Goal: Task Accomplishment & Management: Use online tool/utility

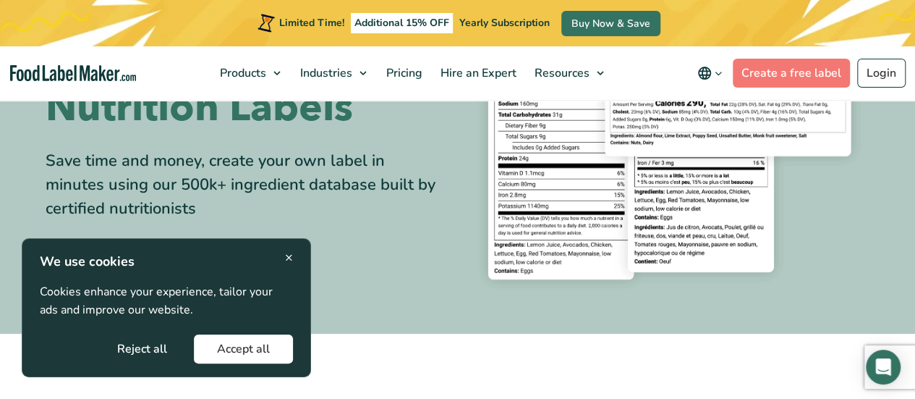
click at [292, 258] on span "×" at bounding box center [289, 257] width 8 height 20
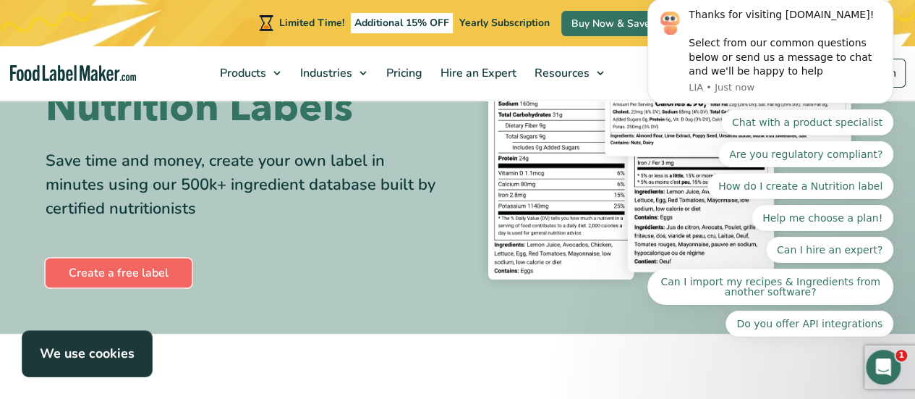
click at [145, 271] on link "Create a free label" at bounding box center [119, 272] width 146 height 29
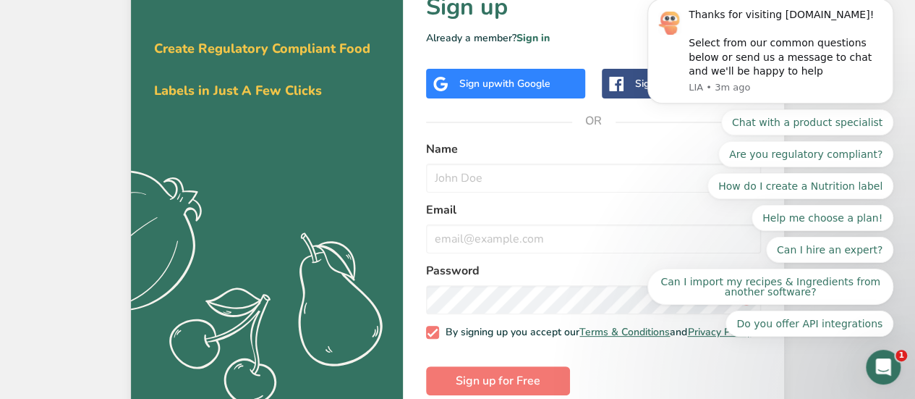
scroll to position [87, 0]
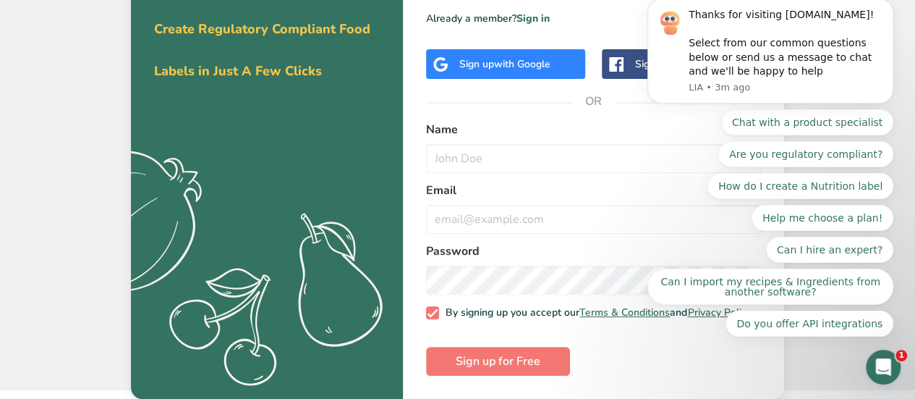
click at [536, 62] on span "with Google" at bounding box center [522, 64] width 56 height 14
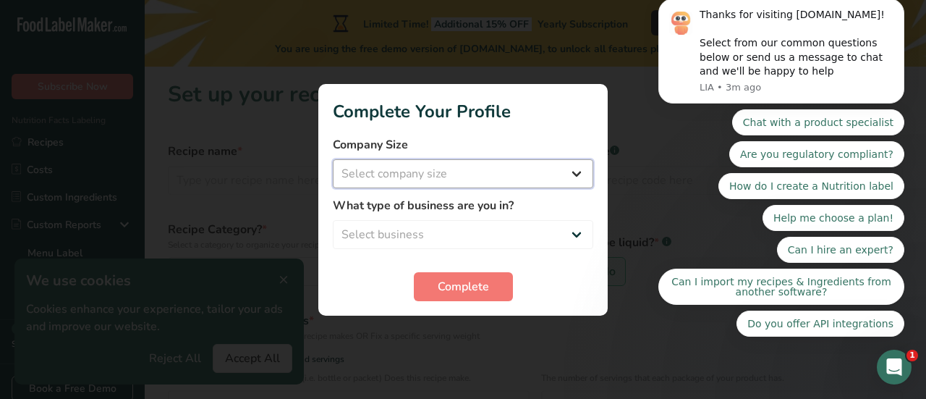
click at [571, 163] on select "Select company size Fewer than 10 Employees 10 to 50 Employees 51 to 500 Employ…" at bounding box center [463, 173] width 260 height 29
select select "1"
click at [333, 159] on select "Select company size Fewer than 10 Employees 10 to 50 Employees 51 to 500 Employ…" at bounding box center [463, 173] width 260 height 29
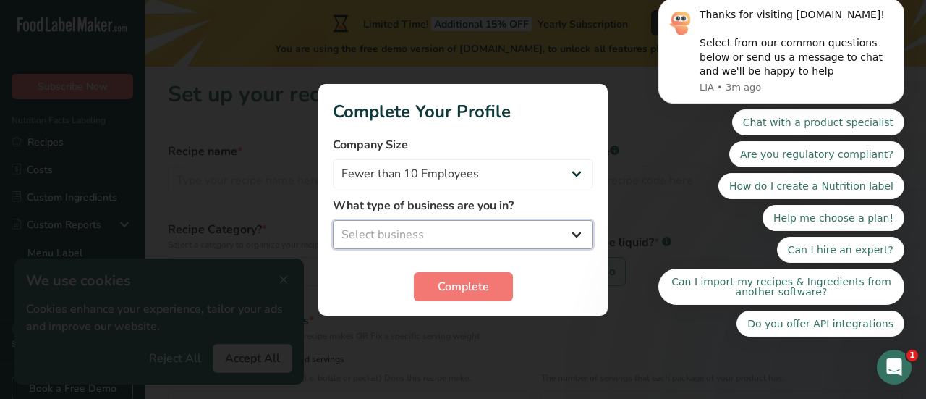
click at [555, 234] on select "Select business Packaged Food Manufacturer Restaurant & Cafe Bakery Meal Plans …" at bounding box center [463, 234] width 260 height 29
click at [333, 220] on select "Select business Packaged Food Manufacturer Restaurant & Cafe Bakery Meal Plans …" at bounding box center [463, 234] width 260 height 29
click at [519, 247] on select "Packaged Food Manufacturer Restaurant & Cafe Bakery Meal Plans & Catering Compa…" at bounding box center [463, 234] width 260 height 29
select select "8"
click at [333, 220] on select "Packaged Food Manufacturer Restaurant & Cafe Bakery Meal Plans & Catering Compa…" at bounding box center [463, 234] width 260 height 29
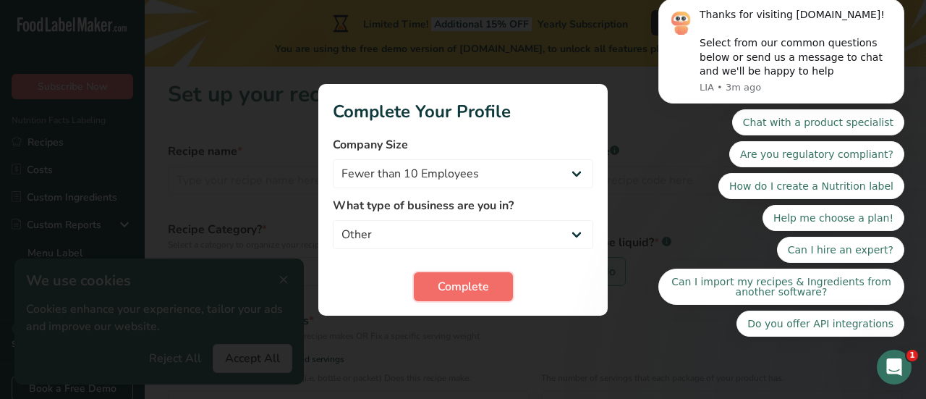
click at [487, 294] on span "Complete" at bounding box center [463, 286] width 51 height 17
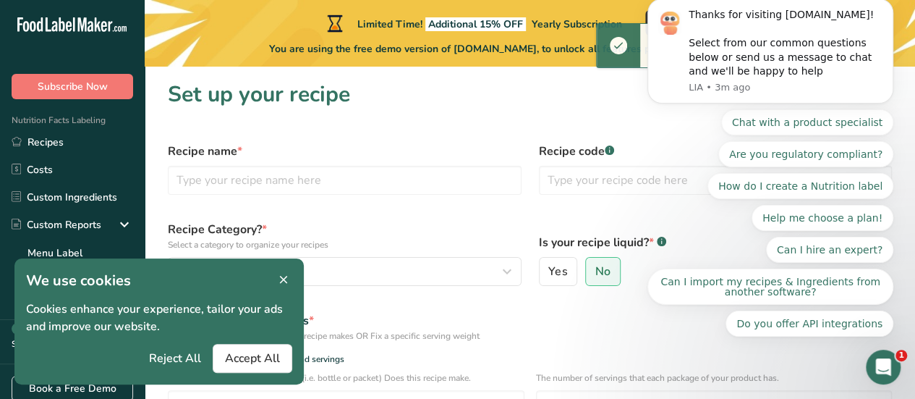
click at [284, 286] on icon at bounding box center [283, 280] width 13 height 20
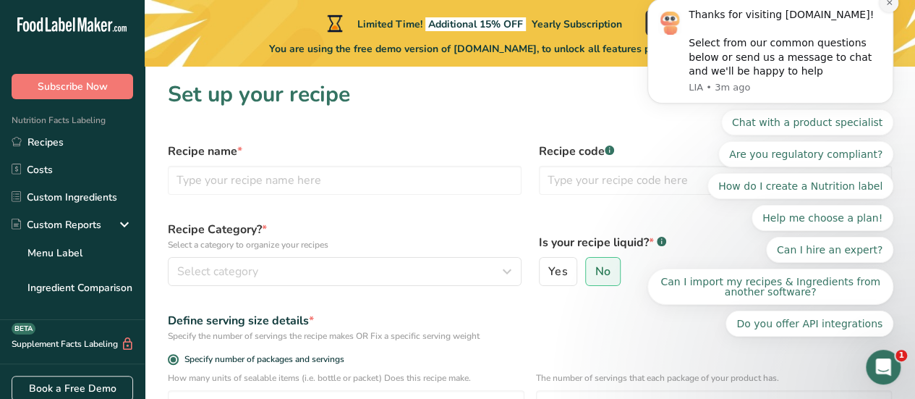
click at [887, 5] on icon "Dismiss notification" at bounding box center [888, 2] width 5 height 5
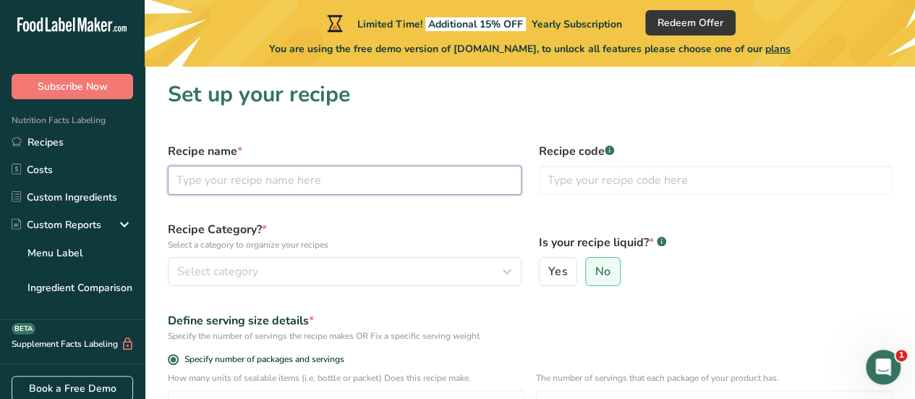
click at [502, 185] on input "text" at bounding box center [345, 180] width 354 height 29
type input "Gwarn Seafood Boil Mix"
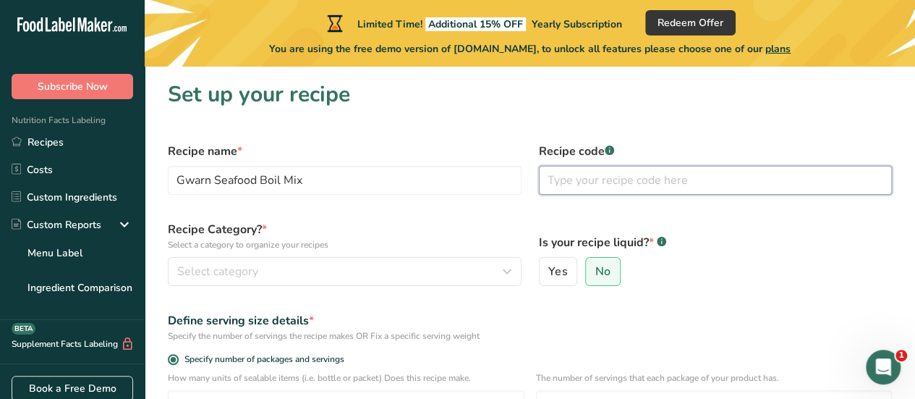
click at [587, 167] on input "text" at bounding box center [716, 180] width 354 height 29
type input "GSFBM"
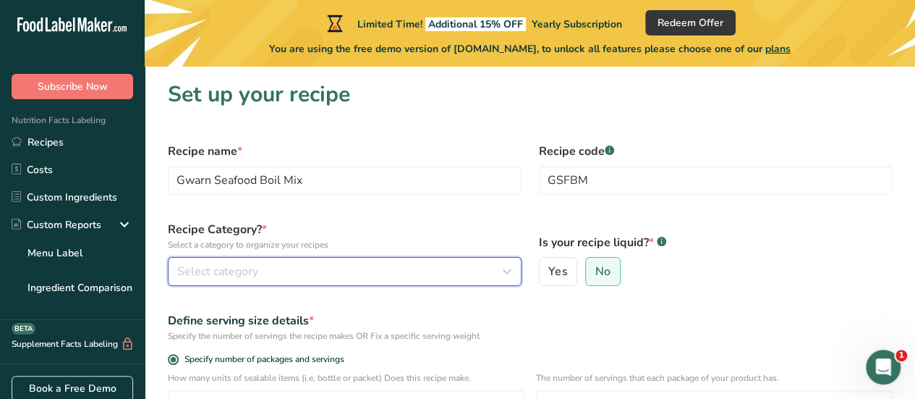
click at [398, 273] on div "Select category" at bounding box center [340, 271] width 326 height 17
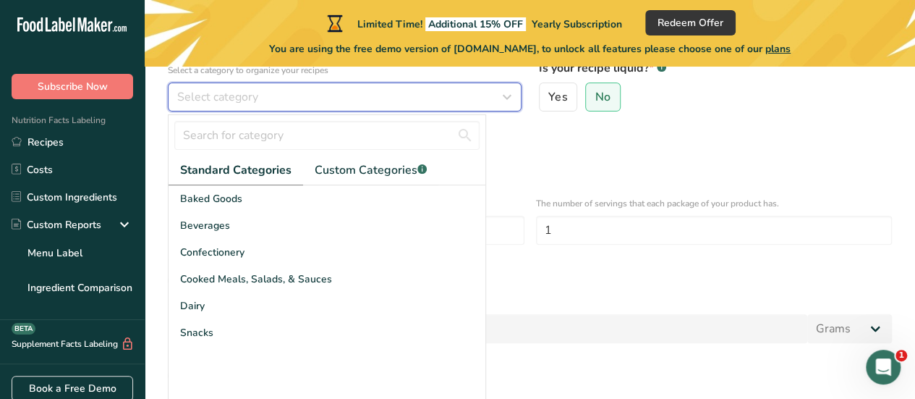
scroll to position [175, 0]
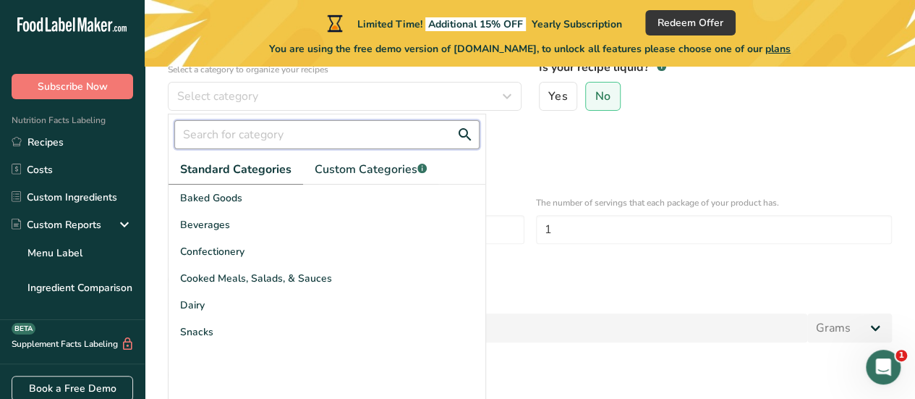
click at [431, 135] on input "text" at bounding box center [326, 134] width 305 height 29
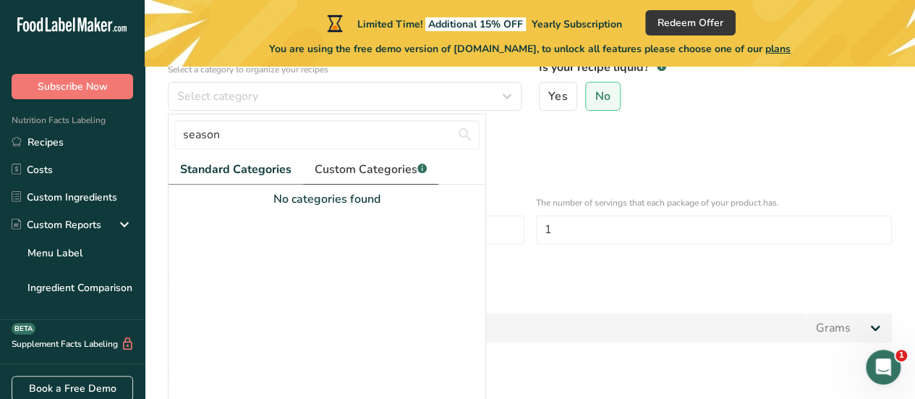
click at [364, 163] on span "Custom Categories .a-a{fill:#347362;}.b-a{fill:#fff;}" at bounding box center [371, 169] width 112 height 17
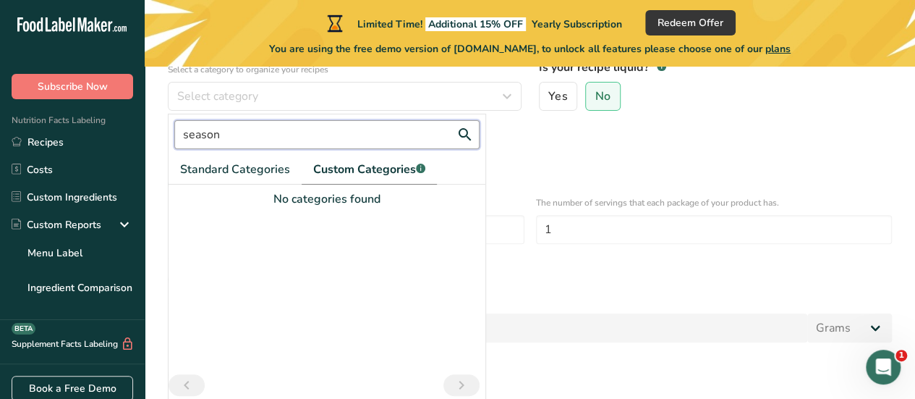
click at [388, 129] on input "season" at bounding box center [326, 134] width 305 height 29
type input "seasoning"
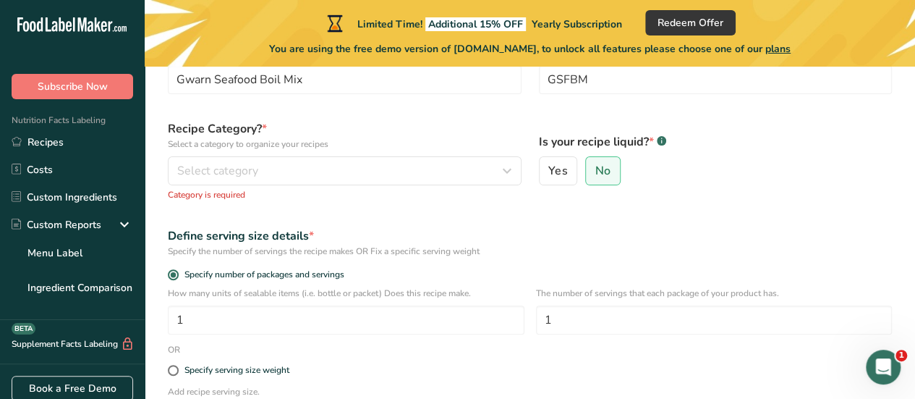
scroll to position [95, 0]
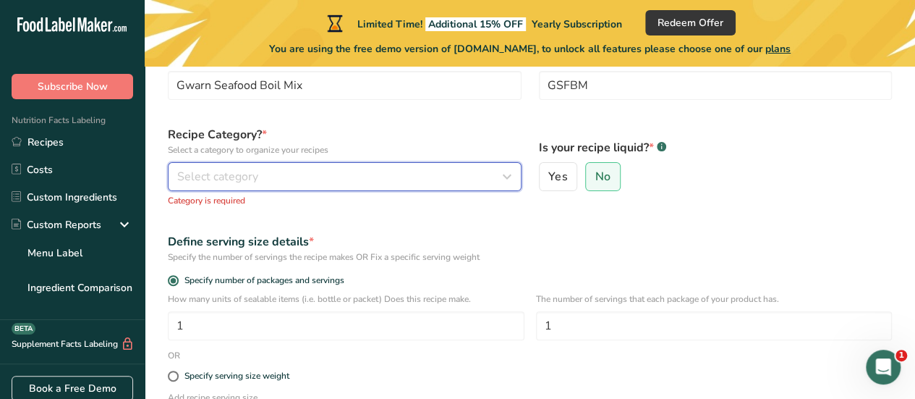
click at [388, 176] on div "Select category" at bounding box center [340, 176] width 326 height 17
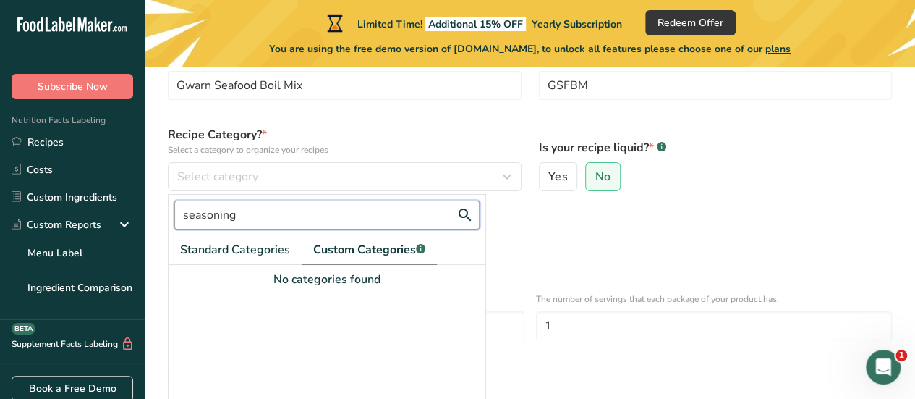
click at [314, 215] on input "seasoning" at bounding box center [326, 214] width 305 height 29
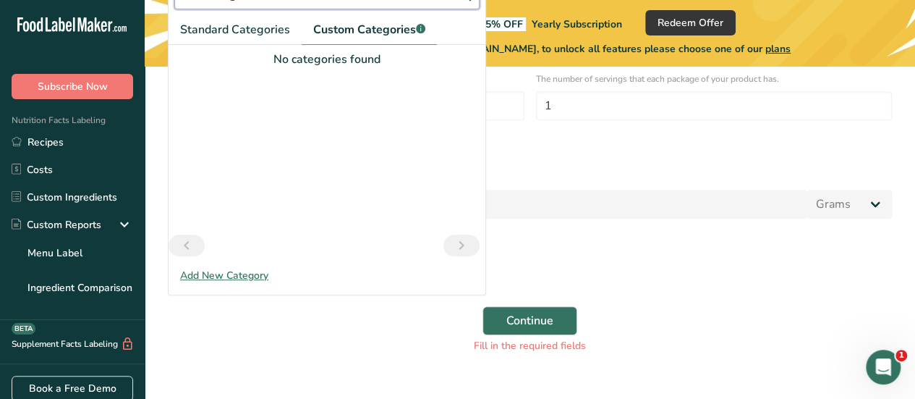
scroll to position [315, 0]
click at [249, 269] on div "Add New Category" at bounding box center [327, 274] width 317 height 15
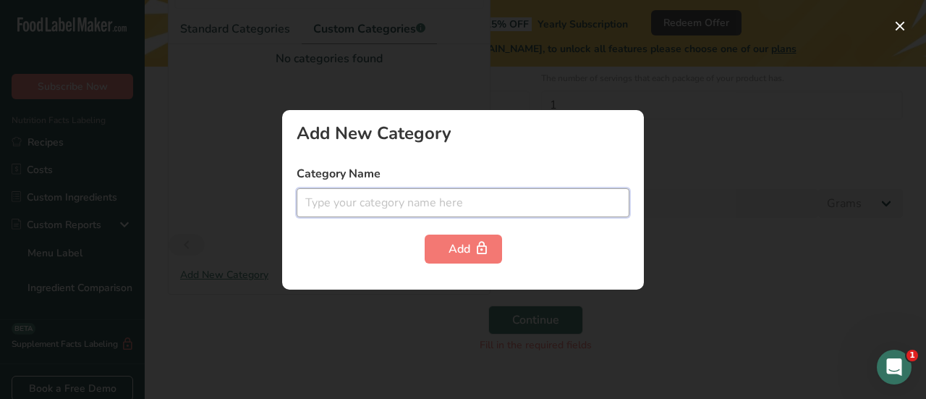
click at [401, 196] on input "text" at bounding box center [463, 202] width 333 height 29
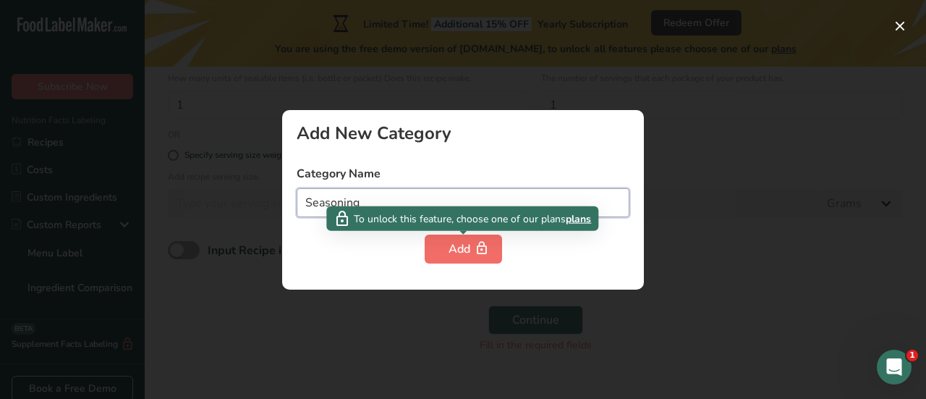
type input "Seasoning"
click at [460, 248] on div "Add" at bounding box center [463, 248] width 30 height 17
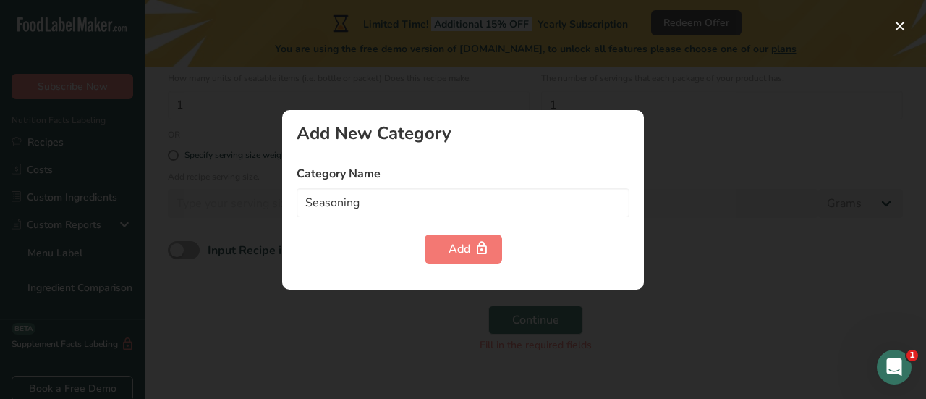
click at [749, 243] on div at bounding box center [463, 199] width 926 height 399
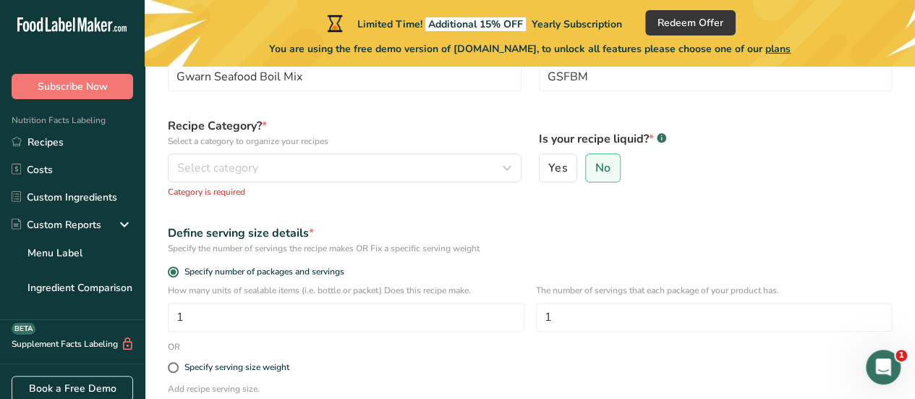
scroll to position [104, 0]
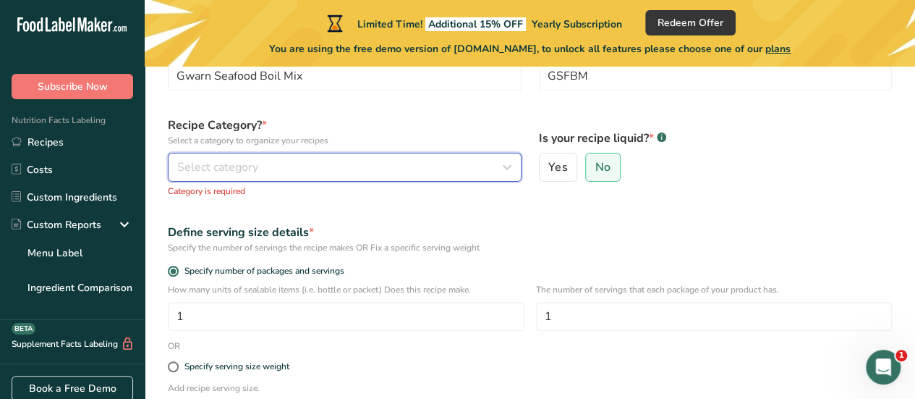
click at [438, 174] on div "Select category" at bounding box center [340, 166] width 326 height 17
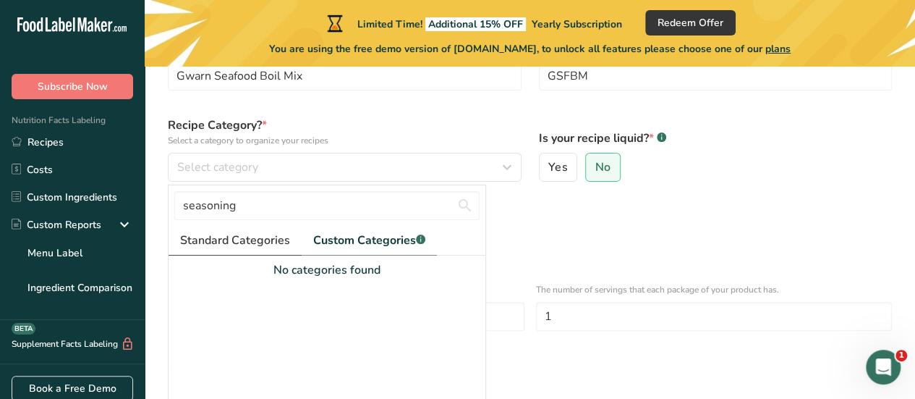
click at [263, 238] on span "Standard Categories" at bounding box center [235, 239] width 110 height 17
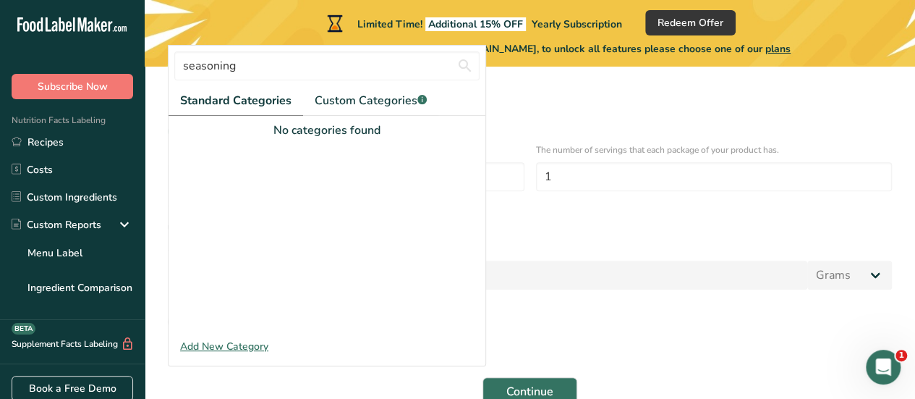
scroll to position [244, 0]
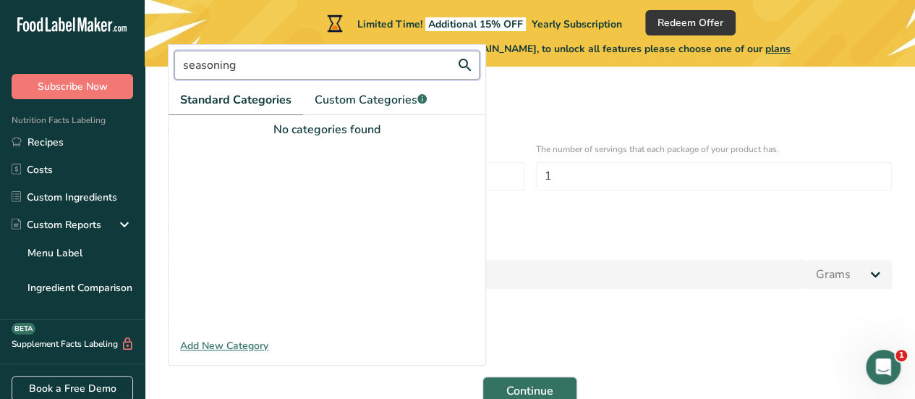
click at [337, 72] on input "seasoning" at bounding box center [326, 65] width 305 height 29
type input "s"
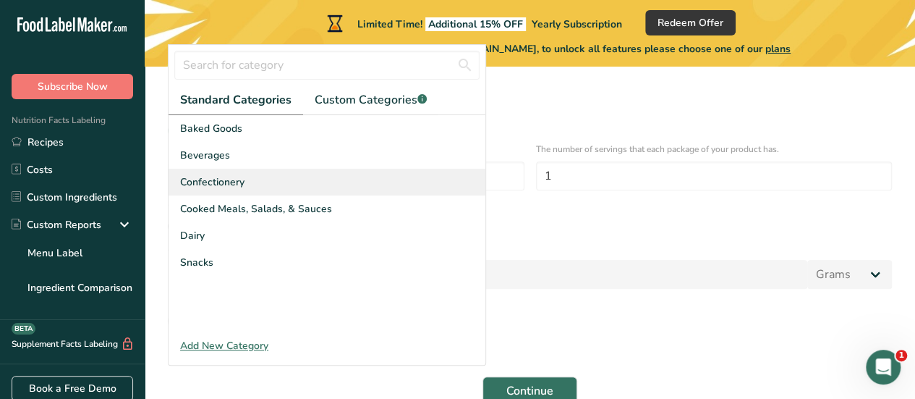
click at [270, 169] on div "Confectionery" at bounding box center [327, 182] width 317 height 27
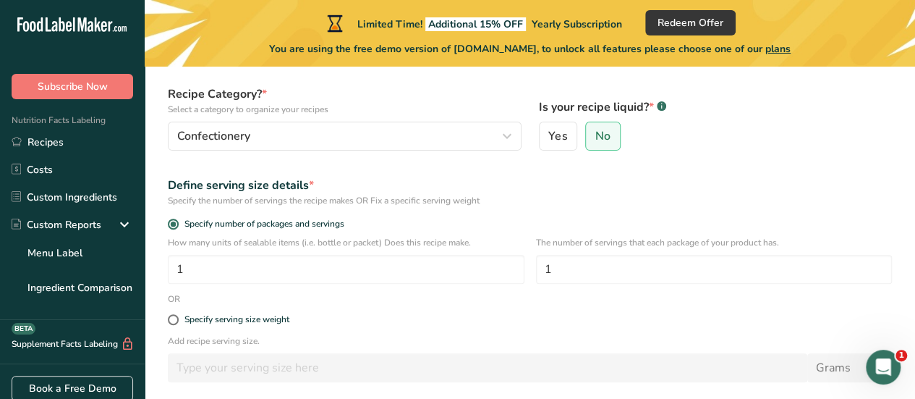
scroll to position [135, 0]
click at [219, 266] on input "1" at bounding box center [346, 269] width 357 height 29
type input "2"
click at [175, 222] on span at bounding box center [173, 224] width 11 height 11
click at [175, 222] on input "Specify number of packages and servings" at bounding box center [172, 224] width 9 height 9
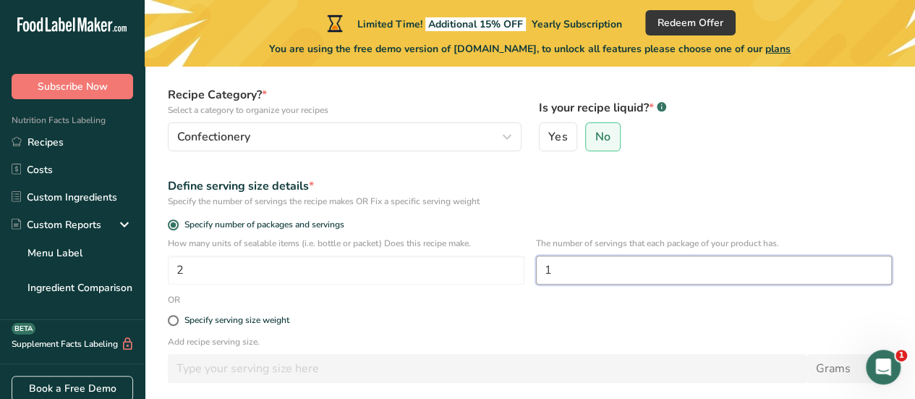
click at [596, 268] on input "1" at bounding box center [714, 269] width 357 height 29
type input "2"
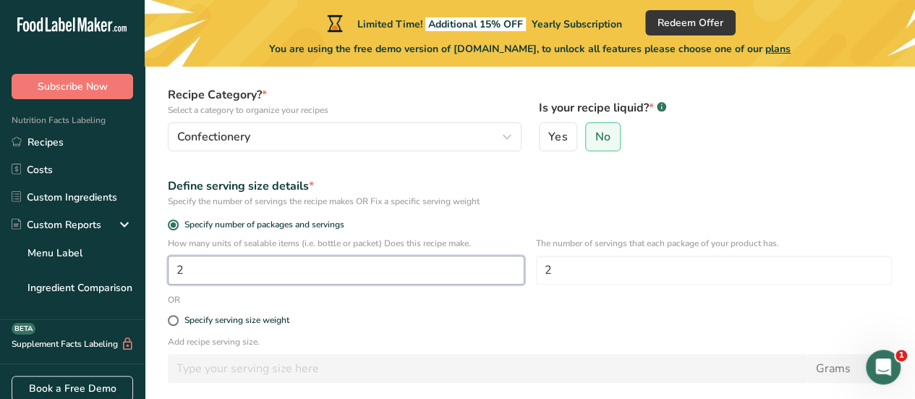
click at [439, 273] on input "2" at bounding box center [346, 269] width 357 height 29
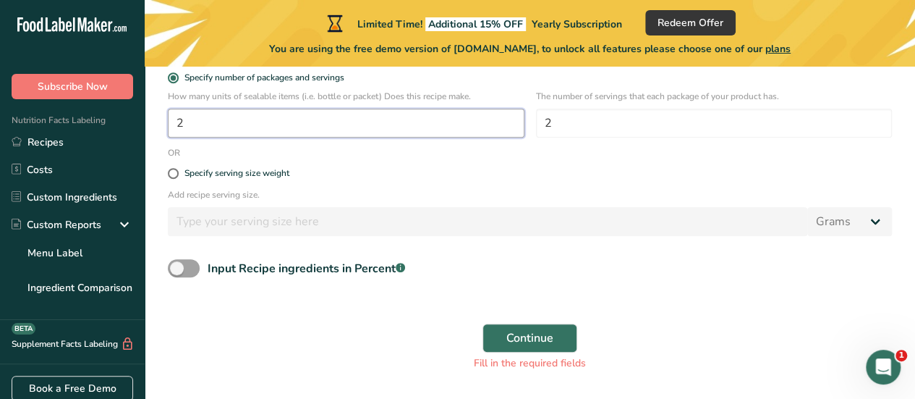
scroll to position [281, 0]
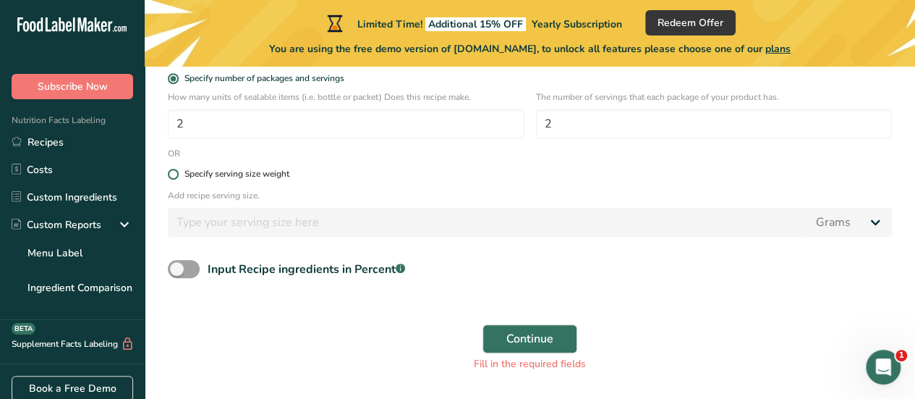
click at [172, 175] on span at bounding box center [173, 174] width 11 height 11
click at [172, 175] on input "Specify serving size weight" at bounding box center [172, 173] width 9 height 9
radio input "true"
radio input "false"
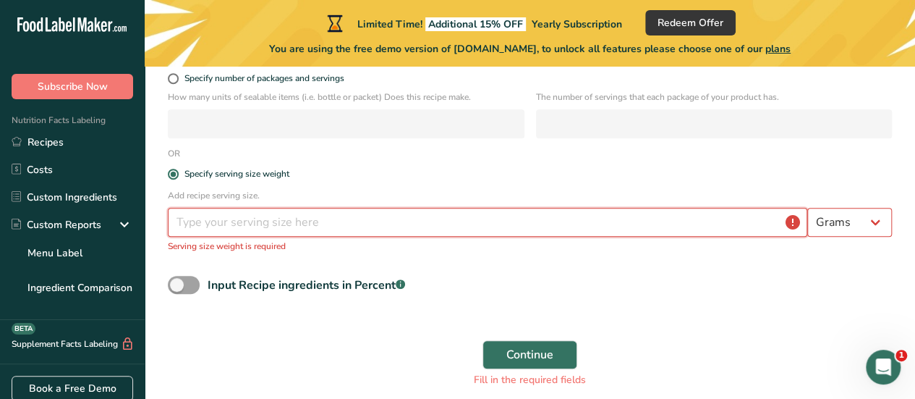
click at [346, 225] on input "number" at bounding box center [487, 222] width 639 height 29
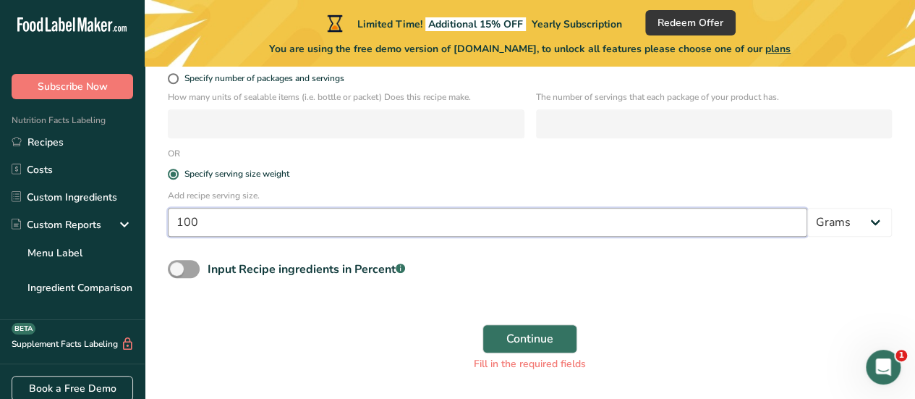
scroll to position [340, 0]
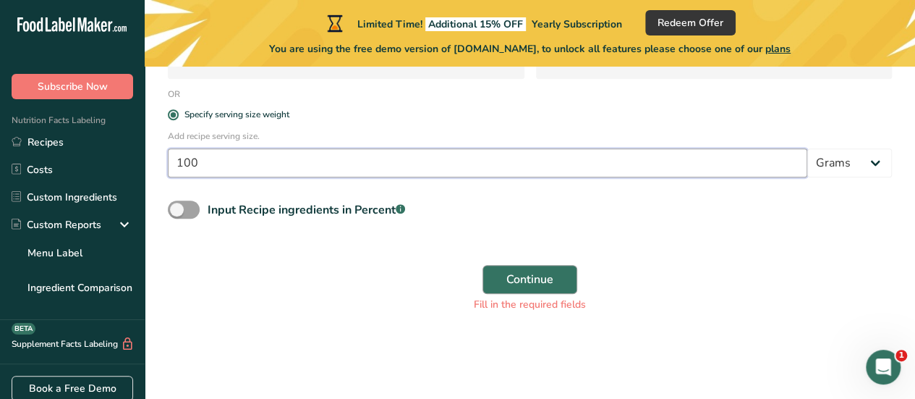
type input "100"
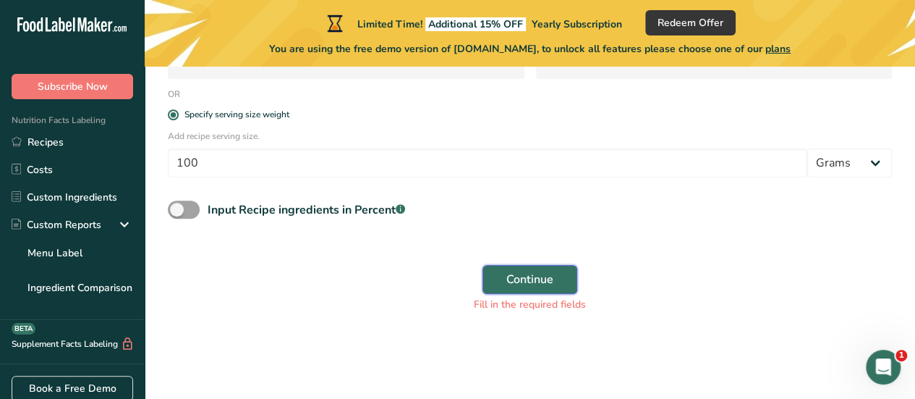
click at [511, 275] on span "Continue" at bounding box center [529, 278] width 47 height 17
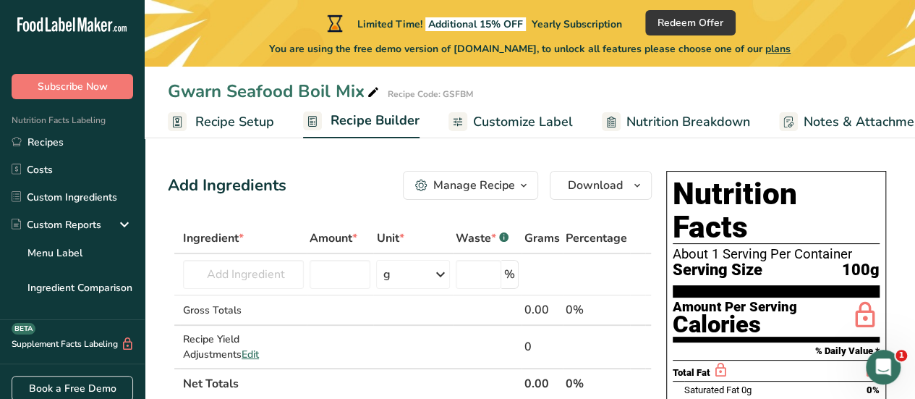
scroll to position [1, 0]
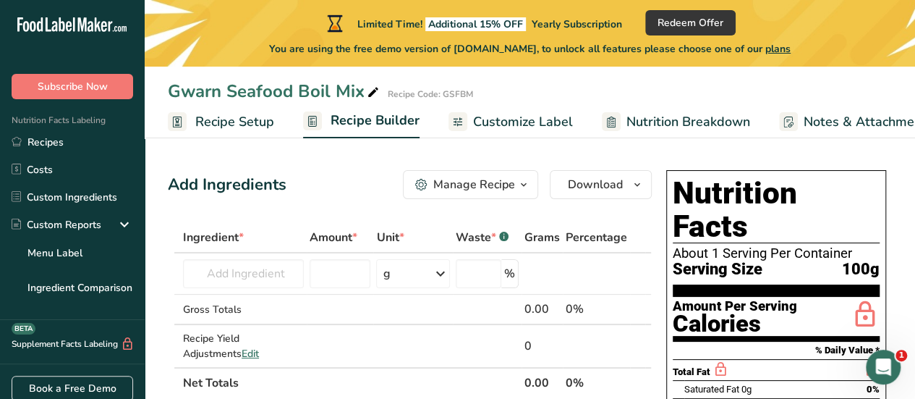
click at [531, 192] on span "button" at bounding box center [523, 184] width 17 height 17
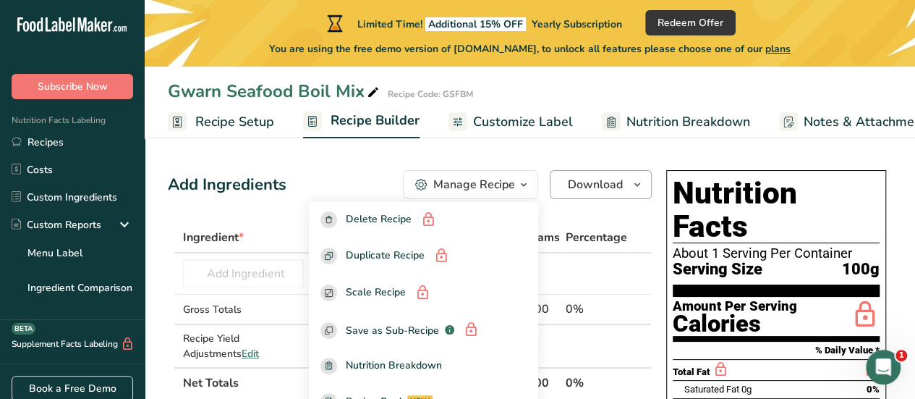
drag, startPoint x: 599, startPoint y: 202, endPoint x: 619, endPoint y: 186, distance: 25.8
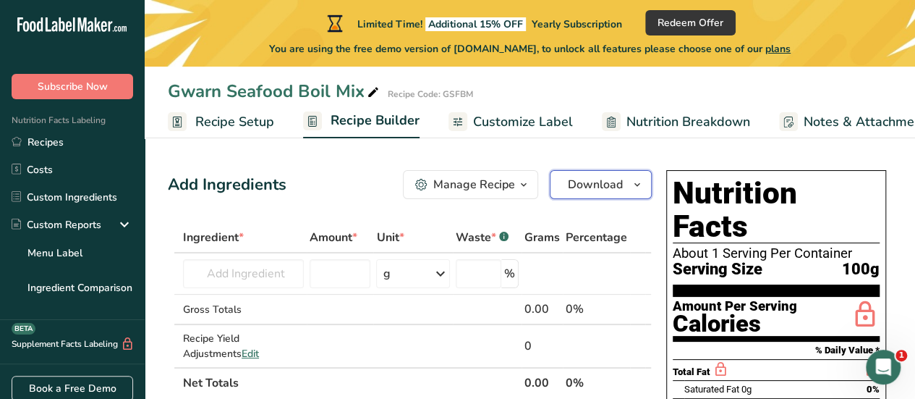
click at [619, 186] on span "Download" at bounding box center [595, 184] width 55 height 17
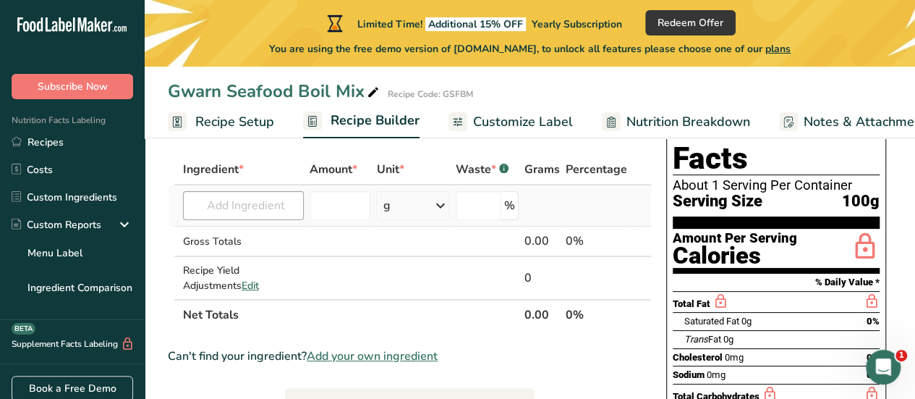
scroll to position [58, 0]
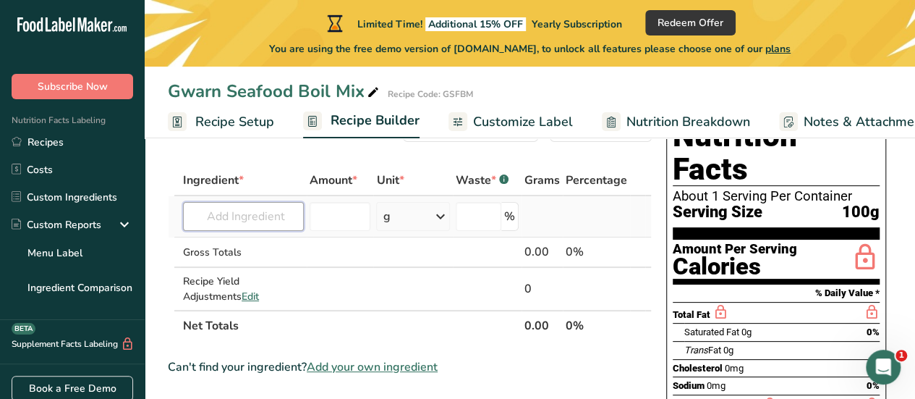
click at [272, 213] on input "text" at bounding box center [243, 216] width 121 height 29
click at [327, 218] on input "number" at bounding box center [340, 216] width 61 height 29
click at [399, 226] on div "g" at bounding box center [413, 216] width 74 height 29
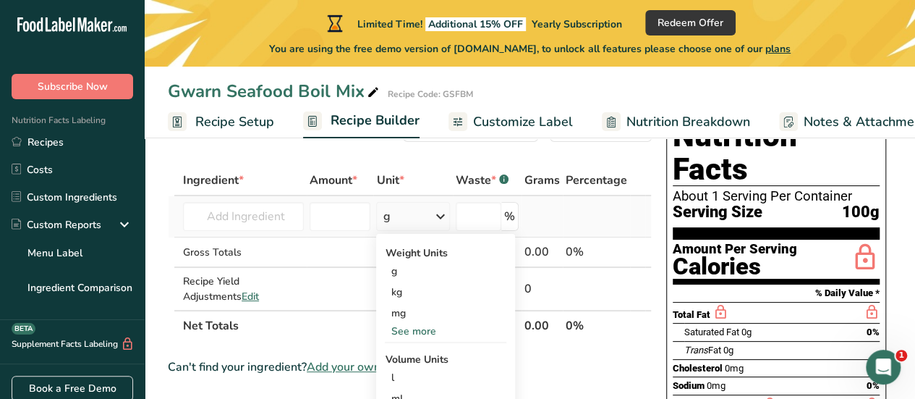
click at [399, 226] on div "g" at bounding box center [413, 216] width 74 height 29
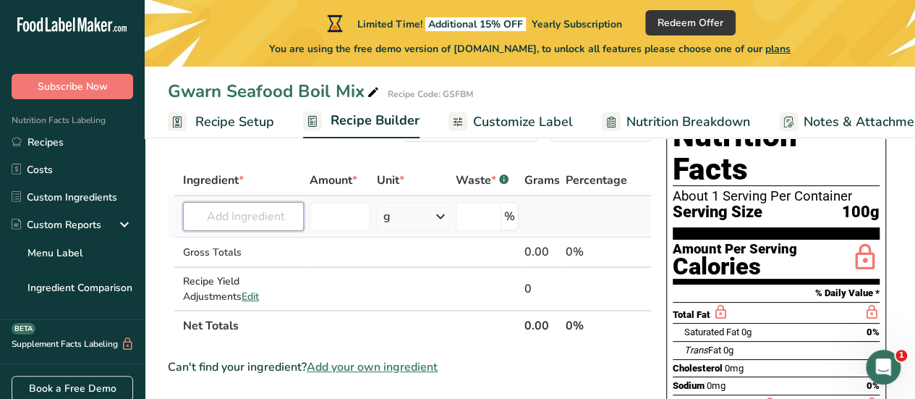
click at [251, 226] on input "text" at bounding box center [243, 216] width 121 height 29
paste input "[PERSON_NAME] Mixed Herbs 100g"
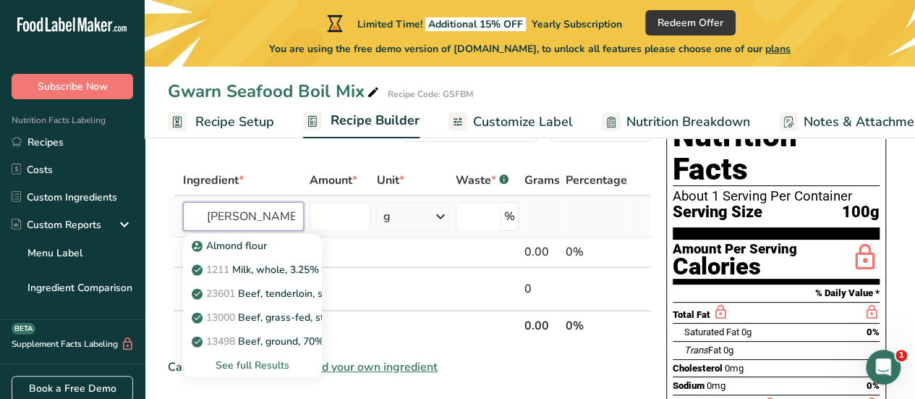
scroll to position [0, 64]
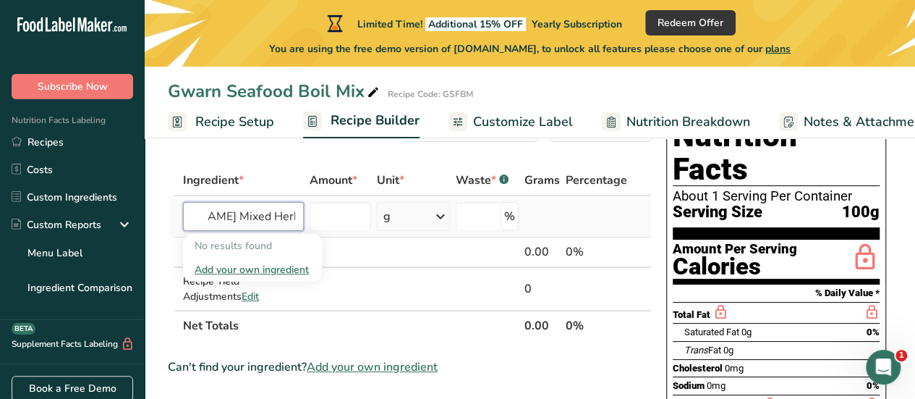
click at [274, 208] on input "[PERSON_NAME] Mixed Herbs 100g" at bounding box center [243, 216] width 121 height 29
drag, startPoint x: 268, startPoint y: 210, endPoint x: 321, endPoint y: 213, distance: 53.6
click at [321, 213] on tr "[PERSON_NAME] Mixed Herbs 100g No results found Add your own ingredient g Weigh…" at bounding box center [410, 216] width 482 height 41
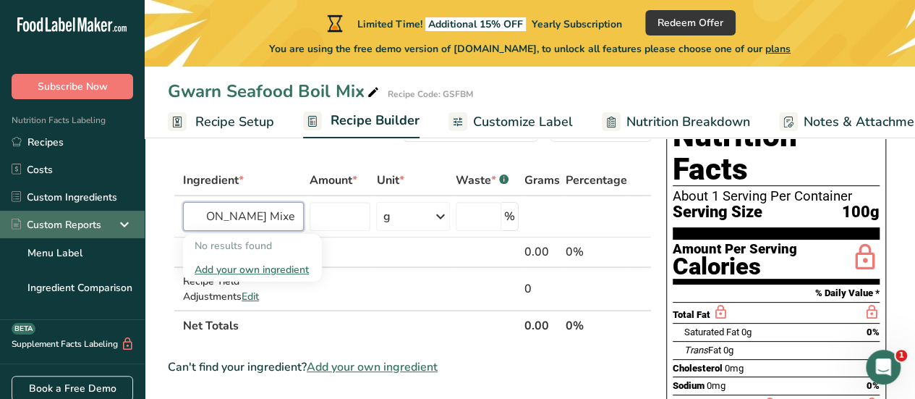
scroll to position [0, 0]
drag, startPoint x: 231, startPoint y: 212, endPoint x: 108, endPoint y: 216, distance: 123.7
click at [108, 216] on div ".a-20{fill:#fff;} Subscribe Now Nutrition Facts Labeling Recipes Costs Custom I…" at bounding box center [457, 402] width 915 height 921
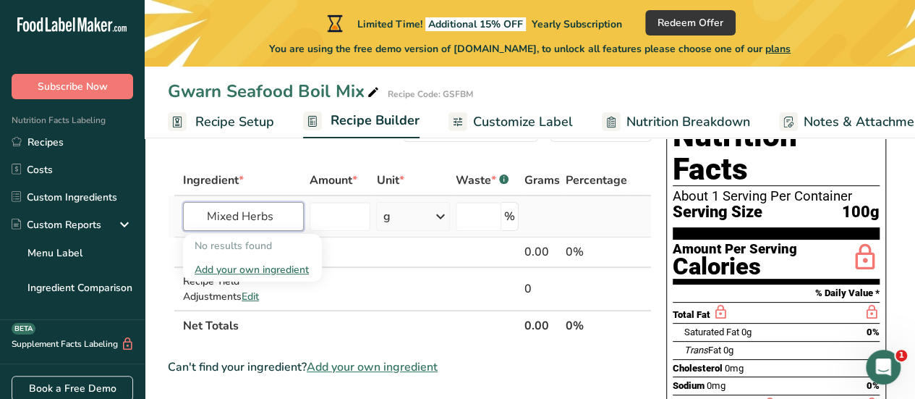
click at [279, 216] on input "Mixed Herbs" at bounding box center [243, 216] width 121 height 29
drag, startPoint x: 278, startPoint y: 217, endPoint x: 239, endPoint y: 218, distance: 39.1
click at [239, 218] on input "Mixed Herbs" at bounding box center [243, 216] width 121 height 29
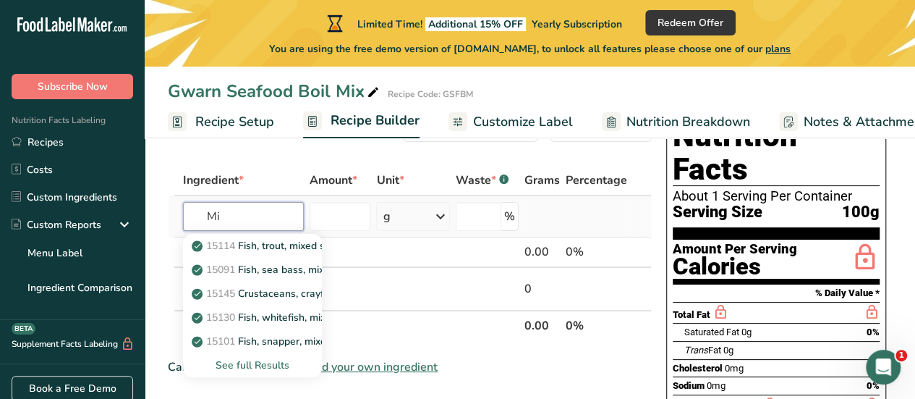
type input "M"
type input "m"
type input "e"
type input "h"
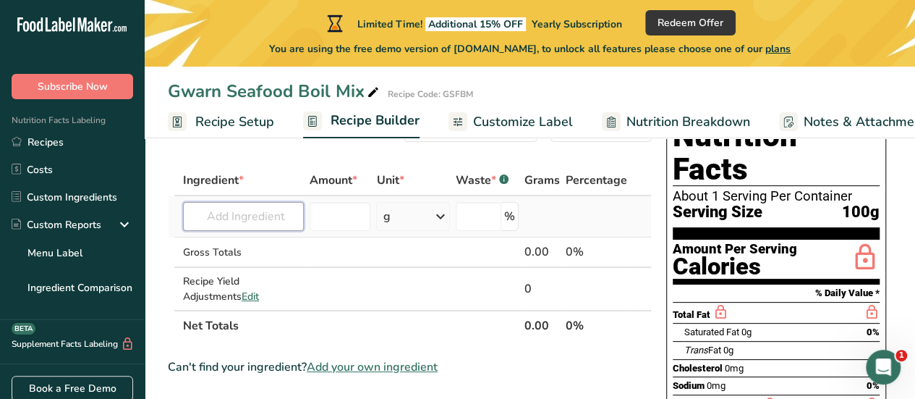
paste input "[PERSON_NAME] Mixed Herbs 100g"
type input "S"
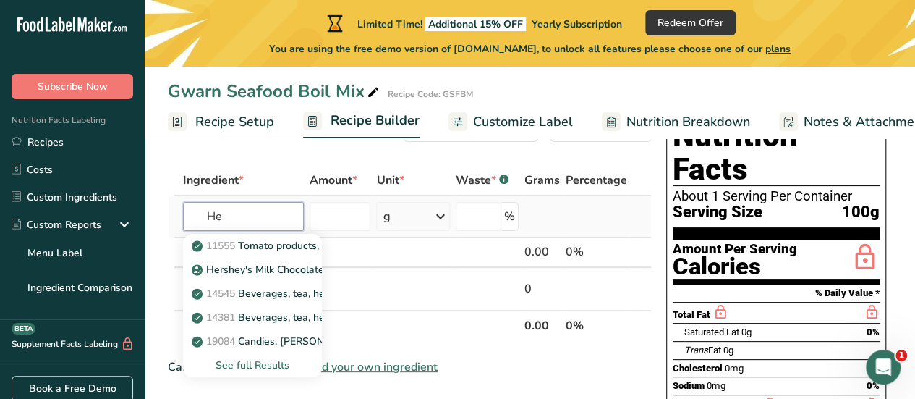
type input "H"
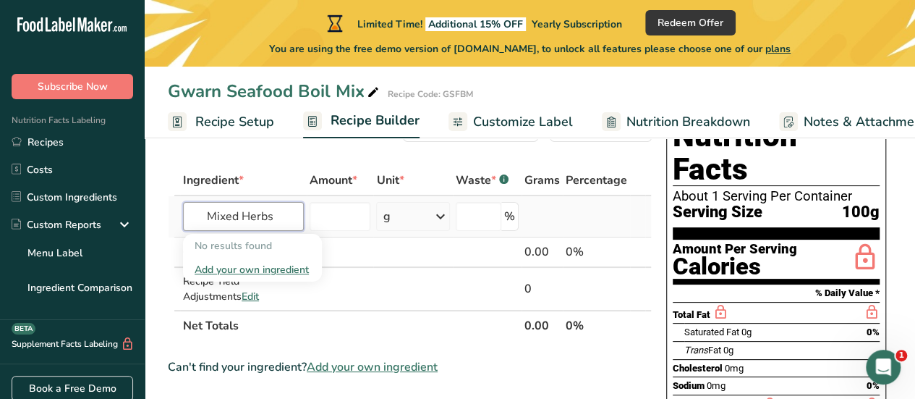
type input "Mixed Herbs"
click at [263, 274] on div "Add your own ingredient" at bounding box center [253, 269] width 116 height 15
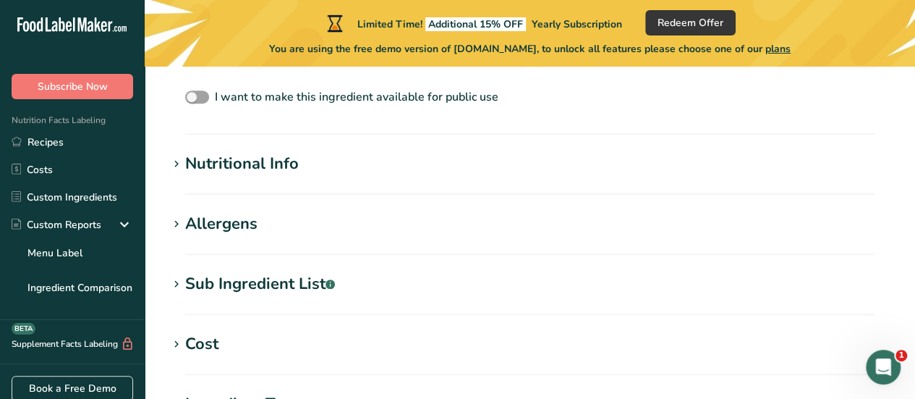
scroll to position [490, 0]
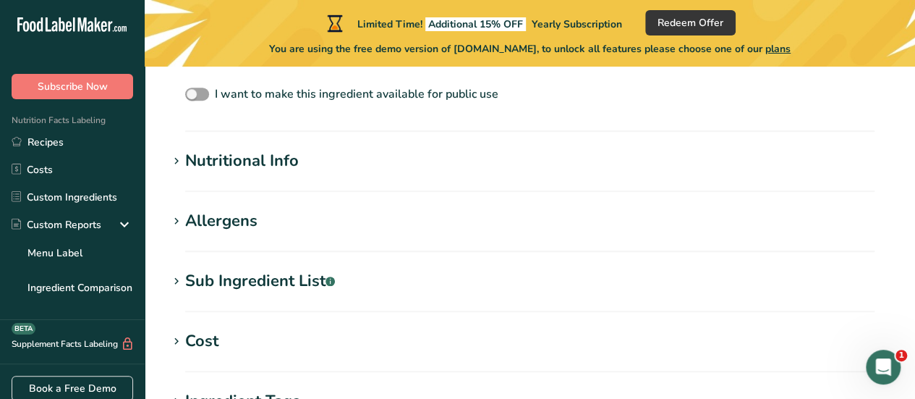
click at [216, 172] on section "Nutritional Info Serving Size .a-a{fill:#347362;}.b-a{fill:#fff;} Add ingredien…" at bounding box center [530, 170] width 724 height 43
click at [216, 160] on div "Nutritional Info" at bounding box center [242, 161] width 114 height 24
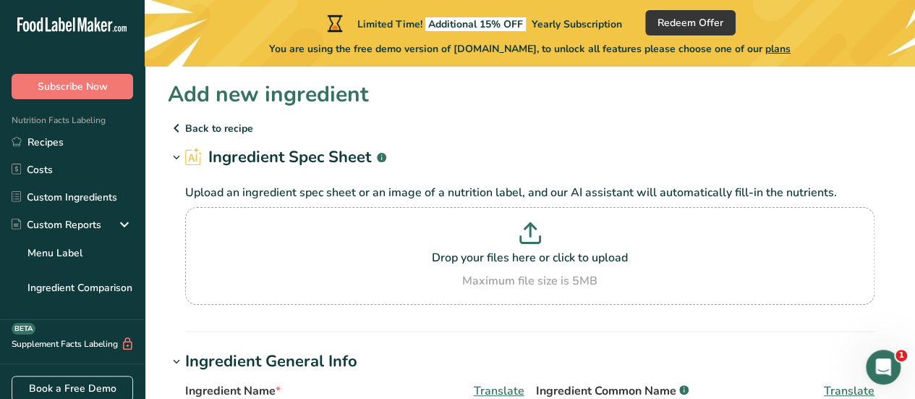
scroll to position [1, 0]
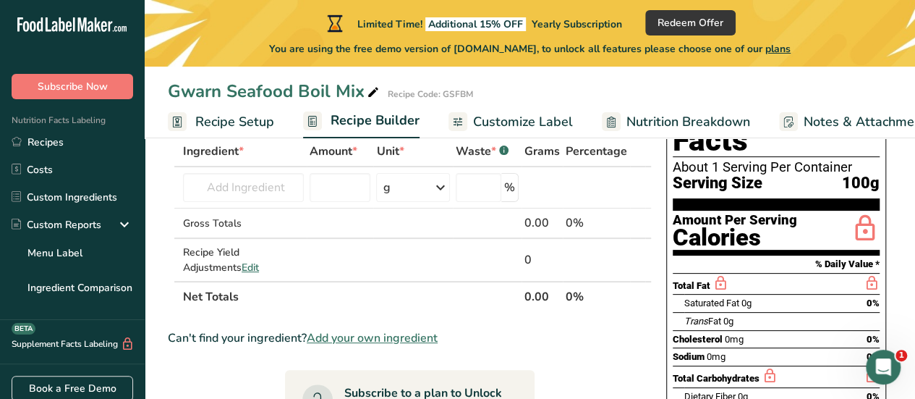
scroll to position [88, 0]
click at [266, 184] on input "text" at bounding box center [243, 186] width 121 height 29
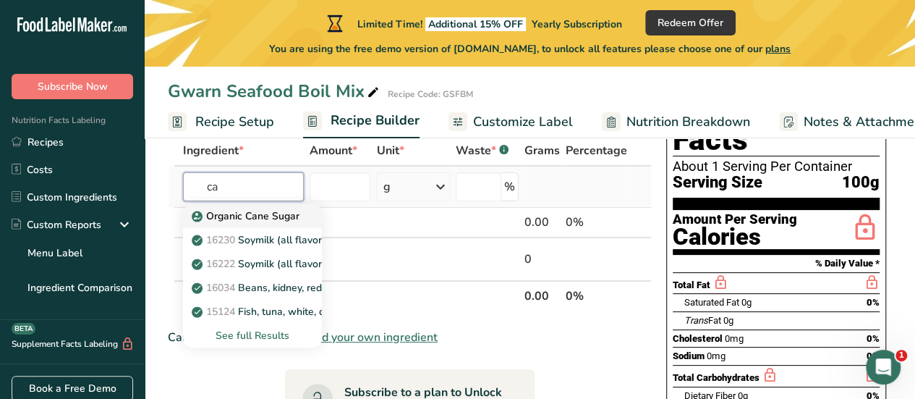
type input "ca"
click at [262, 218] on p "Organic Cane Sugar" at bounding box center [247, 215] width 105 height 15
type input "Organic Cane Sugar"
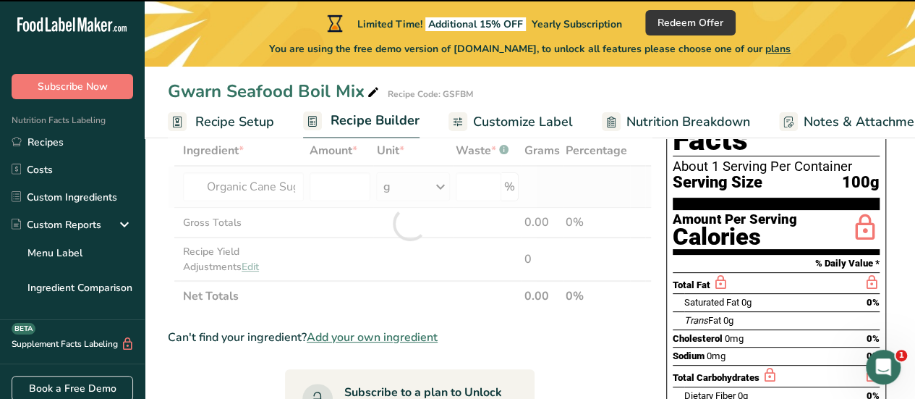
type input "0"
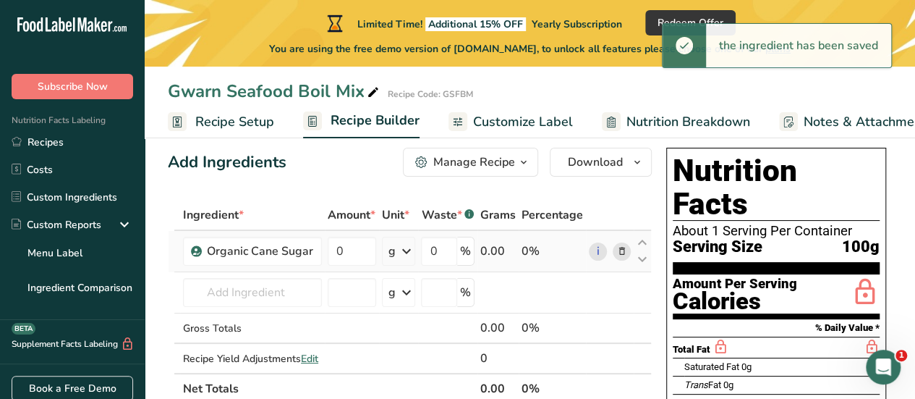
scroll to position [24, 0]
click at [255, 240] on div "Organic Cane Sugar" at bounding box center [252, 250] width 139 height 29
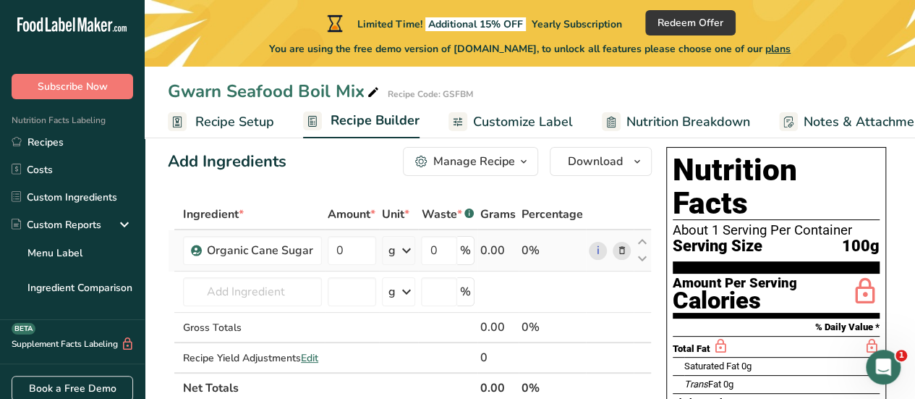
click at [625, 247] on icon at bounding box center [621, 250] width 10 height 15
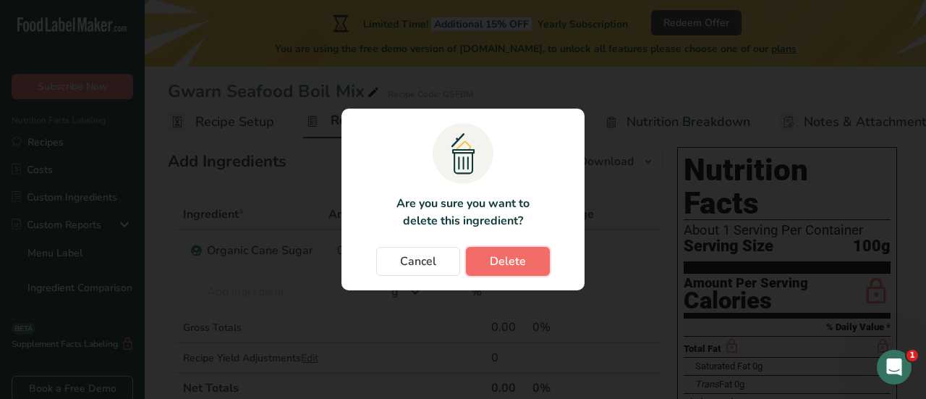
click at [500, 255] on span "Delete" at bounding box center [508, 260] width 36 height 17
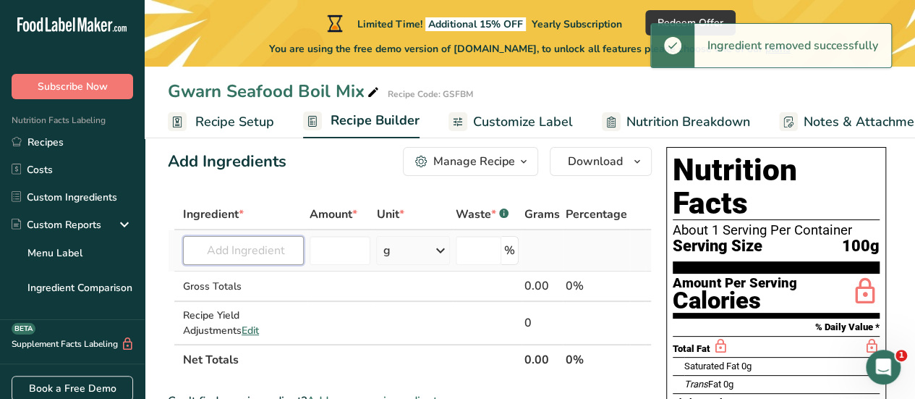
click at [276, 242] on input "text" at bounding box center [243, 250] width 121 height 29
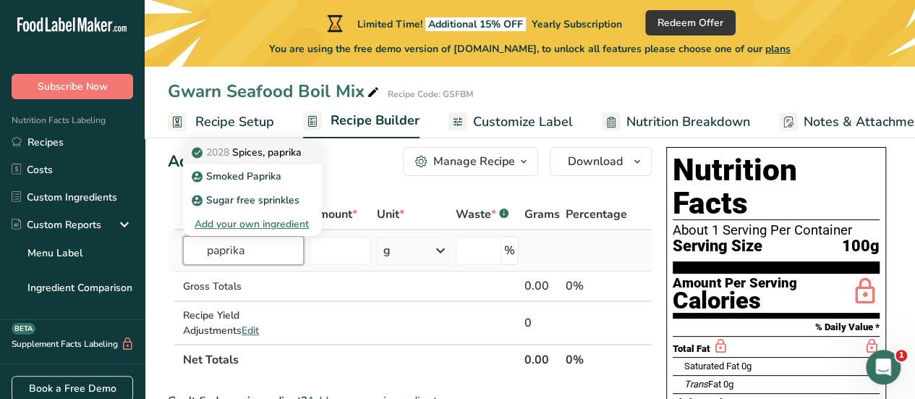
type input "paprika"
click at [291, 150] on p "2028 Spices, paprika" at bounding box center [248, 152] width 107 height 15
type input "Spices, paprika"
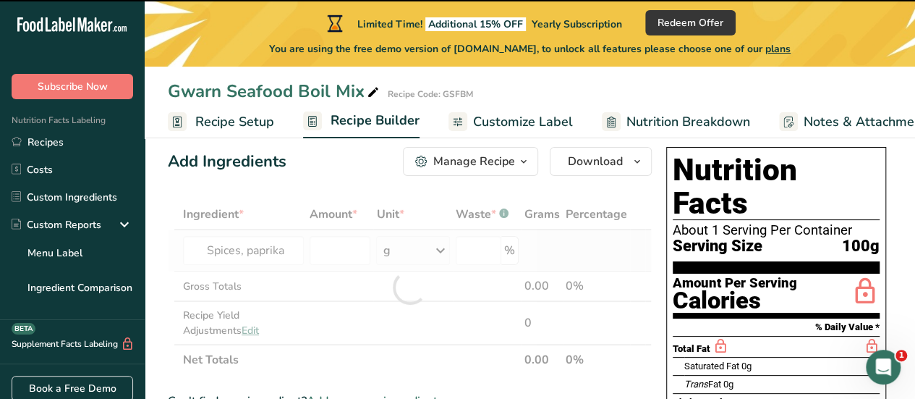
type input "0"
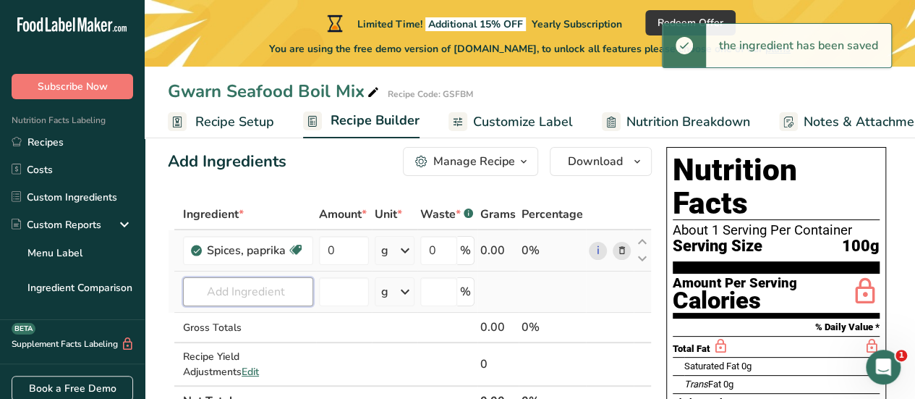
click at [281, 291] on input "text" at bounding box center [248, 291] width 130 height 29
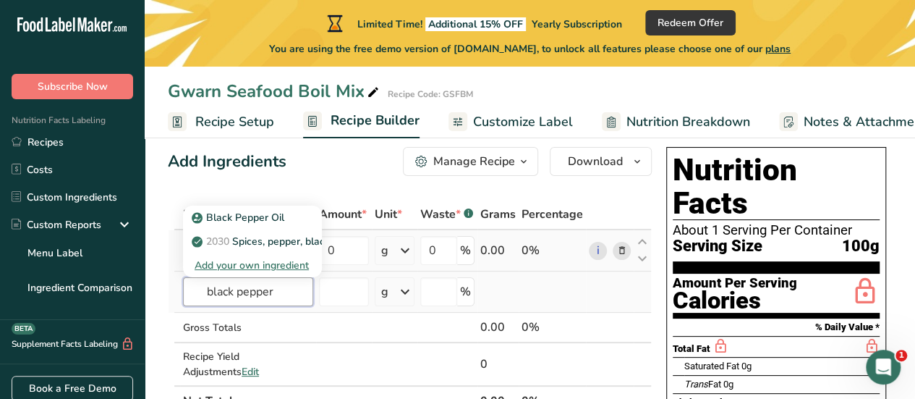
type input "black pepper"
click at [278, 262] on div "Add your own ingredient" at bounding box center [253, 264] width 116 height 15
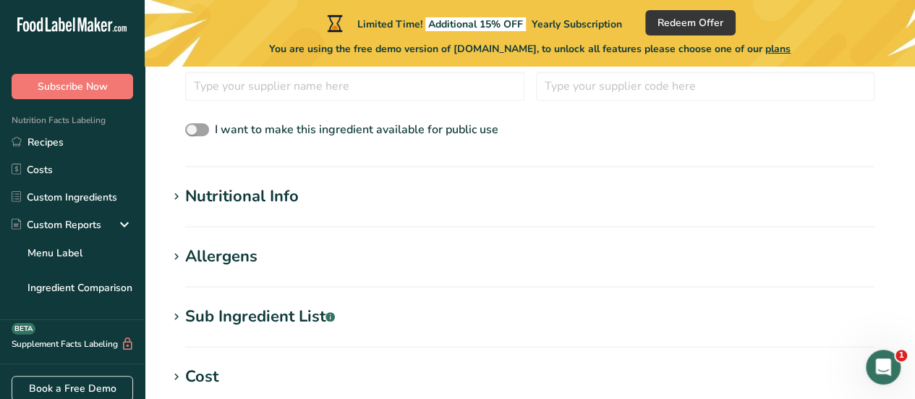
scroll to position [456, 0]
click at [169, 198] on span at bounding box center [176, 195] width 17 height 17
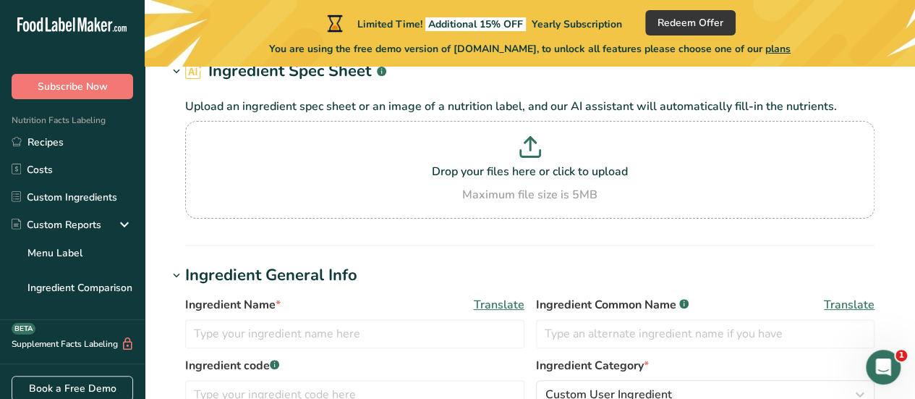
scroll to position [56, 0]
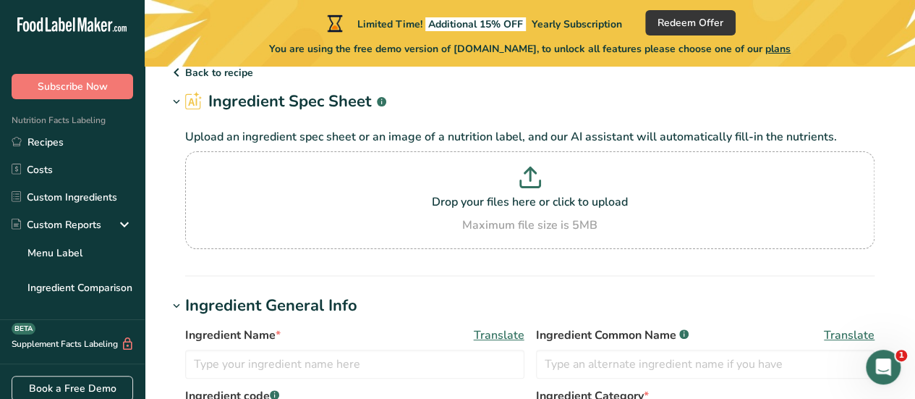
click at [181, 77] on icon at bounding box center [176, 72] width 17 height 26
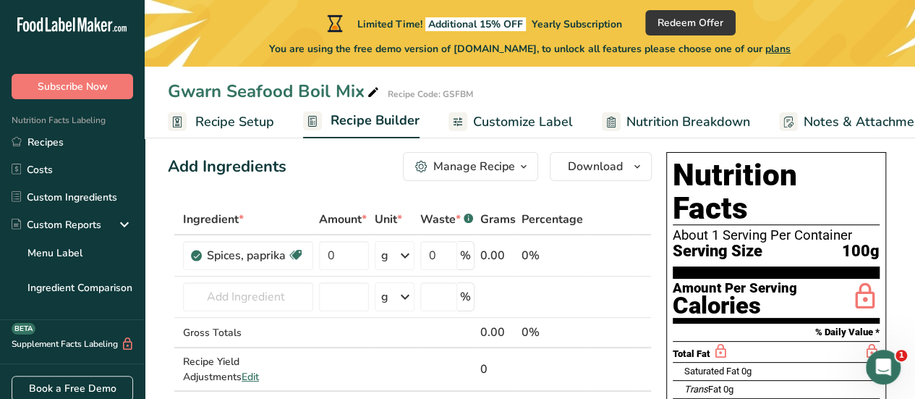
scroll to position [20, 0]
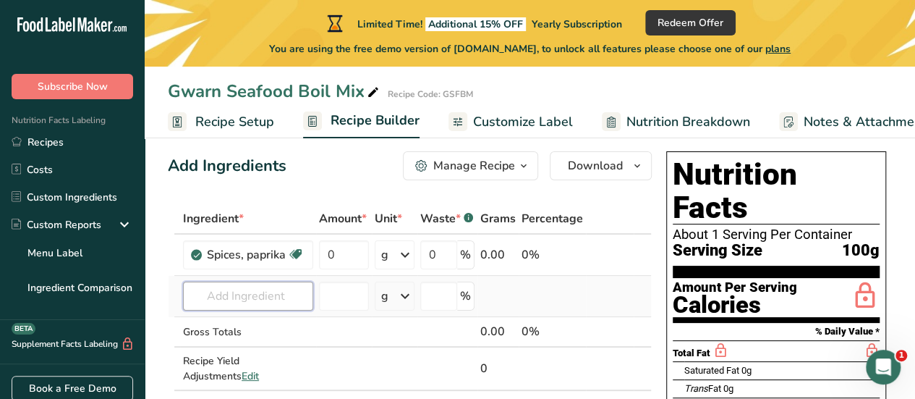
click at [262, 302] on input "text" at bounding box center [248, 295] width 130 height 29
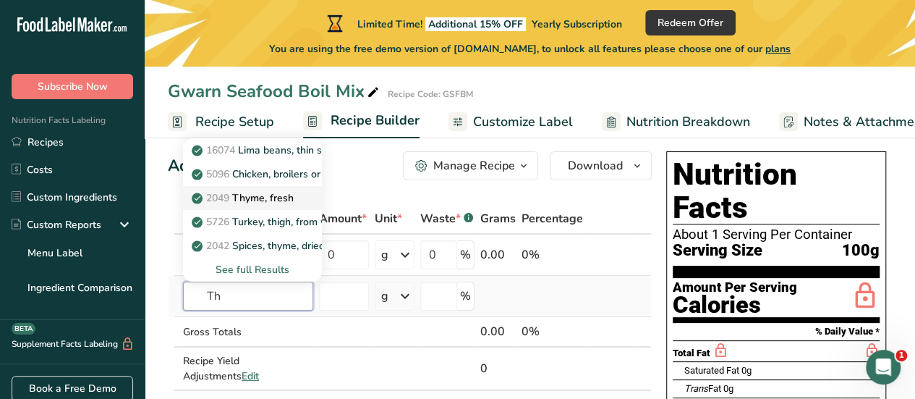
type input "Th"
click at [262, 194] on p "2049 Thyme, fresh" at bounding box center [244, 197] width 99 height 15
type input "Thyme, fresh"
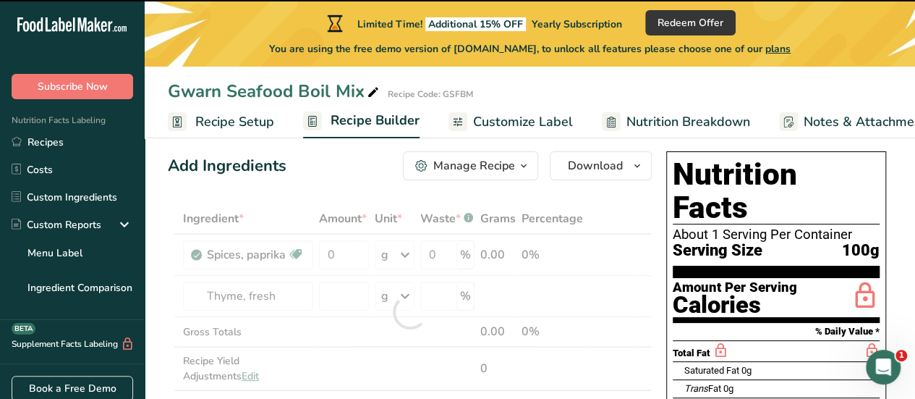
type input "0"
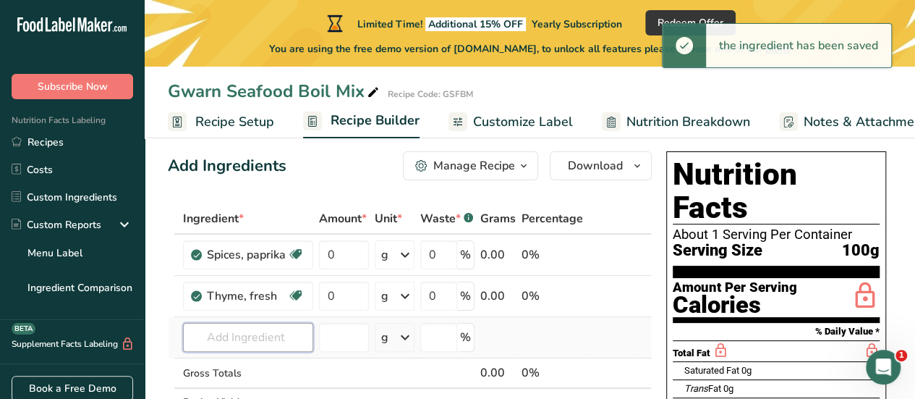
click at [252, 328] on input "text" at bounding box center [248, 337] width 130 height 29
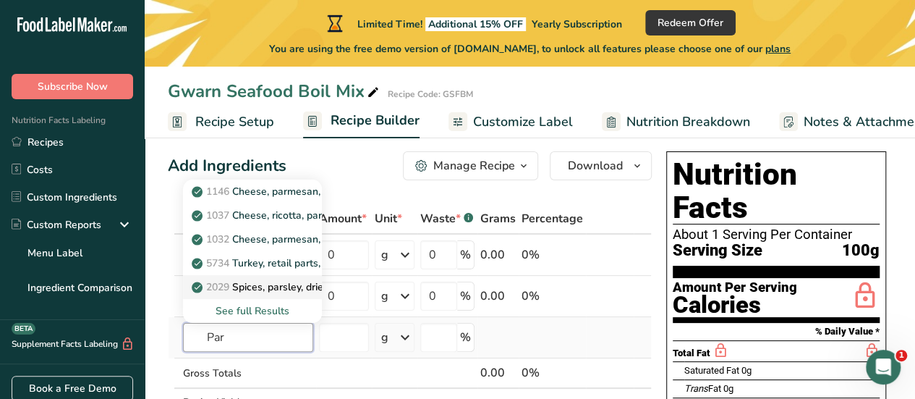
type input "Par"
click at [265, 279] on p "2029 Spices, parsley, dried" at bounding box center [262, 286] width 135 height 15
type input "Spices, parsley, dried"
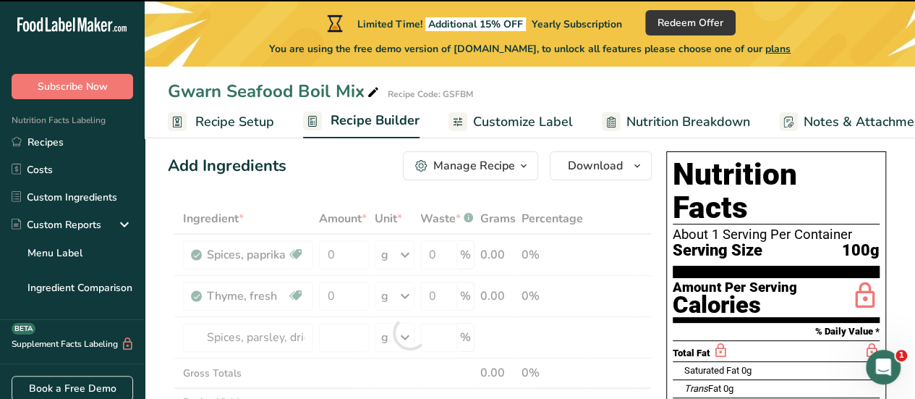
type input "0"
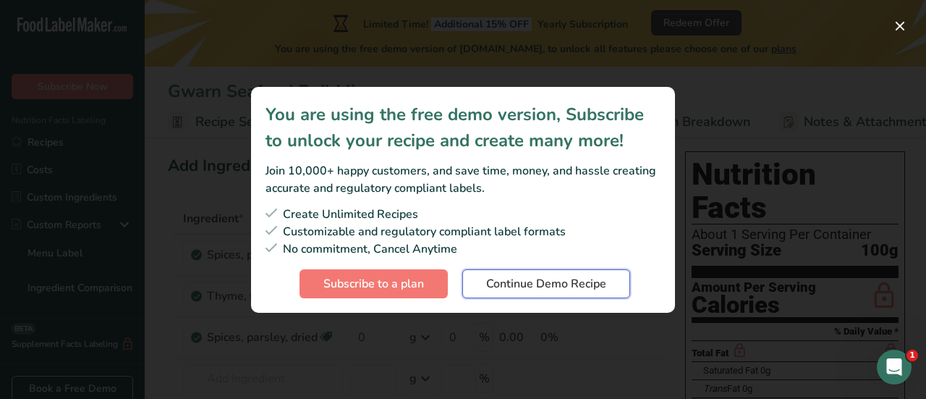
click at [513, 289] on span "Continue Demo Recipe" at bounding box center [546, 283] width 120 height 17
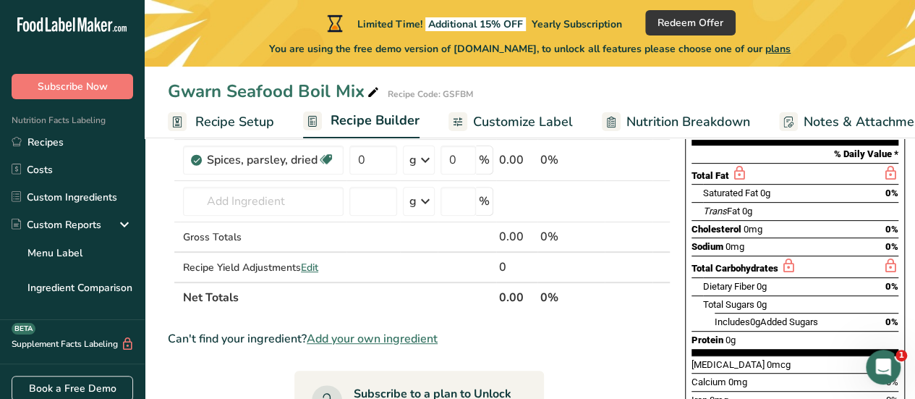
scroll to position [131, 0]
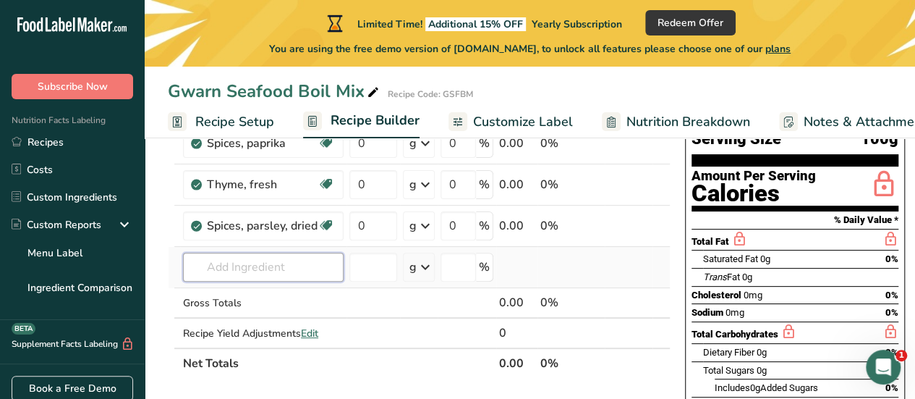
click at [281, 260] on input "text" at bounding box center [263, 266] width 161 height 29
paste input "Marjoram"
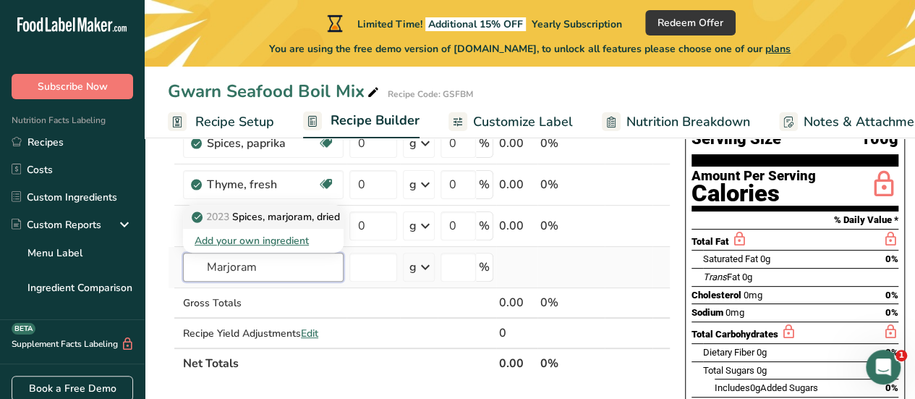
type input "Marjoram"
click at [310, 218] on p "2023 Spices, marjoram, dried" at bounding box center [267, 216] width 145 height 15
type input "Spices, marjoram, dried"
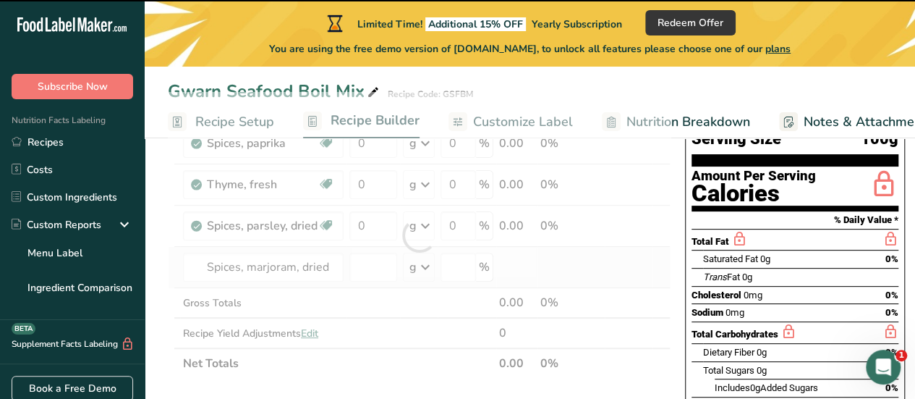
type input "0"
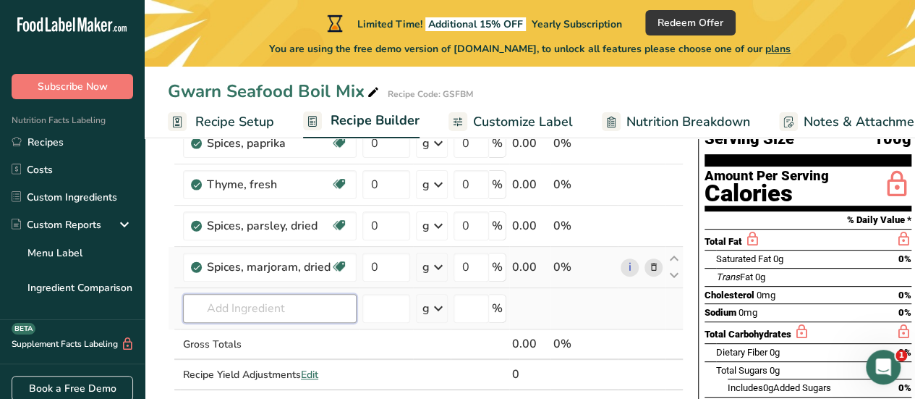
click at [211, 305] on input "text" at bounding box center [270, 308] width 174 height 29
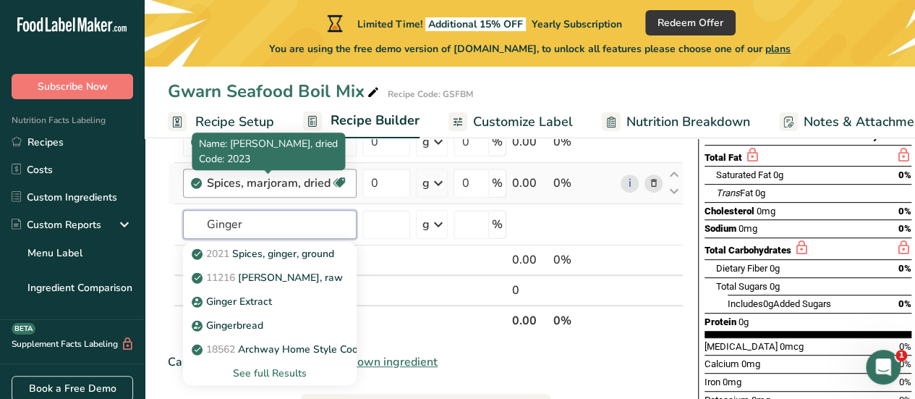
scroll to position [216, 0]
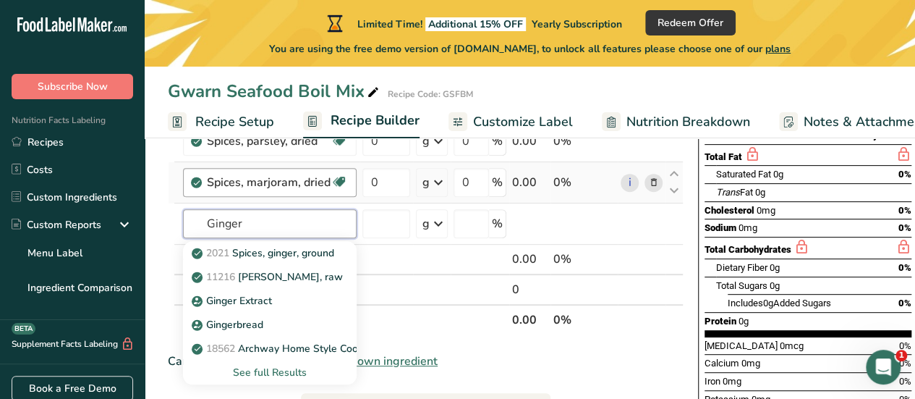
type input "Ginger"
click at [315, 242] on link "2021 Spices, ginger, ground" at bounding box center [270, 253] width 174 height 24
type input "Spices, ginger, ground"
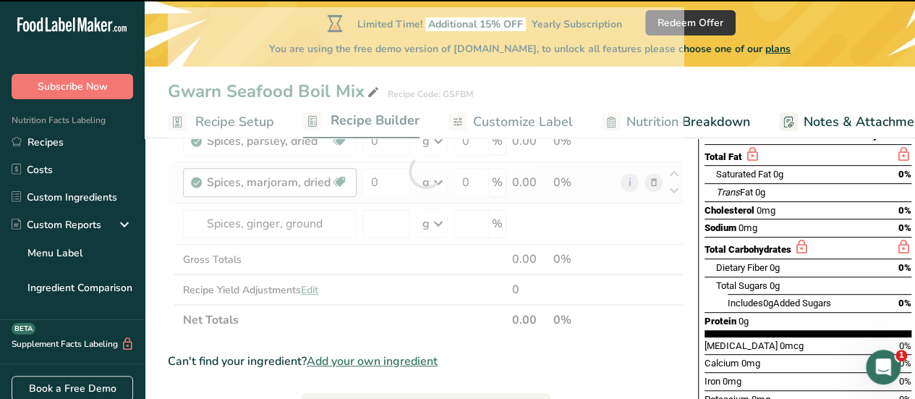
type input "0"
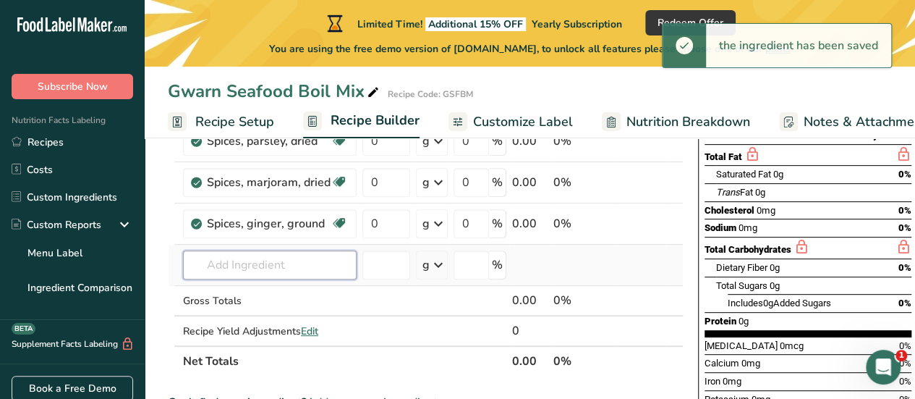
click at [295, 267] on input "text" at bounding box center [270, 264] width 174 height 29
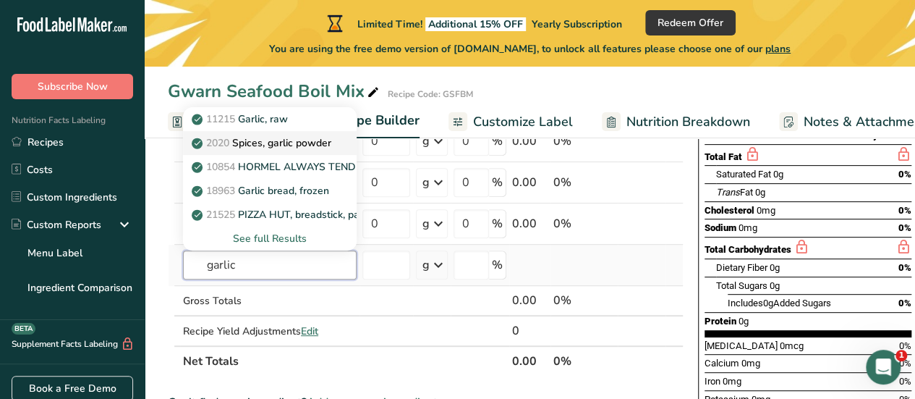
type input "garlic"
click at [282, 137] on p "2020 Spices, garlic powder" at bounding box center [263, 142] width 137 height 15
type input "Spices, garlic powder"
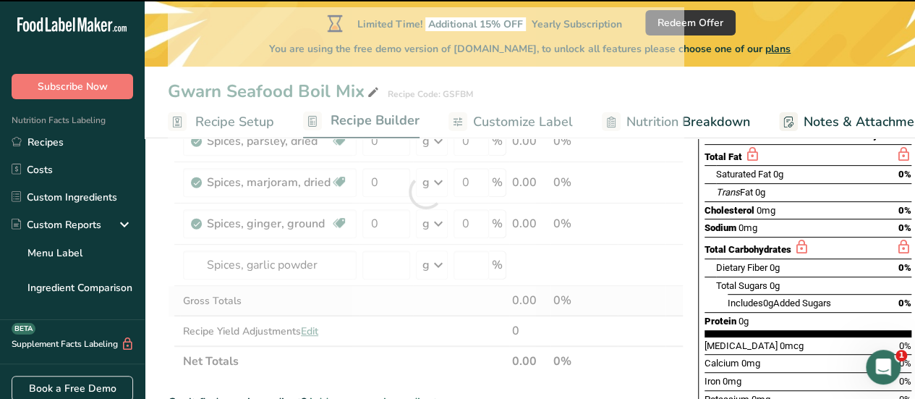
type input "0"
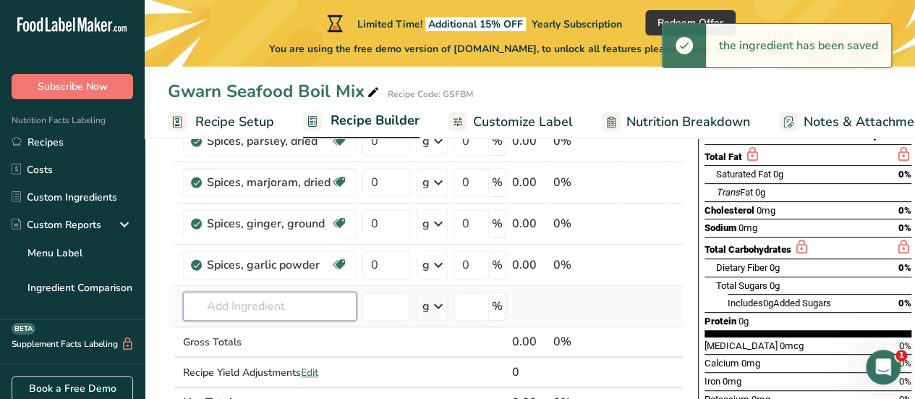
click at [297, 304] on input "text" at bounding box center [270, 305] width 174 height 29
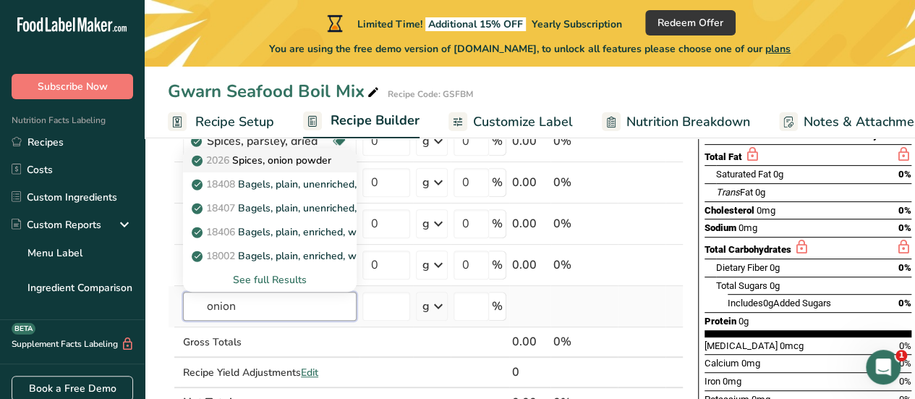
type input "onion"
click at [319, 157] on p "2026 Spices, onion powder" at bounding box center [263, 160] width 137 height 15
type input "Spices, onion powder"
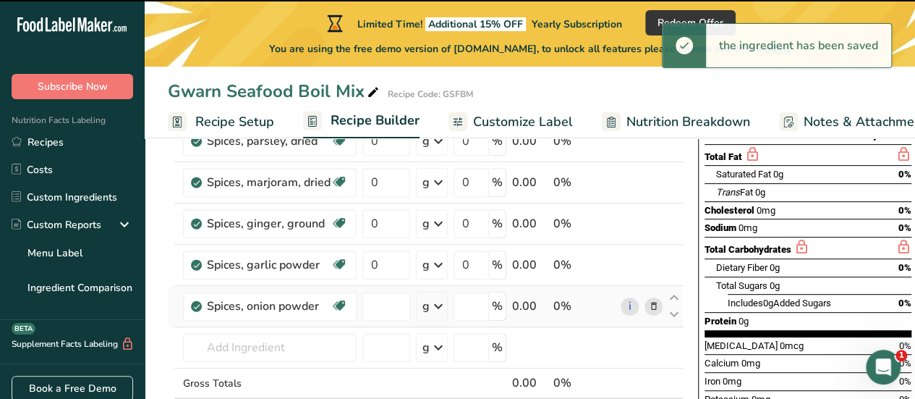
type input "0"
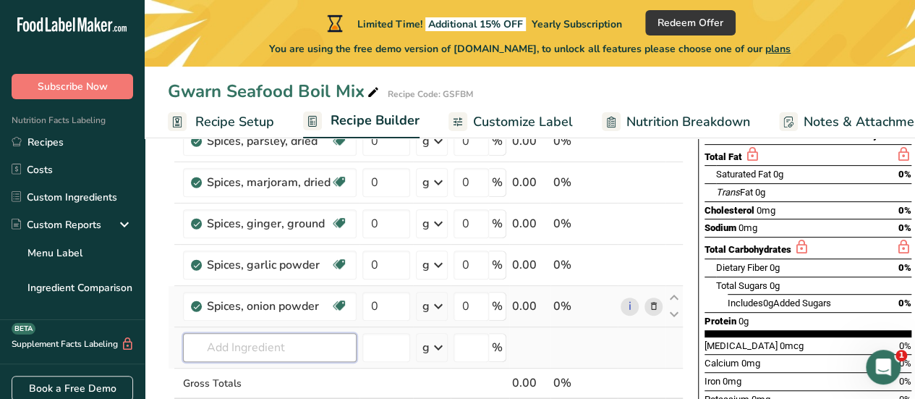
click at [294, 337] on input "text" at bounding box center [270, 347] width 174 height 29
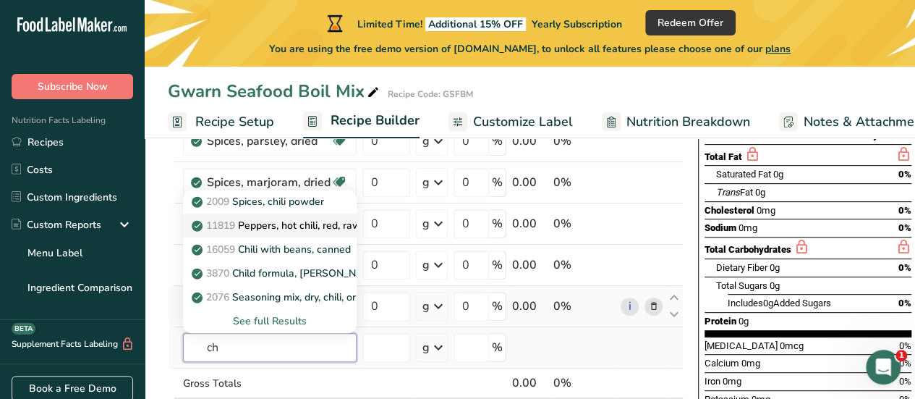
type input "c"
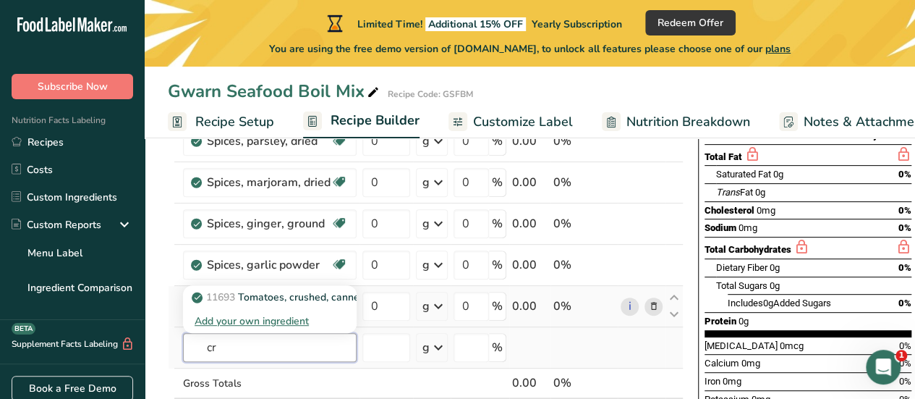
type input "c"
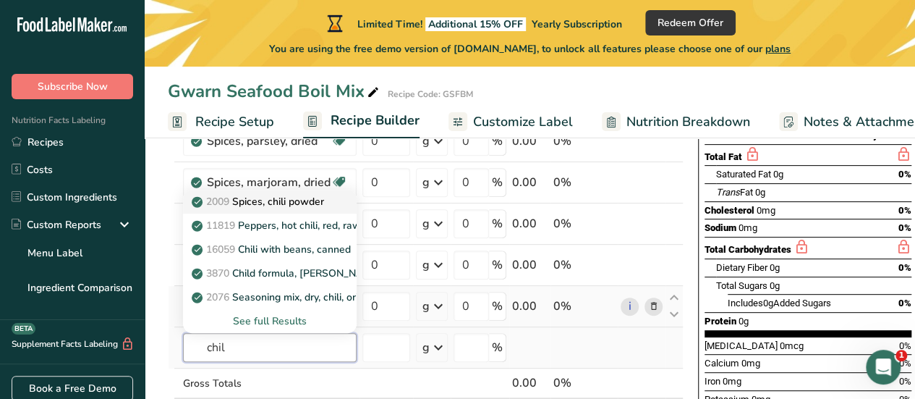
type input "chil"
click at [315, 203] on p "2009 Spices, chili powder" at bounding box center [259, 201] width 129 height 15
type input "Spices, chili powder"
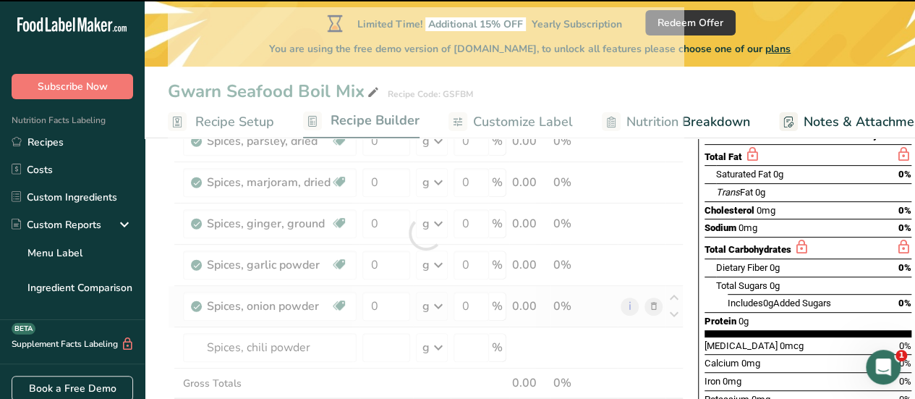
type input "0"
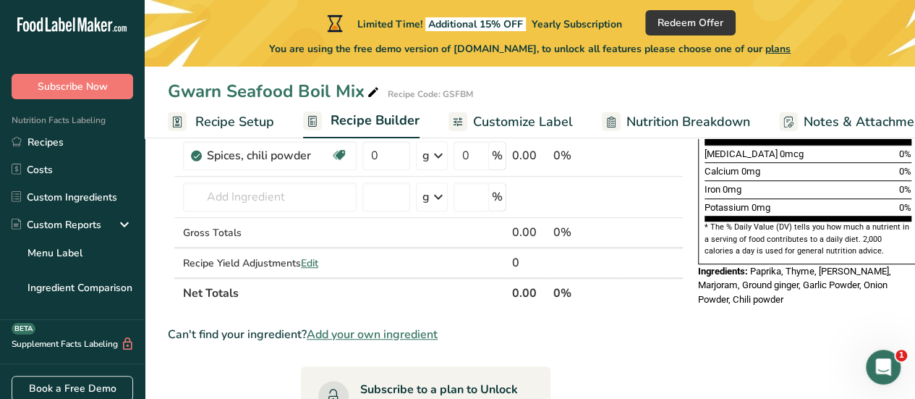
scroll to position [408, 0]
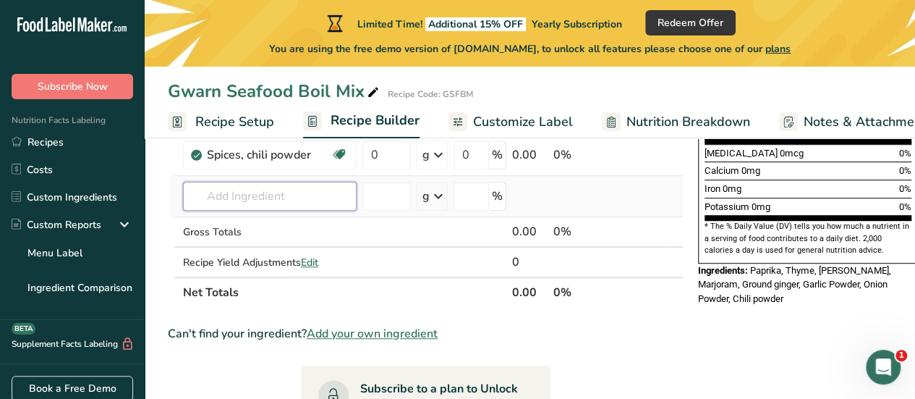
click at [302, 203] on input "text" at bounding box center [270, 196] width 174 height 29
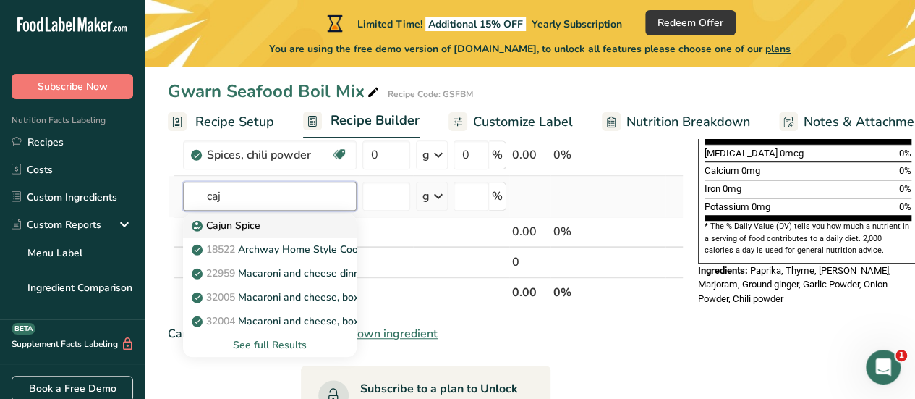
type input "caj"
click at [297, 228] on div "Cajun Spice" at bounding box center [258, 225] width 127 height 15
type input "Cajun Spice"
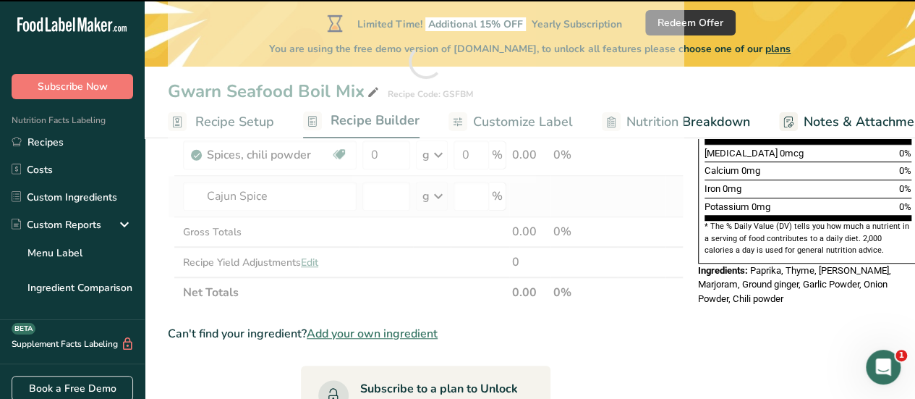
type input "0"
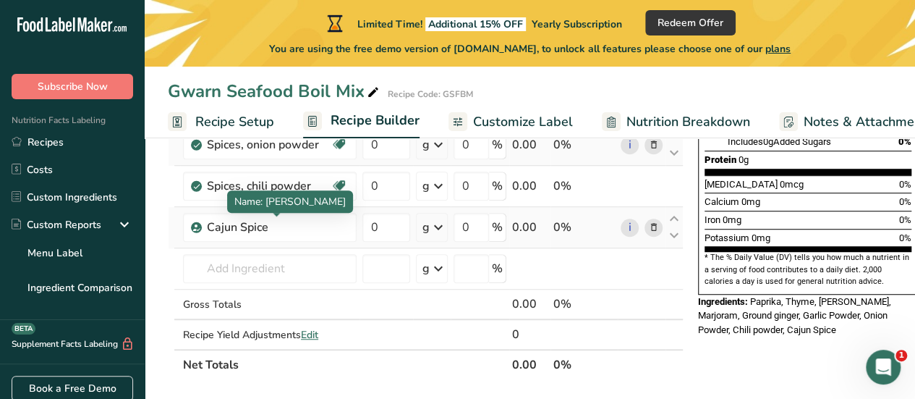
scroll to position [376, 0]
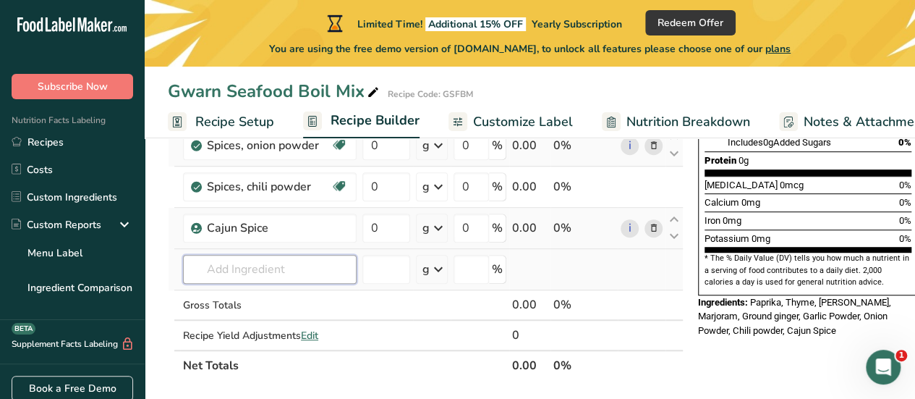
click at [292, 270] on input "text" at bounding box center [270, 269] width 174 height 29
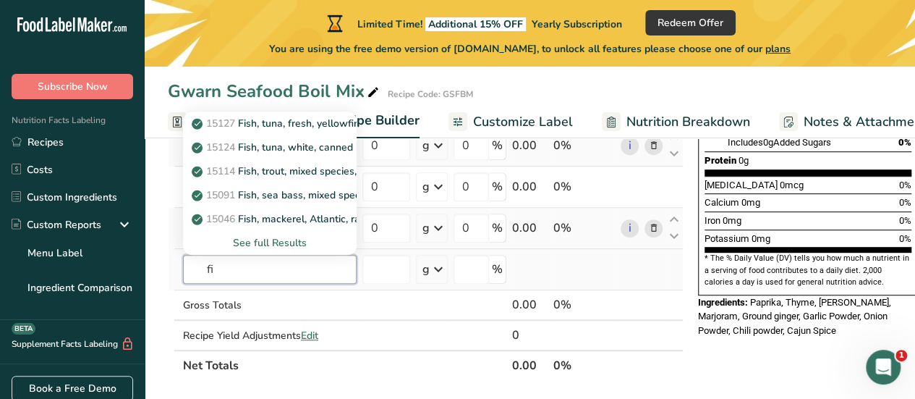
type input "f"
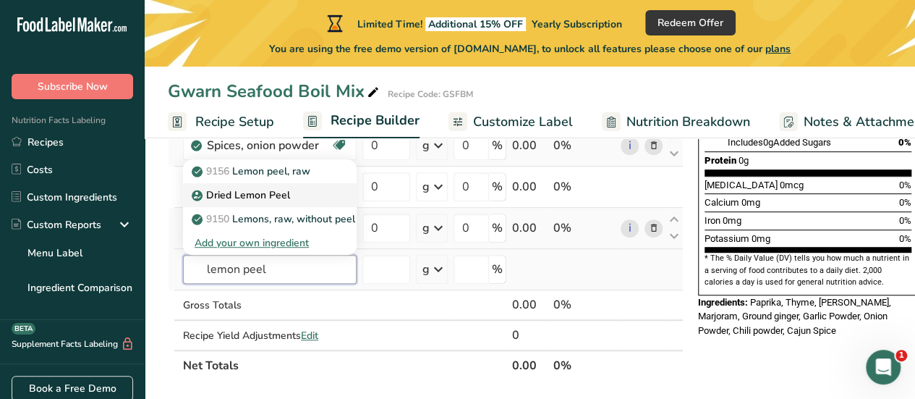
type input "lemon peel"
click at [311, 192] on div "Dried Lemon Peel" at bounding box center [258, 194] width 127 height 15
type input "Dried Lemon Peel"
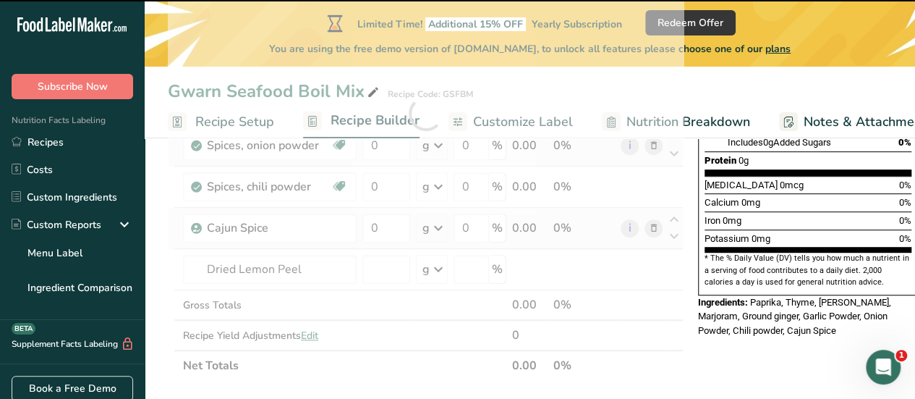
type input "0"
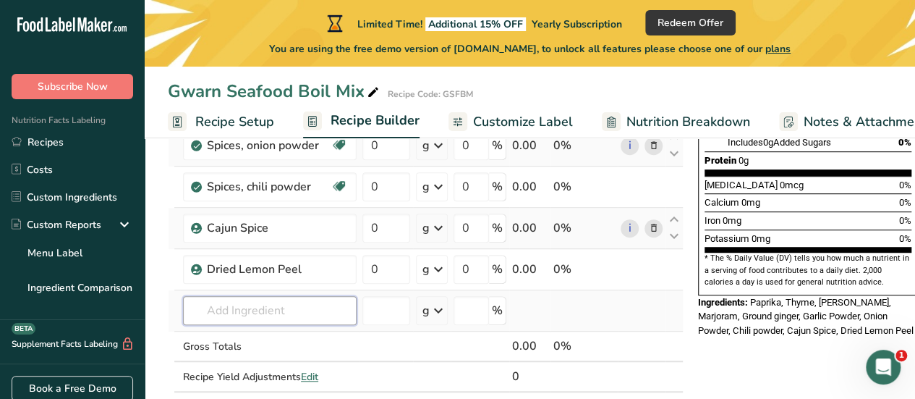
click at [311, 306] on input "text" at bounding box center [270, 310] width 174 height 29
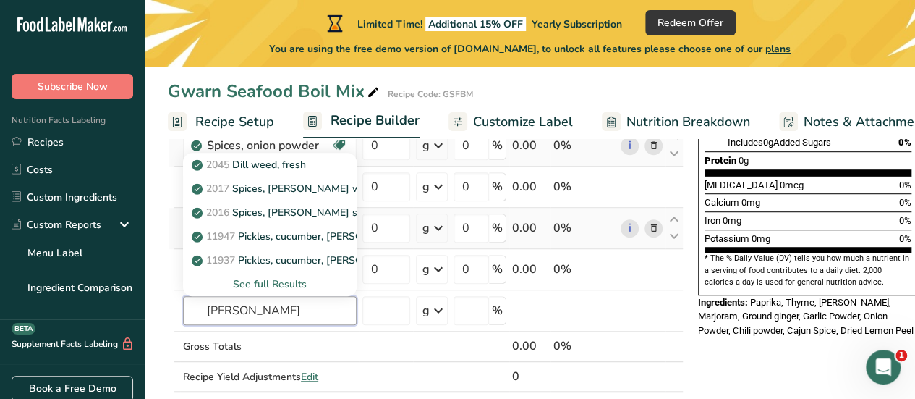
type input "[PERSON_NAME]"
click at [307, 210] on p "2016 Spices, [PERSON_NAME] seed" at bounding box center [285, 212] width 180 height 15
type input "Spices, [PERSON_NAME] seed"
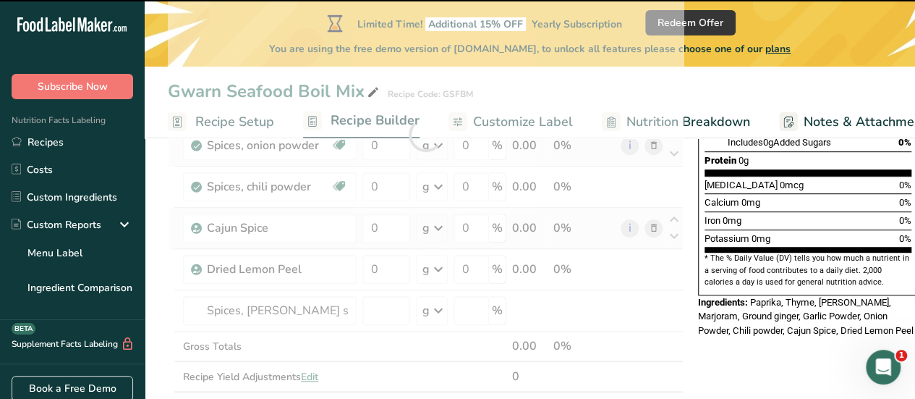
type input "0"
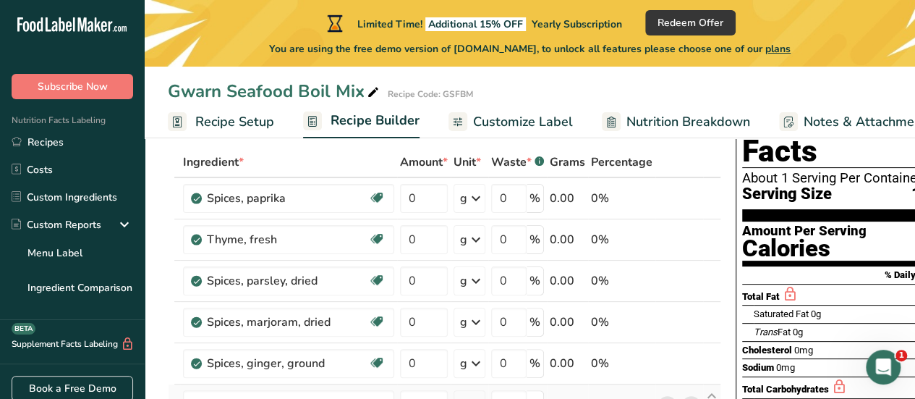
scroll to position [61, 0]
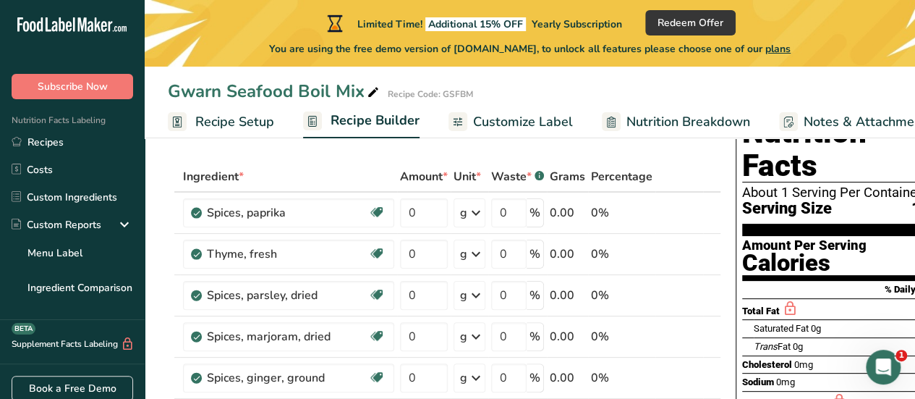
click at [911, 200] on span "100g" at bounding box center [930, 209] width 38 height 18
click at [400, 217] on input "0" at bounding box center [424, 212] width 48 height 29
click at [400, 217] on input "10" at bounding box center [424, 212] width 48 height 29
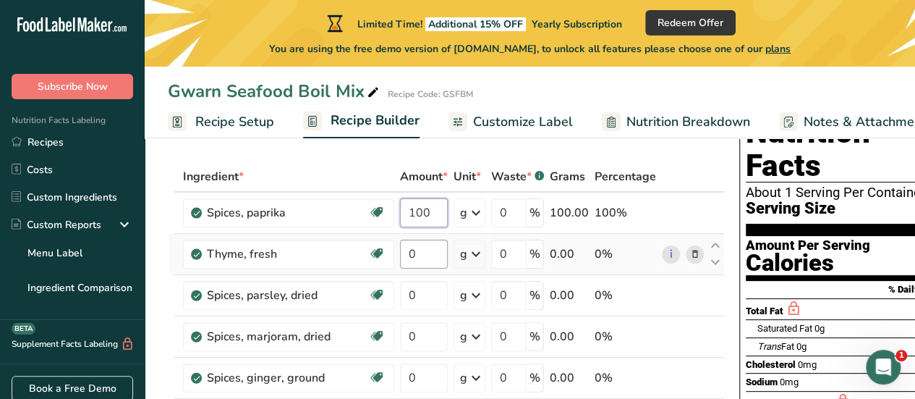
type input "100"
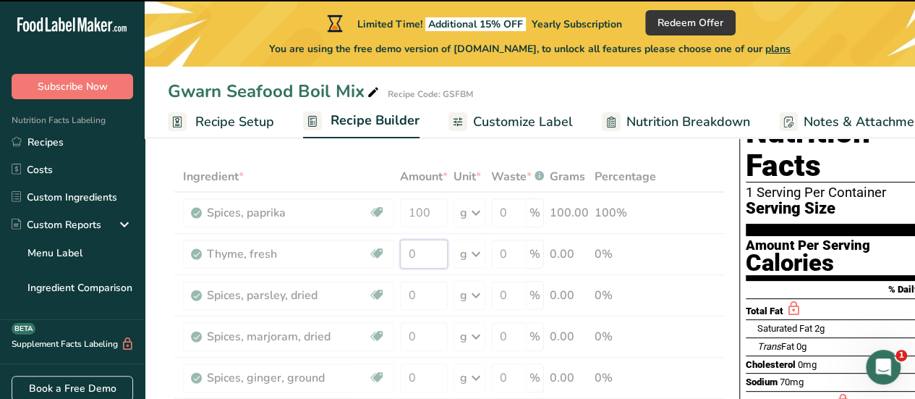
click at [400, 253] on input "0" at bounding box center [424, 253] width 48 height 29
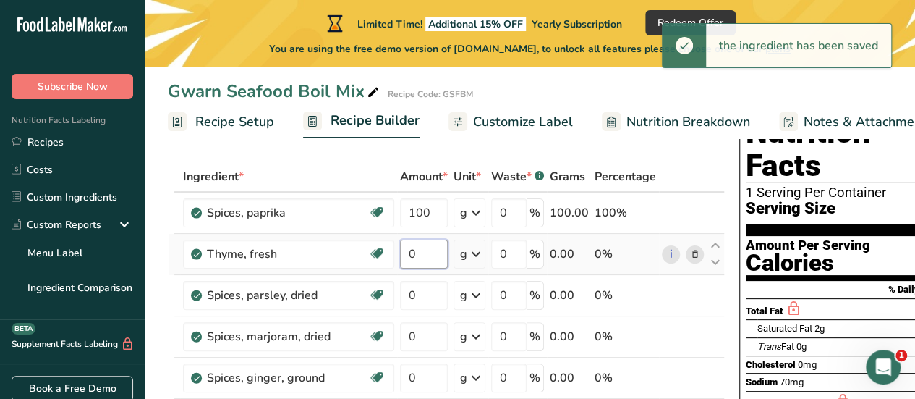
click at [400, 250] on input "0" at bounding box center [424, 253] width 48 height 29
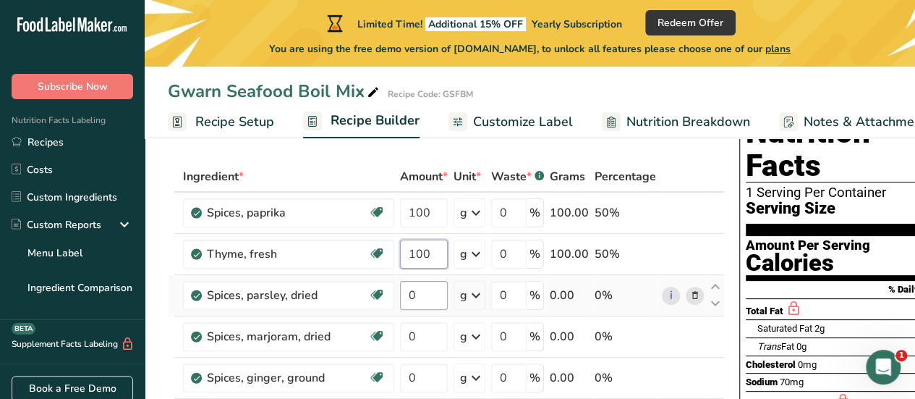
type input "100"
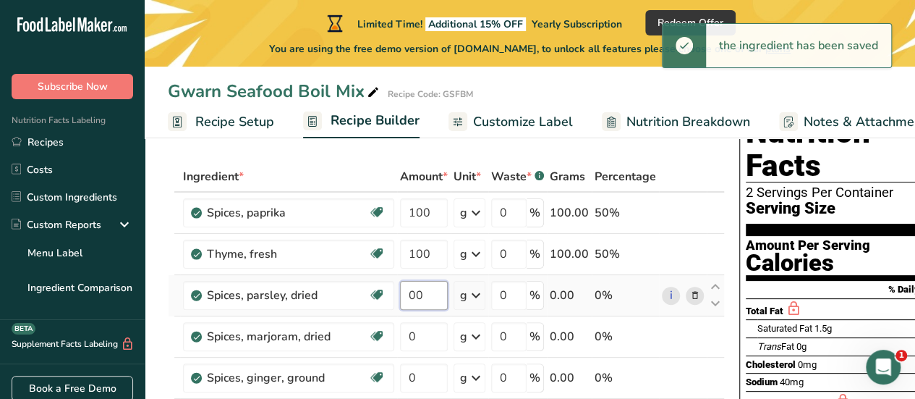
type input "0"
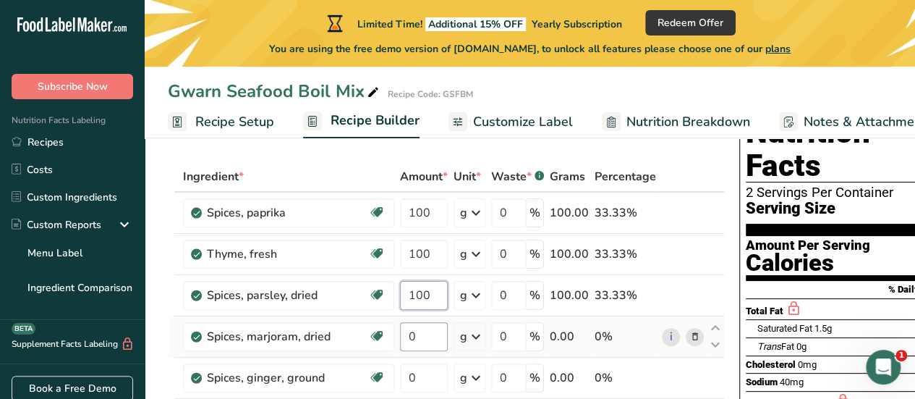
type input "100"
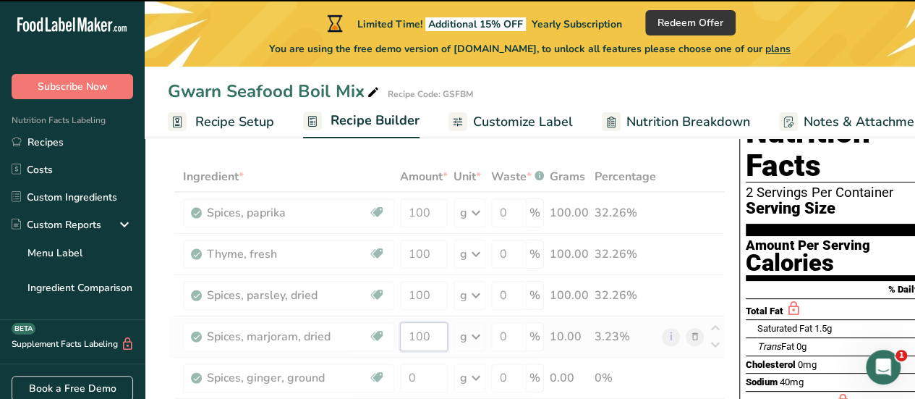
type input "0"
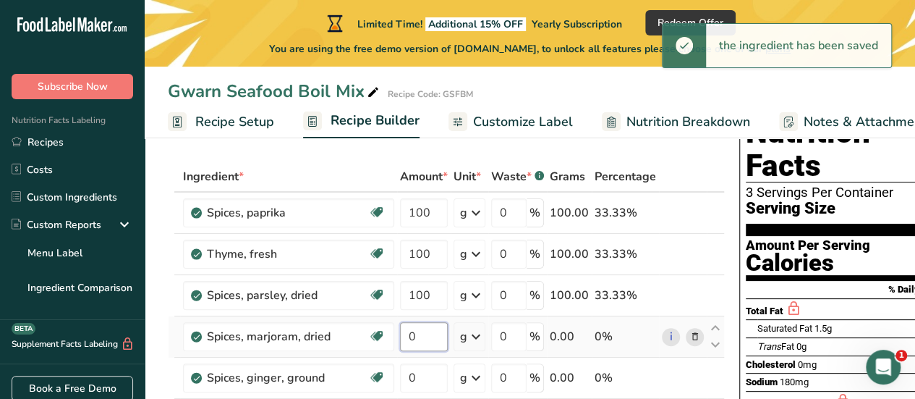
click at [400, 339] on input "0" at bounding box center [424, 336] width 48 height 29
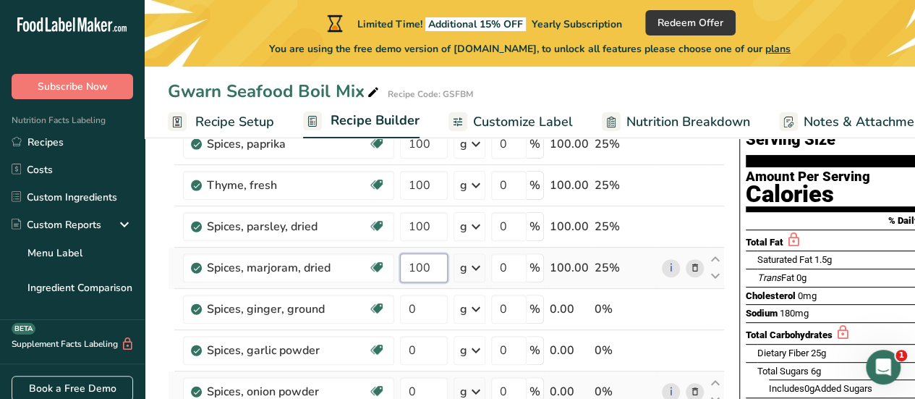
scroll to position [133, 0]
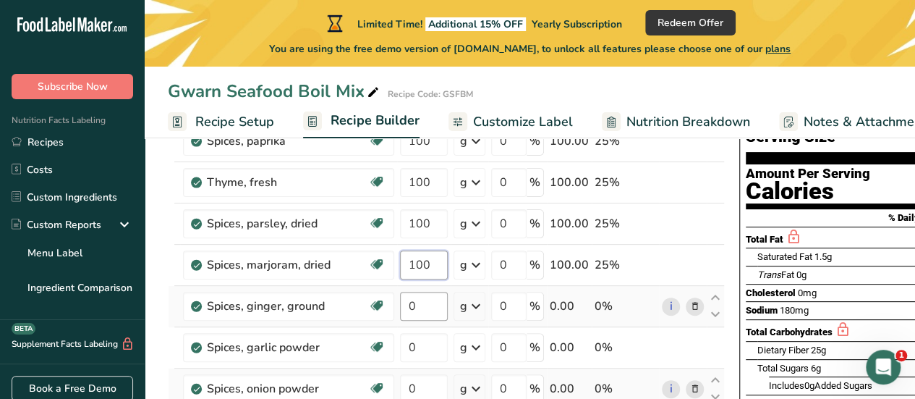
type input "100"
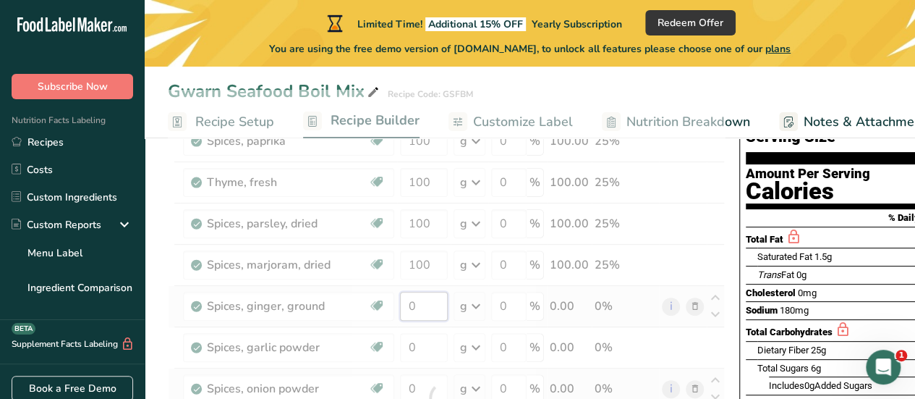
click at [378, 312] on div "Ingredient * Amount * Unit * Waste * .a-a{fill:#347362;}.b-a{fill:#fff;} Grams …" at bounding box center [446, 398] width 557 height 616
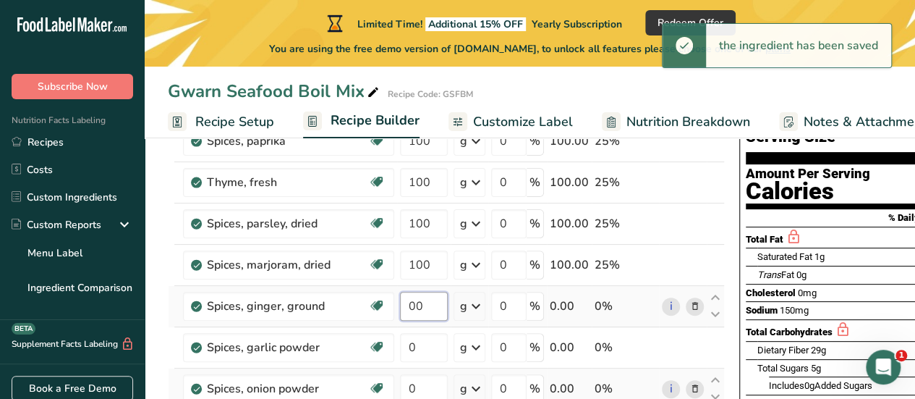
type input "0"
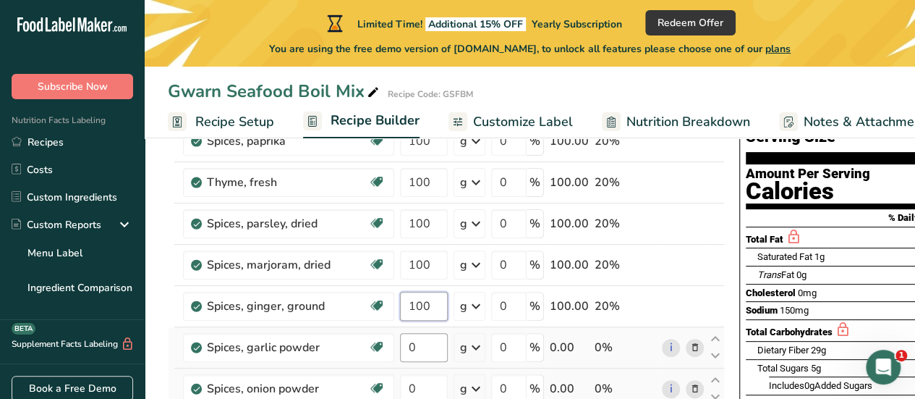
type input "100"
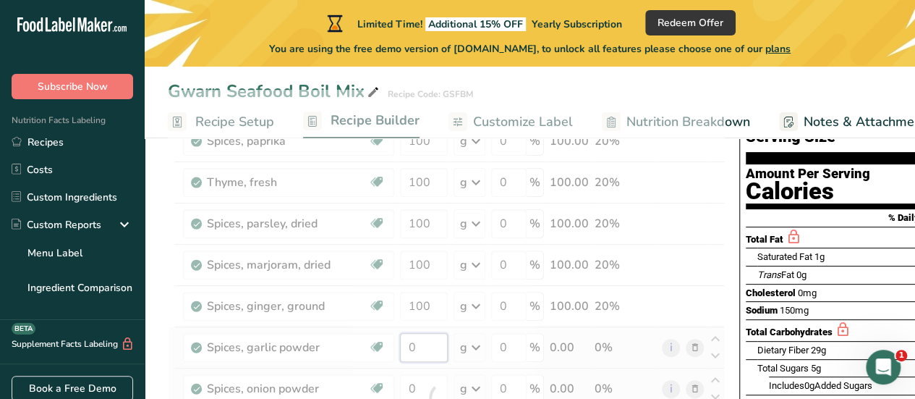
click at [390, 344] on div "Ingredient * Amount * Unit * Waste * .a-a{fill:#347362;}.b-a{fill:#fff;} Grams …" at bounding box center [446, 398] width 557 height 616
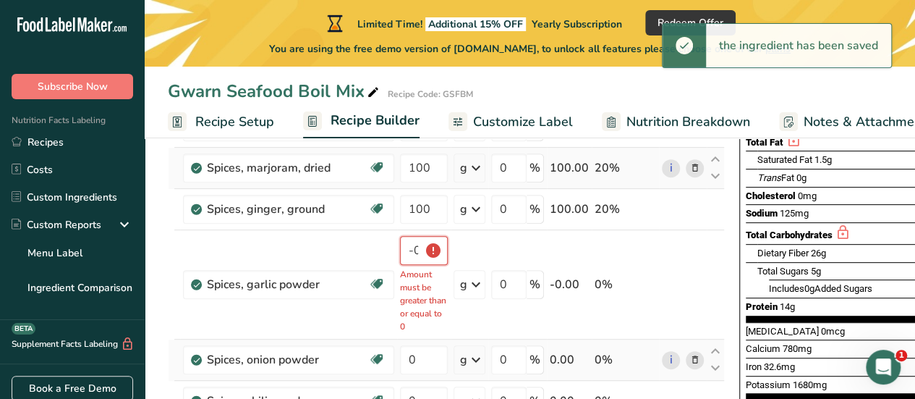
scroll to position [237, 0]
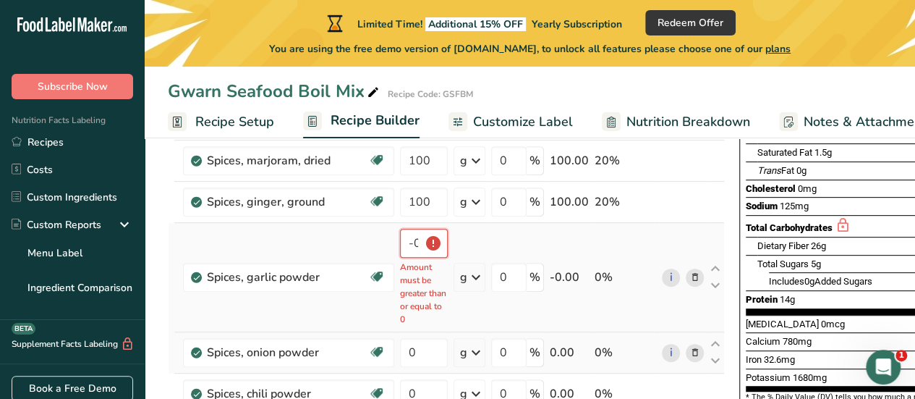
click at [400, 237] on input "-0.000022" at bounding box center [424, 243] width 48 height 29
type input "-2"
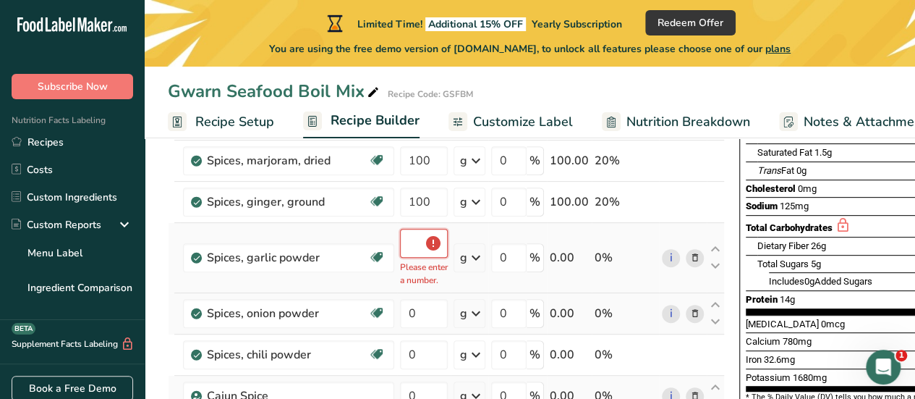
scroll to position [0, 0]
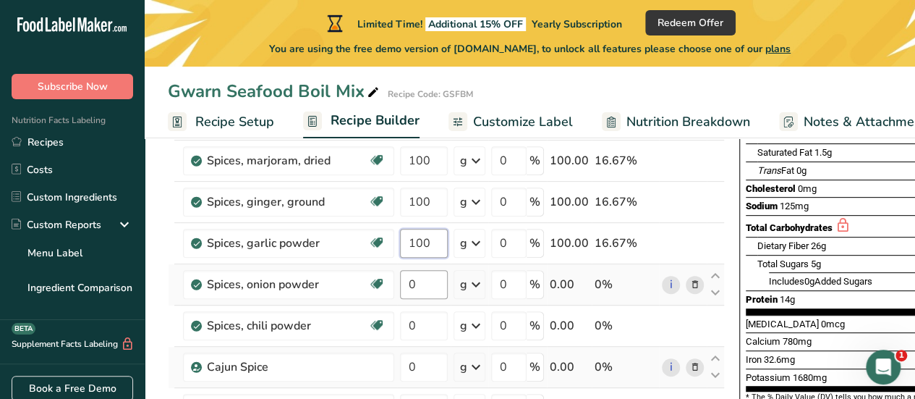
type input "100"
click at [372, 286] on div "Ingredient * Amount * Unit * Waste * .a-a{fill:#347362;}.b-a{fill:#fff;} Grams …" at bounding box center [446, 294] width 557 height 616
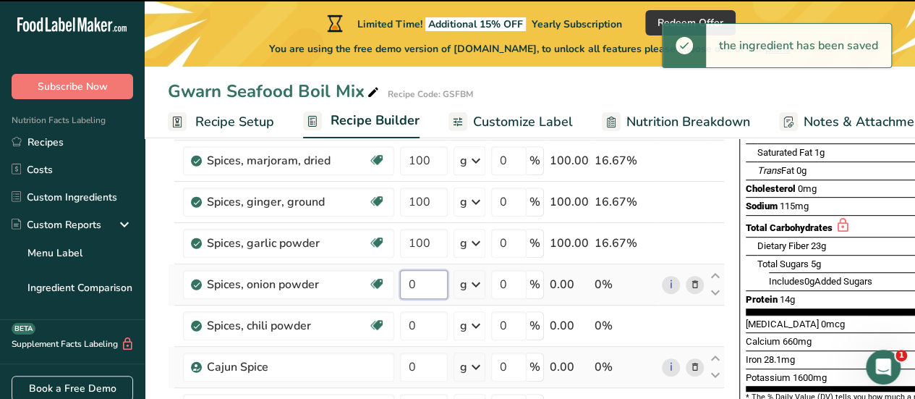
click at [400, 284] on input "0" at bounding box center [424, 284] width 48 height 29
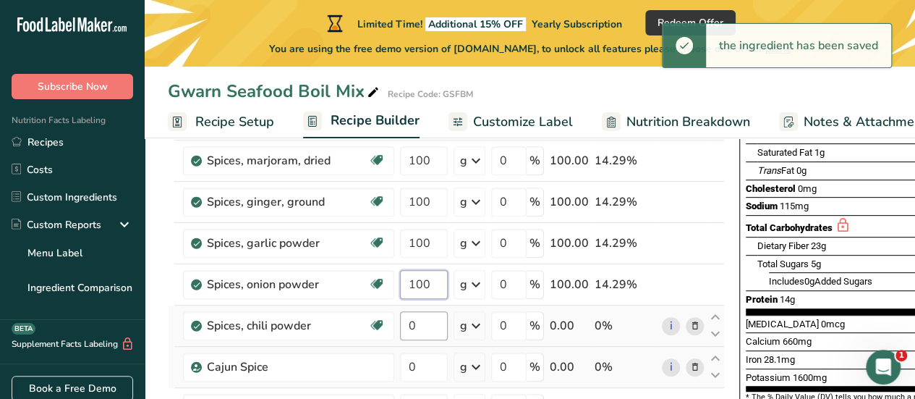
type input "100"
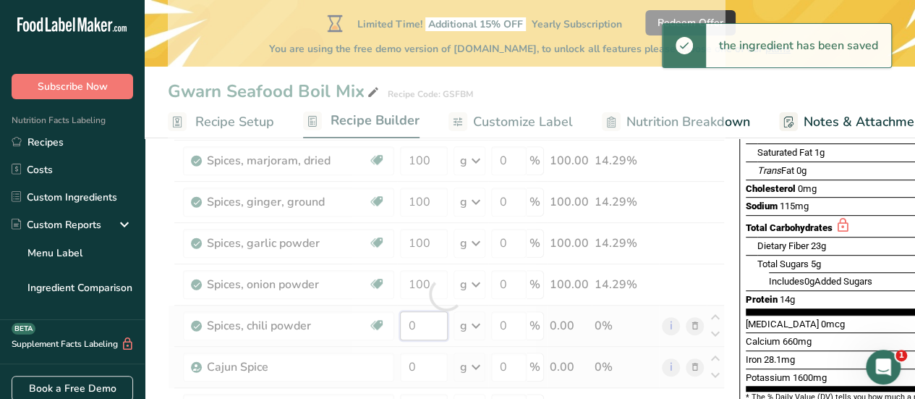
click at [383, 321] on div "Ingredient * Amount * Unit * Waste * .a-a{fill:#347362;}.b-a{fill:#fff;} Grams …" at bounding box center [446, 294] width 557 height 616
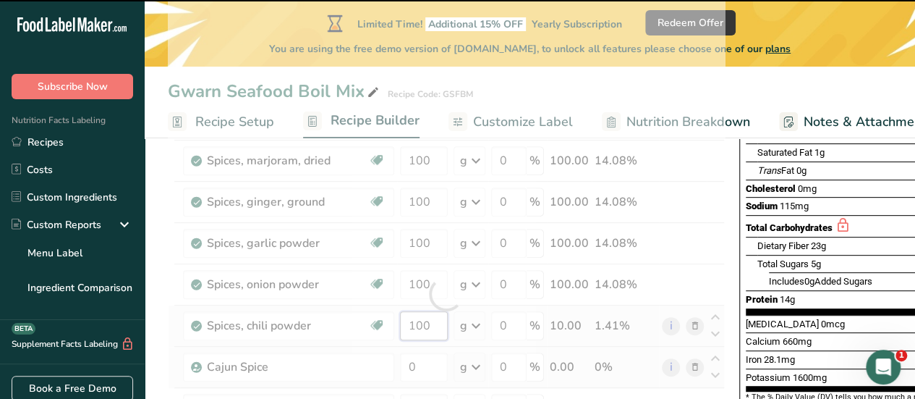
type input "0"
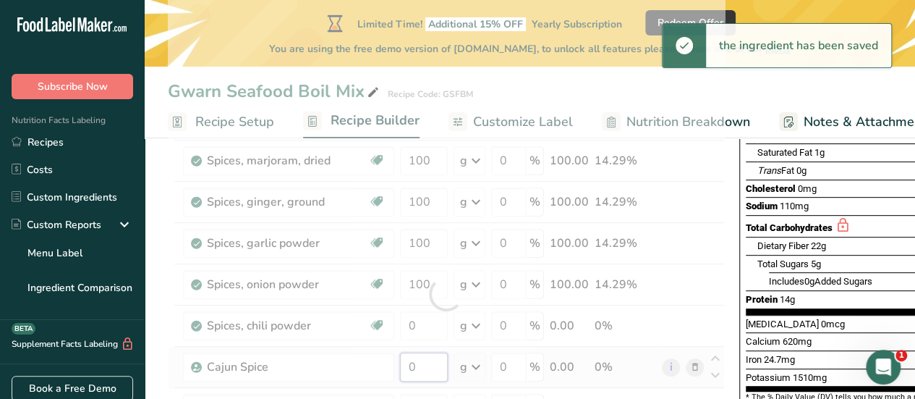
click at [383, 365] on div "Ingredient * Amount * Unit * Waste * .a-a{fill:#347362;}.b-a{fill:#fff;} Grams …" at bounding box center [446, 294] width 557 height 616
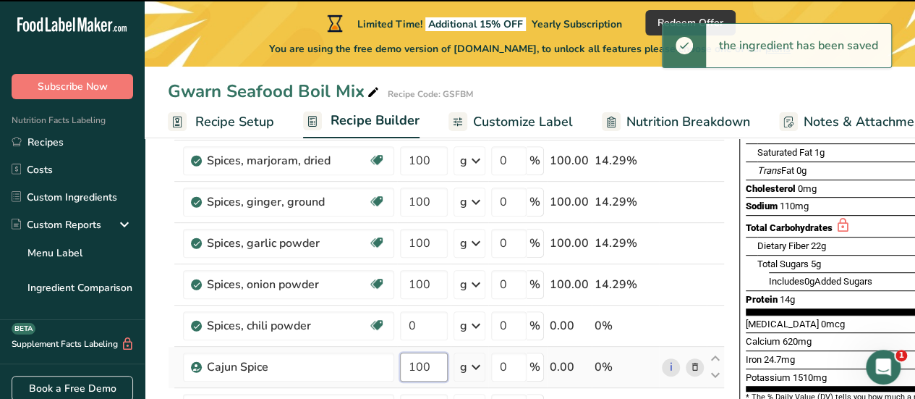
type input "0"
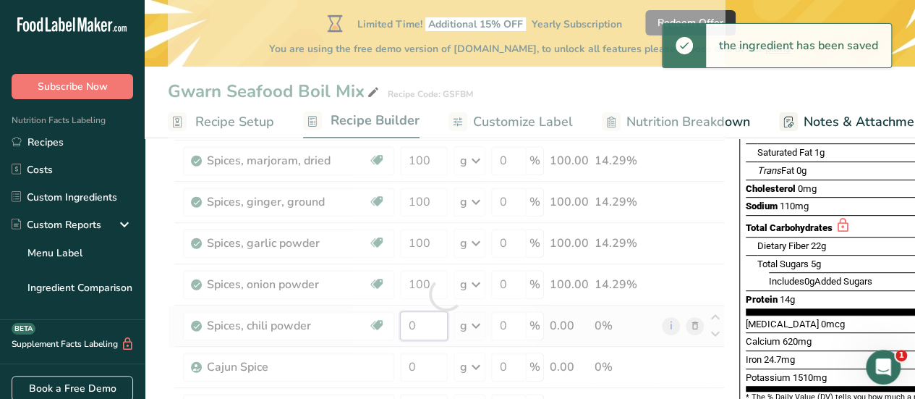
click at [388, 328] on div "Ingredient * Amount * Unit * Waste * .a-a{fill:#347362;}.b-a{fill:#fff;} Grams …" at bounding box center [446, 294] width 557 height 616
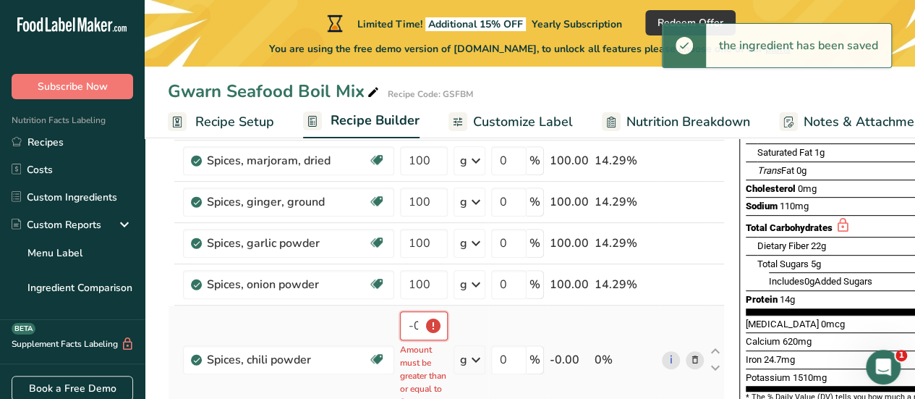
click at [400, 323] on input "-0.000028" at bounding box center [424, 325] width 48 height 29
type input "-2"
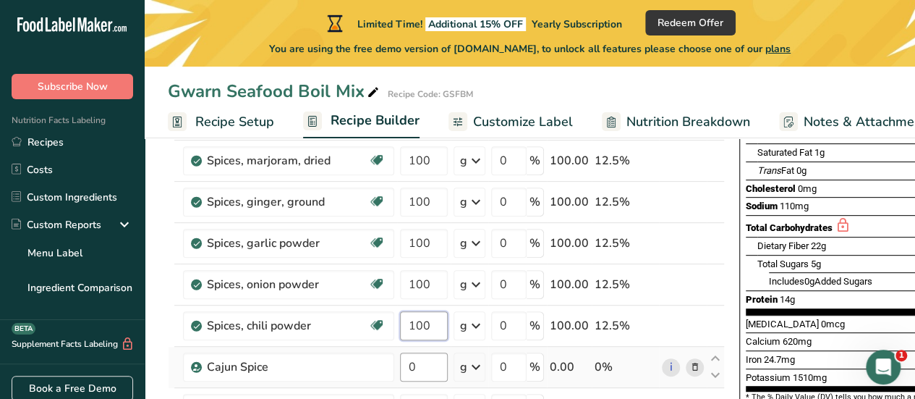
type input "100"
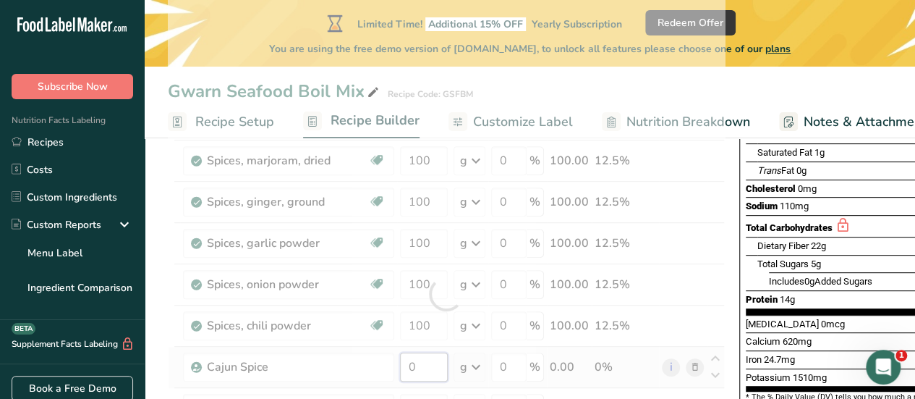
click at [380, 370] on div "Ingredient * Amount * Unit * Waste * .a-a{fill:#347362;}.b-a{fill:#fff;} Grams …" at bounding box center [446, 294] width 557 height 616
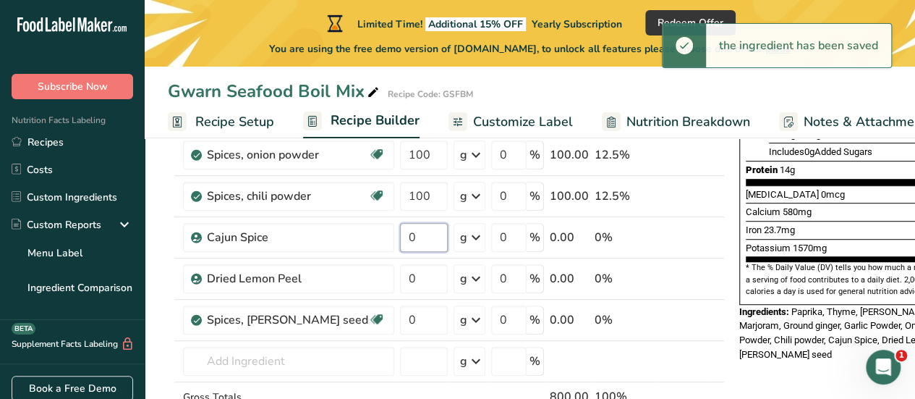
scroll to position [368, 0]
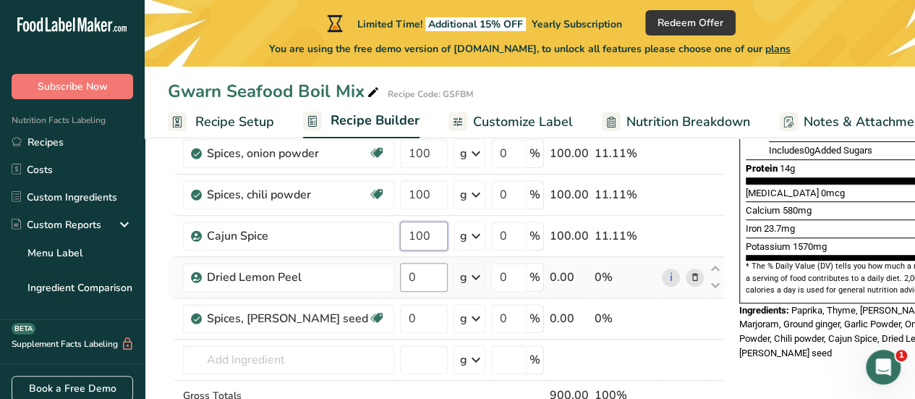
type input "100"
click at [390, 269] on div "Ingredient * Amount * Unit * Waste * .a-a{fill:#347362;}.b-a{fill:#fff;} Grams …" at bounding box center [446, 163] width 557 height 616
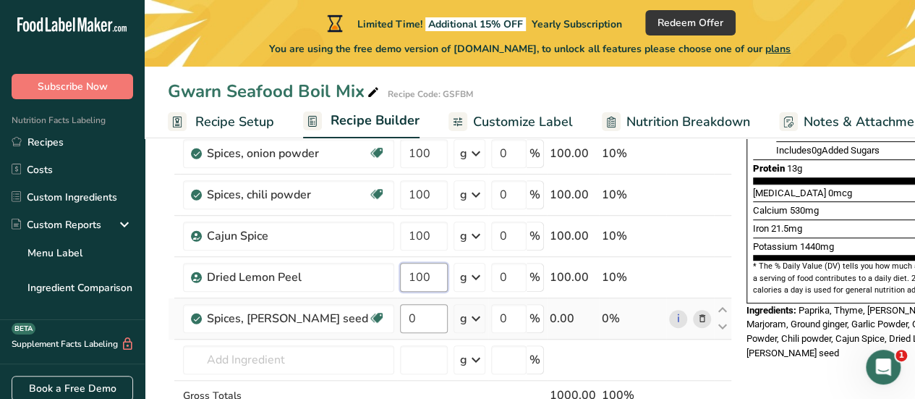
type input "100"
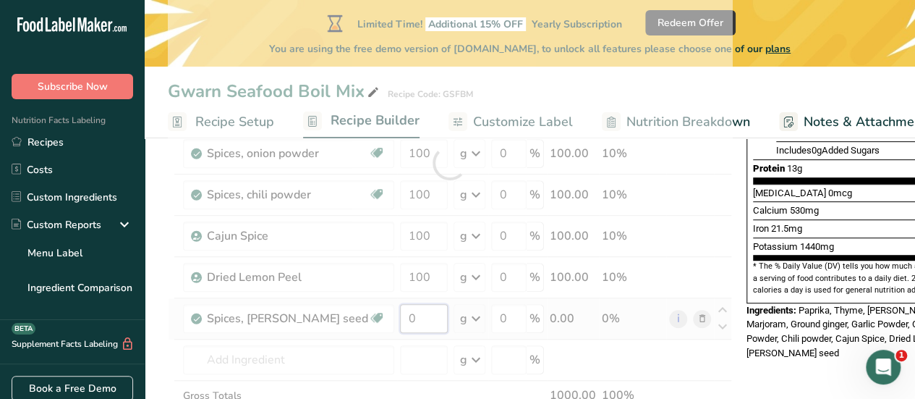
click at [389, 320] on div "Ingredient * Amount * Unit * Waste * .a-a{fill:#347362;}.b-a{fill:#fff;} Grams …" at bounding box center [450, 163] width 564 height 616
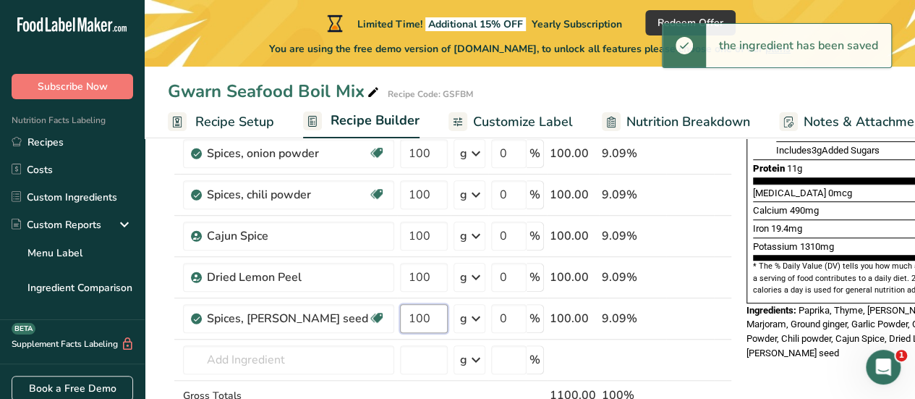
type input "100"
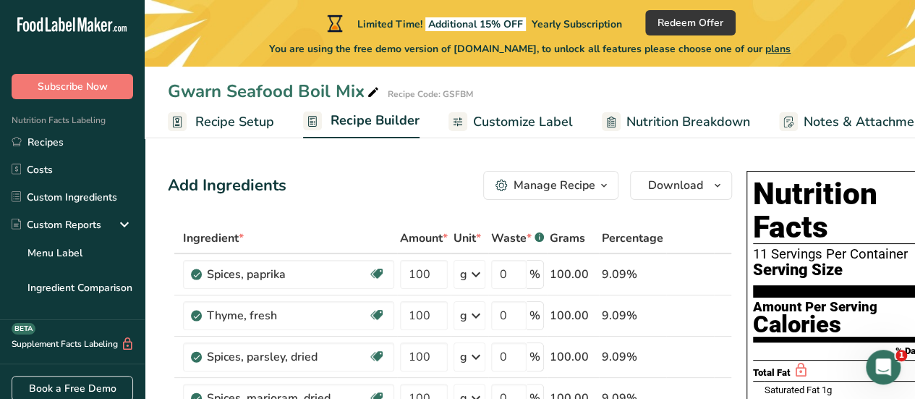
scroll to position [94, 0]
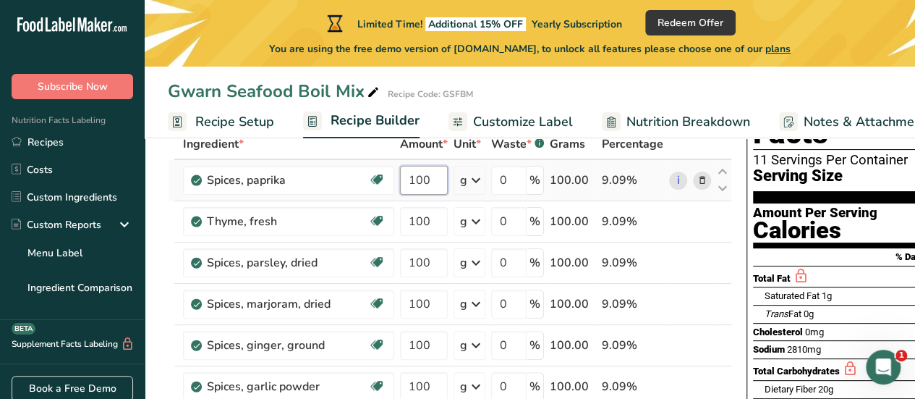
click at [400, 178] on input "100" at bounding box center [424, 180] width 48 height 29
click at [400, 173] on input "100" at bounding box center [424, 180] width 48 height 29
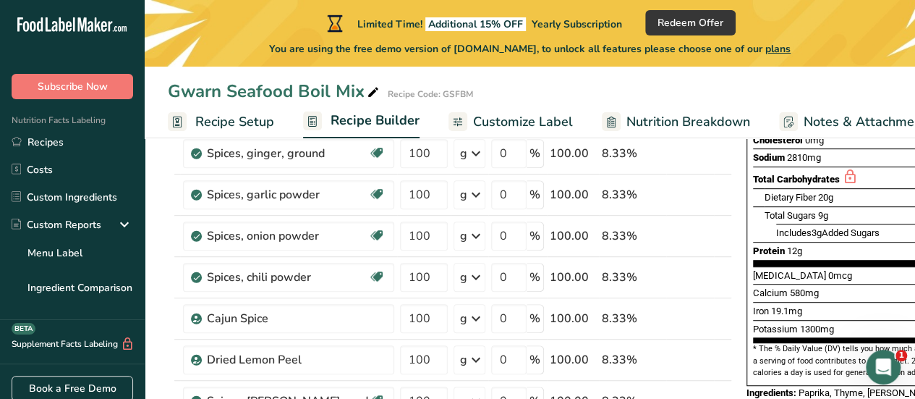
scroll to position [287, 0]
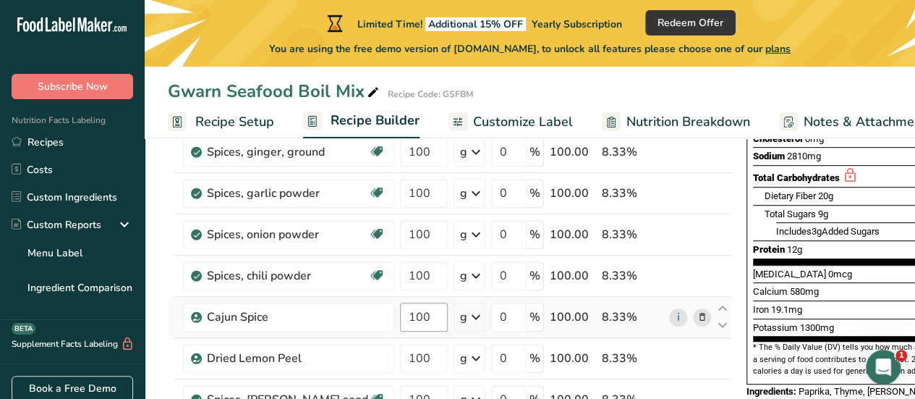
type input "200"
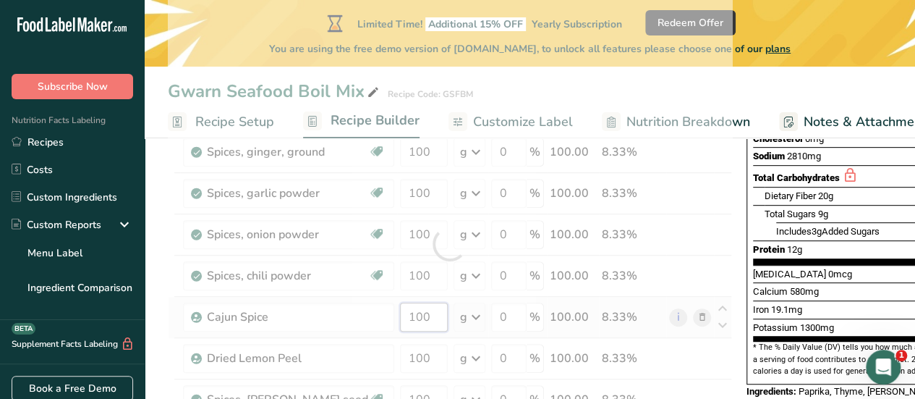
click at [372, 316] on div "Ingredient * Amount * Unit * Waste * .a-a{fill:#347362;}.b-a{fill:#fff;} Grams …" at bounding box center [450, 244] width 564 height 616
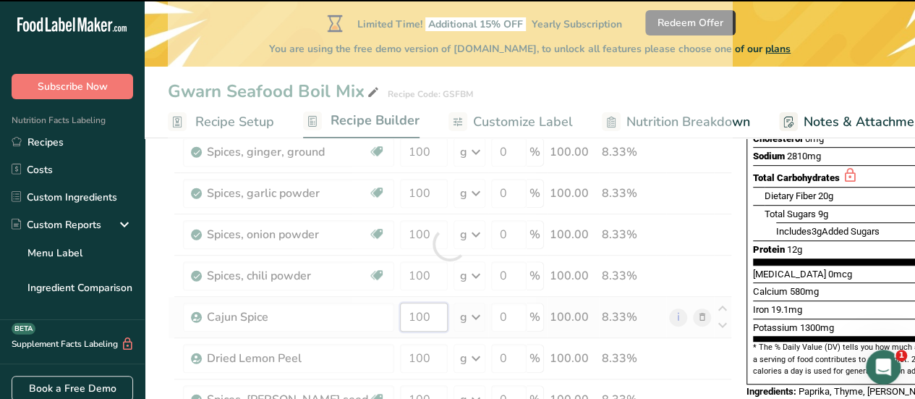
type input "0"
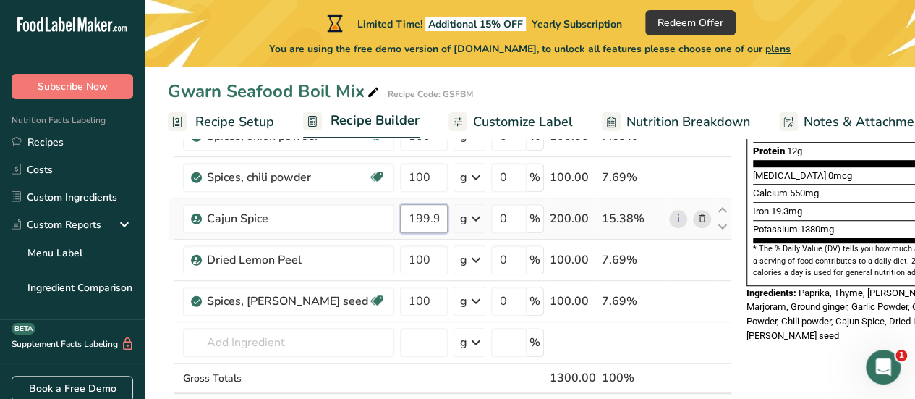
scroll to position [392, 0]
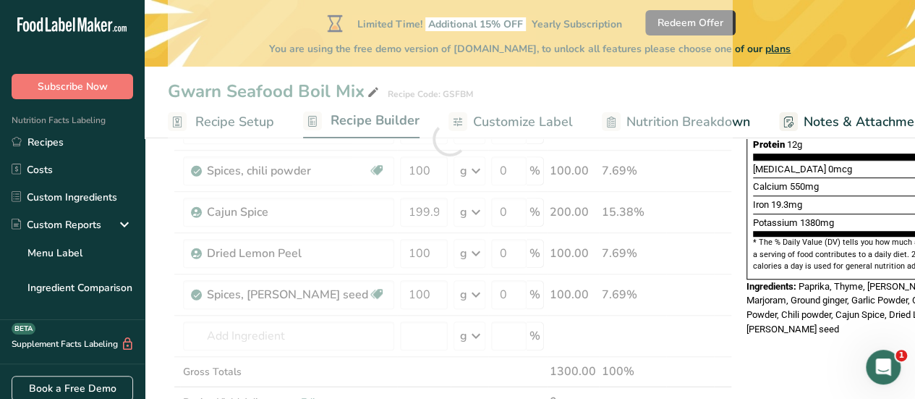
click at [741, 339] on div "Nutrition Facts 12 Servings Per Container Serving Size 100g Amount Per Serving …" at bounding box center [856, 405] width 231 height 1264
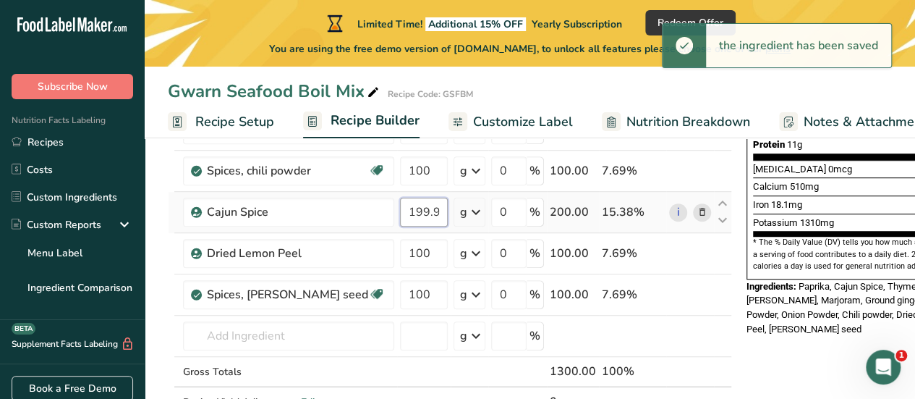
click at [400, 212] on input "199.999997" at bounding box center [424, 211] width 48 height 29
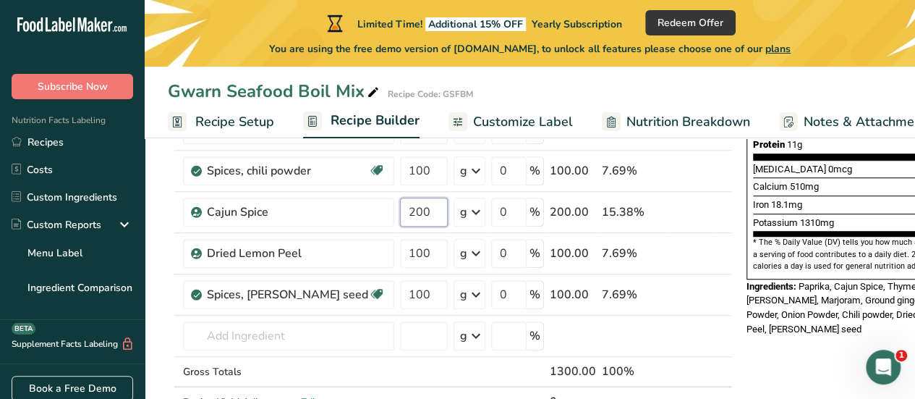
type input "200"
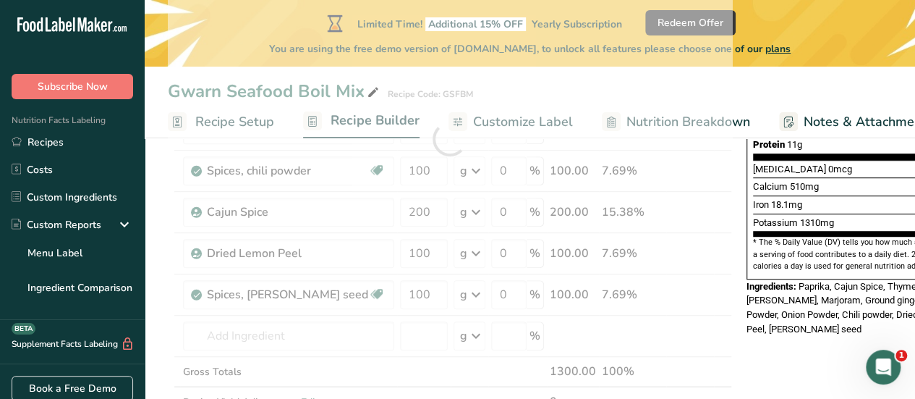
click at [164, 263] on section "Add Ingredients Manage Recipe Delete Recipe Duplicate Recipe Scale Recipe Save …" at bounding box center [530, 405] width 770 height 1311
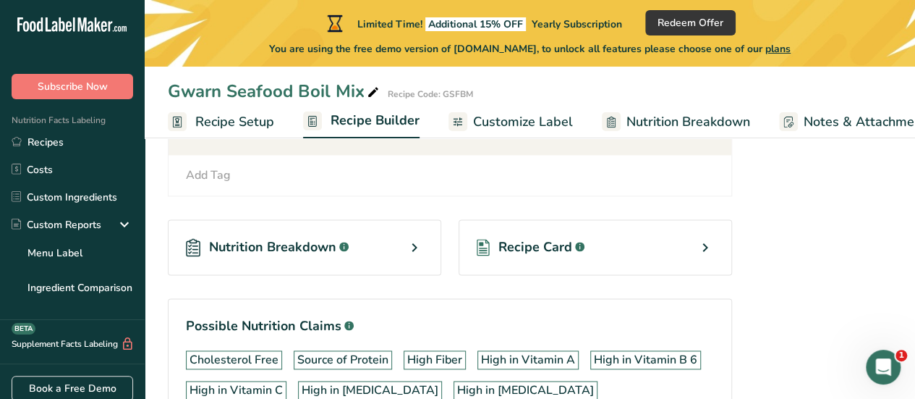
scroll to position [846, 0]
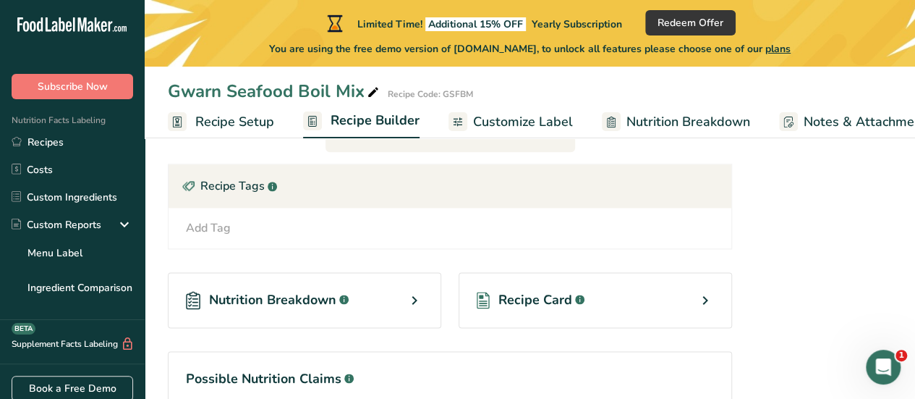
click at [274, 292] on span "Nutrition Breakdown" at bounding box center [272, 300] width 127 height 20
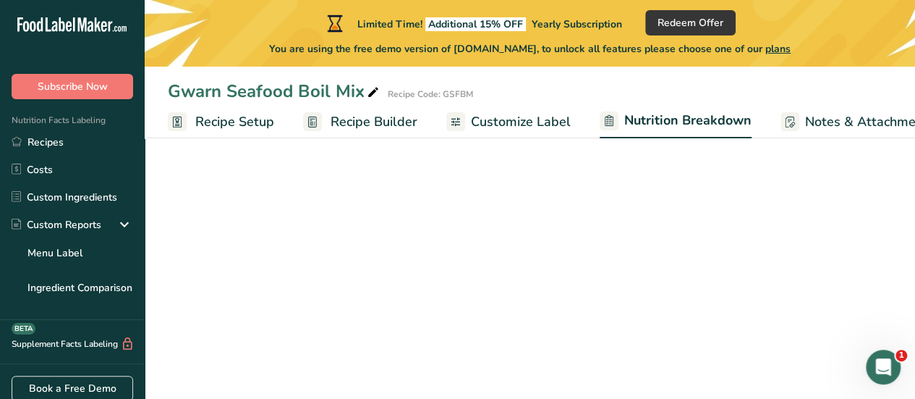
select select "Calories"
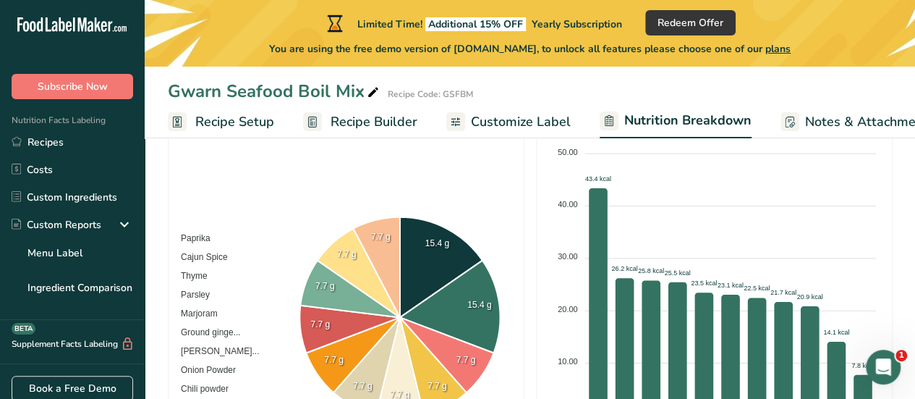
scroll to position [297, 0]
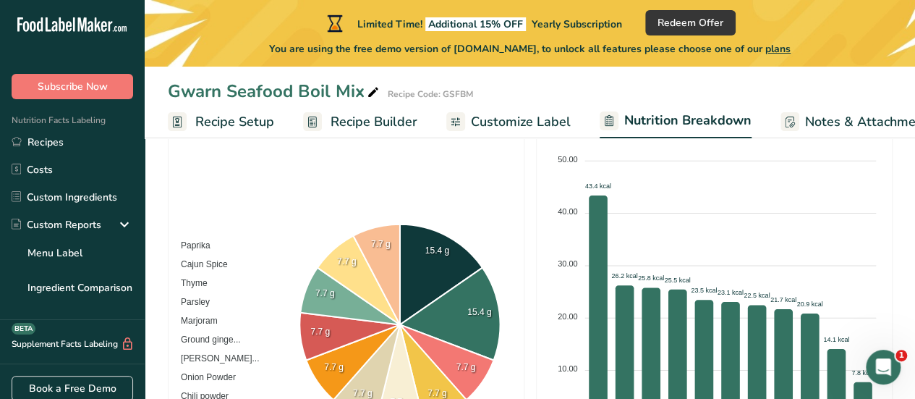
click at [532, 123] on span "Customize Label" at bounding box center [521, 122] width 100 height 20
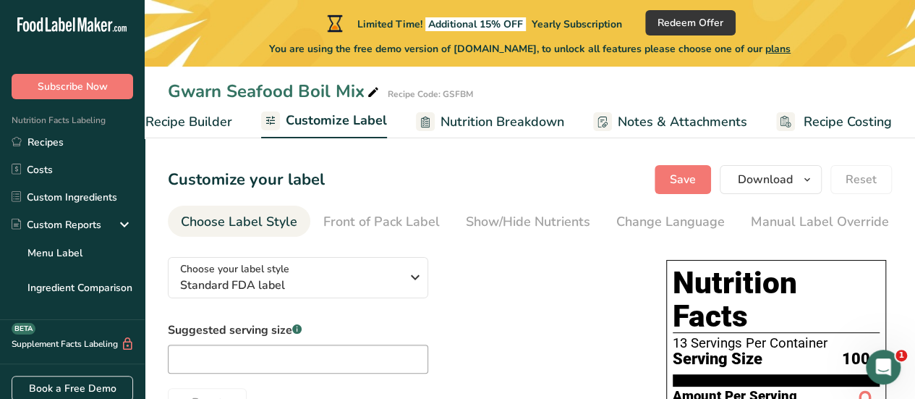
scroll to position [1, 0]
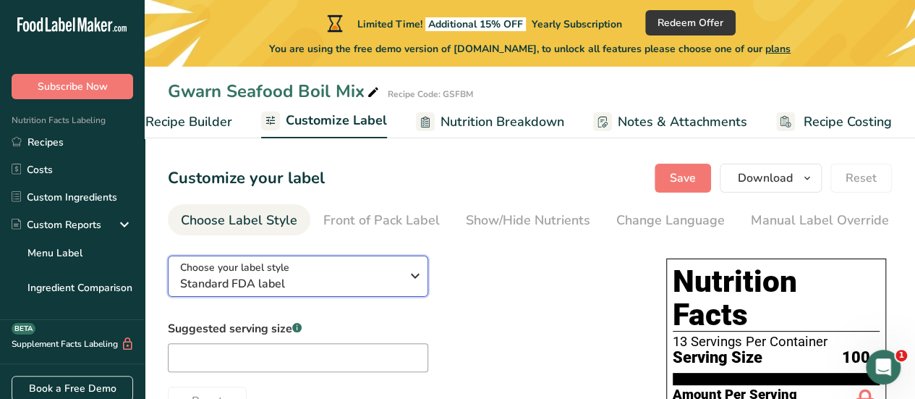
click at [391, 275] on div "Choose your label style Standard FDA label" at bounding box center [290, 276] width 221 height 33
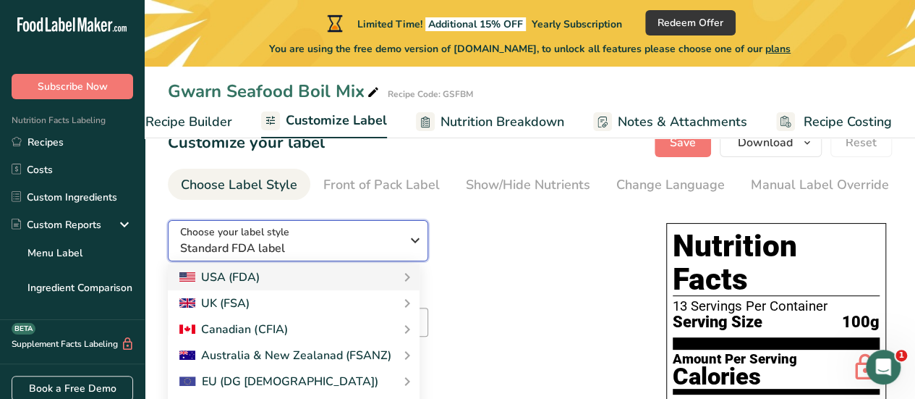
scroll to position [38, 0]
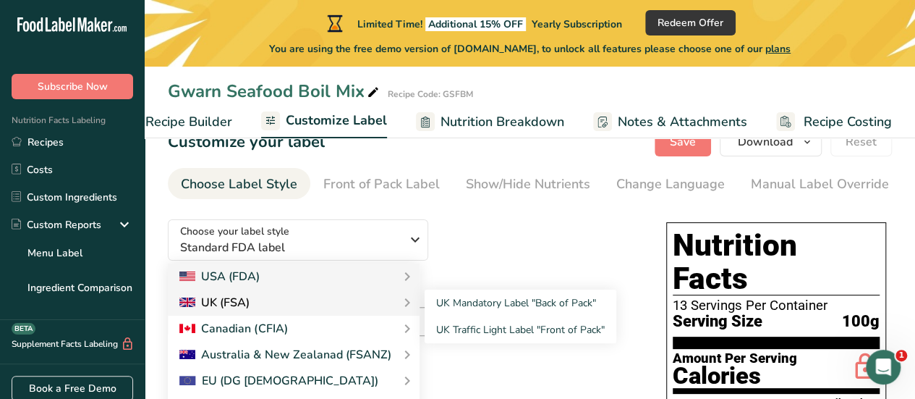
click at [367, 303] on div "UK (FSA)" at bounding box center [293, 302] width 229 height 17
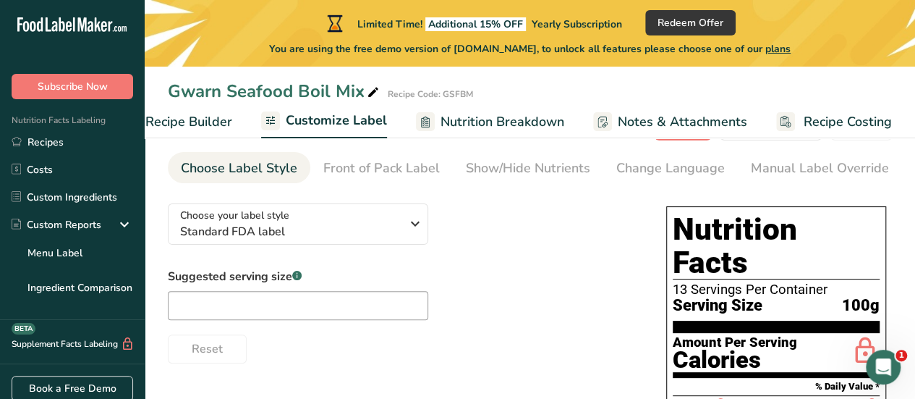
scroll to position [54, 0]
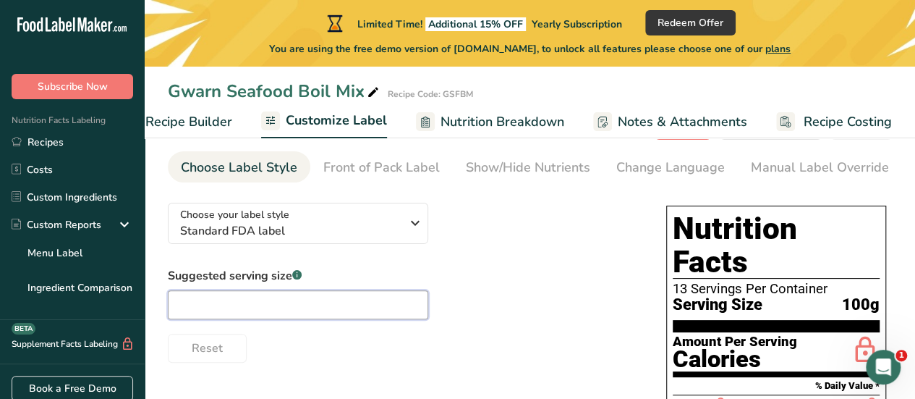
click at [356, 316] on input "text" at bounding box center [298, 304] width 260 height 29
click at [301, 307] on input "text" at bounding box center [298, 304] width 260 height 29
type input "2"
click at [536, 291] on div "Suggested serving size .a-a{fill:#347362;}.b-a{fill:#fff;} 2 Reset" at bounding box center [402, 314] width 469 height 95
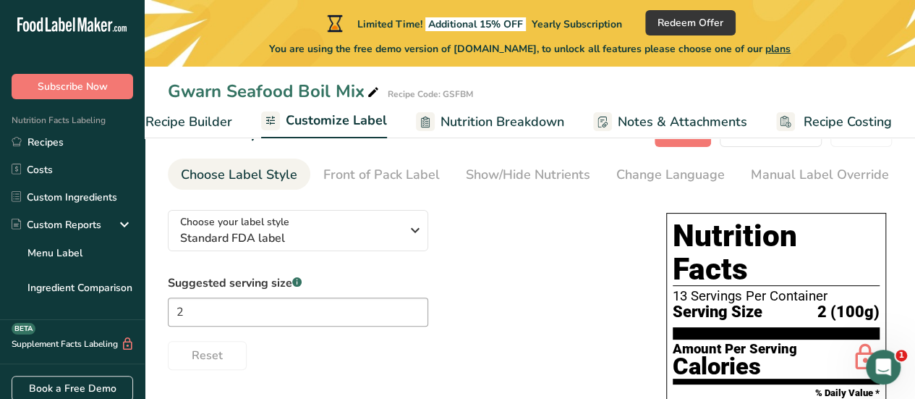
scroll to position [46, 0]
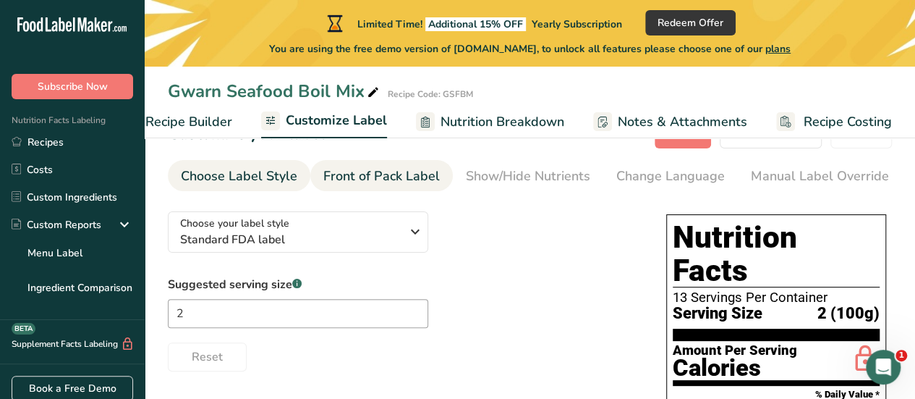
click at [422, 180] on div "Front of Pack Label" at bounding box center [381, 176] width 116 height 20
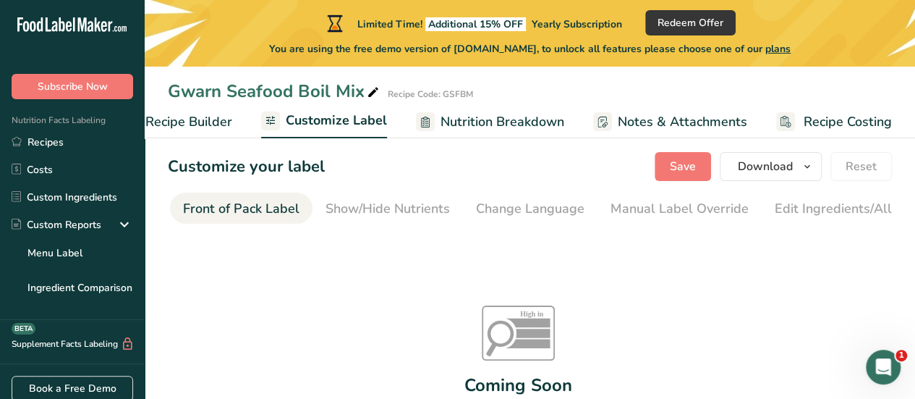
scroll to position [11, 0]
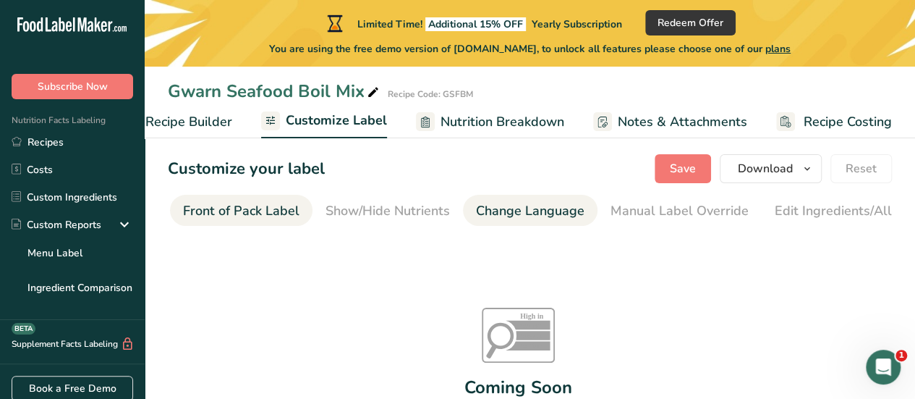
click at [486, 212] on div "Change Language" at bounding box center [530, 211] width 108 height 20
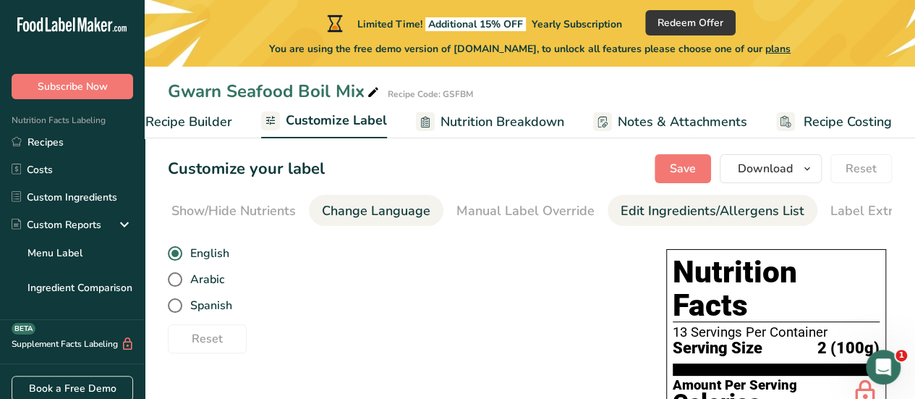
scroll to position [0, 327]
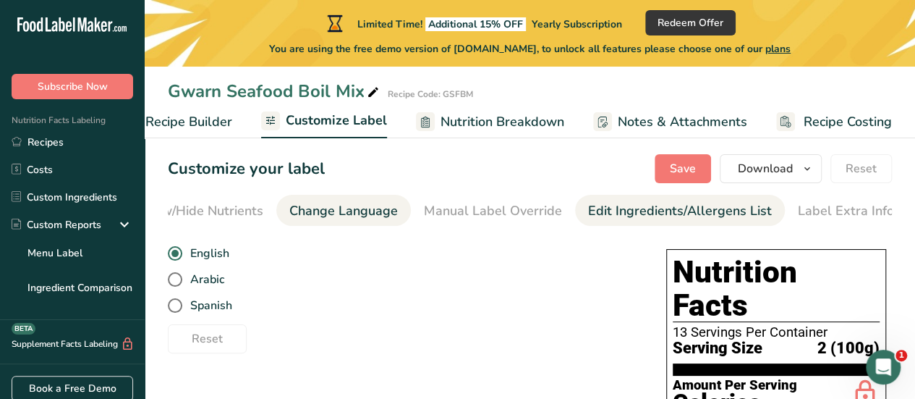
click at [594, 219] on div "Edit Ingredients/Allergens List" at bounding box center [680, 211] width 184 height 20
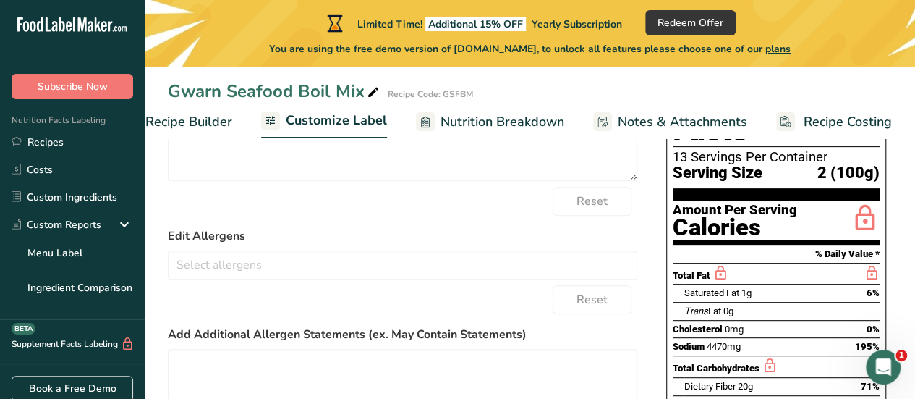
scroll to position [0, 0]
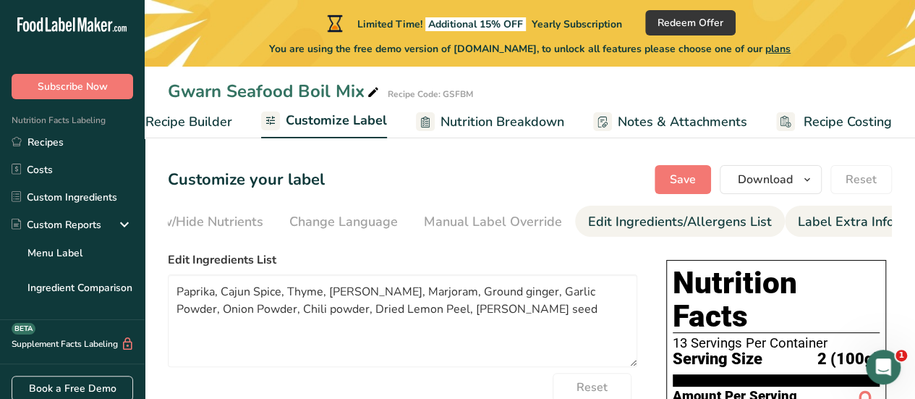
click at [825, 214] on div "Label Extra Info" at bounding box center [846, 222] width 96 height 20
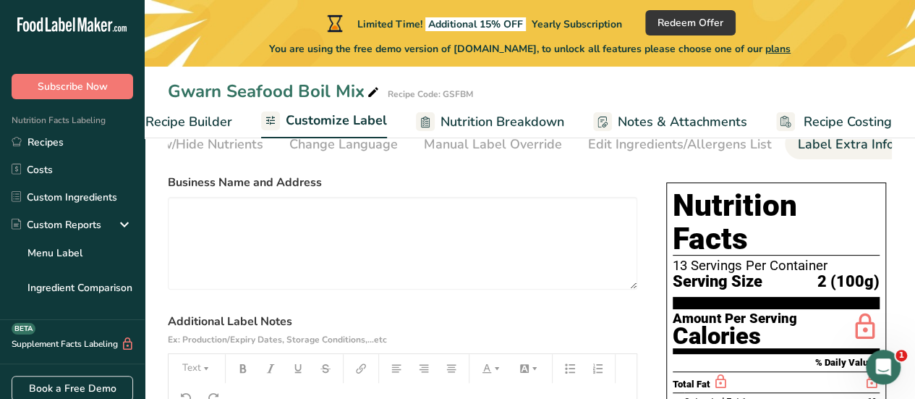
scroll to position [74, 0]
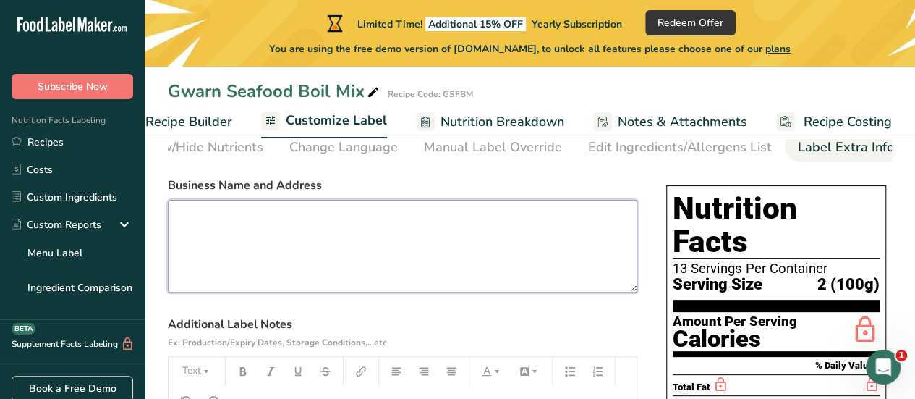
click at [448, 250] on textarea at bounding box center [402, 246] width 469 height 93
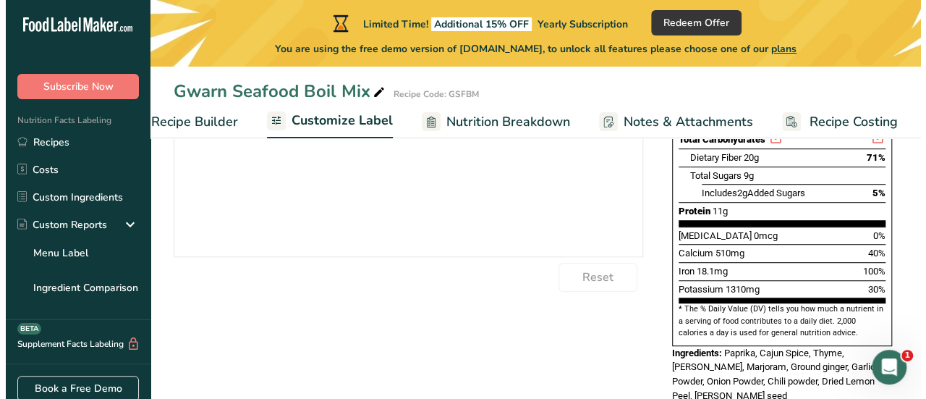
scroll to position [0, 0]
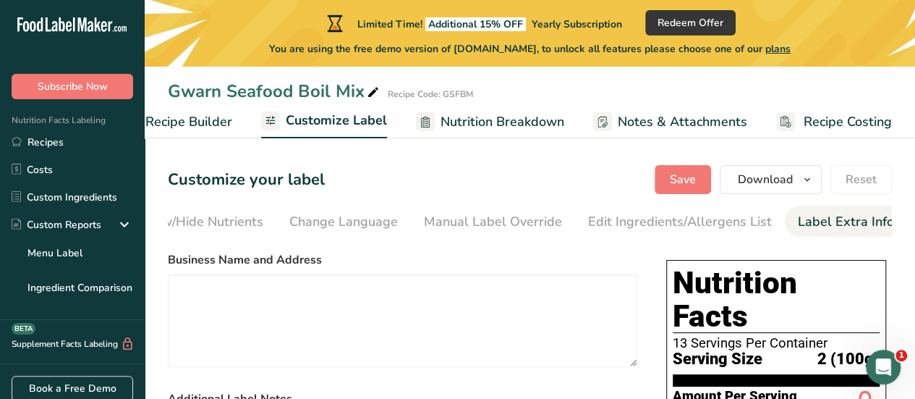
click at [465, 129] on span "Nutrition Breakdown" at bounding box center [502, 122] width 124 height 20
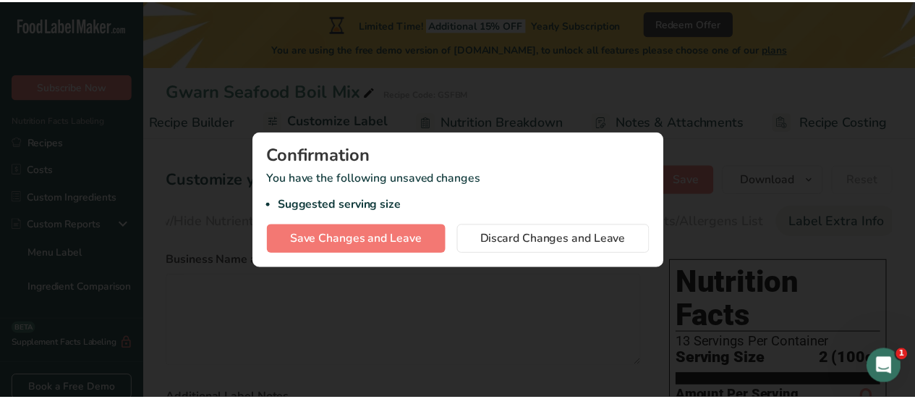
scroll to position [0, 174]
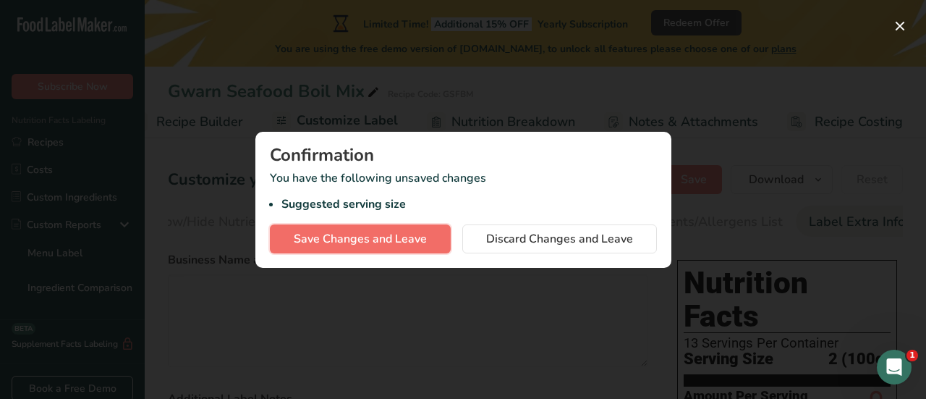
click at [414, 237] on span "Save Changes and Leave" at bounding box center [360, 238] width 133 height 17
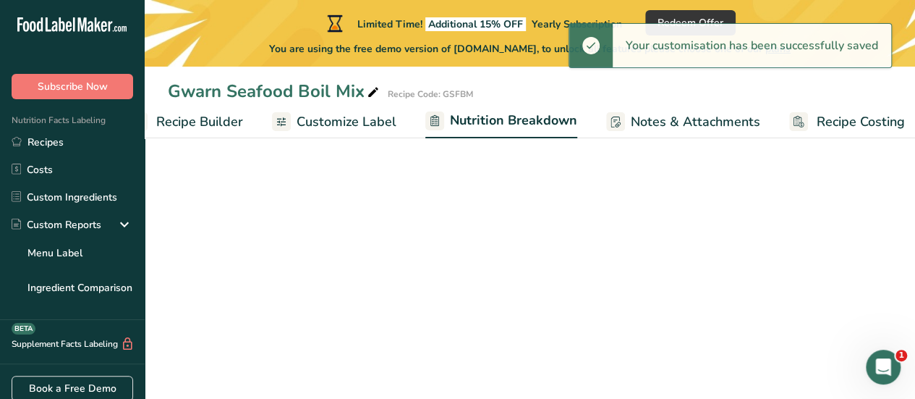
select select "Calories"
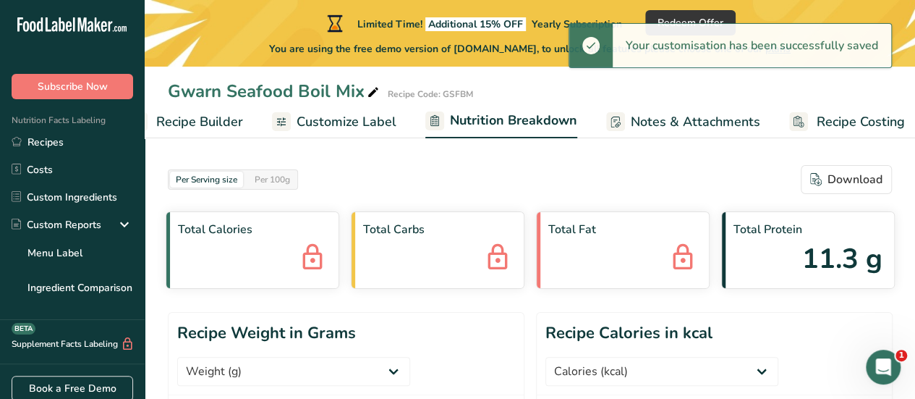
click at [182, 125] on span "Recipe Builder" at bounding box center [199, 122] width 87 height 20
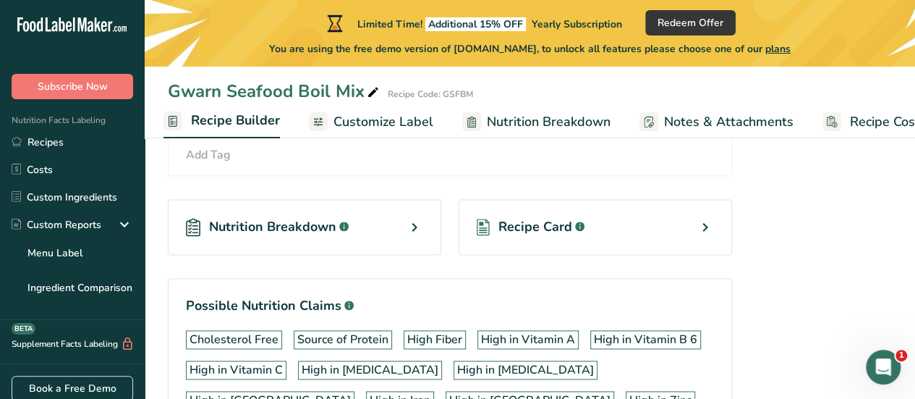
scroll to position [923, 0]
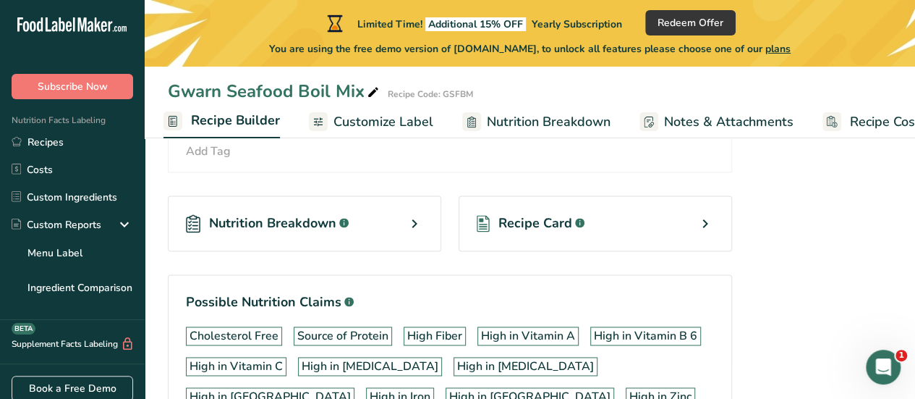
click at [496, 231] on div "Recipe Card .a-a{fill:#347362;}.b-a{fill:#fff;}" at bounding box center [595, 223] width 273 height 56
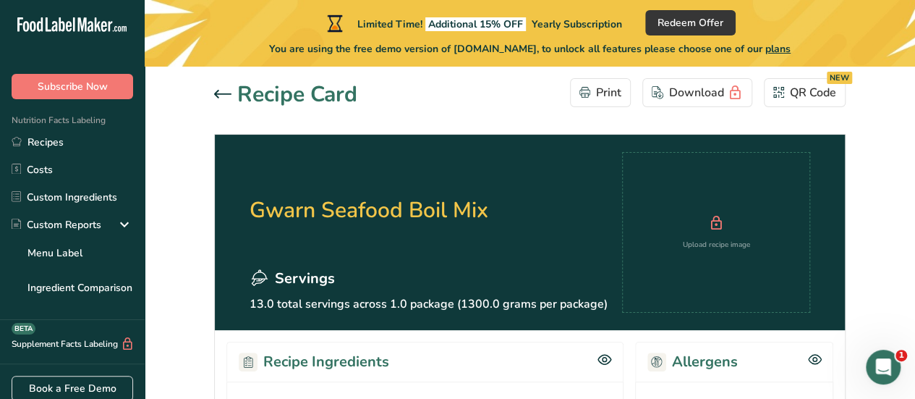
click at [220, 93] on icon at bounding box center [222, 94] width 17 height 9
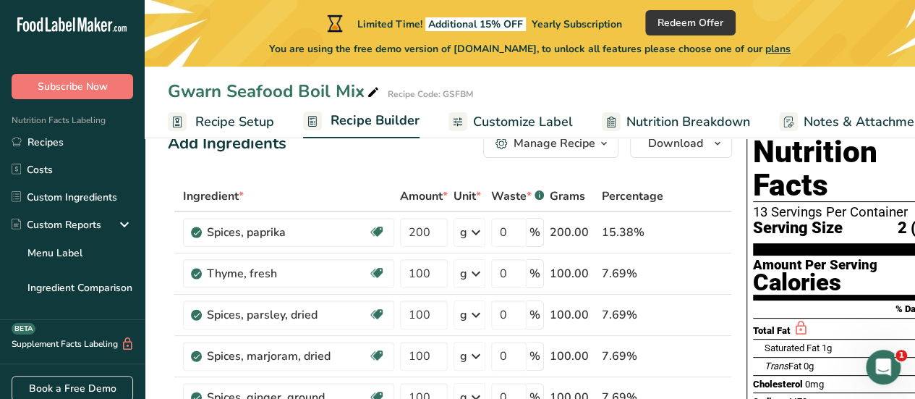
scroll to position [24, 0]
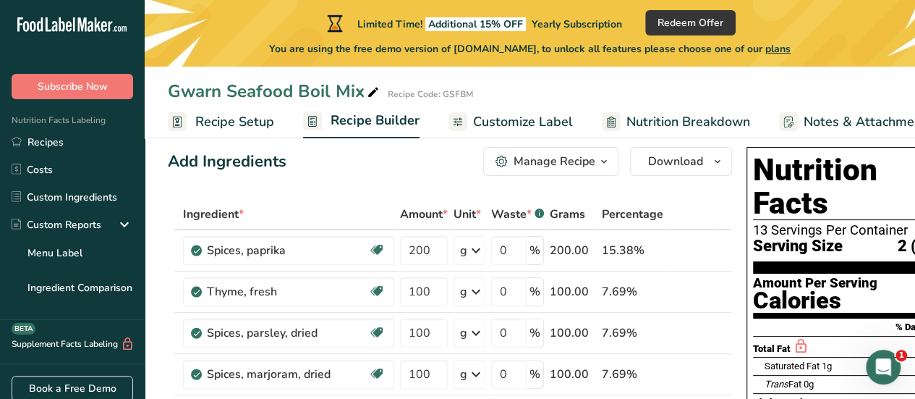
click at [506, 116] on span "Customize Label" at bounding box center [523, 122] width 100 height 20
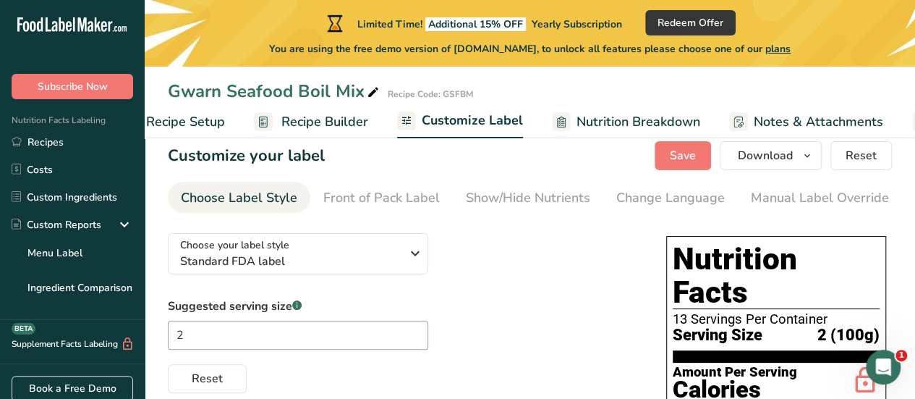
scroll to position [0, 185]
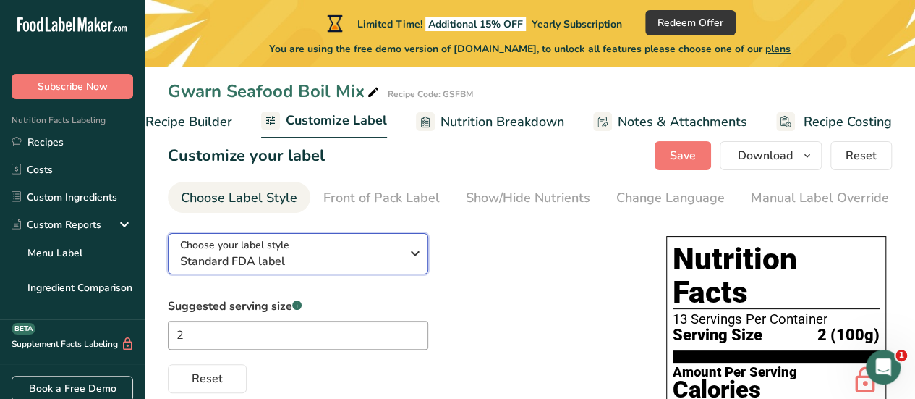
click at [389, 264] on span "Standard FDA label" at bounding box center [290, 260] width 221 height 17
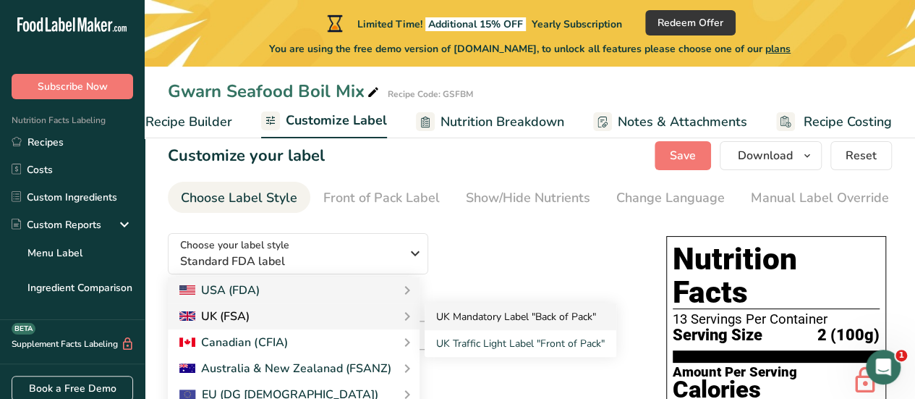
click at [446, 318] on link "UK Mandatory Label "Back of Pack"" at bounding box center [521, 316] width 192 height 27
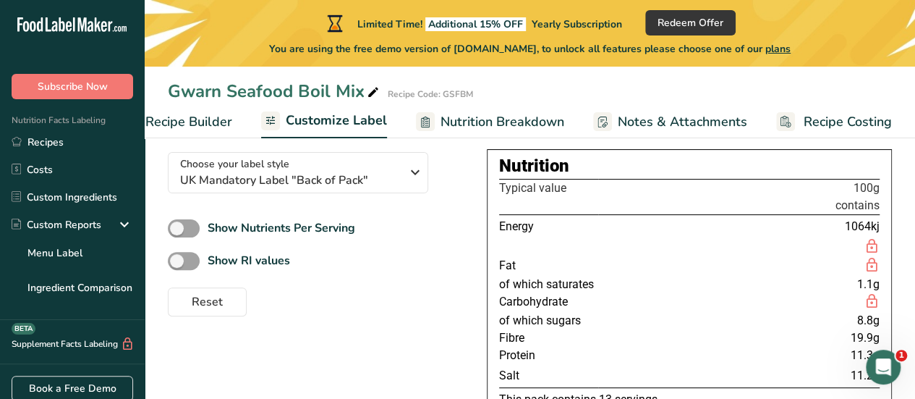
scroll to position [102, 0]
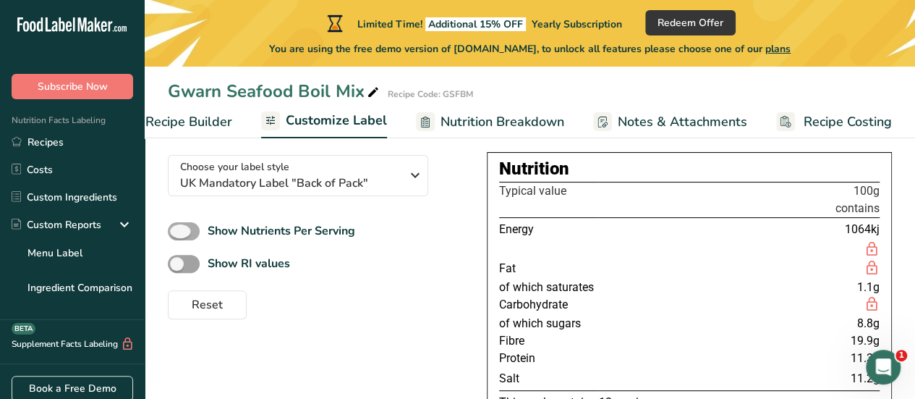
click at [194, 234] on span at bounding box center [184, 231] width 32 height 18
click at [177, 234] on input "Show Nutrients Per Serving" at bounding box center [172, 230] width 9 height 9
checkbox input "true"
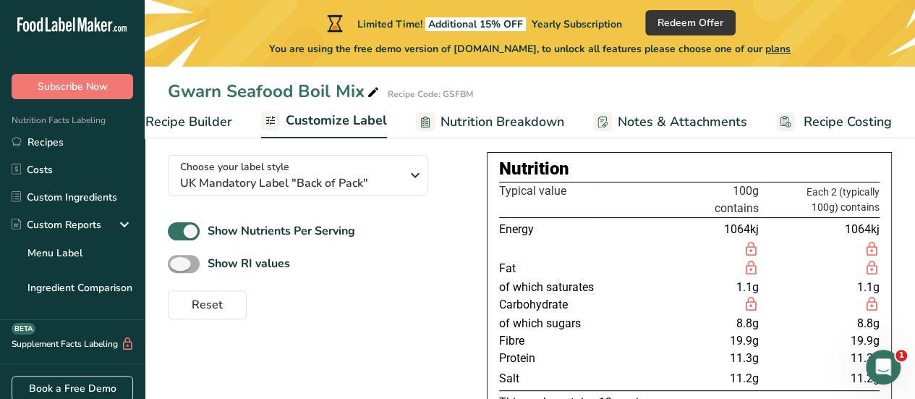
click at [187, 273] on span at bounding box center [184, 264] width 32 height 18
click at [177, 268] on input "Show RI values" at bounding box center [172, 263] width 9 height 9
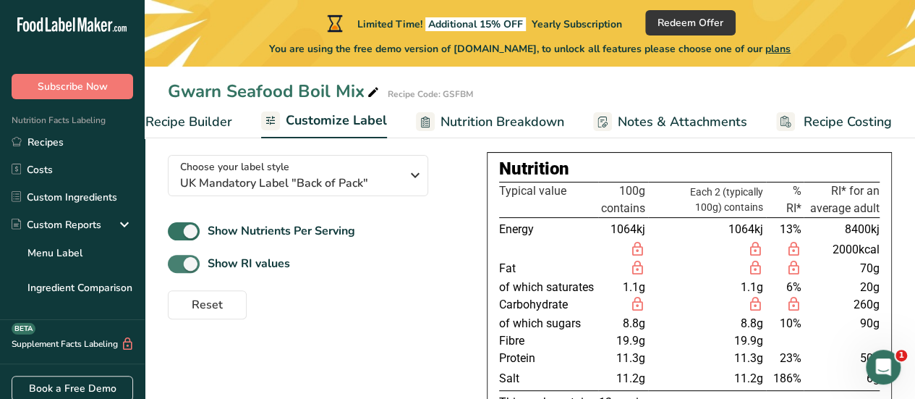
click at [173, 267] on span at bounding box center [184, 264] width 32 height 18
click at [173, 267] on input "Show RI values" at bounding box center [172, 263] width 9 height 9
checkbox input "false"
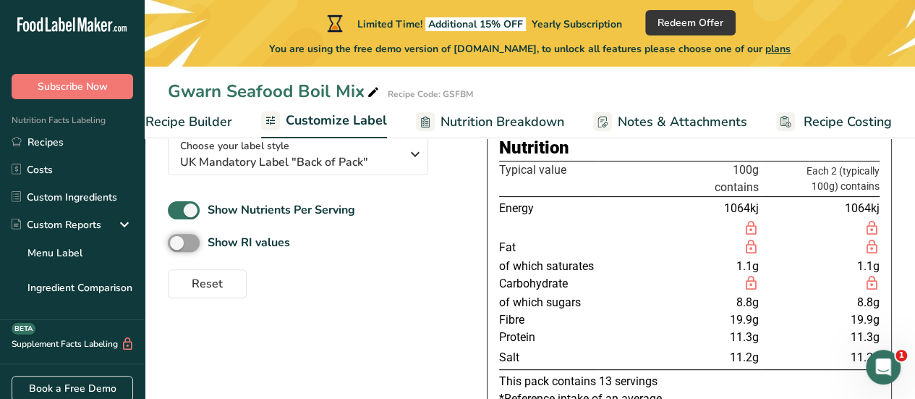
scroll to position [122, 0]
click at [181, 206] on span at bounding box center [184, 211] width 32 height 18
click at [177, 206] on input "Show Nutrients Per Serving" at bounding box center [172, 210] width 9 height 9
checkbox input "false"
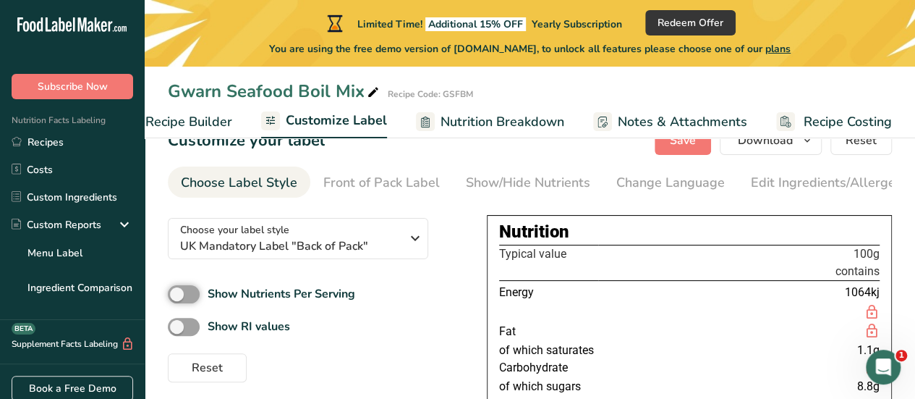
scroll to position [0, 0]
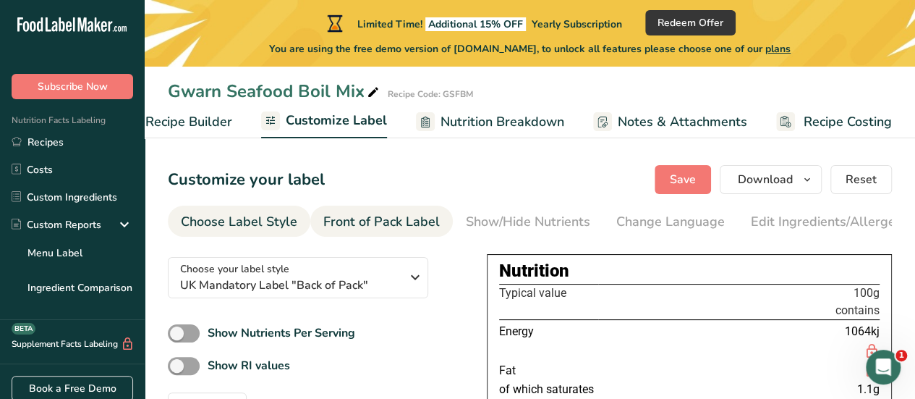
click at [378, 219] on div "Front of Pack Label" at bounding box center [381, 222] width 116 height 20
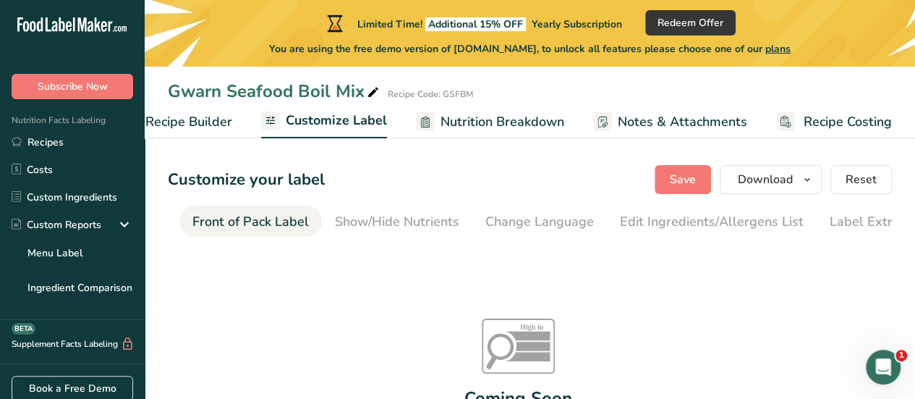
scroll to position [0, 140]
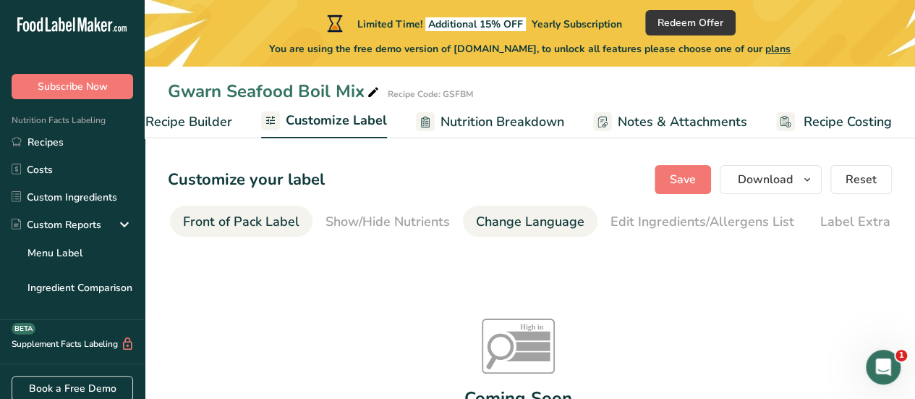
click at [476, 218] on div "Change Language" at bounding box center [530, 222] width 108 height 20
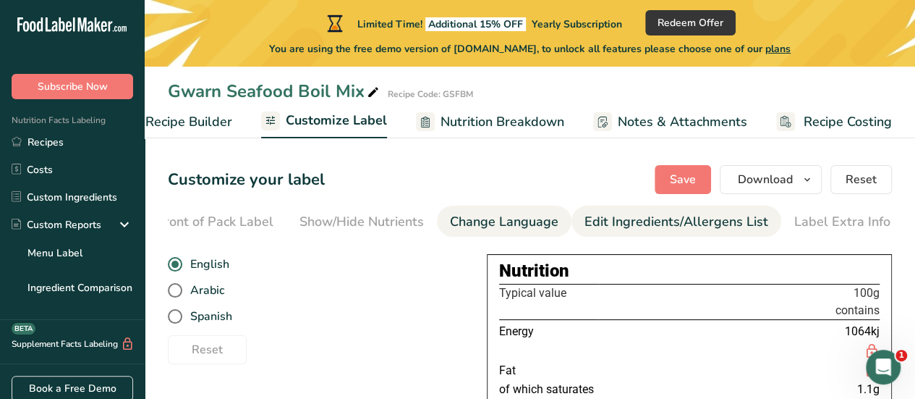
click at [608, 218] on div "Edit Ingredients/Allergens List" at bounding box center [676, 222] width 184 height 20
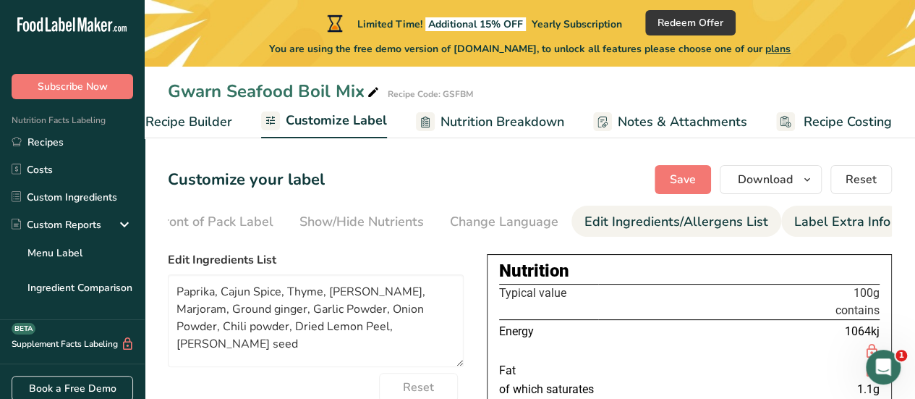
click at [813, 213] on div "Label Extra Info" at bounding box center [842, 222] width 96 height 20
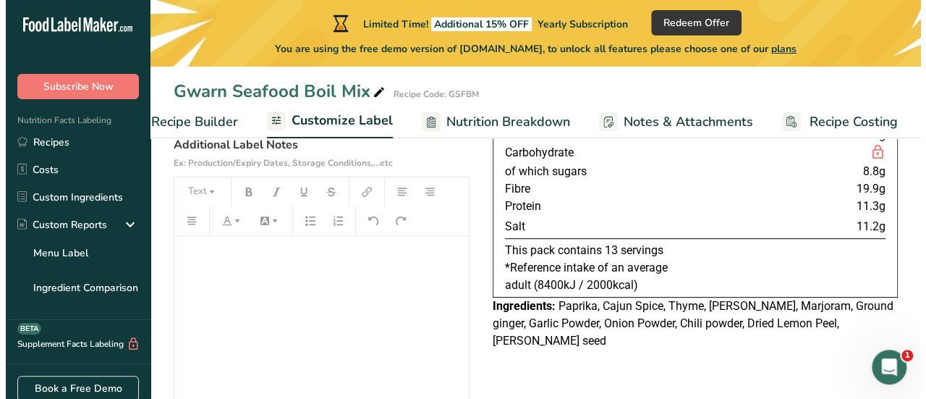
scroll to position [255, 0]
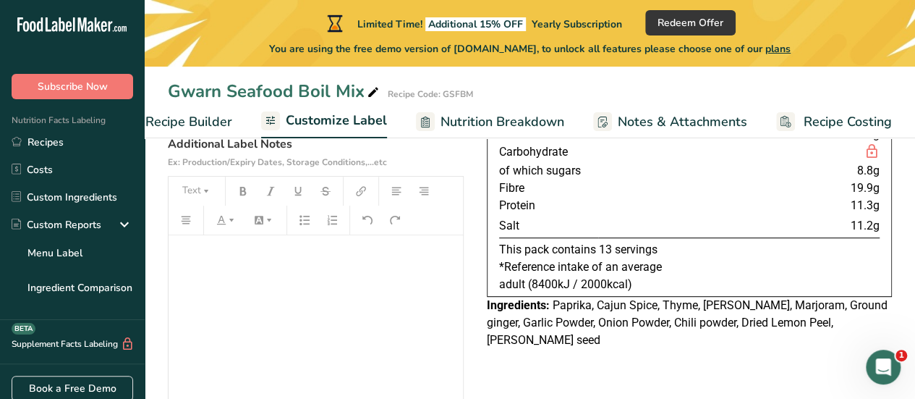
click at [564, 264] on span "*Reference intake of an average adult (8400kJ / 2000kcal)" at bounding box center [580, 275] width 163 height 31
drag, startPoint x: 607, startPoint y: 247, endPoint x: 595, endPoint y: 247, distance: 11.6
click at [595, 247] on p "This pack contains 13 servings" at bounding box center [689, 249] width 380 height 17
click at [205, 124] on span "Recipe Builder" at bounding box center [188, 122] width 87 height 20
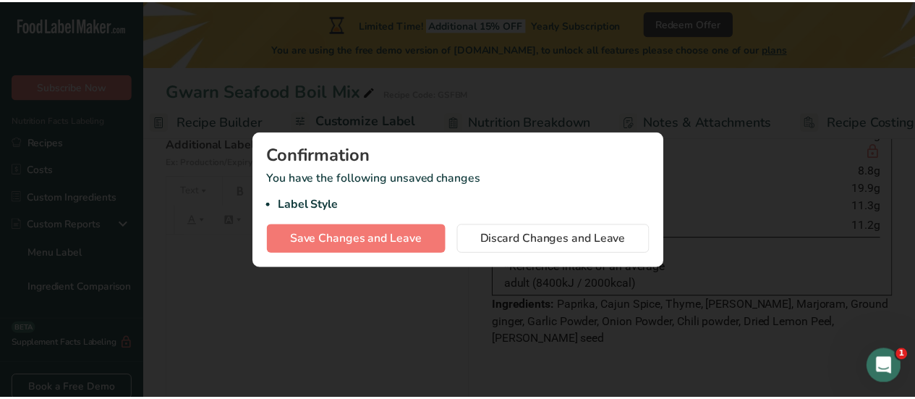
scroll to position [0, 140]
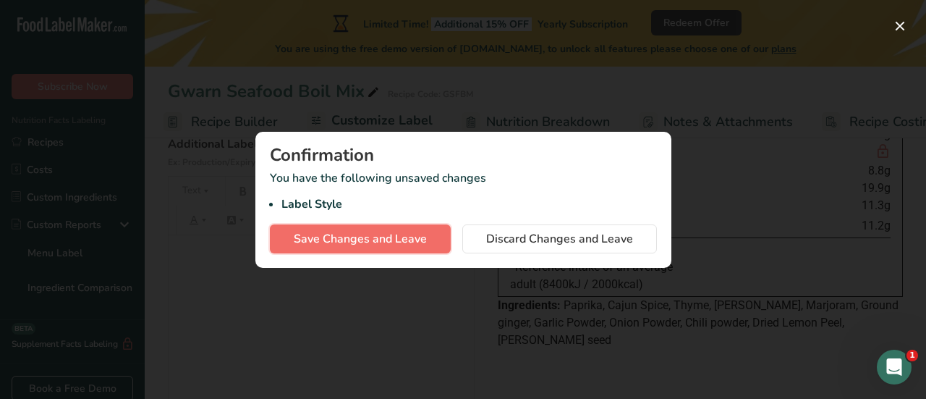
click at [425, 235] on span "Save Changes and Leave" at bounding box center [360, 238] width 133 height 17
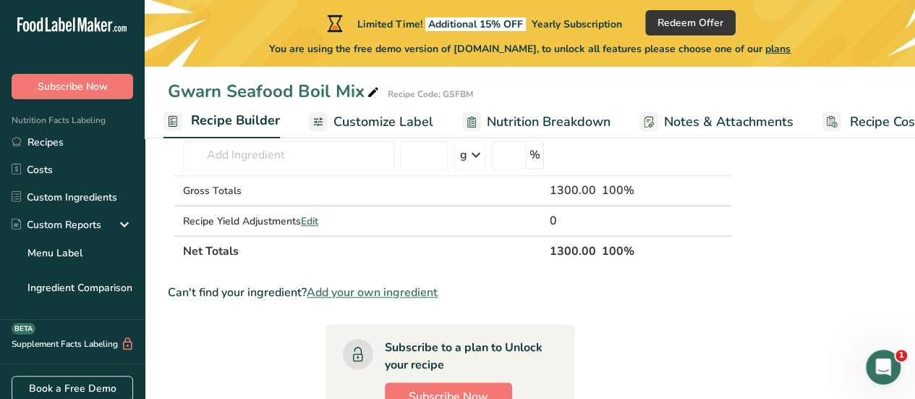
scroll to position [563, 0]
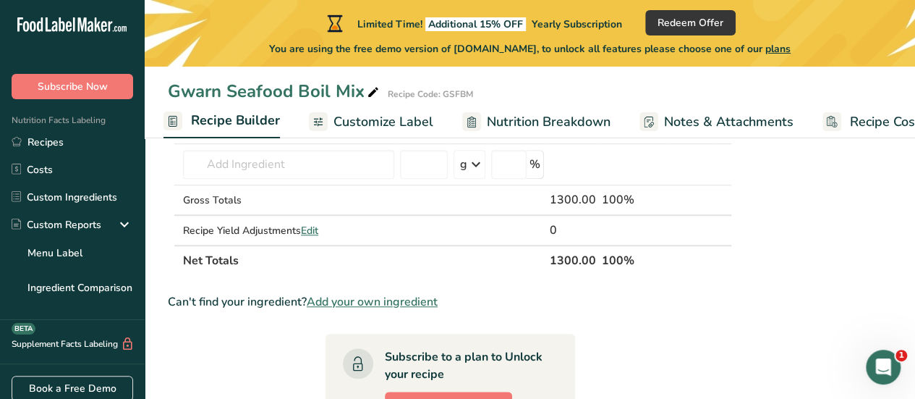
click at [547, 255] on th "1300.00" at bounding box center [573, 259] width 52 height 30
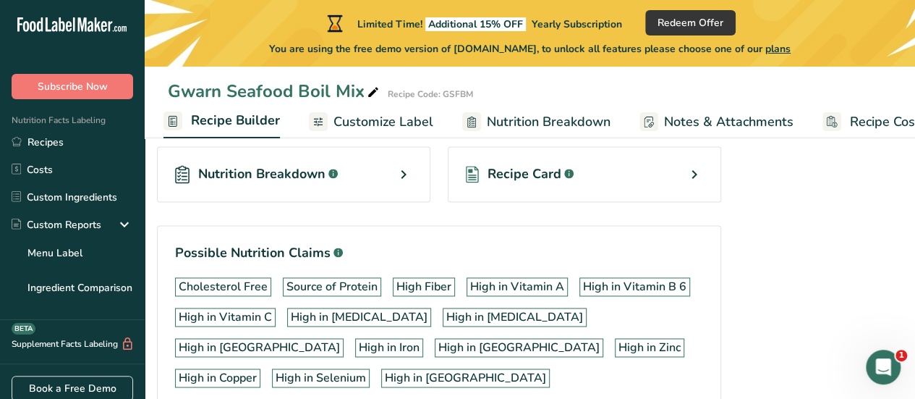
scroll to position [963, 0]
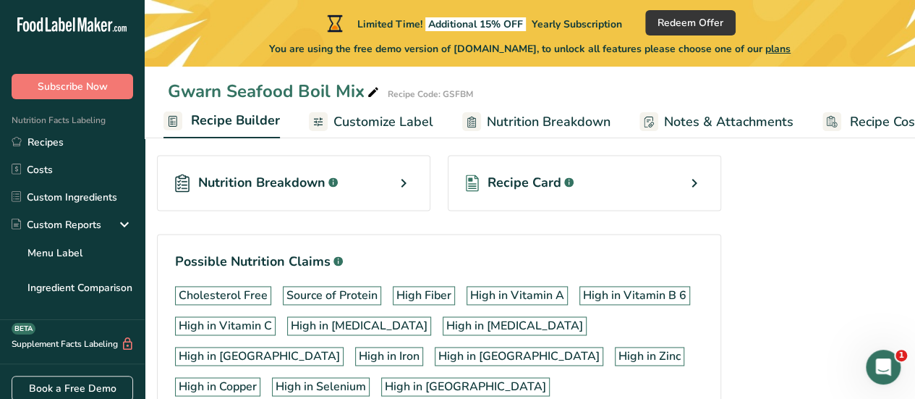
click at [334, 165] on div "Nutrition Breakdown .a-a{fill:#347362;}.b-a{fill:#fff;}" at bounding box center [293, 183] width 273 height 56
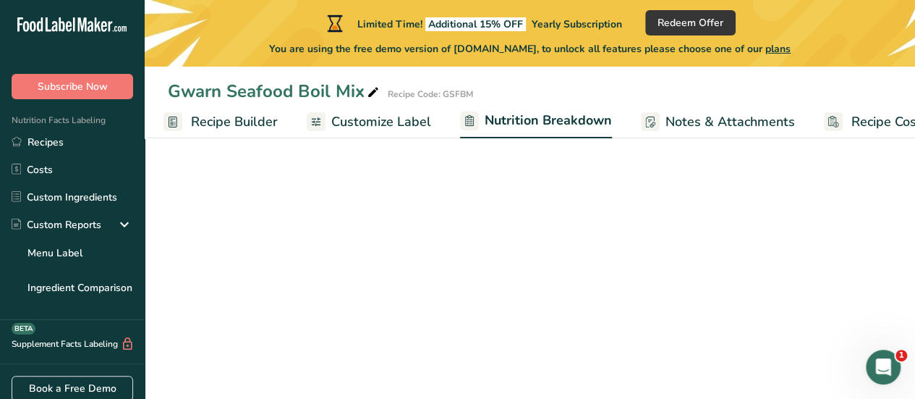
select select "Calories"
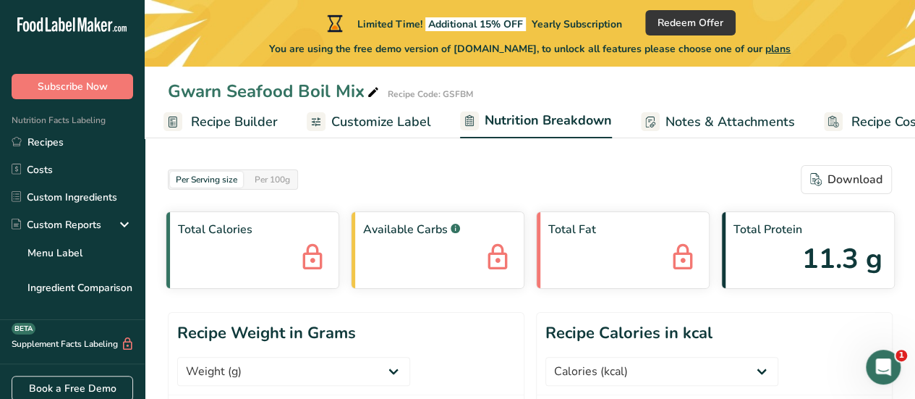
click at [827, 263] on span "11.3 g" at bounding box center [842, 258] width 80 height 41
click at [269, 176] on div "Per 100g" at bounding box center [272, 179] width 47 height 16
click at [249, 124] on span "Recipe Builder" at bounding box center [234, 122] width 87 height 20
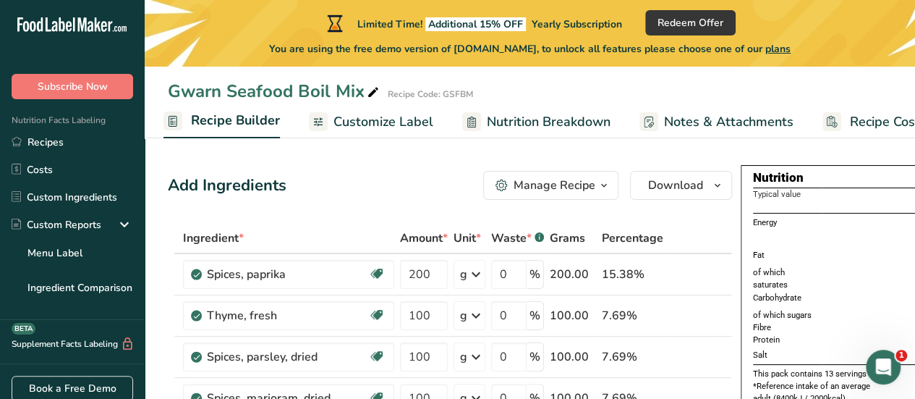
click at [495, 192] on div "Manage Recipe" at bounding box center [545, 184] width 100 height 17
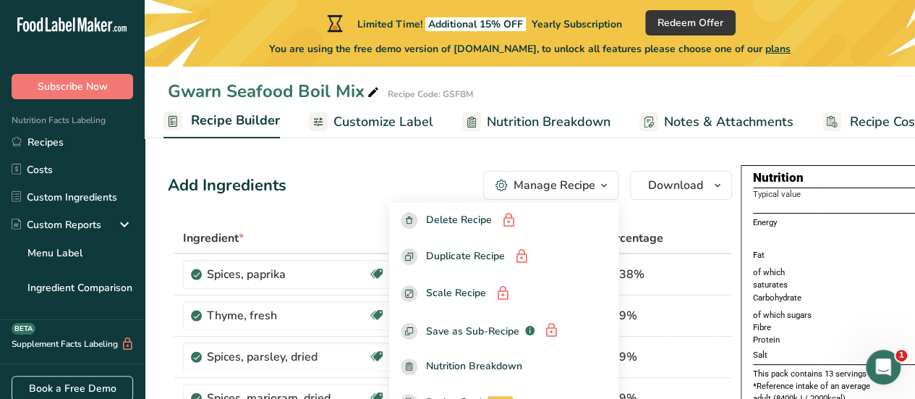
click at [370, 125] on span "Customize Label" at bounding box center [383, 122] width 100 height 20
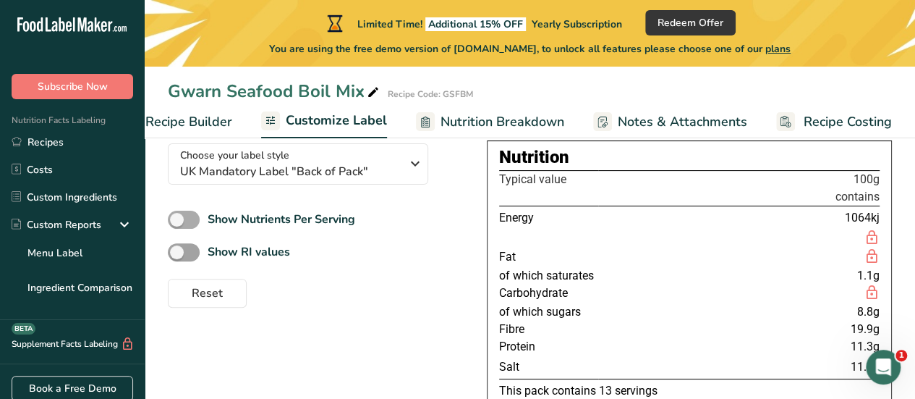
scroll to position [114, 0]
click at [185, 225] on span at bounding box center [184, 219] width 32 height 18
click at [177, 223] on input "Show Nutrients Per Serving" at bounding box center [172, 218] width 9 height 9
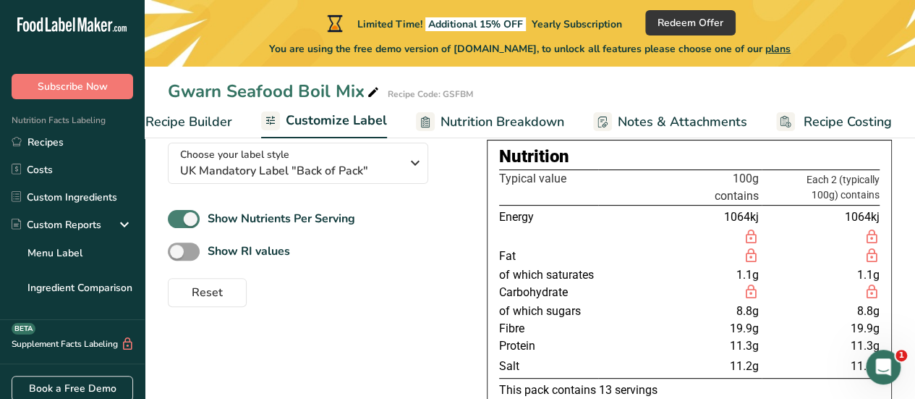
click at [182, 225] on span at bounding box center [184, 219] width 32 height 18
click at [177, 223] on input "Show Nutrients Per Serving" at bounding box center [172, 218] width 9 height 9
checkbox input "false"
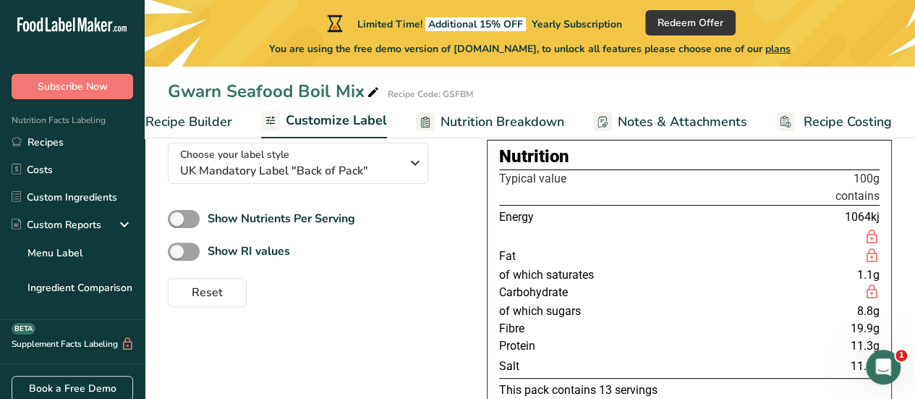
click at [456, 127] on span "Nutrition Breakdown" at bounding box center [502, 122] width 124 height 20
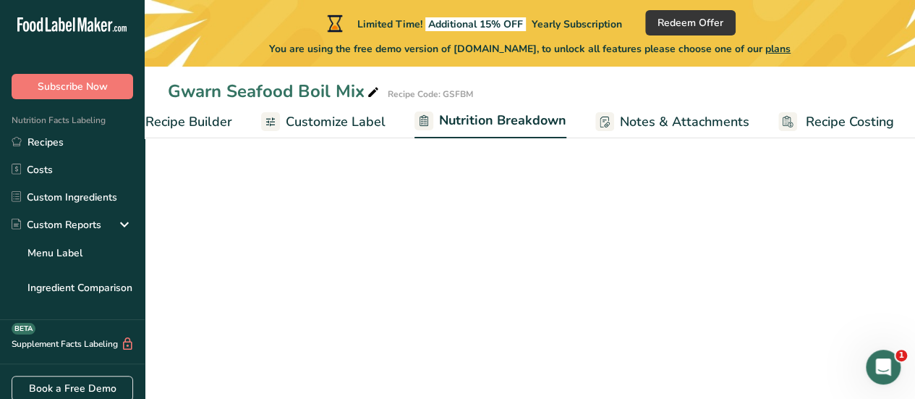
scroll to position [0, 187]
select select "Calories"
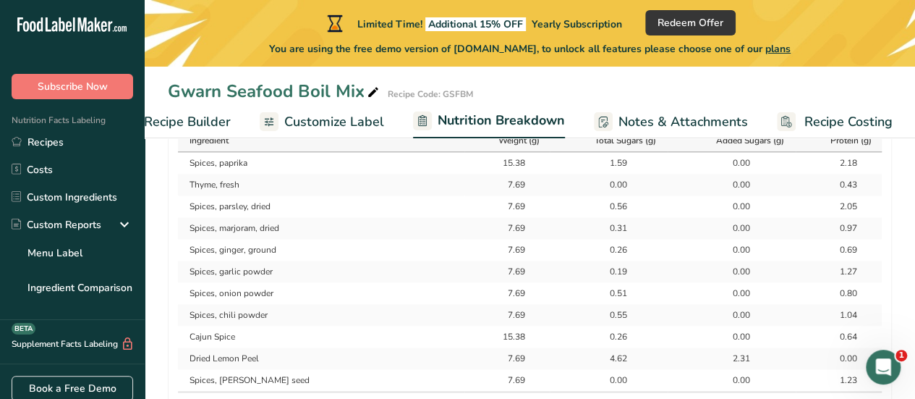
scroll to position [785, 0]
click at [629, 129] on span "Notes & Attachments" at bounding box center [682, 122] width 129 height 20
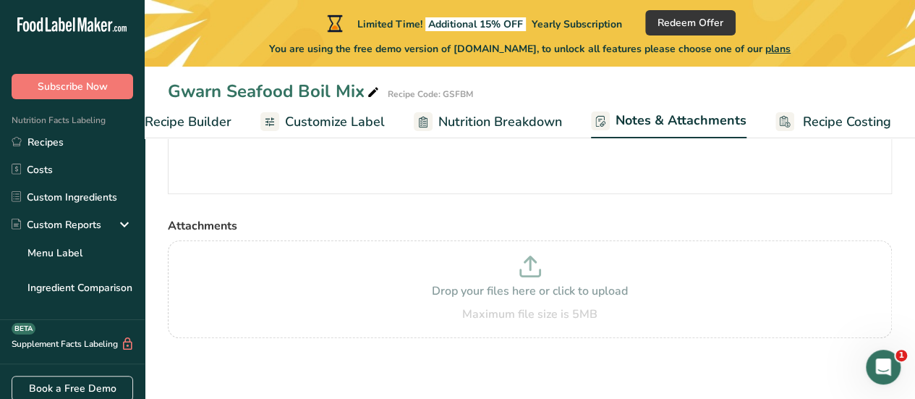
scroll to position [233, 0]
click at [795, 116] on link "Recipe Costing" at bounding box center [833, 122] width 116 height 33
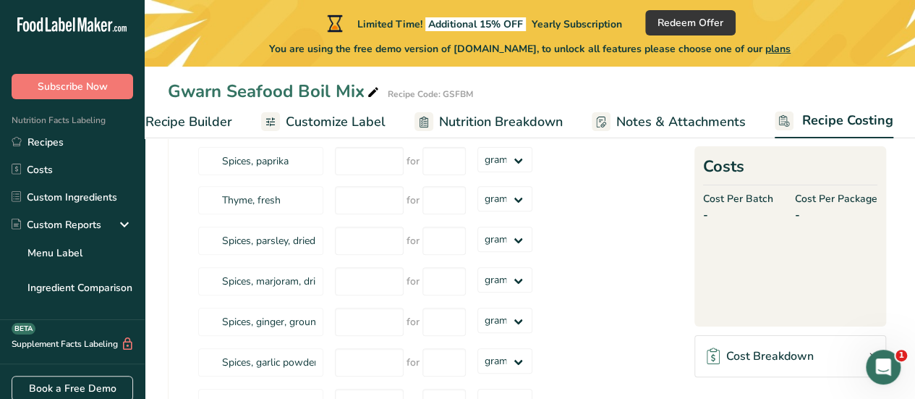
scroll to position [158, 0]
click at [696, 128] on span "Notes & Attachments" at bounding box center [680, 122] width 129 height 20
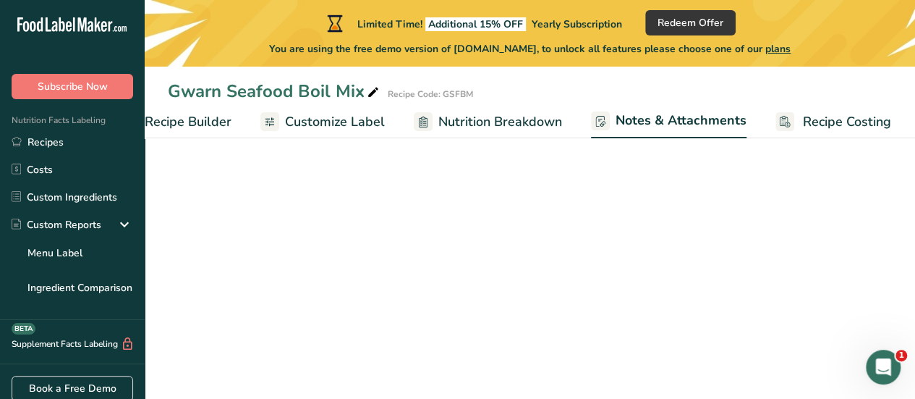
scroll to position [187, 0]
click at [190, 124] on span "Recipe Builder" at bounding box center [188, 122] width 87 height 20
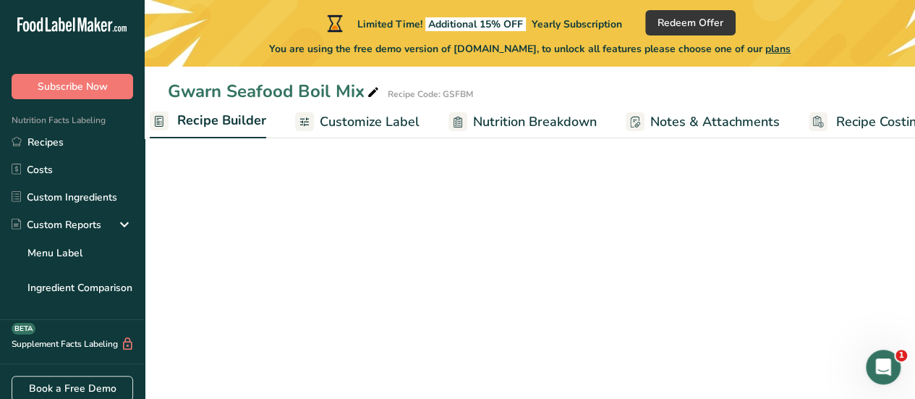
scroll to position [0, 140]
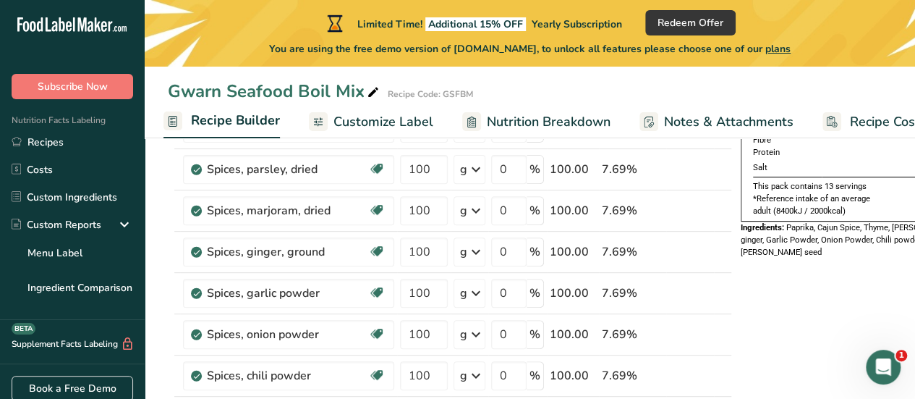
click at [354, 114] on span "Customize Label" at bounding box center [383, 122] width 100 height 20
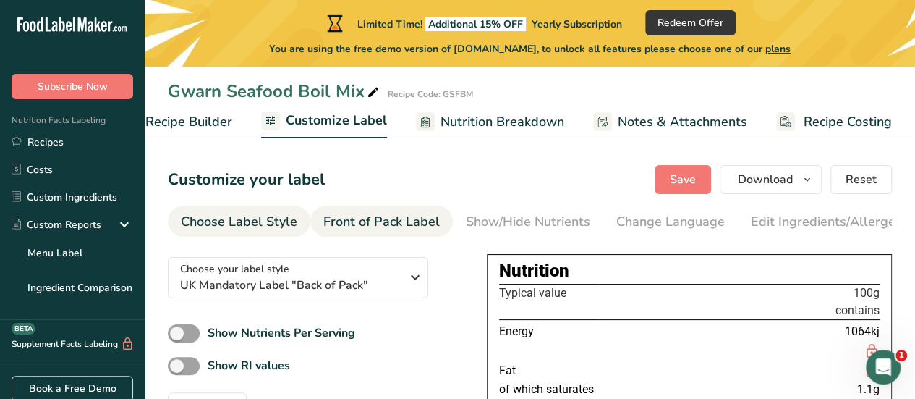
click at [438, 213] on li "Front of Pack Label" at bounding box center [381, 220] width 142 height 31
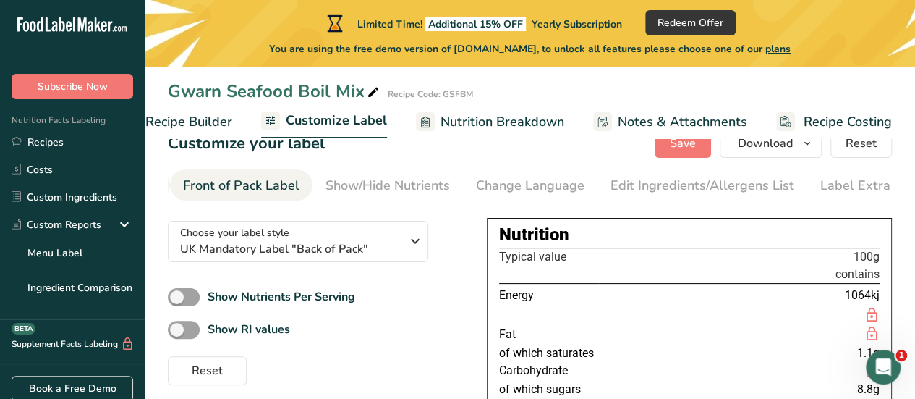
scroll to position [40, 0]
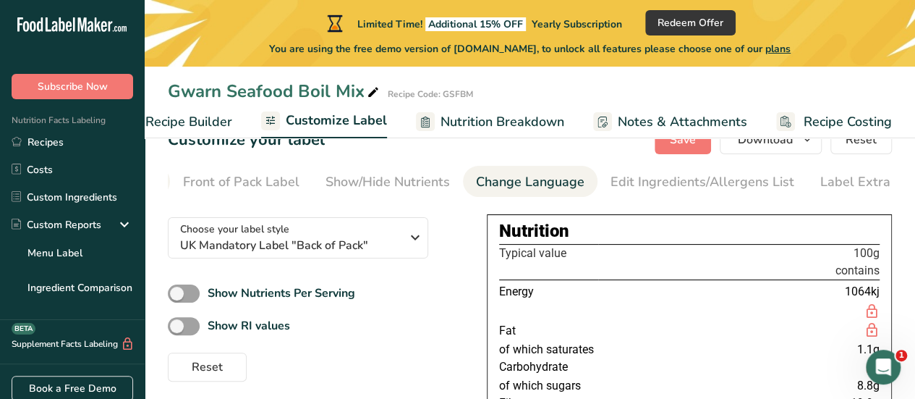
click at [529, 182] on div "Change Language" at bounding box center [530, 182] width 108 height 20
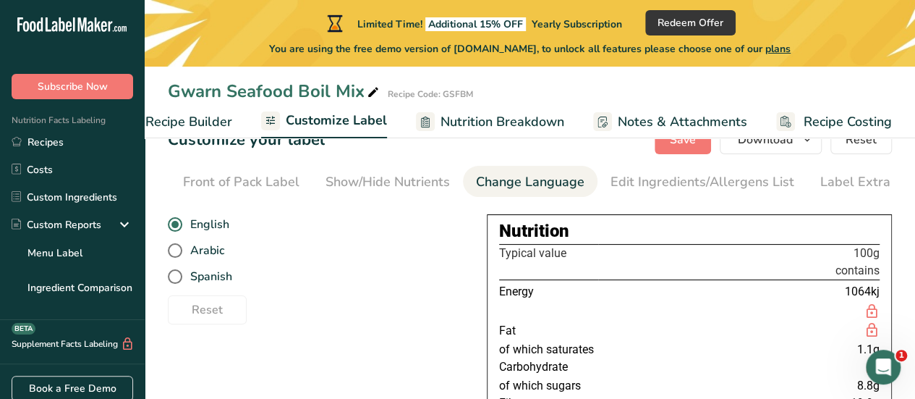
scroll to position [0, 166]
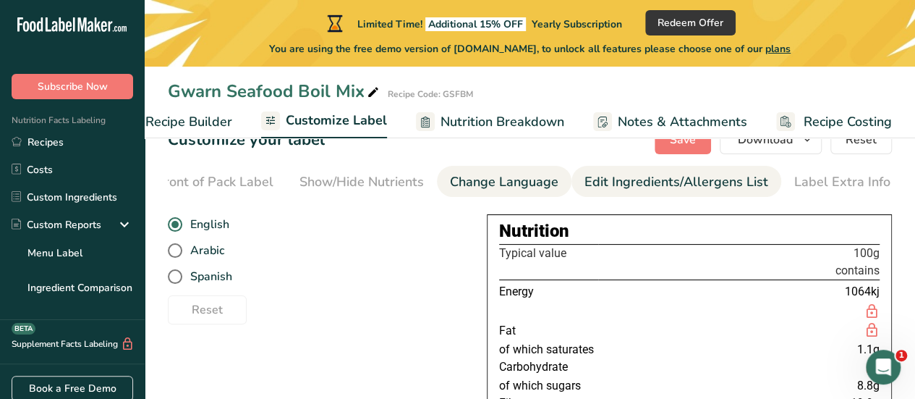
click at [623, 194] on link "Edit Ingredients/Allergens List" at bounding box center [676, 182] width 184 height 33
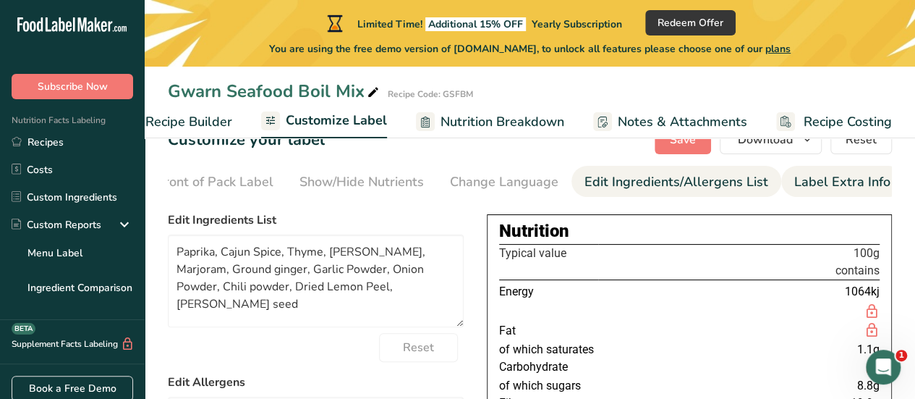
click at [794, 184] on div "Label Extra Info" at bounding box center [842, 182] width 96 height 20
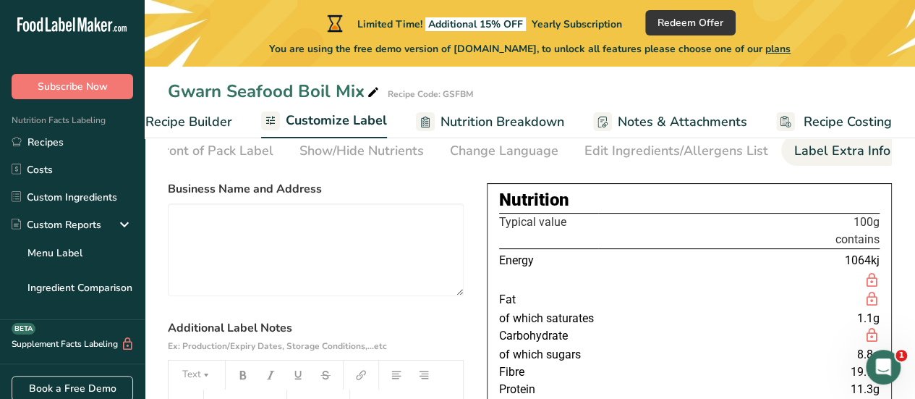
scroll to position [0, 0]
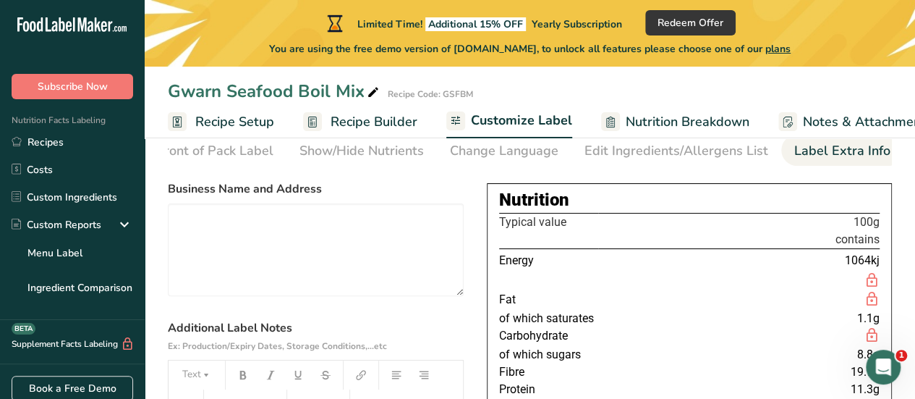
click at [233, 121] on span "Recipe Setup" at bounding box center [234, 122] width 79 height 20
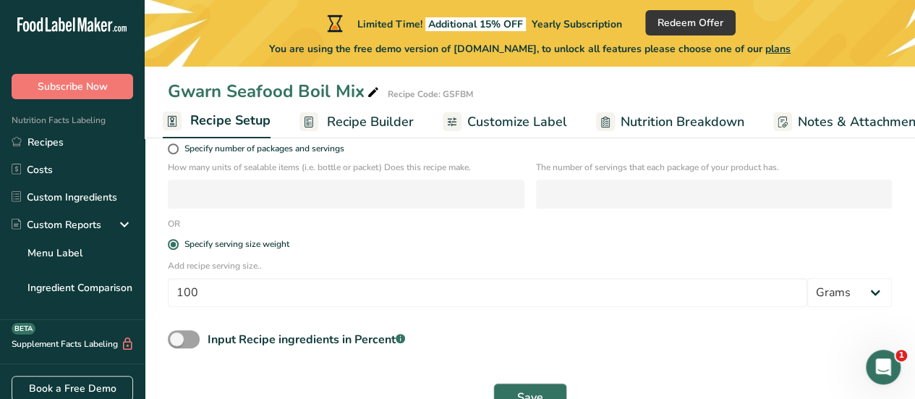
scroll to position [244, 0]
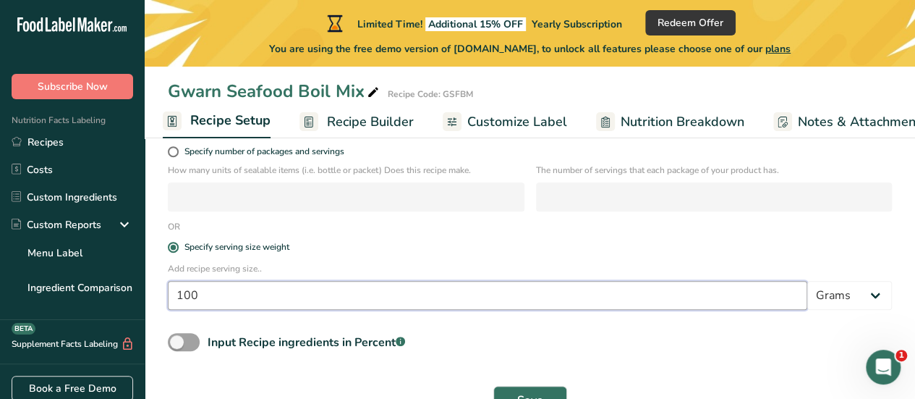
click at [227, 301] on input "100" at bounding box center [487, 295] width 639 height 29
type input "1"
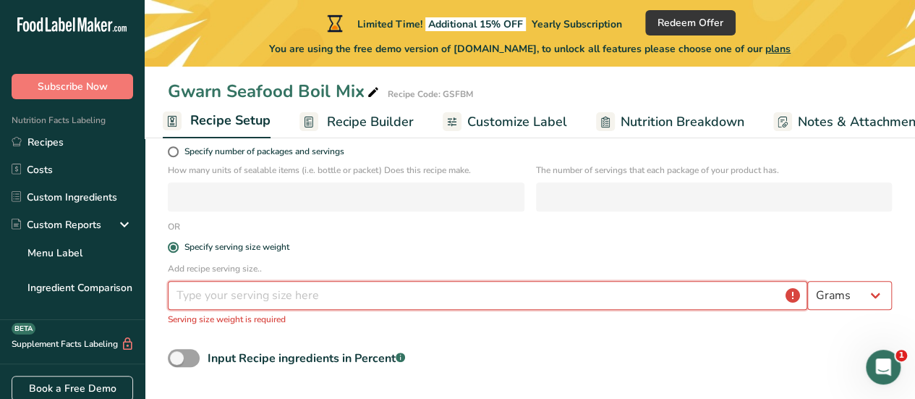
click at [227, 301] on input "number" at bounding box center [487, 295] width 639 height 29
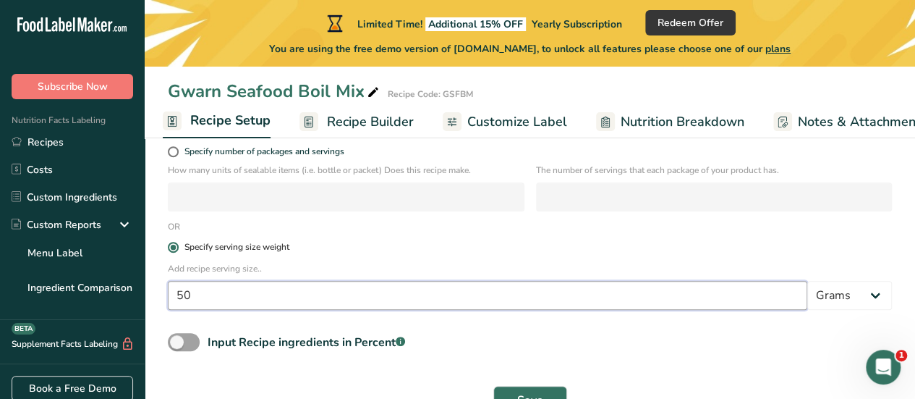
type input "50"
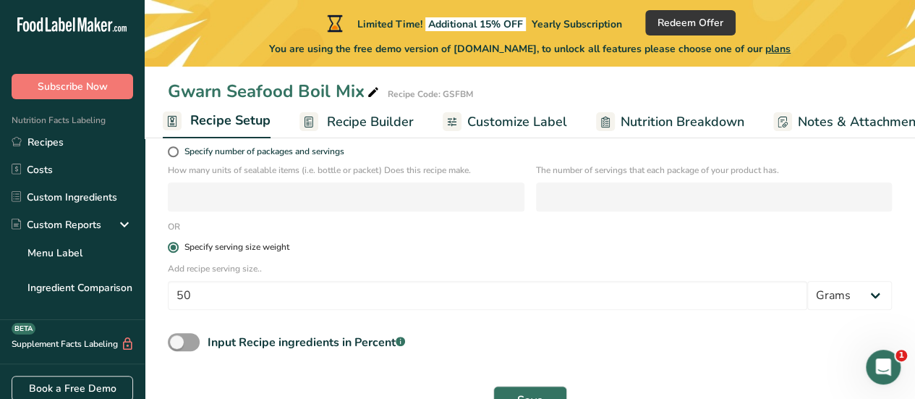
click at [412, 251] on label "Specify serving size weight" at bounding box center [530, 247] width 724 height 11
click at [177, 251] on input "Specify serving size weight" at bounding box center [172, 246] width 9 height 9
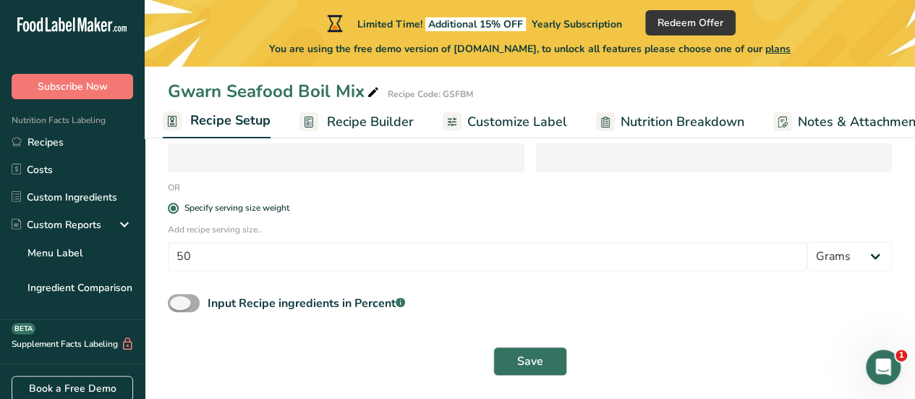
click at [196, 307] on span at bounding box center [184, 303] width 32 height 18
click at [177, 307] on input "Input Recipe ingredients in Percent .a-a{fill:#347362;}.b-a{fill:#fff;}" at bounding box center [172, 302] width 9 height 9
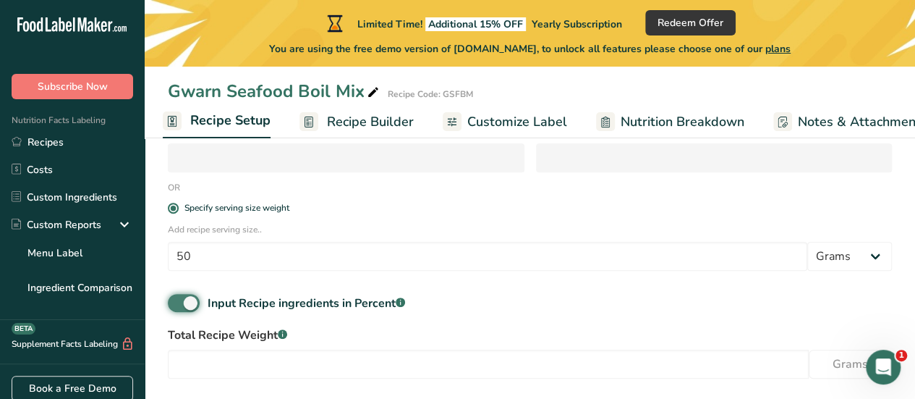
scroll to position [347, 0]
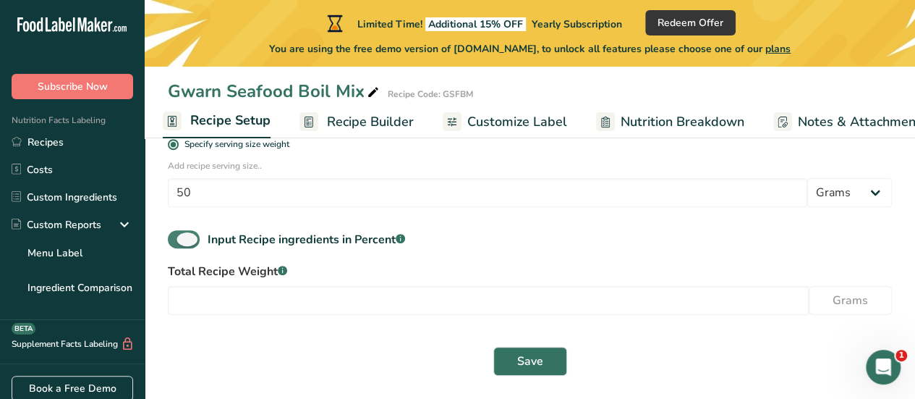
click at [179, 242] on span at bounding box center [184, 239] width 32 height 18
click at [177, 242] on input "Input Recipe ingredients in Percent .a-a{fill:#347362;}.b-a{fill:#fff;}" at bounding box center [172, 238] width 9 height 9
checkbox input "false"
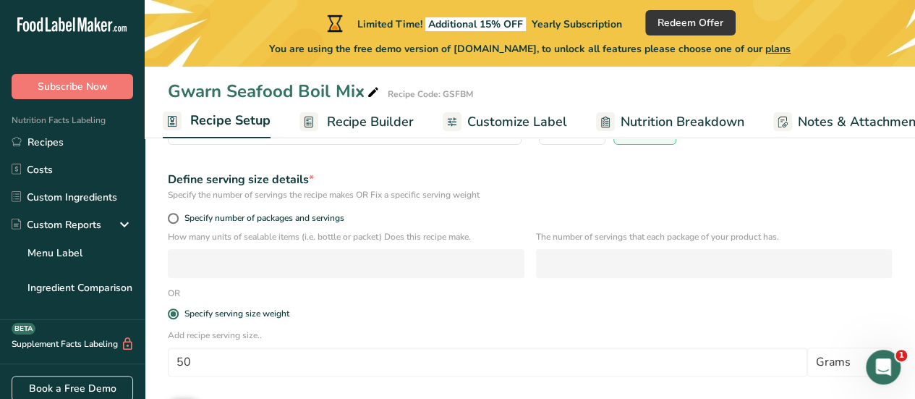
scroll to position [179, 0]
click at [177, 215] on span at bounding box center [173, 216] width 11 height 11
click at [177, 215] on input "Specify number of packages and servings" at bounding box center [172, 216] width 9 height 9
radio input "true"
radio input "false"
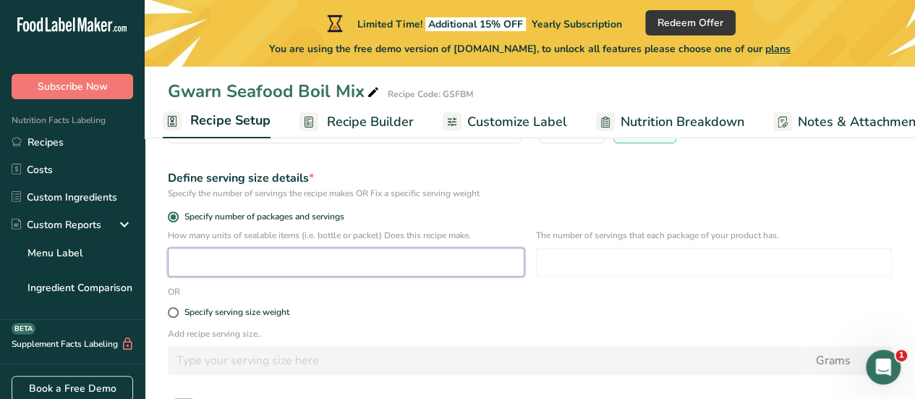
click at [198, 263] on input "number" at bounding box center [346, 261] width 357 height 29
type input "16"
click at [604, 263] on input "number" at bounding box center [714, 261] width 357 height 29
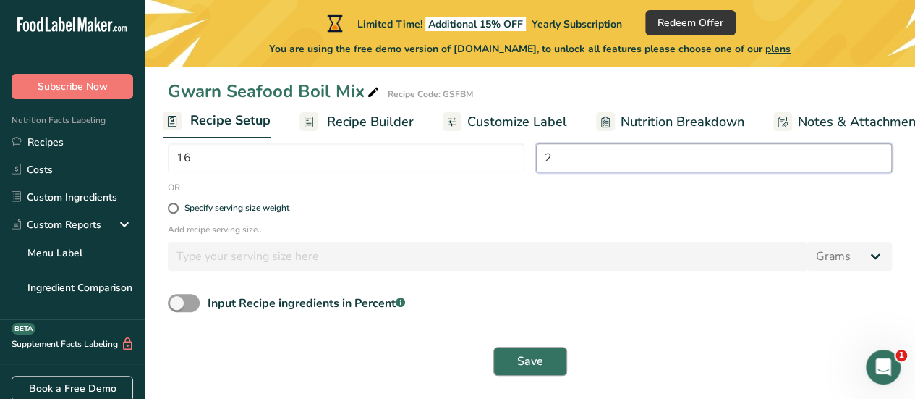
type input "2"
click at [541, 356] on span "Save" at bounding box center [530, 360] width 26 height 17
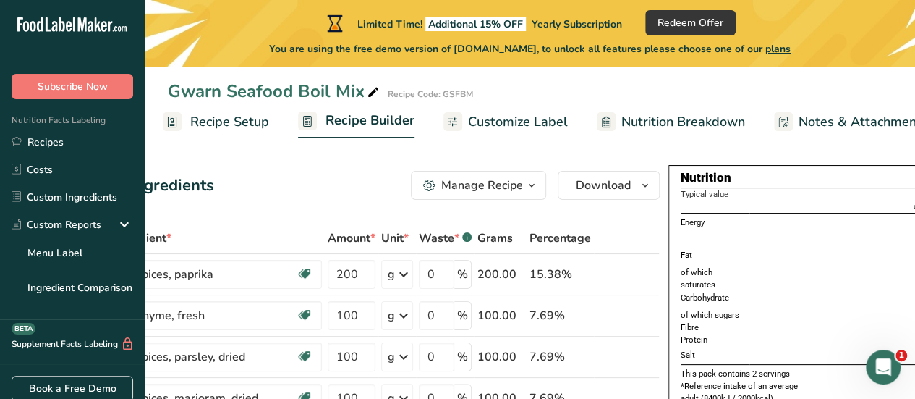
scroll to position [1, 0]
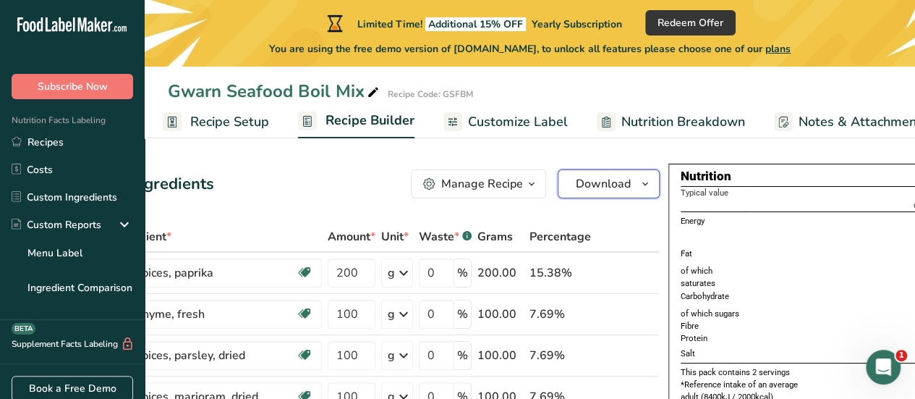
click at [589, 190] on button "Download" at bounding box center [609, 183] width 102 height 29
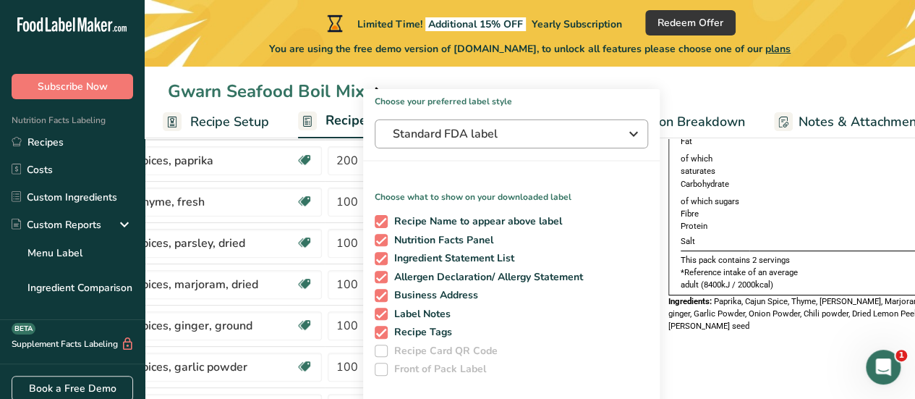
scroll to position [84, 0]
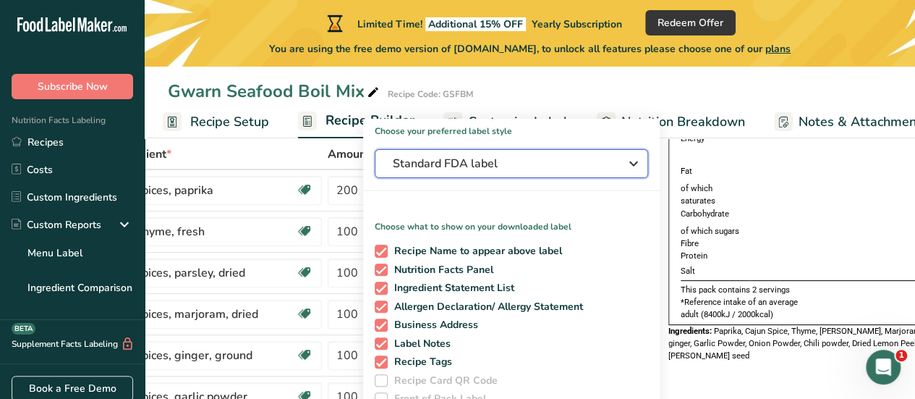
click at [545, 167] on span "Standard FDA label" at bounding box center [501, 163] width 217 height 17
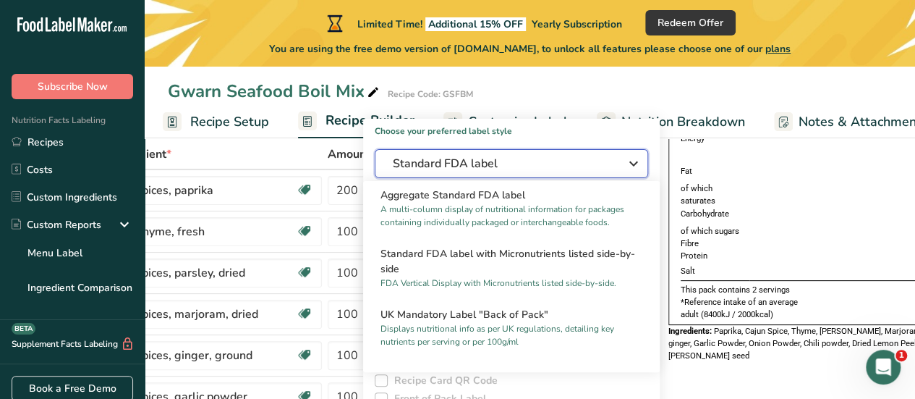
scroll to position [350, 0]
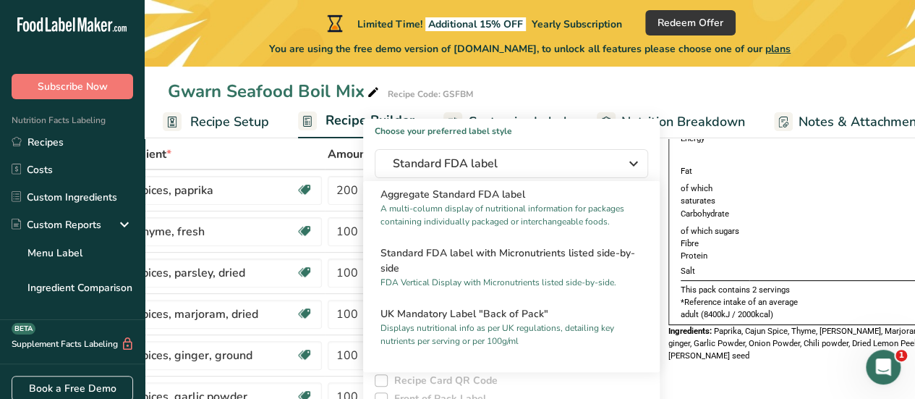
click at [749, 199] on td "1.1g" at bounding box center [847, 194] width 196 height 25
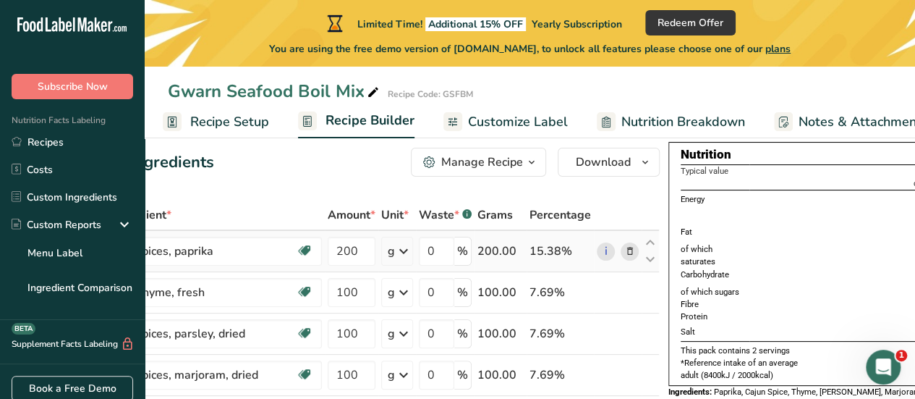
scroll to position [0, 0]
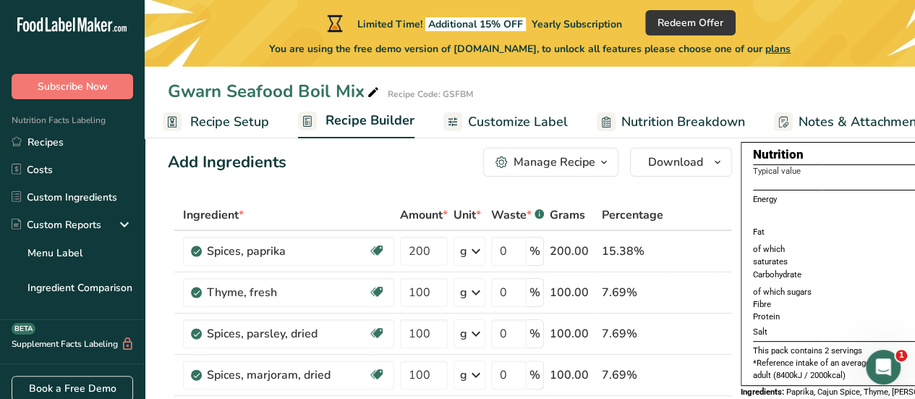
click at [527, 154] on div "Manage Recipe" at bounding box center [555, 161] width 82 height 17
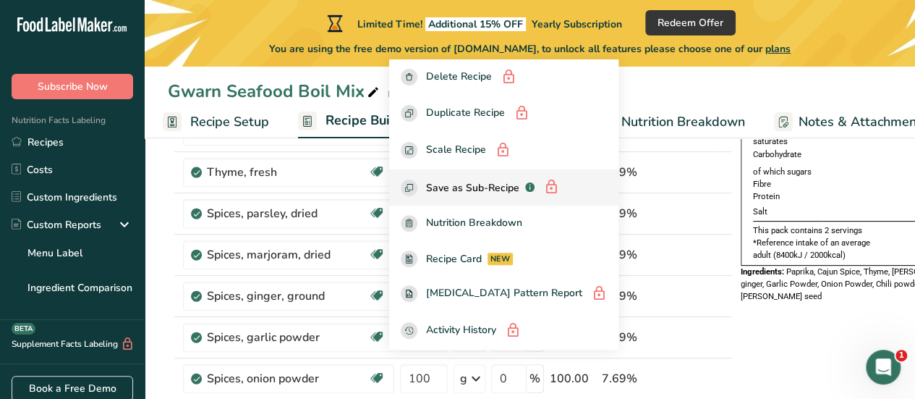
scroll to position [144, 0]
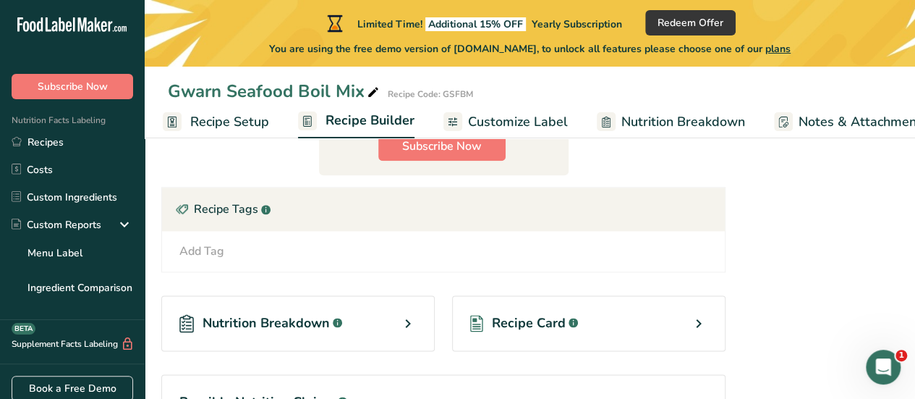
scroll to position [871, 0]
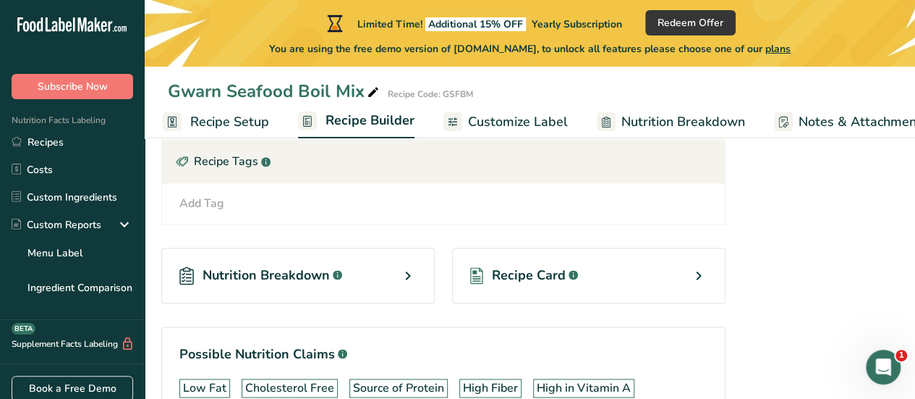
click at [377, 278] on div "Nutrition Breakdown .a-a{fill:#347362;}.b-a{fill:#fff;}" at bounding box center [297, 275] width 273 height 56
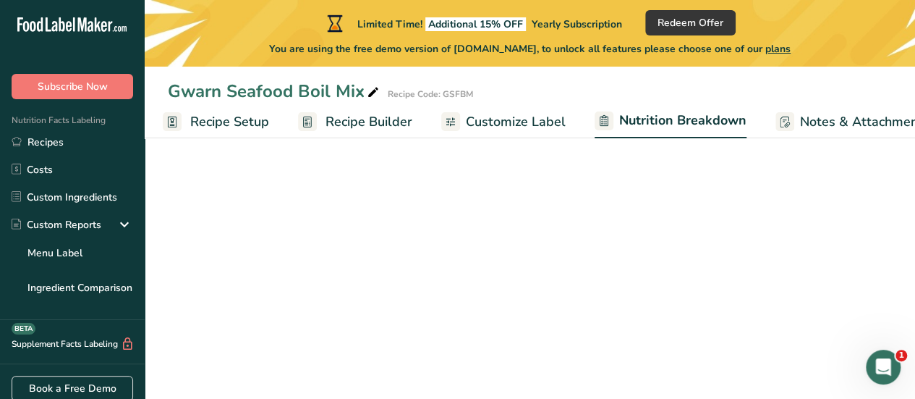
select select "Calories"
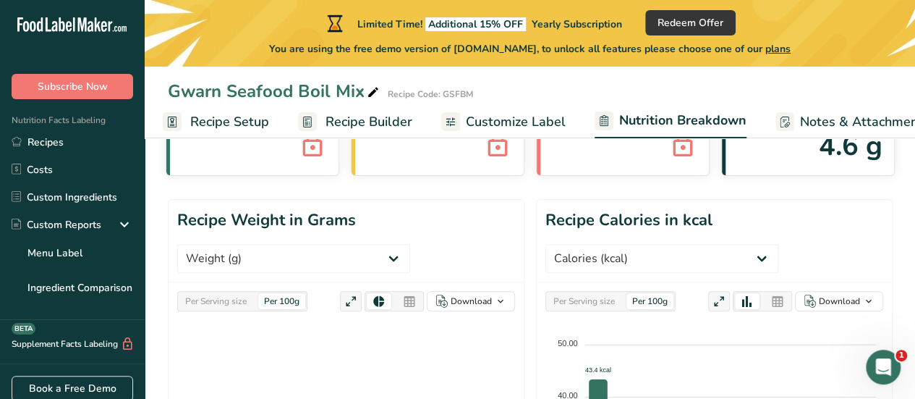
scroll to position [1, 0]
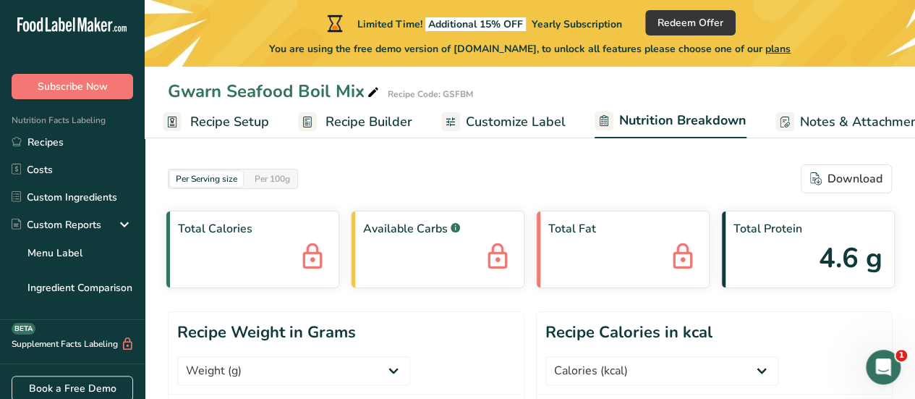
click at [814, 122] on span "Notes & Attachments" at bounding box center [864, 122] width 129 height 20
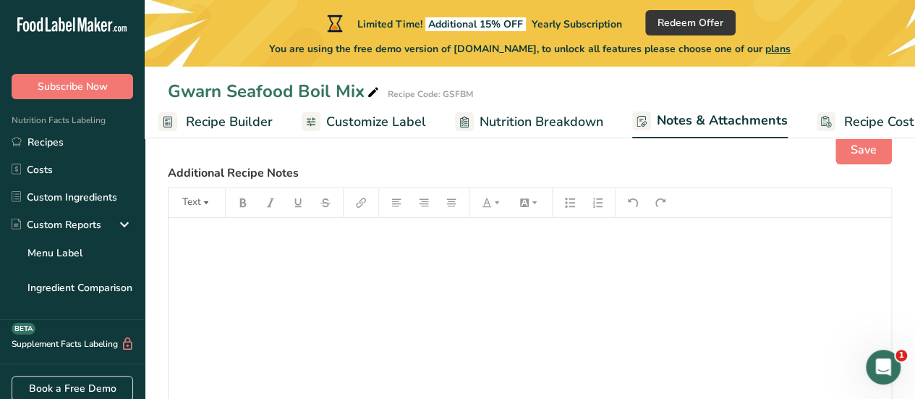
scroll to position [0, 186]
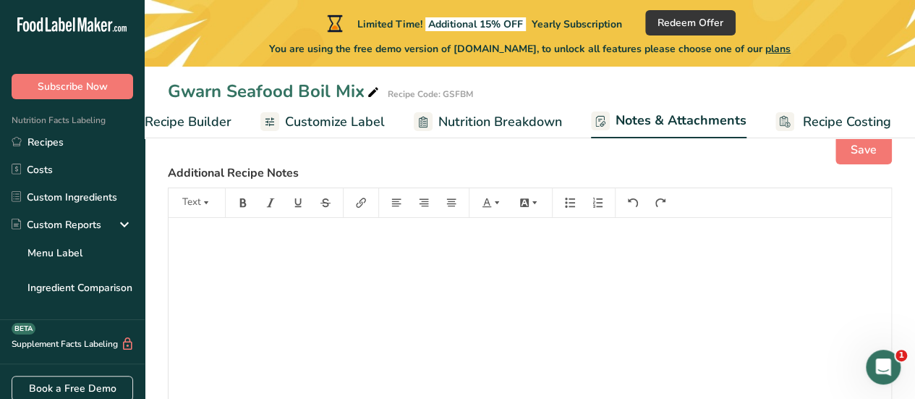
click at [814, 122] on span "Recipe Costing" at bounding box center [847, 122] width 88 height 20
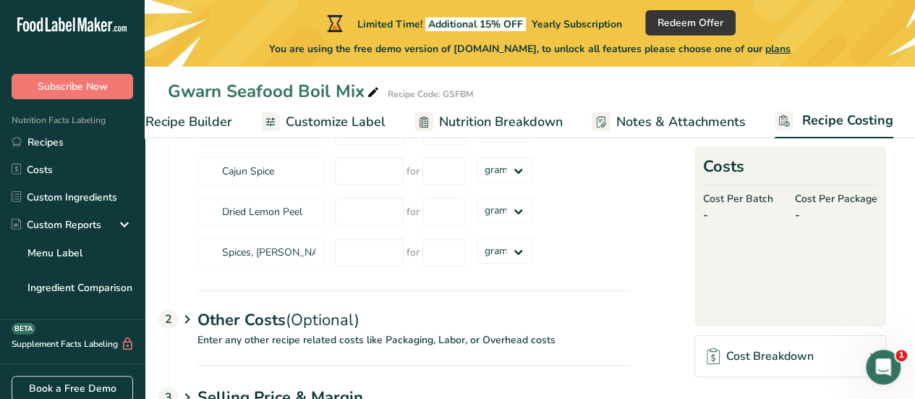
scroll to position [556, 0]
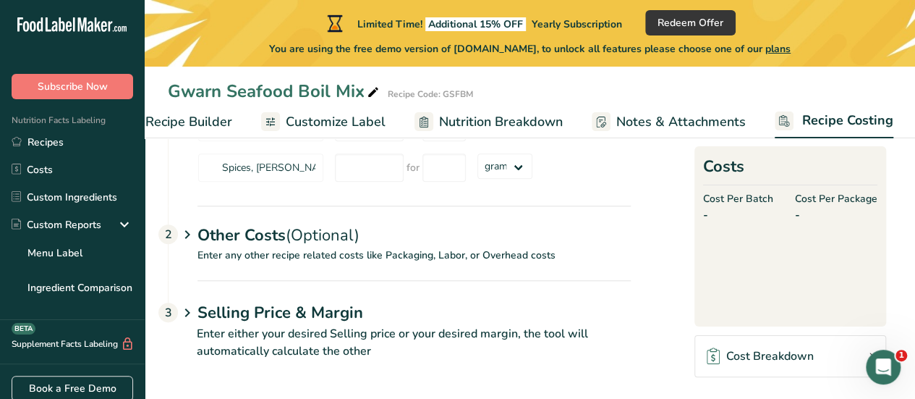
click at [339, 119] on span "Customize Label" at bounding box center [336, 122] width 100 height 20
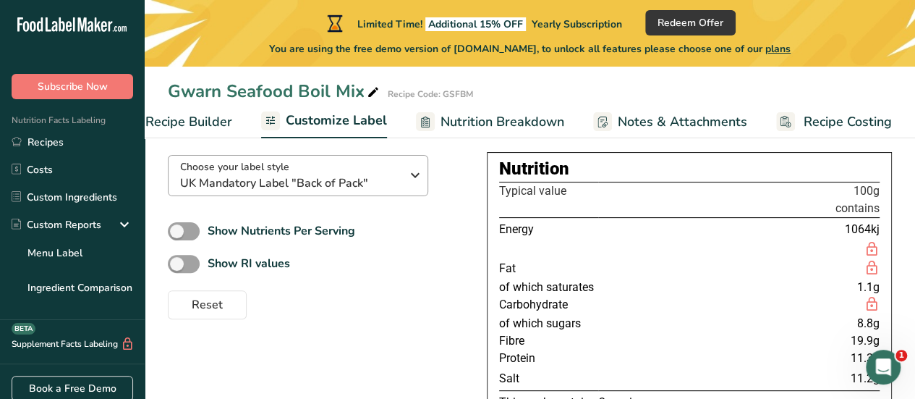
scroll to position [103, 0]
click at [188, 235] on span at bounding box center [184, 230] width 32 height 18
click at [177, 235] on input "Show Nutrients Per Serving" at bounding box center [172, 230] width 9 height 9
checkbox input "true"
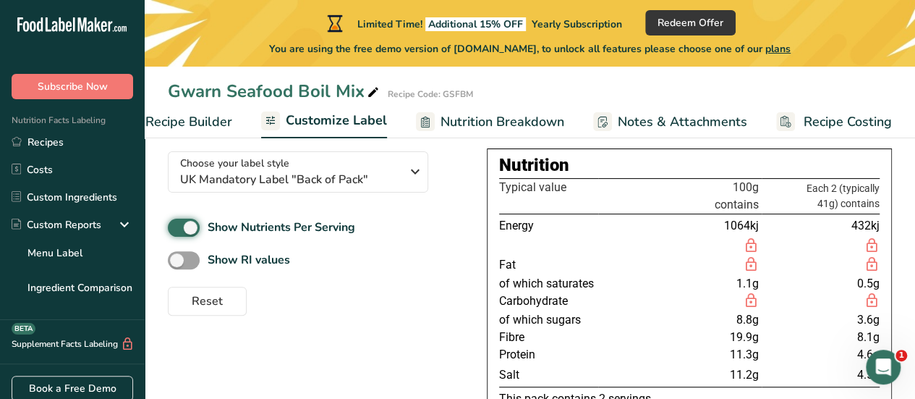
scroll to position [37, 0]
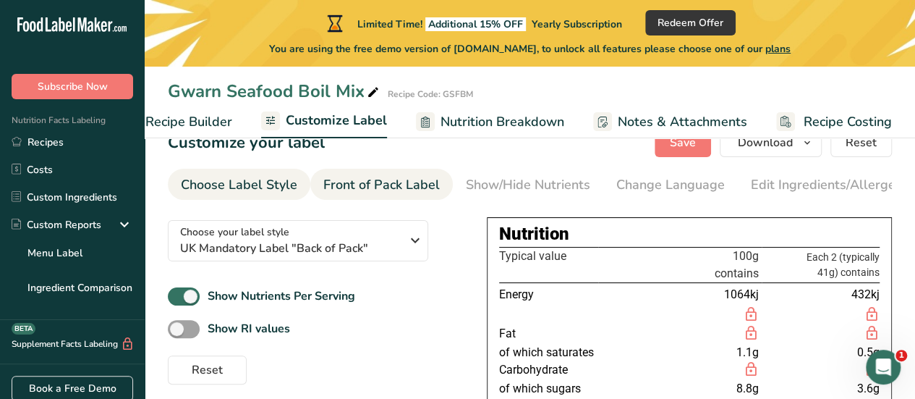
click at [396, 192] on div "Front of Pack Label" at bounding box center [381, 185] width 116 height 20
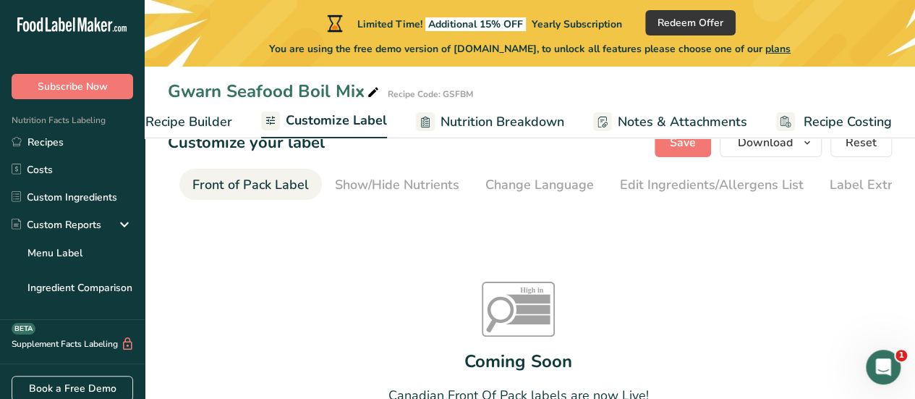
scroll to position [0, 140]
click at [396, 192] on div "Show/Hide Nutrients" at bounding box center [387, 185] width 124 height 20
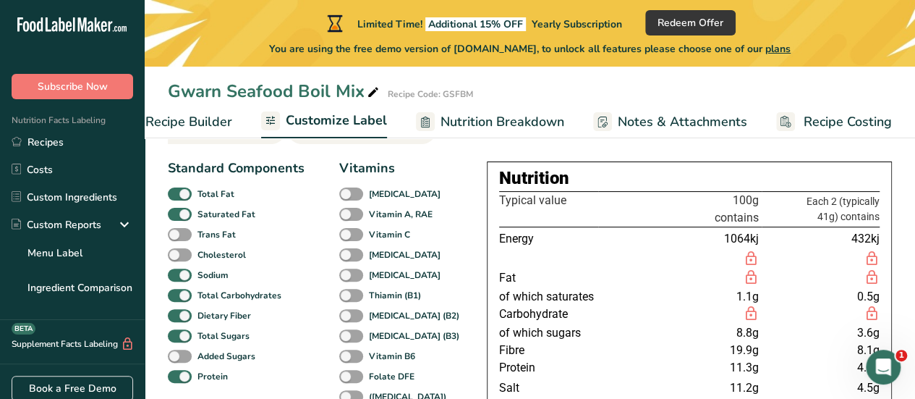
scroll to position [93, 0]
click at [183, 233] on span at bounding box center [180, 234] width 24 height 14
click at [177, 233] on input "Trans Fat" at bounding box center [172, 233] width 9 height 9
click at [172, 235] on span at bounding box center [180, 234] width 24 height 14
click at [172, 235] on input "Trans Fat" at bounding box center [172, 233] width 9 height 9
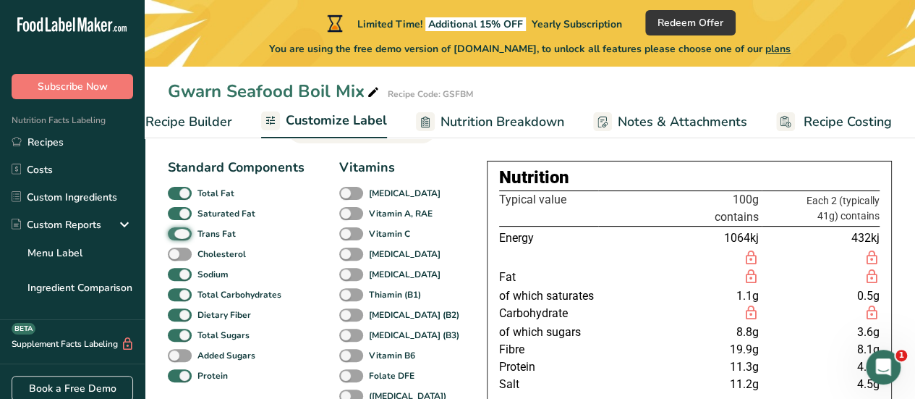
checkbox input "false"
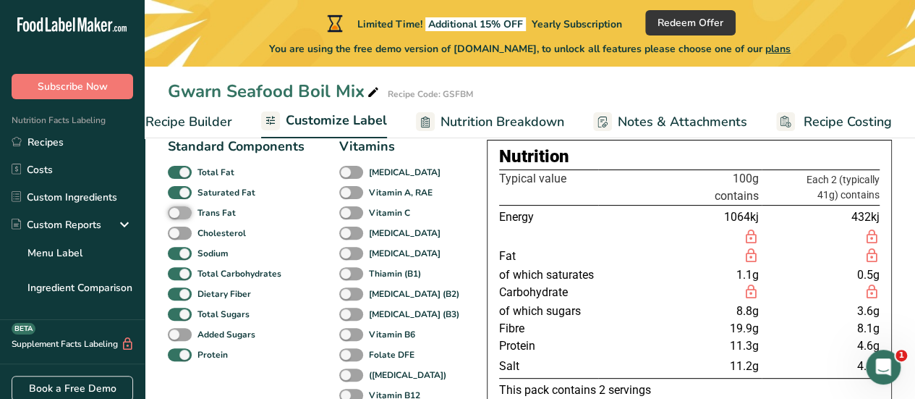
scroll to position [114, 0]
click at [355, 168] on div "[MEDICAL_DATA]" at bounding box center [354, 173] width 31 height 20
click at [349, 174] on span at bounding box center [351, 173] width 24 height 14
click at [349, 174] on input "[MEDICAL_DATA]" at bounding box center [343, 172] width 9 height 9
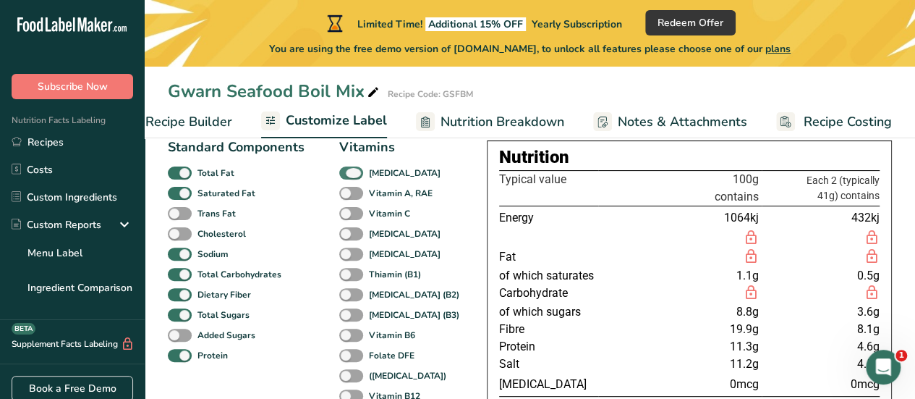
click at [349, 174] on span at bounding box center [351, 173] width 24 height 14
click at [349, 174] on input "[MEDICAL_DATA]" at bounding box center [343, 172] width 9 height 9
checkbox input "false"
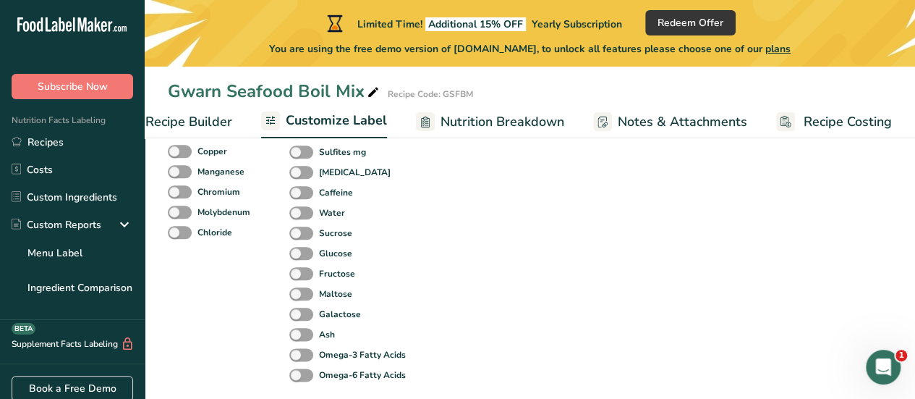
scroll to position [790, 0]
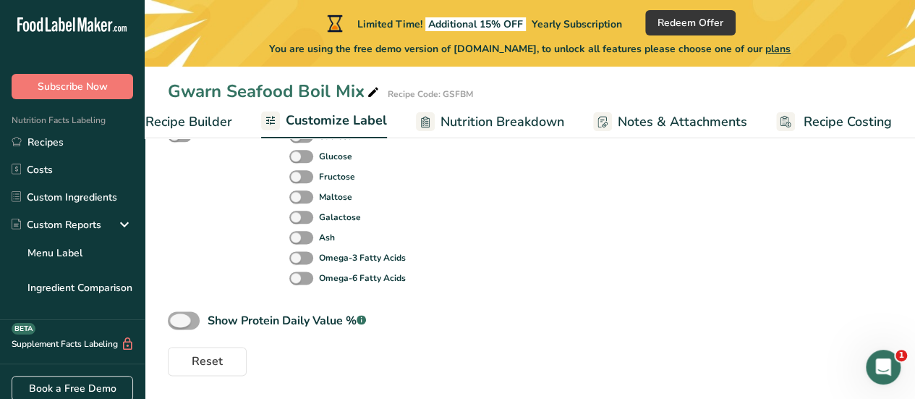
click at [191, 329] on span at bounding box center [184, 320] width 32 height 18
click at [177, 325] on input "Show Protein Daily Value % .a-a{fill:#347362;}.b-a{fill:#fff;}" at bounding box center [172, 319] width 9 height 9
click at [189, 328] on span at bounding box center [184, 320] width 32 height 18
click at [177, 325] on input "Show Protein Daily Value % .a-a{fill:#347362;}.b-a{fill:#fff;}" at bounding box center [172, 319] width 9 height 9
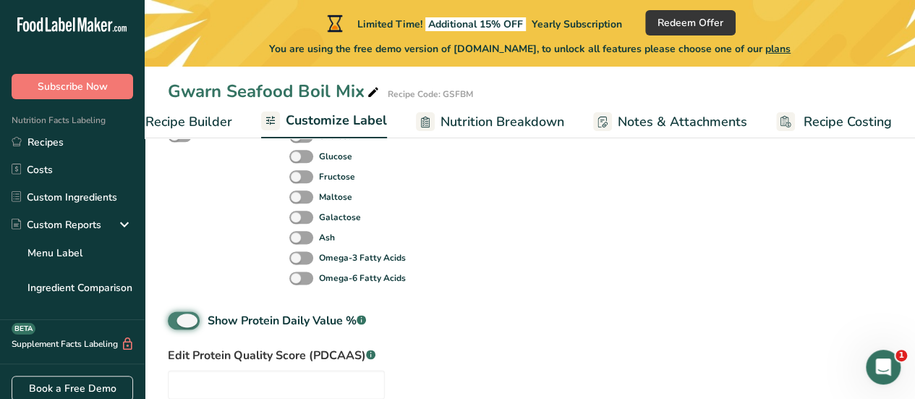
checkbox input "false"
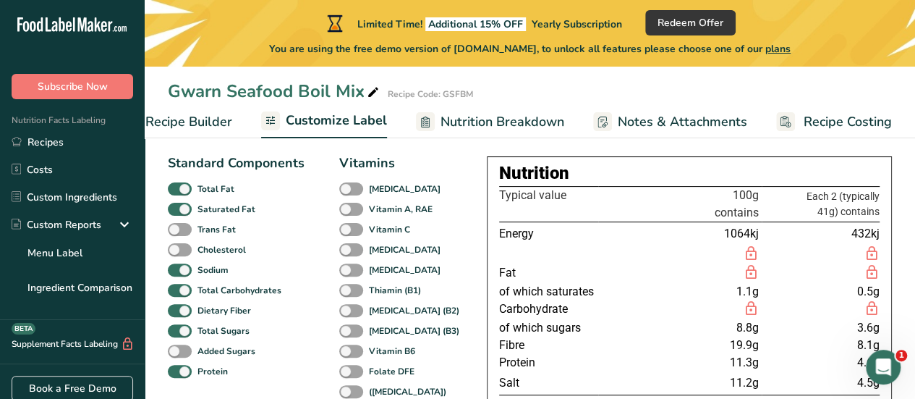
scroll to position [97, 0]
click at [187, 354] on span at bounding box center [180, 352] width 24 height 14
click at [177, 354] on input "Added Sugars" at bounding box center [172, 350] width 9 height 9
checkbox input "true"
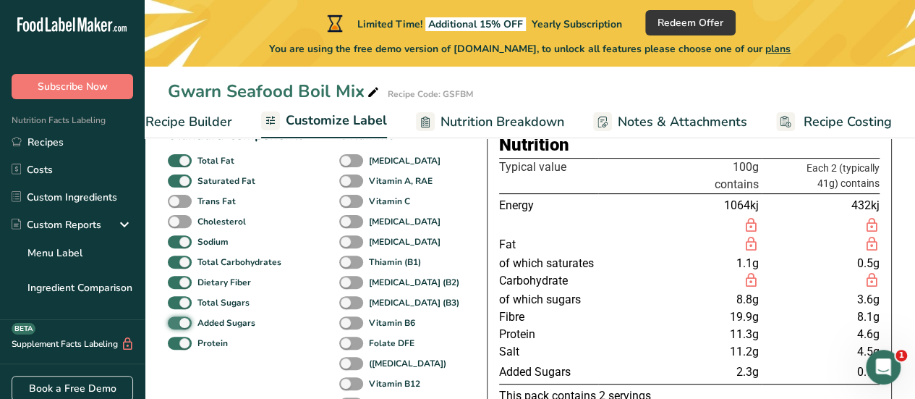
scroll to position [122, 0]
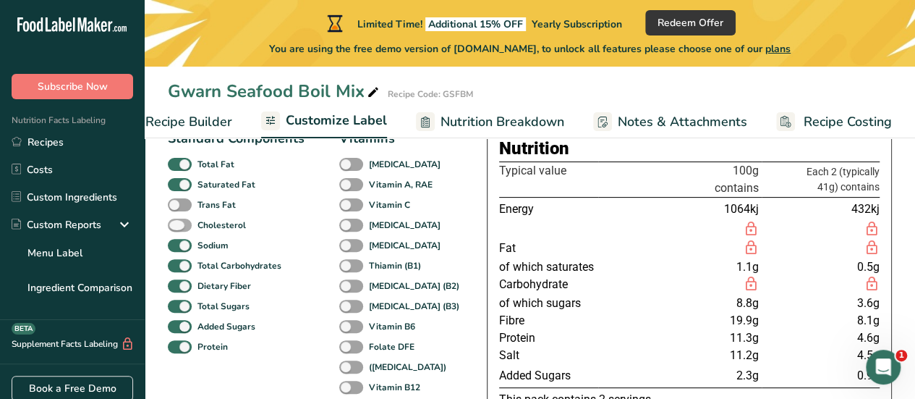
click at [184, 229] on span at bounding box center [180, 225] width 24 height 14
click at [177, 229] on input "Cholesterol" at bounding box center [172, 224] width 9 height 9
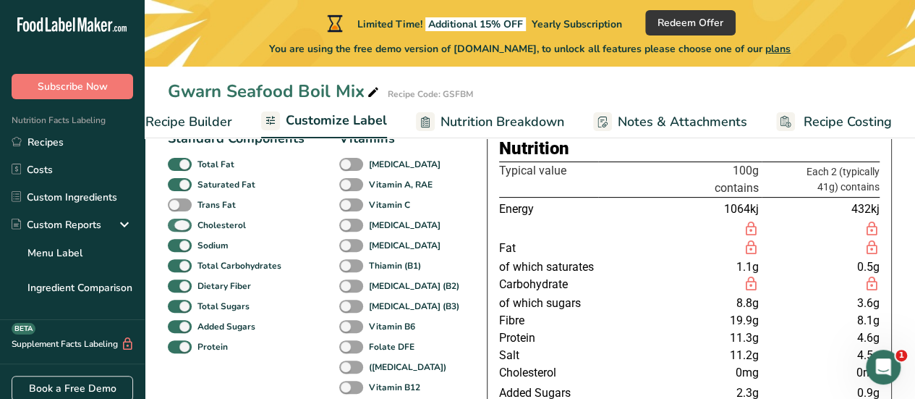
click at [169, 223] on span at bounding box center [180, 225] width 24 height 14
click at [169, 223] on input "Cholesterol" at bounding box center [172, 224] width 9 height 9
checkbox input "false"
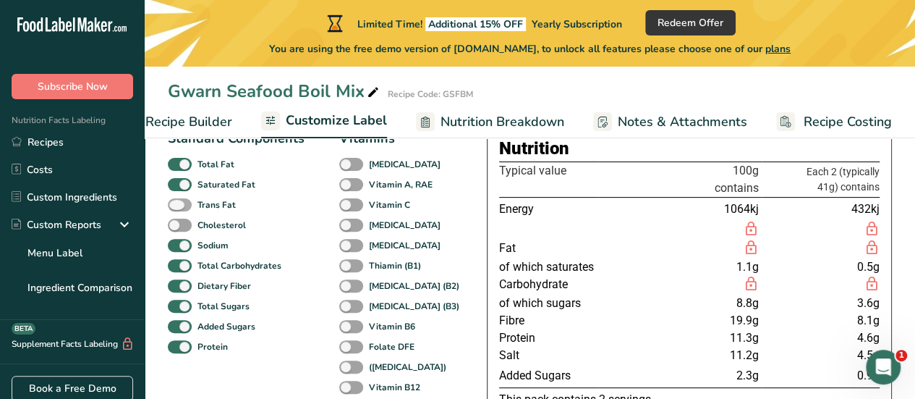
click at [177, 209] on span at bounding box center [180, 205] width 24 height 14
click at [177, 209] on input "Trans Fat" at bounding box center [172, 204] width 9 height 9
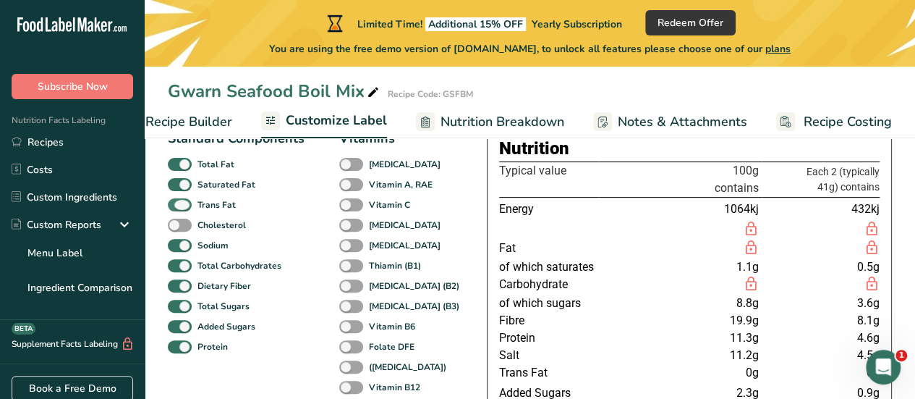
click at [177, 209] on span at bounding box center [180, 205] width 24 height 14
click at [177, 209] on input "Trans Fat" at bounding box center [172, 204] width 9 height 9
checkbox input "false"
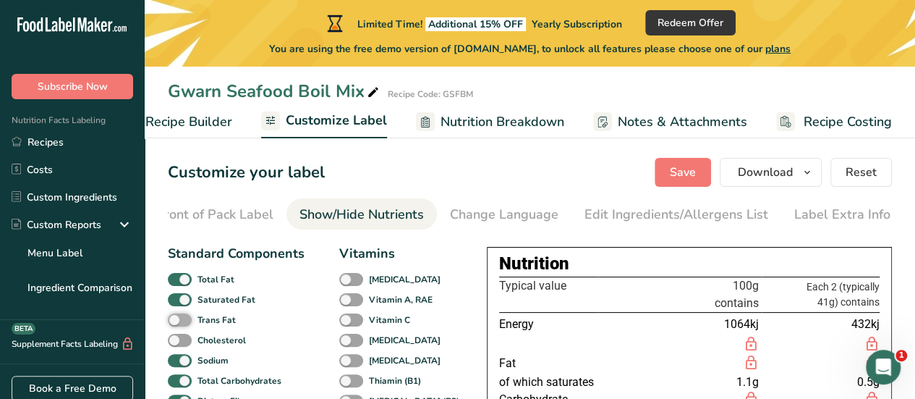
scroll to position [4, 0]
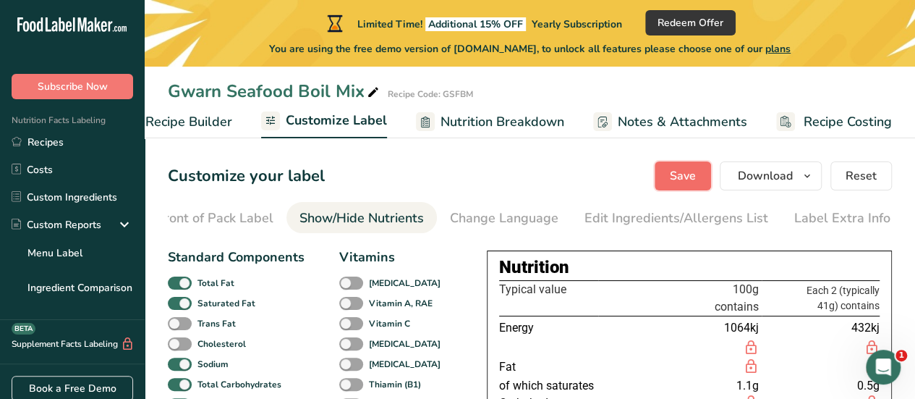
click at [681, 189] on button "Save" at bounding box center [683, 175] width 56 height 29
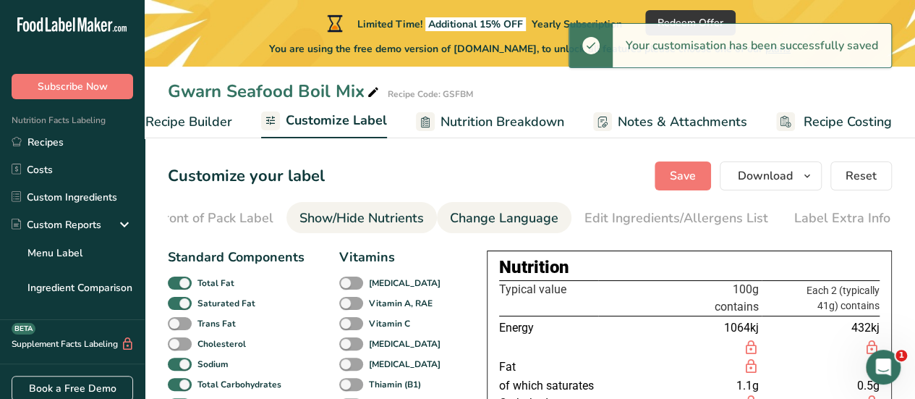
click at [477, 223] on div "Change Language" at bounding box center [504, 218] width 108 height 20
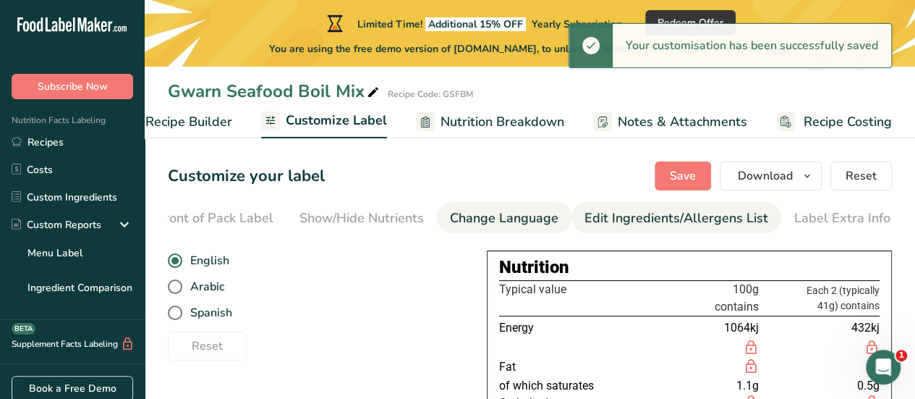
click at [652, 225] on div "Edit Ingredients/Allergens List" at bounding box center [676, 218] width 184 height 20
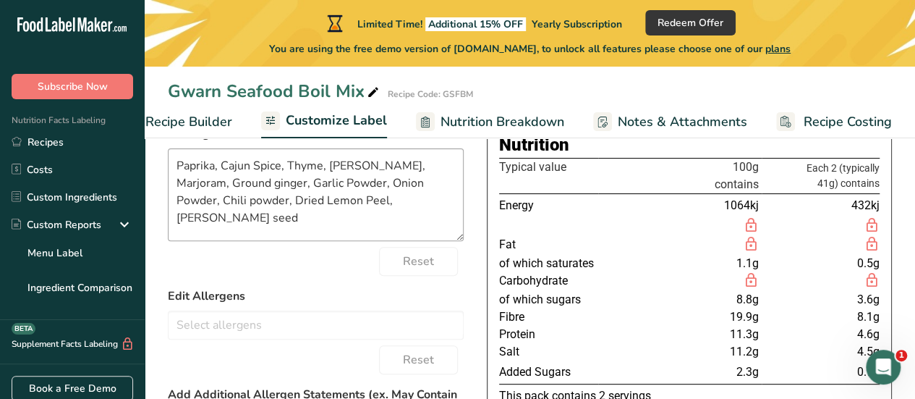
scroll to position [129, 0]
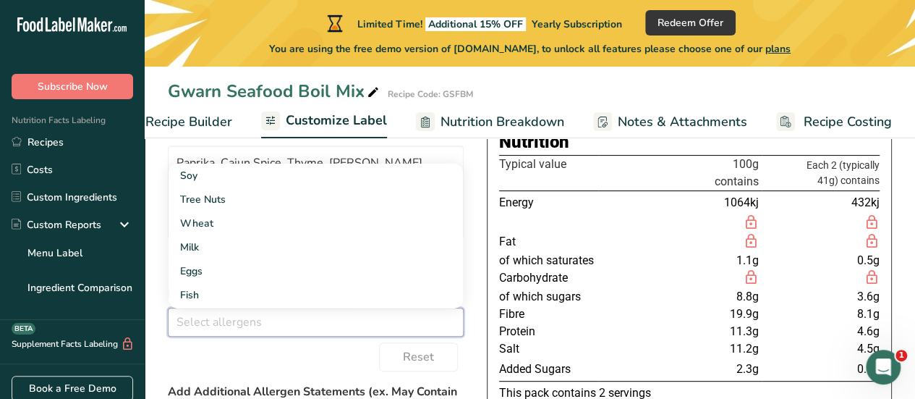
click at [323, 325] on input "text" at bounding box center [316, 321] width 294 height 22
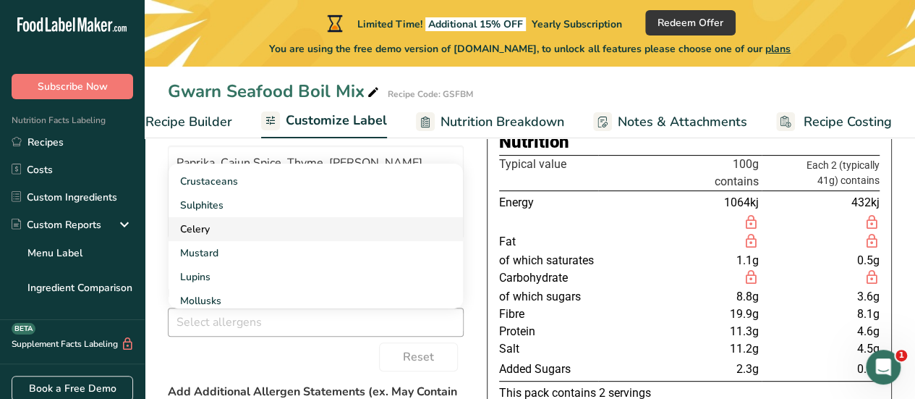
click at [380, 241] on link "Celery" at bounding box center [316, 229] width 294 height 24
click at [368, 239] on link "Mustard" at bounding box center [316, 229] width 294 height 24
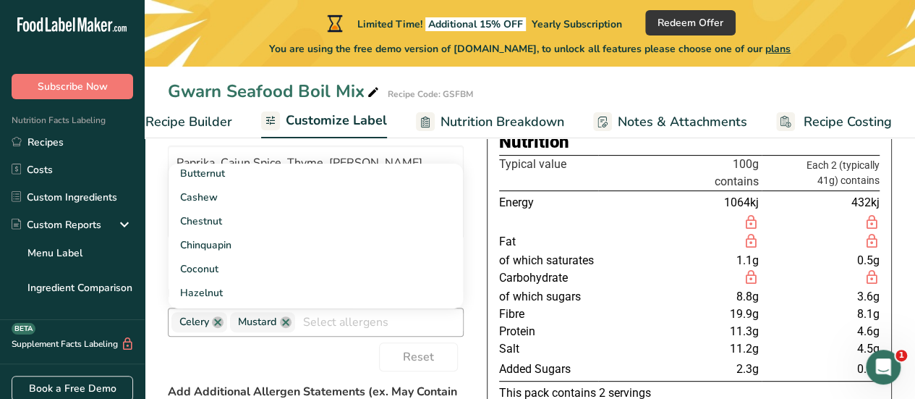
scroll to position [386, 0]
click at [331, 346] on div "Reset" at bounding box center [316, 356] width 296 height 29
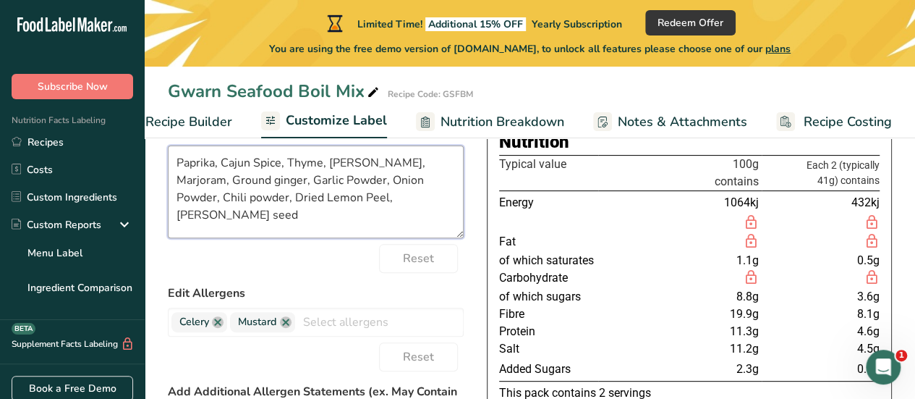
drag, startPoint x: 397, startPoint y: 216, endPoint x: 148, endPoint y: 142, distance: 260.2
click at [148, 142] on div "Gwarn Seafood Boil Mix Recipe Code: GSFBM Recipe Setup Recipe Builder Customize…" at bounding box center [530, 325] width 770 height 625
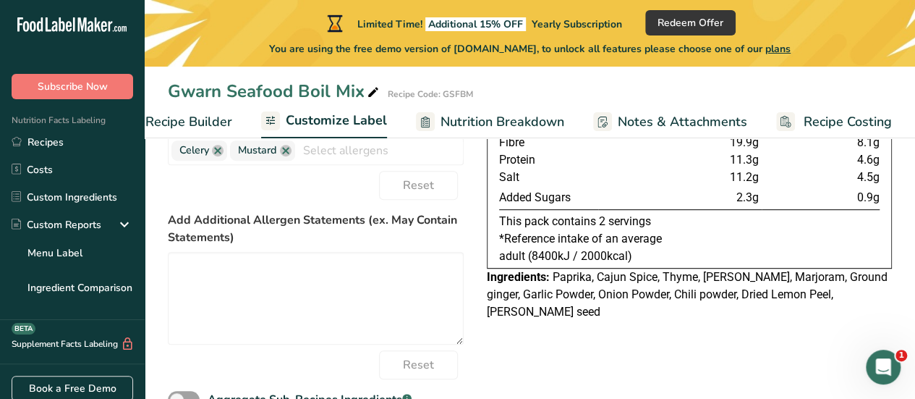
scroll to position [301, 0]
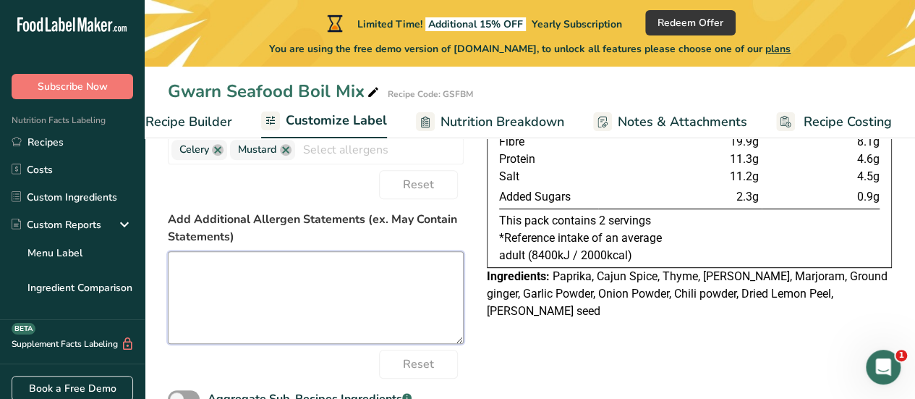
click at [402, 264] on textarea at bounding box center [316, 297] width 296 height 93
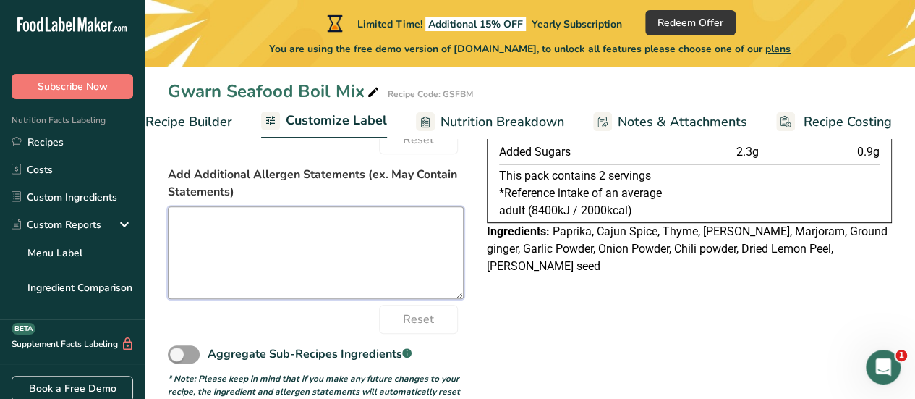
scroll to position [370, 0]
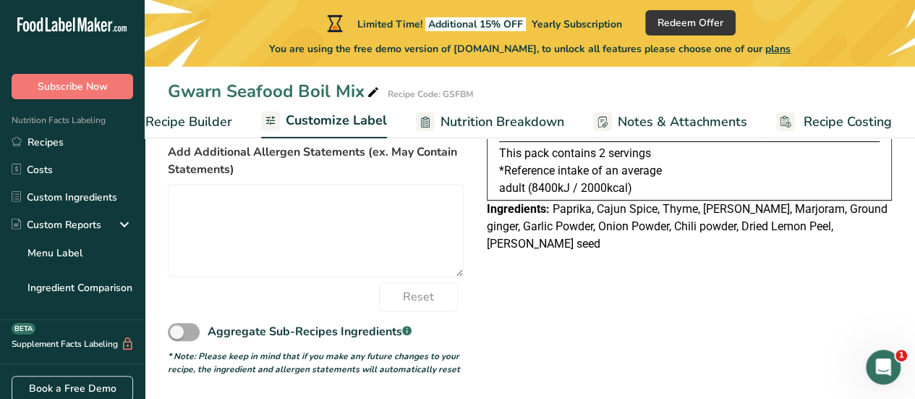
click at [186, 336] on span at bounding box center [184, 332] width 32 height 18
click at [177, 336] on input "Aggregate Sub-Recipes Ingredients .a-a{fill:#347362;}.b-a{fill:#fff;}" at bounding box center [172, 331] width 9 height 9
checkbox input "true"
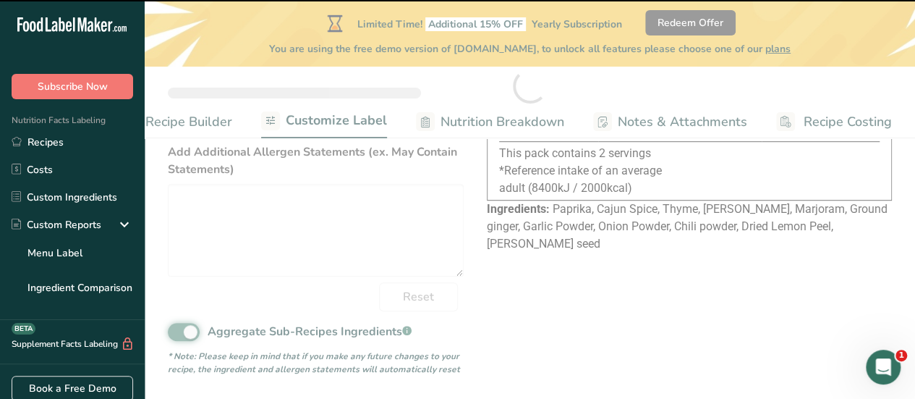
type textarea "Paprika, Cajun Spice, [PERSON_NAME] seed, Ground ginger, Marjoram, Parsley, Chi…"
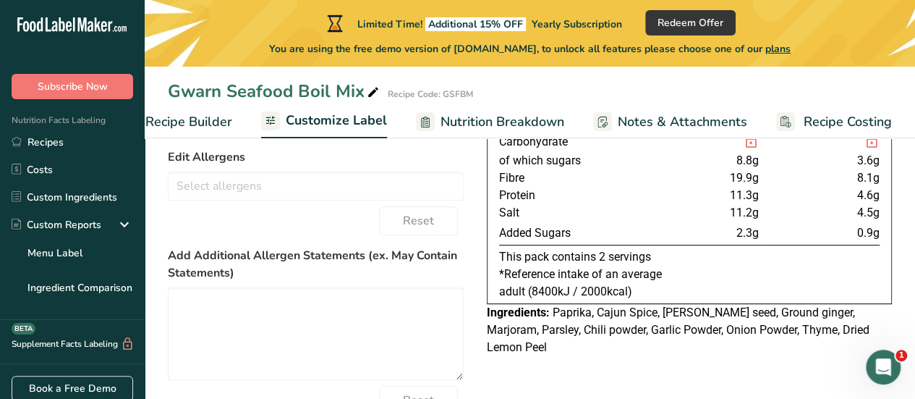
scroll to position [265, 0]
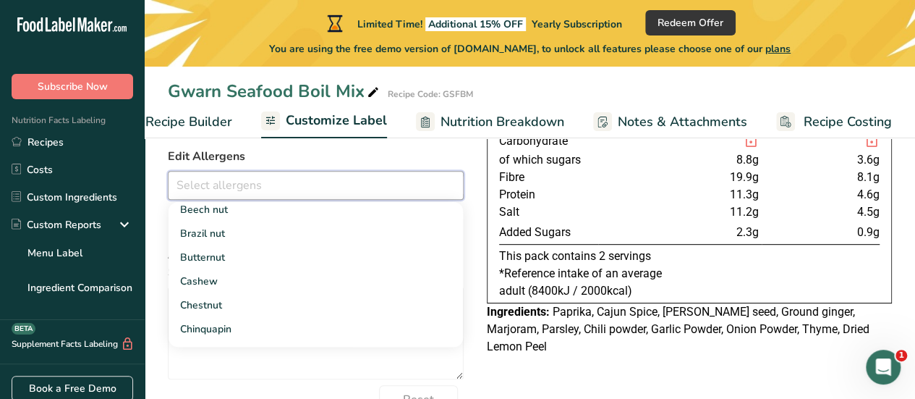
click at [406, 180] on input "text" at bounding box center [316, 185] width 294 height 22
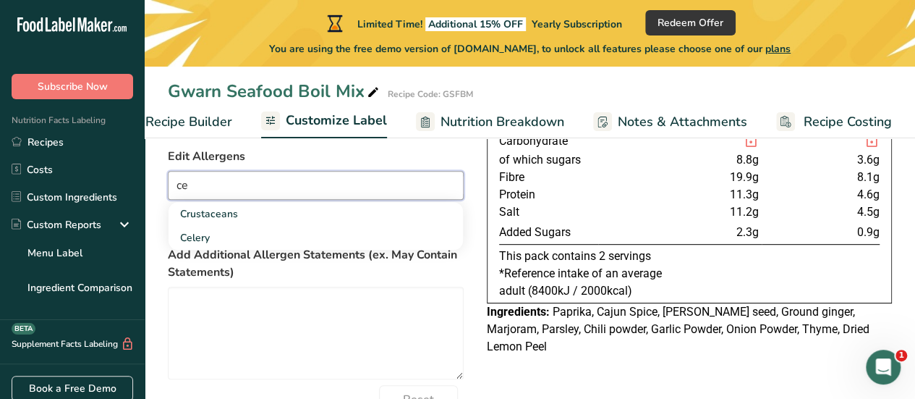
scroll to position [0, 0]
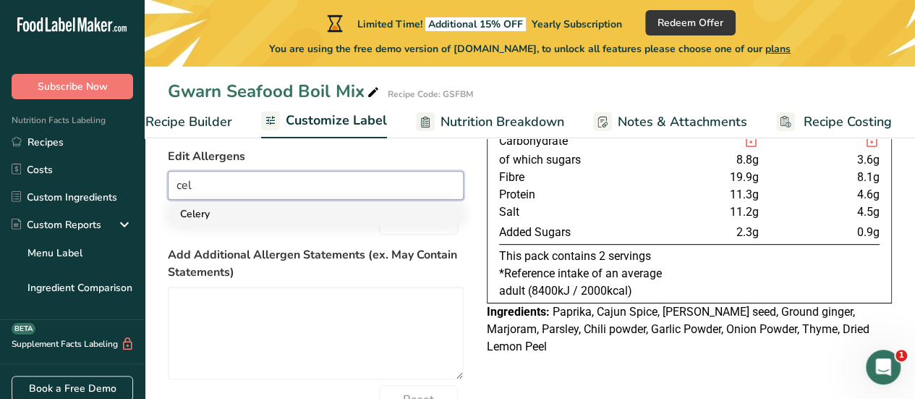
type input "cel"
click at [351, 213] on link "Celery" at bounding box center [316, 214] width 294 height 24
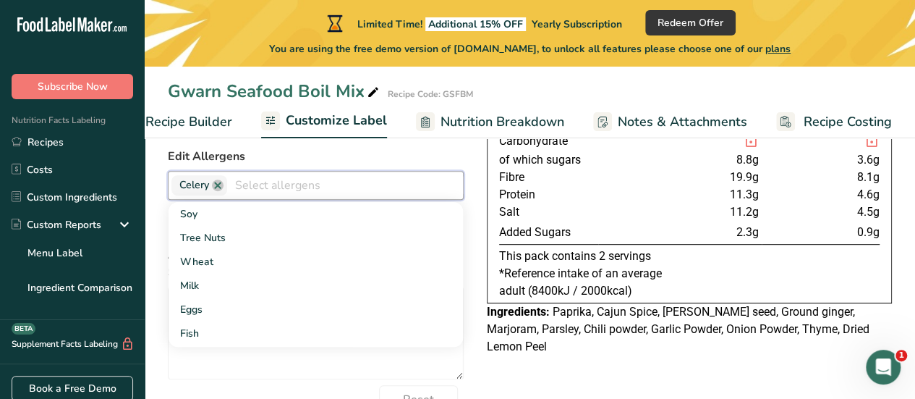
click at [373, 179] on input "text" at bounding box center [345, 185] width 236 height 22
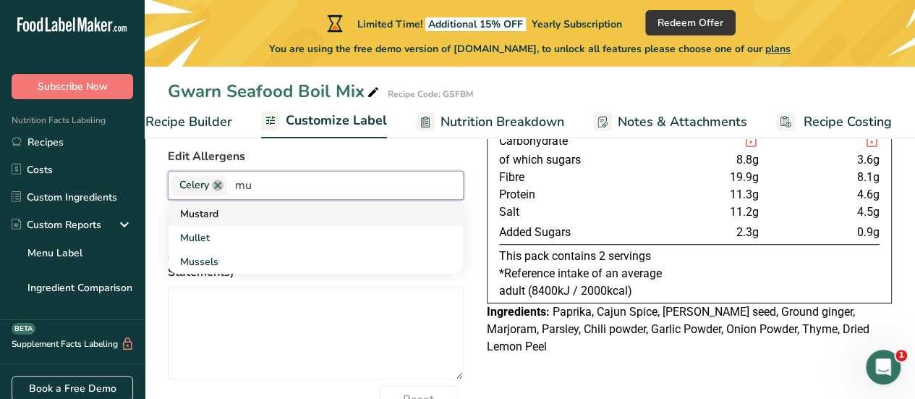
type input "mu"
click at [338, 224] on link "Mustard" at bounding box center [316, 214] width 294 height 24
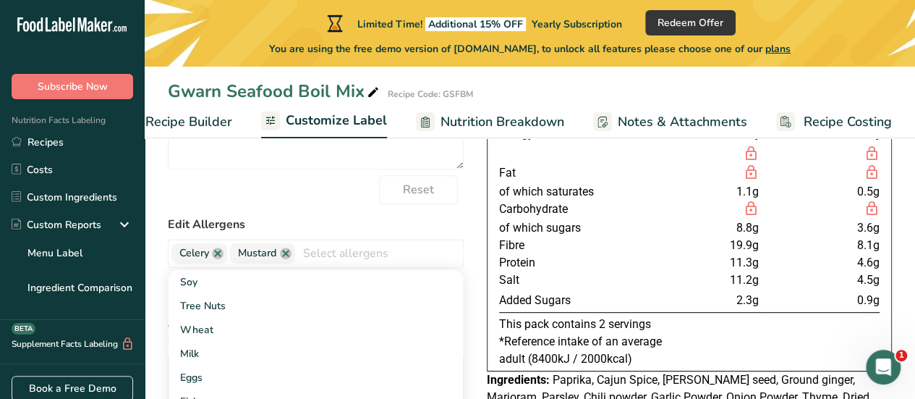
scroll to position [197, 0]
click at [472, 234] on div "Choose your label style UK Mandatory Label "Back of Pack" USA (FDA) Standard FD…" at bounding box center [530, 297] width 724 height 498
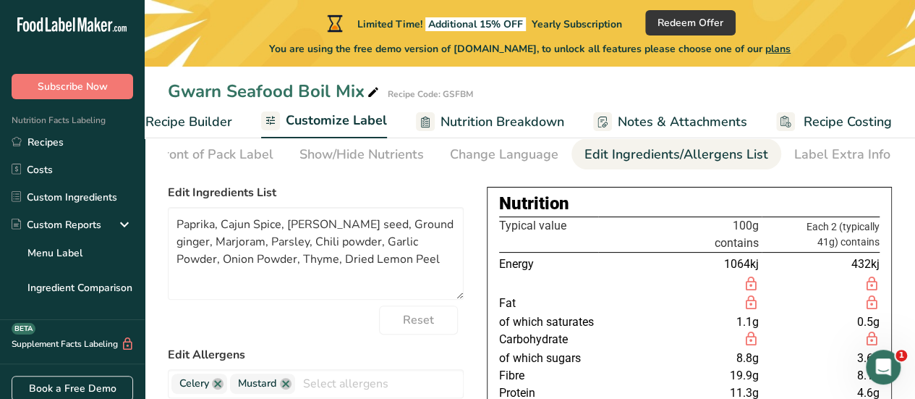
scroll to position [0, 0]
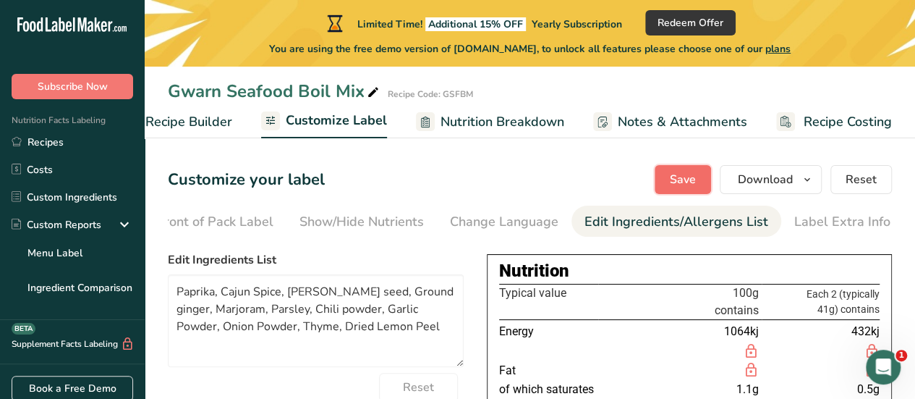
click at [685, 167] on button "Save" at bounding box center [683, 179] width 56 height 29
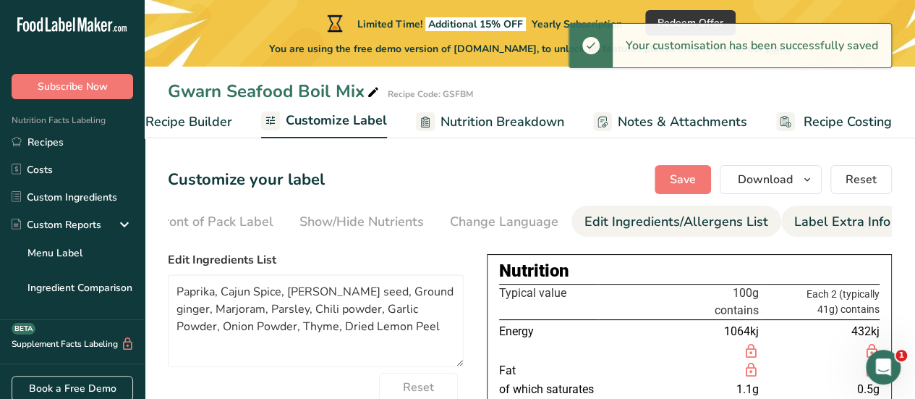
click at [832, 222] on div "Label Extra Info" at bounding box center [842, 222] width 96 height 20
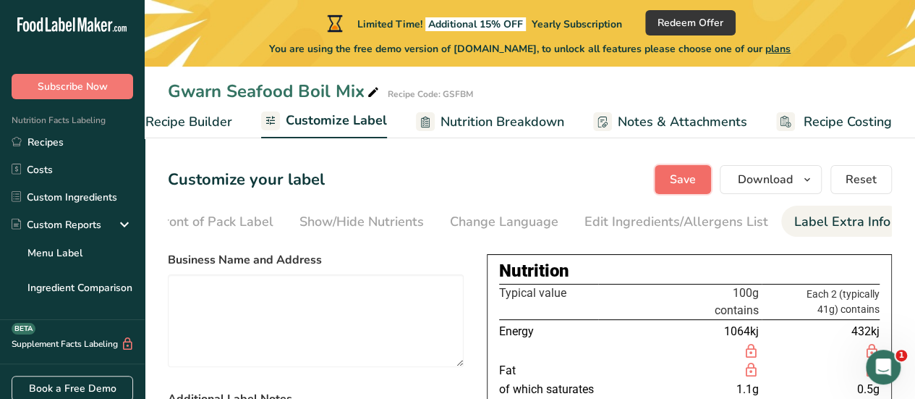
click at [693, 179] on span "Save" at bounding box center [683, 179] width 26 height 17
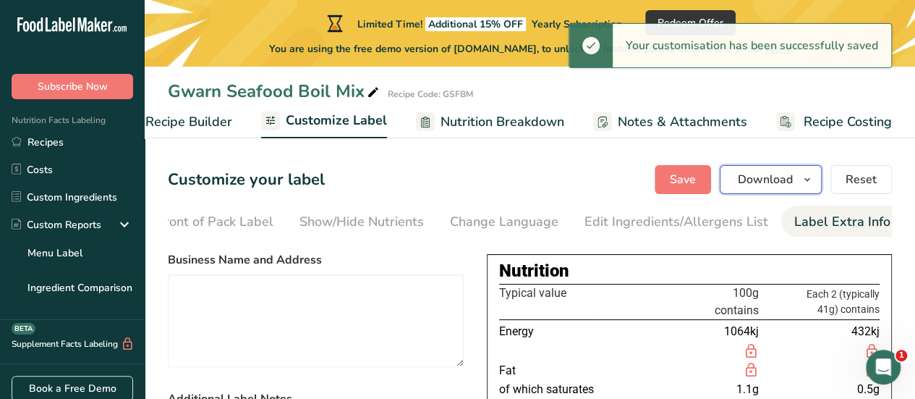
click at [770, 174] on span "Download" at bounding box center [765, 179] width 55 height 17
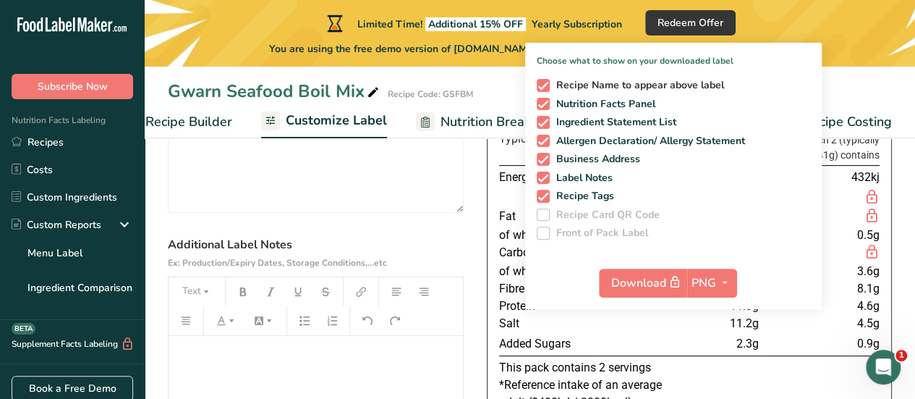
scroll to position [155, 0]
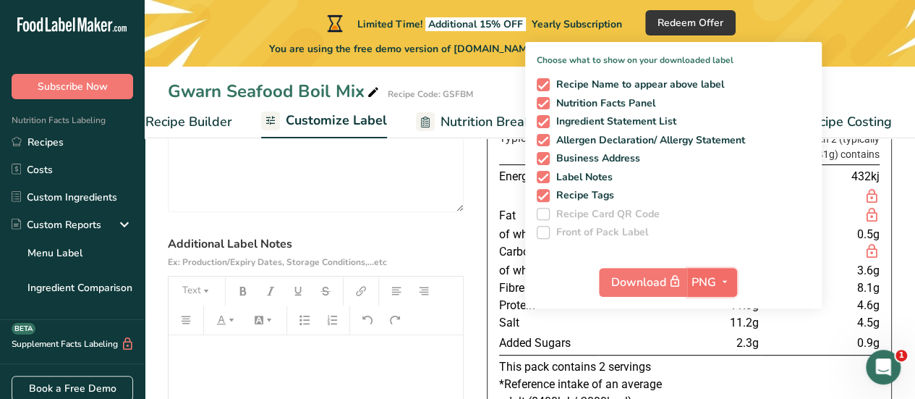
click at [710, 276] on span "PNG" at bounding box center [703, 281] width 25 height 17
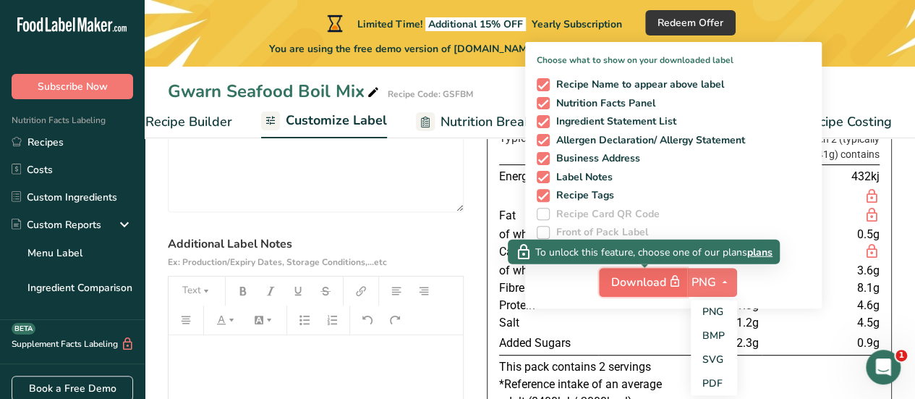
click at [630, 281] on span "Download" at bounding box center [647, 282] width 72 height 18
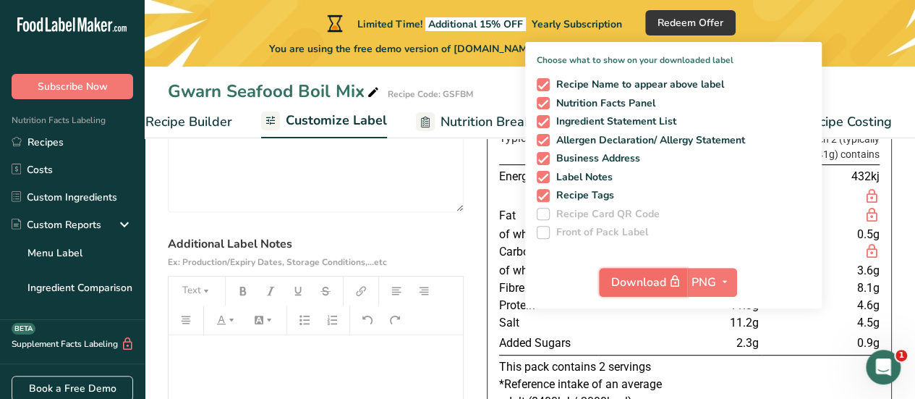
click at [630, 281] on span "Download" at bounding box center [647, 282] width 72 height 18
click at [723, 280] on icon "button" at bounding box center [725, 282] width 12 height 18
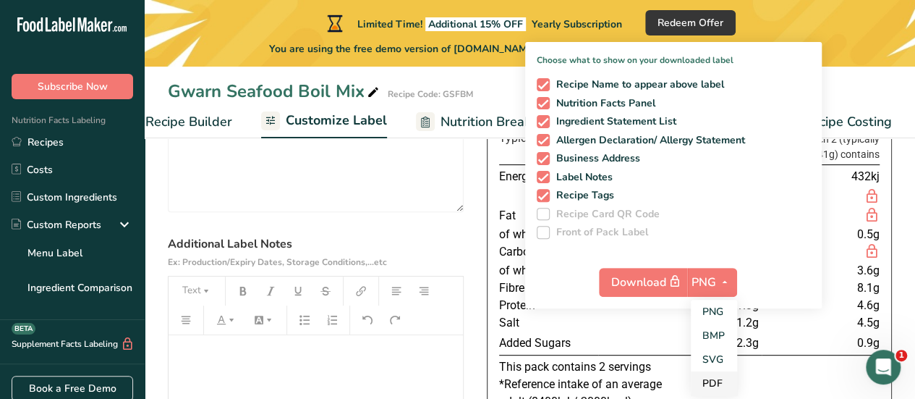
click at [707, 378] on link "PDF" at bounding box center [714, 383] width 46 height 24
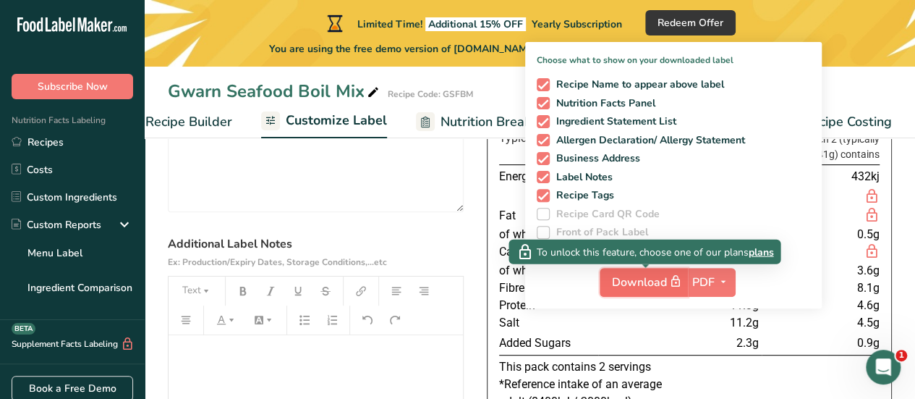
click at [666, 278] on span "Download" at bounding box center [648, 282] width 72 height 18
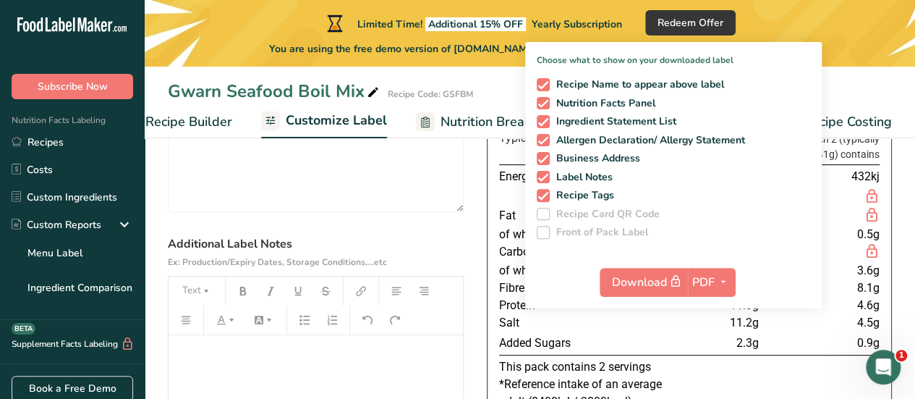
click at [908, 208] on section "Customize your label Save Download Choose what to show on your downloaded label…" at bounding box center [530, 280] width 770 height 587
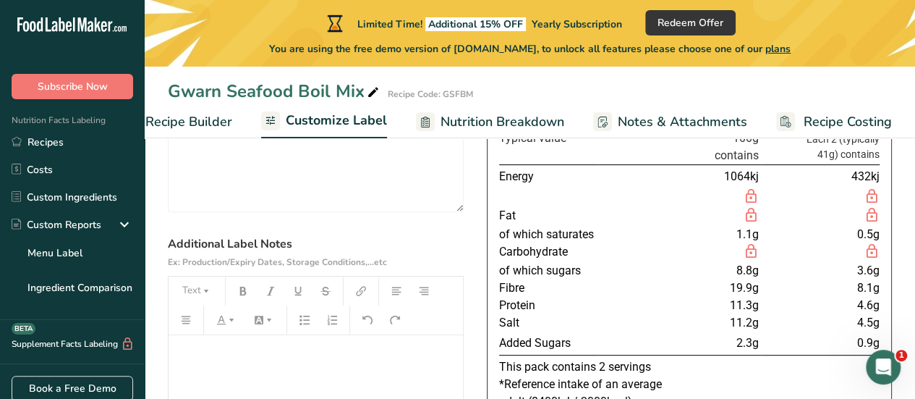
click at [908, 208] on section "Customize your label Save Download Choose what to show on your downloaded label…" at bounding box center [530, 280] width 770 height 587
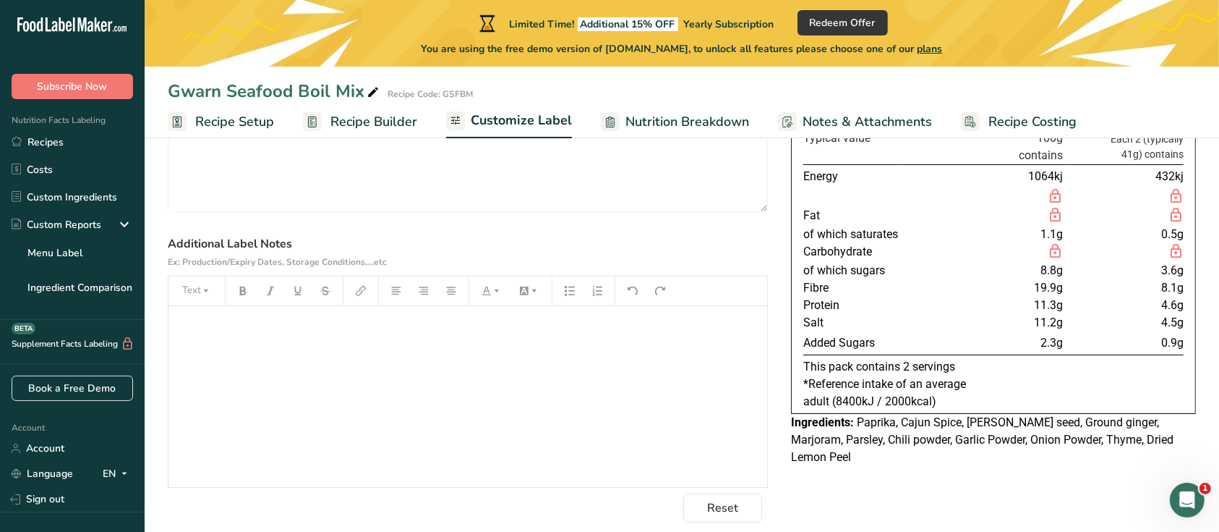
drag, startPoint x: 840, startPoint y: 0, endPoint x: 838, endPoint y: 488, distance: 488.2
click at [838, 398] on div "Choose your label style UK Mandatory Label "Back of Pack" USA (FDA) Standard FD…" at bounding box center [682, 306] width 1028 height 432
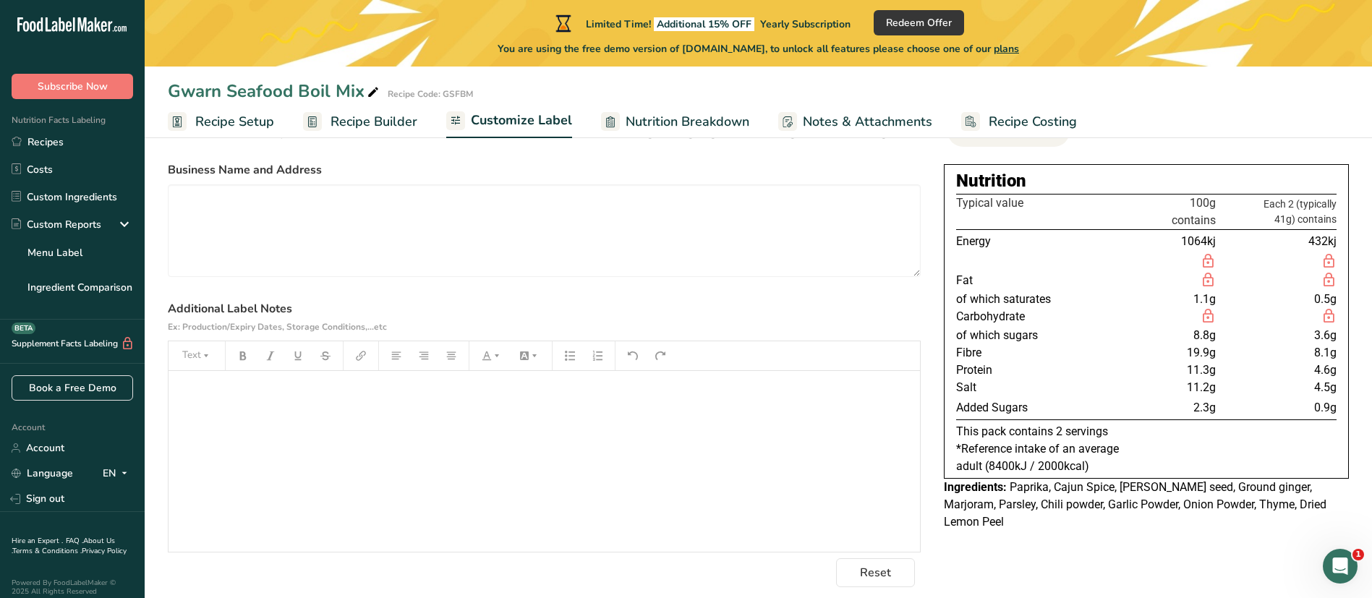
scroll to position [0, 0]
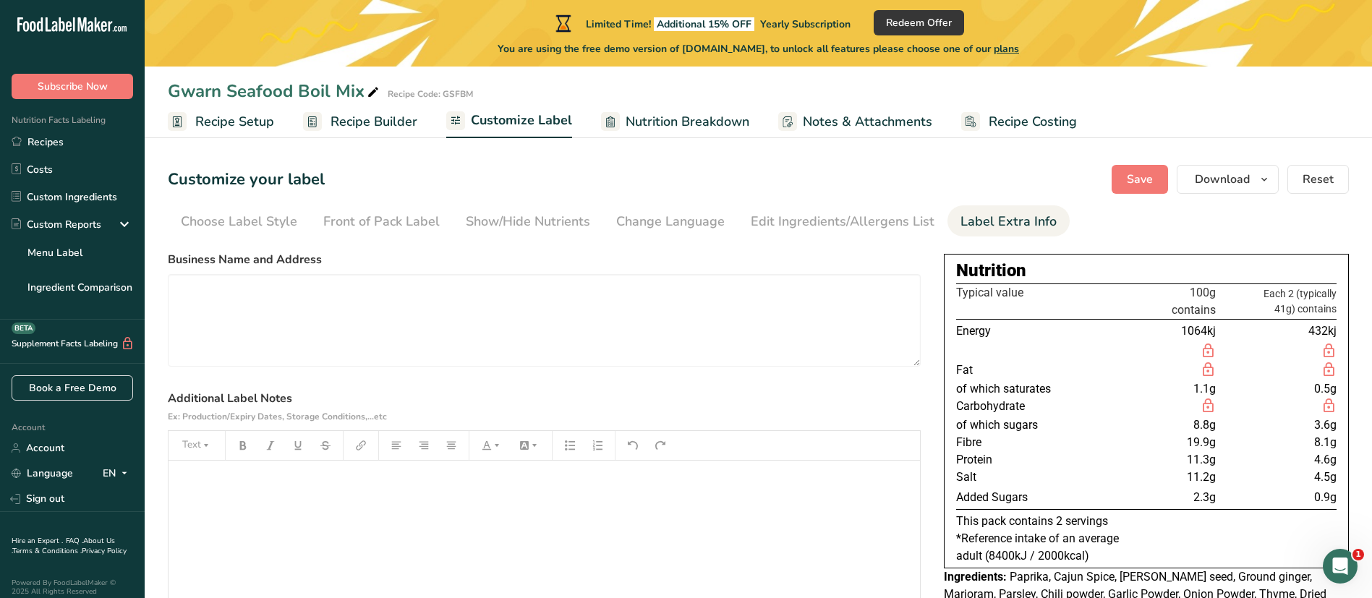
drag, startPoint x: 1122, startPoint y: 1, endPoint x: 942, endPoint y: 159, distance: 239.4
click at [914, 159] on section "Customize your label Save Download Choose what to show on your downloaded label…" at bounding box center [758, 421] width 1227 height 558
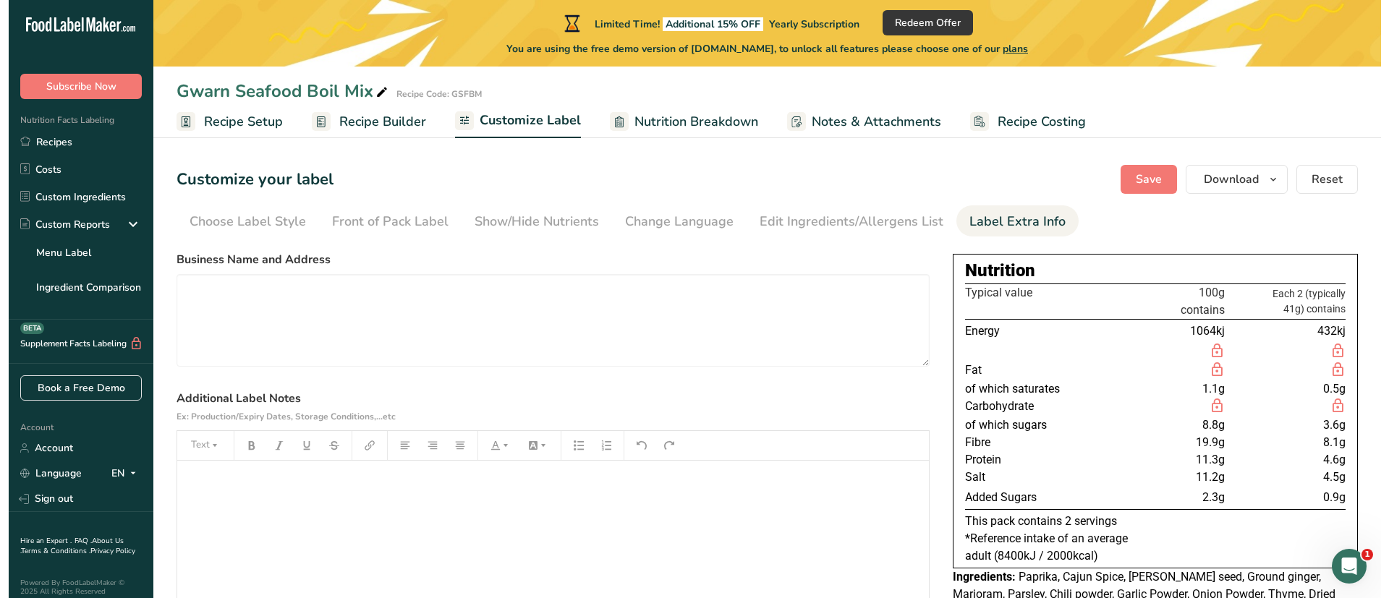
scroll to position [28, 0]
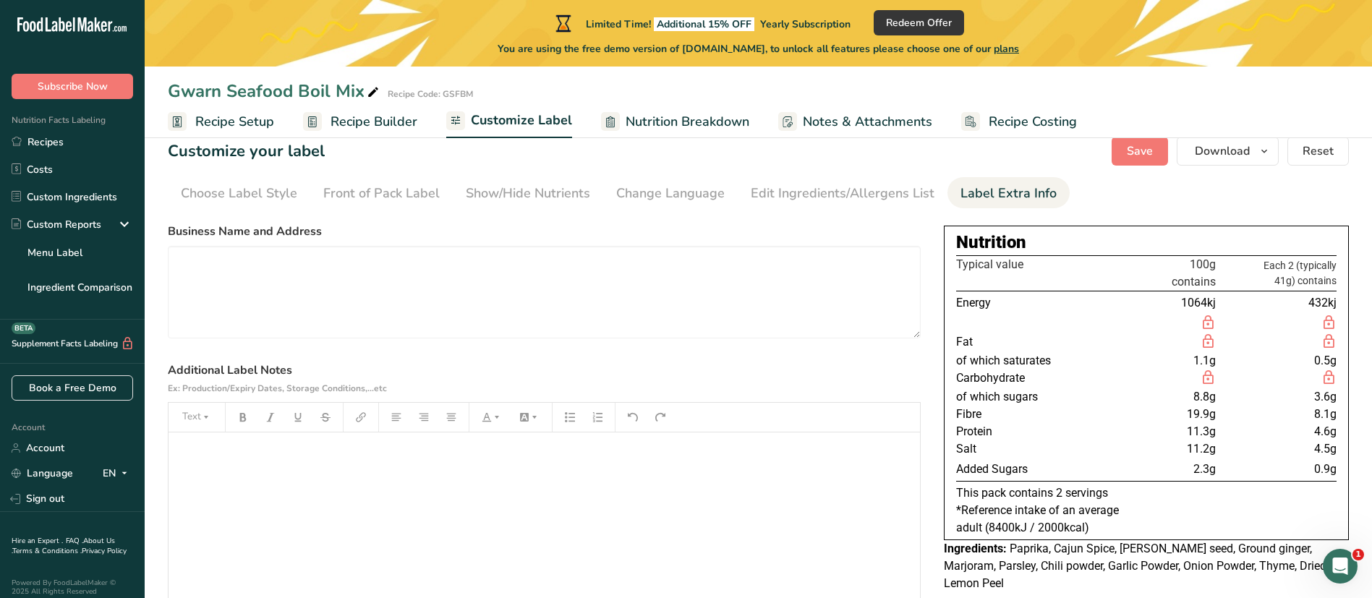
click at [914, 129] on ul "Recipe Setup Recipe Builder Customize Label Nutrition Breakdown Notes & Attachm…" at bounding box center [758, 121] width 1227 height 34
click at [914, 152] on span "Download" at bounding box center [1222, 150] width 55 height 17
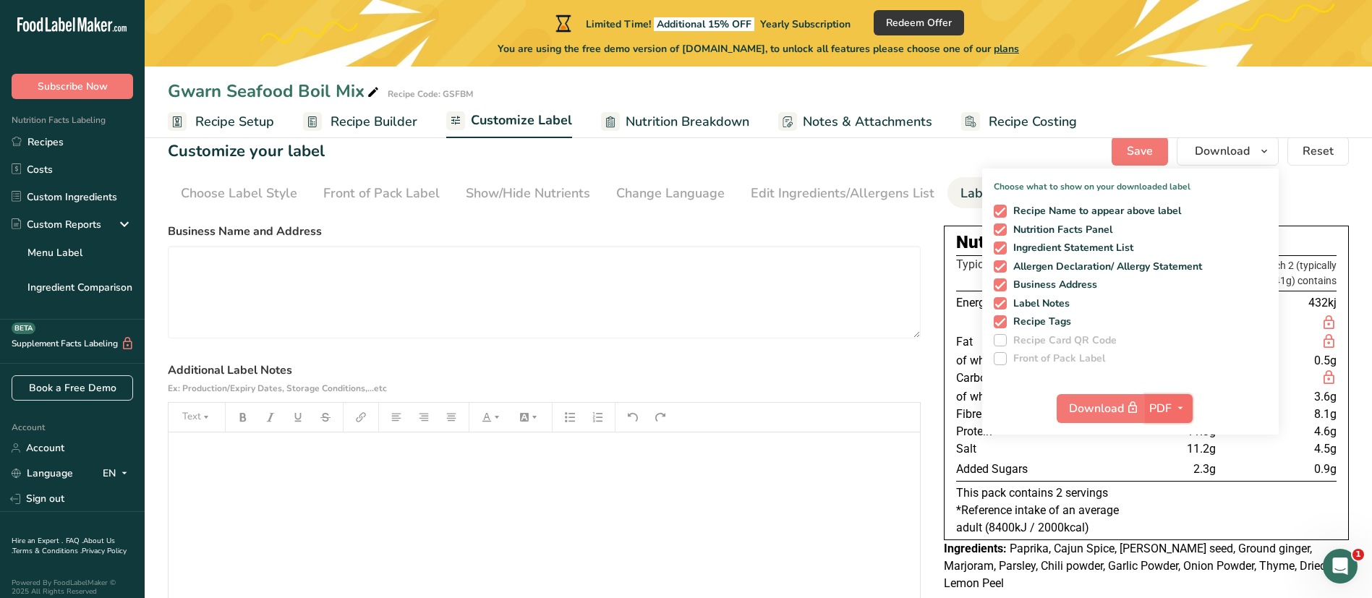
click at [914, 398] on button "PDF" at bounding box center [1169, 408] width 48 height 29
click at [914, 398] on span "button" at bounding box center [1180, 408] width 17 height 17
click at [914, 398] on span "PDF" at bounding box center [1160, 408] width 22 height 17
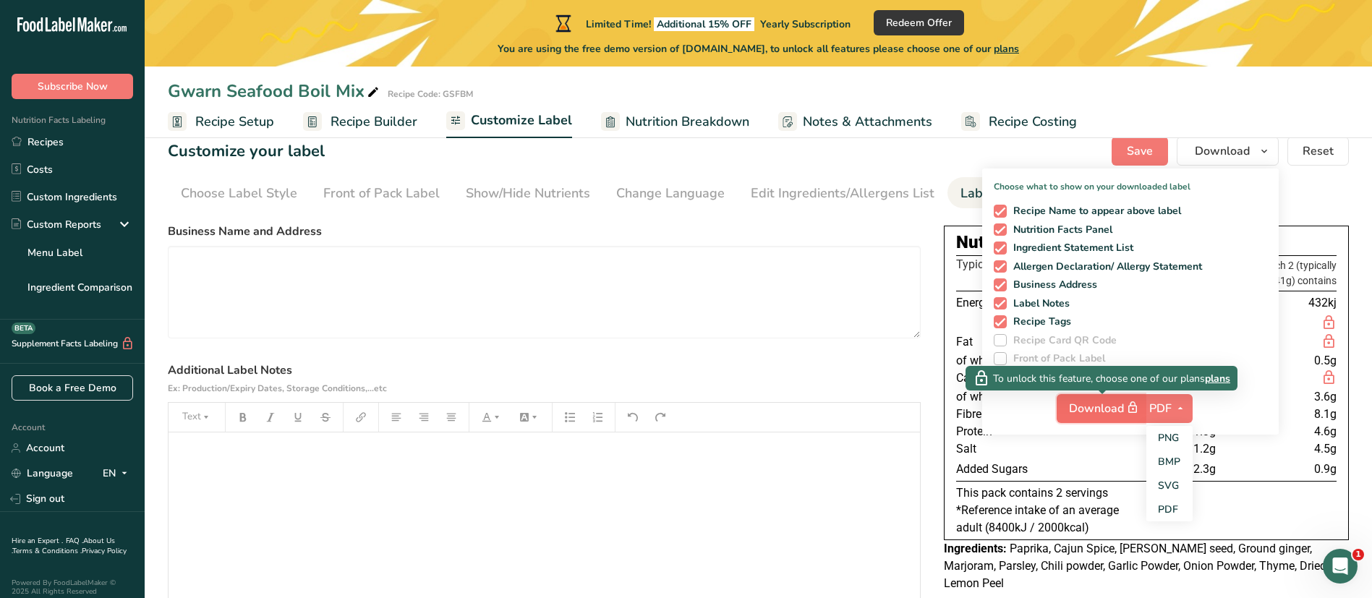
click at [914, 398] on span "Download" at bounding box center [1105, 408] width 72 height 18
click at [914, 380] on span "plans" at bounding box center [1217, 378] width 25 height 15
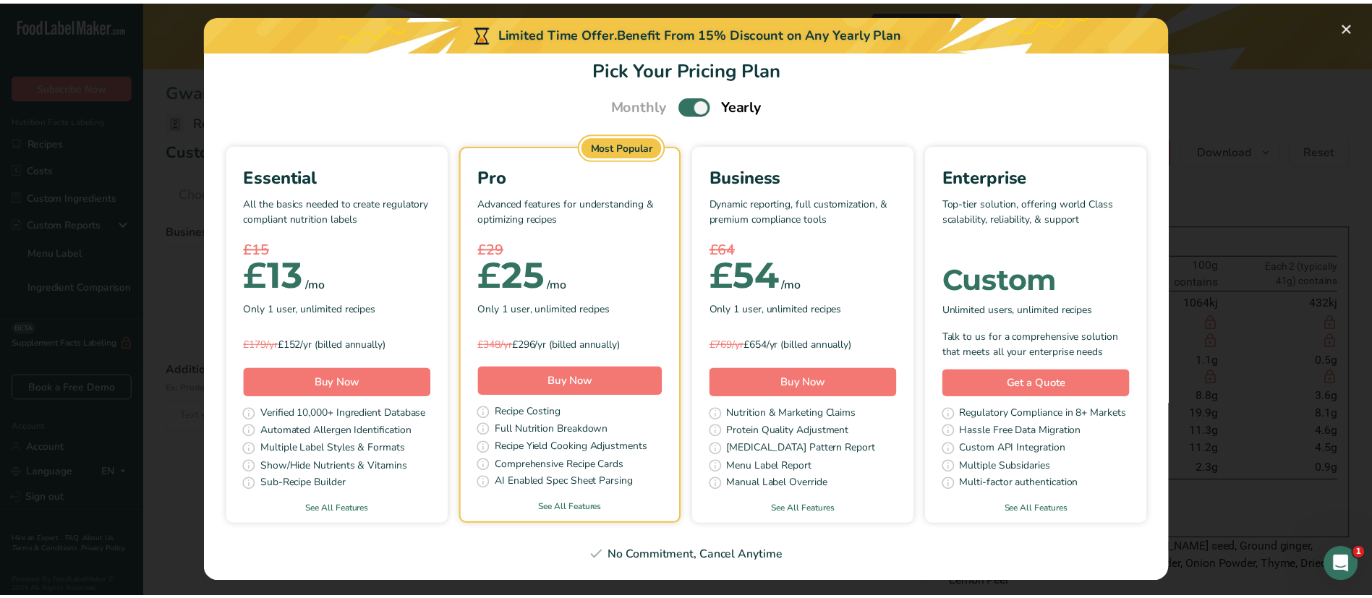
scroll to position [101, 0]
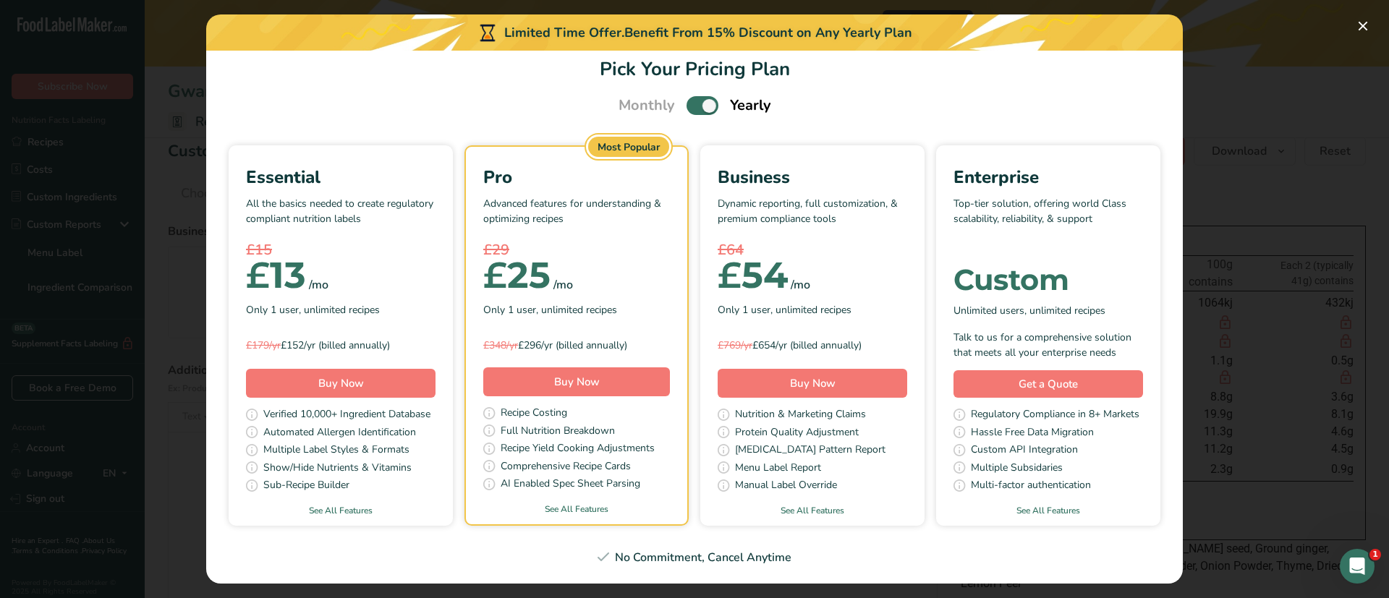
click at [914, 113] on div "Pick Your Pricing Plan Modal" at bounding box center [694, 299] width 1389 height 598
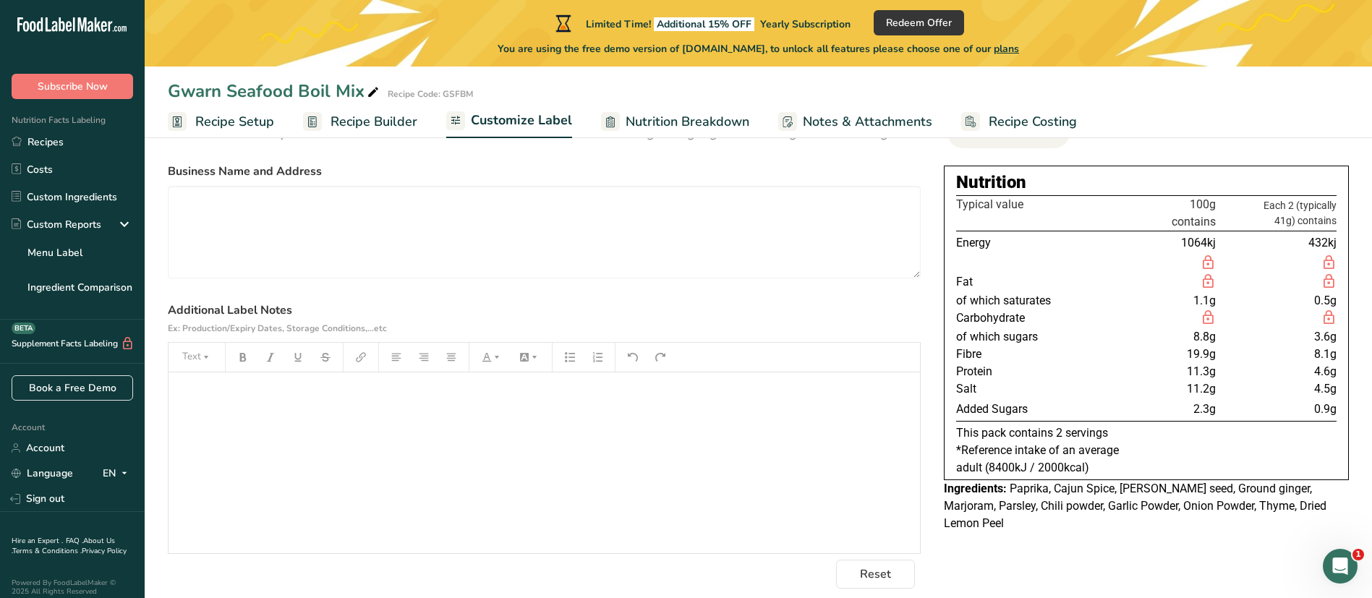
scroll to position [0, 0]
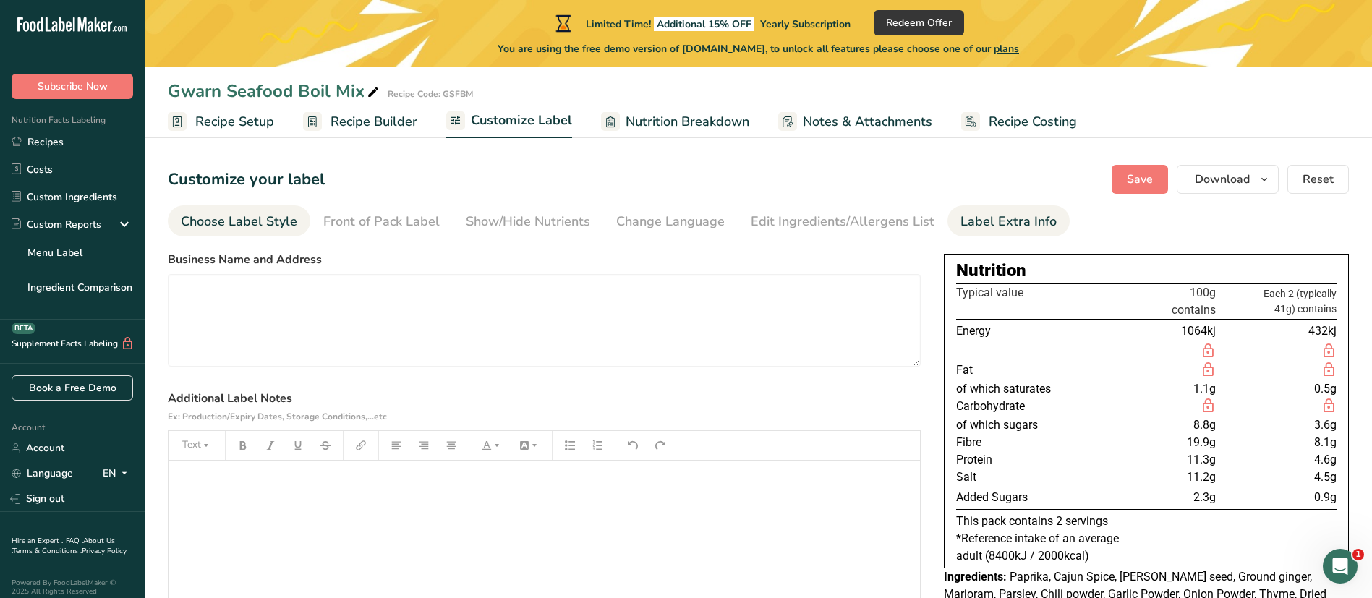
click at [258, 221] on div "Choose Label Style" at bounding box center [239, 222] width 116 height 20
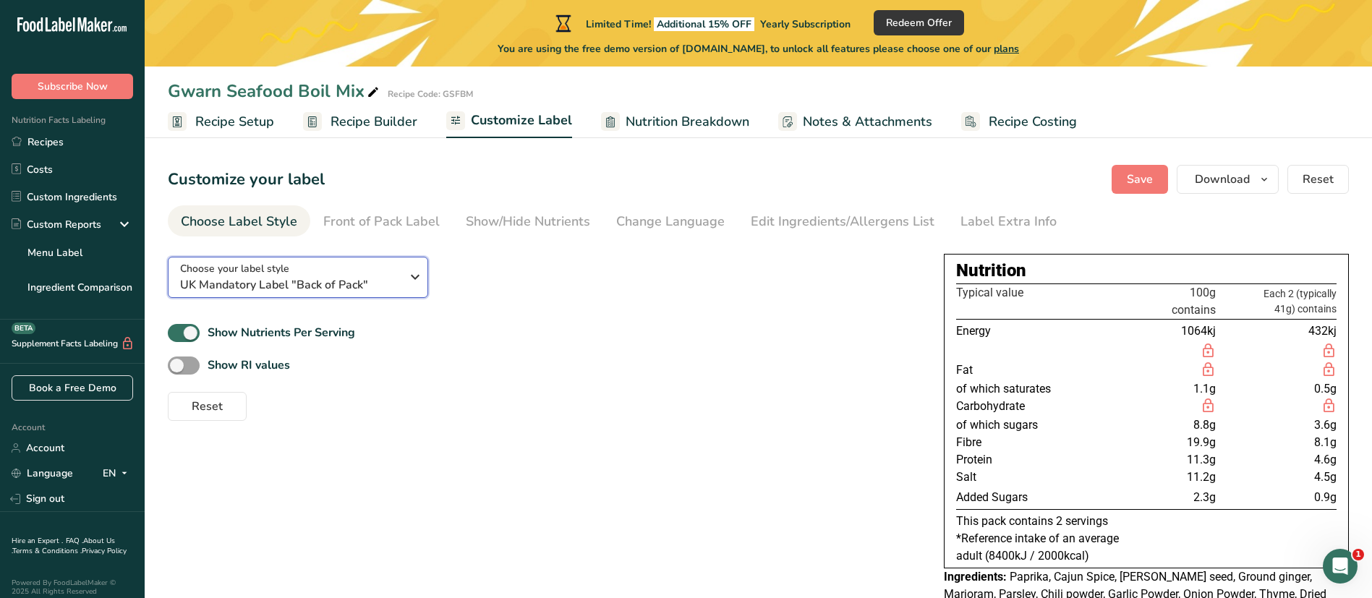
click at [296, 292] on span "UK Mandatory Label "Back of Pack"" at bounding box center [290, 284] width 221 height 17
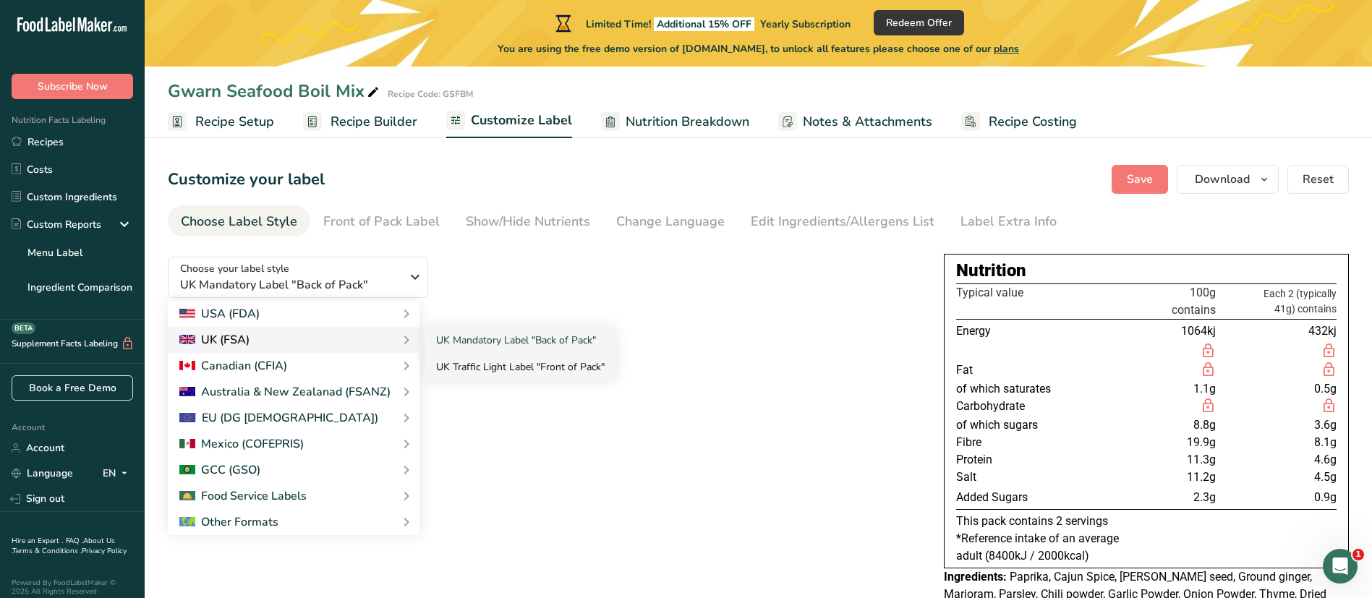
click at [487, 359] on link "UK Traffic Light Label "Front of Pack"" at bounding box center [521, 367] width 192 height 27
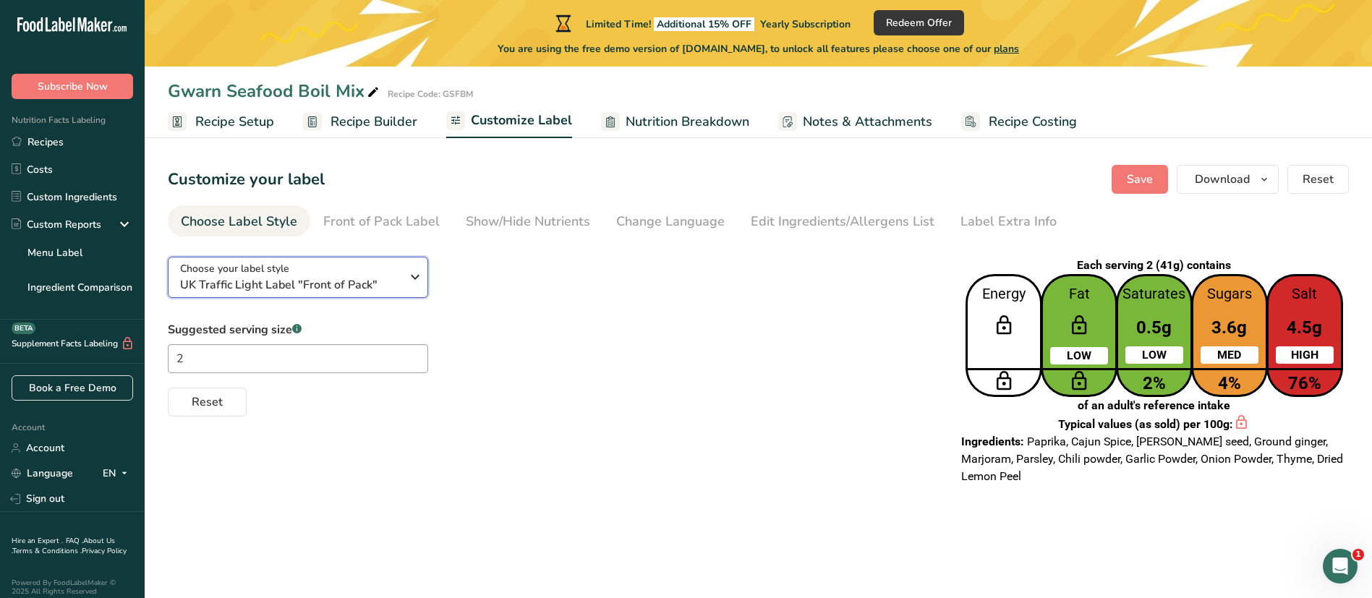
click at [384, 273] on div "Choose your label style UK Traffic Light Label "Front of Pack"" at bounding box center [290, 277] width 221 height 33
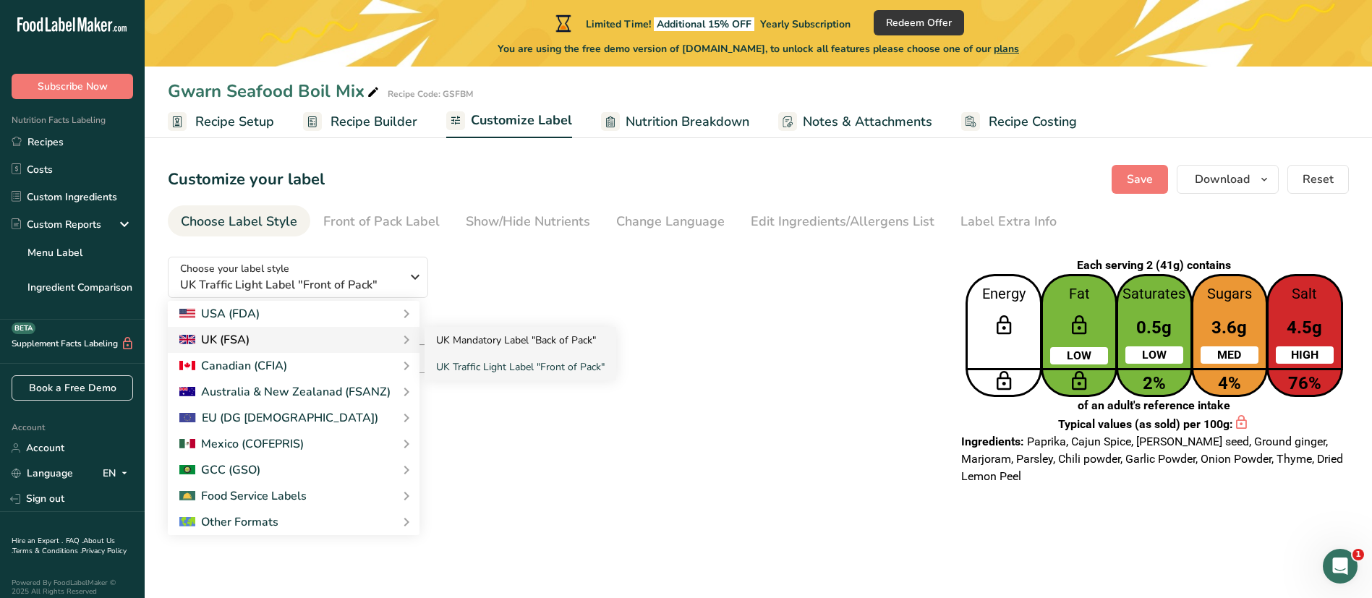
click at [496, 347] on link "UK Mandatory Label "Back of Pack"" at bounding box center [521, 340] width 192 height 27
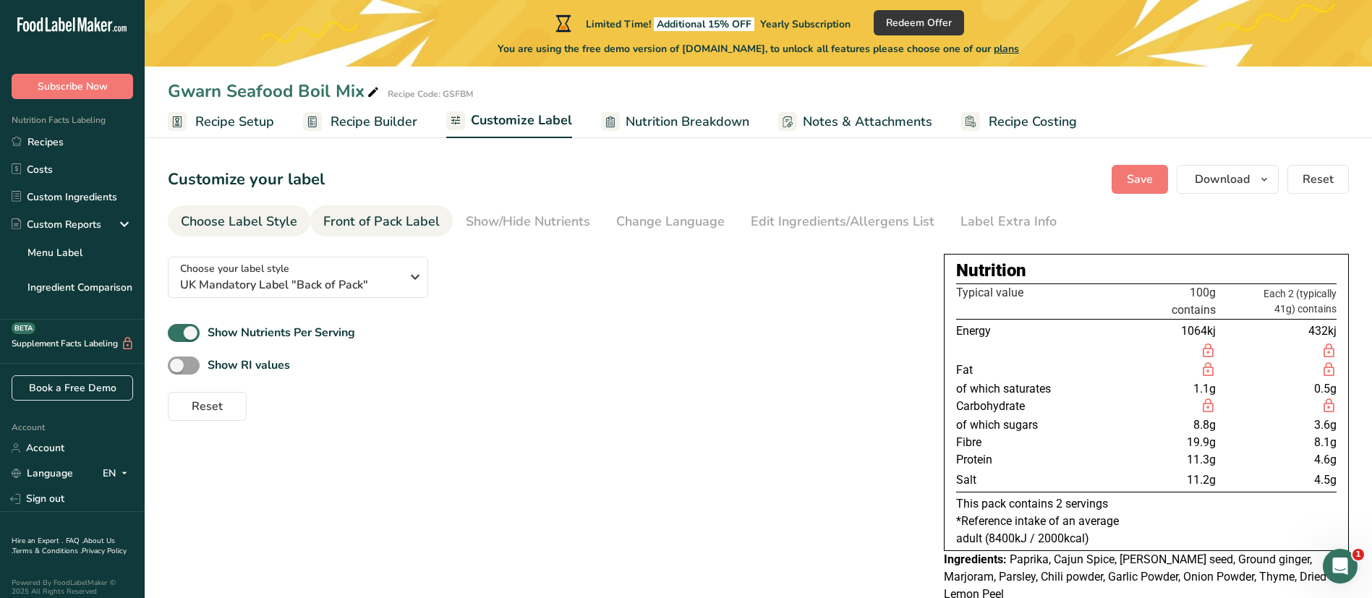
click at [372, 219] on div "Front of Pack Label" at bounding box center [381, 222] width 116 height 20
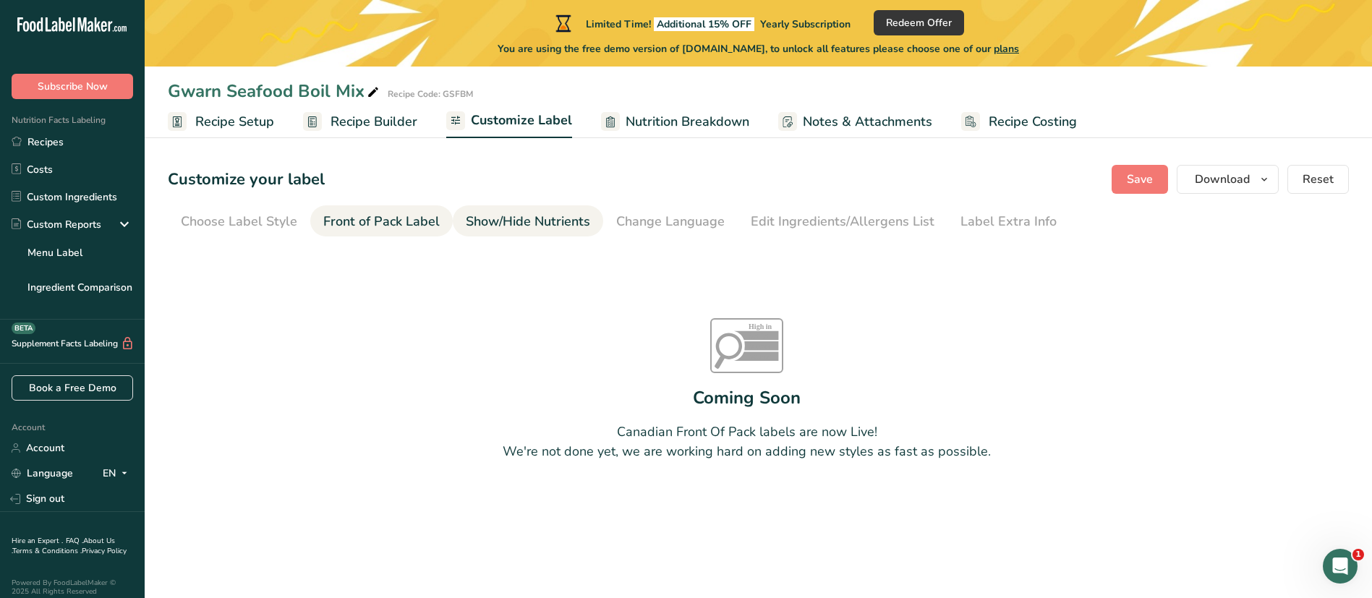
click at [524, 234] on link "Show/Hide Nutrients" at bounding box center [528, 221] width 124 height 33
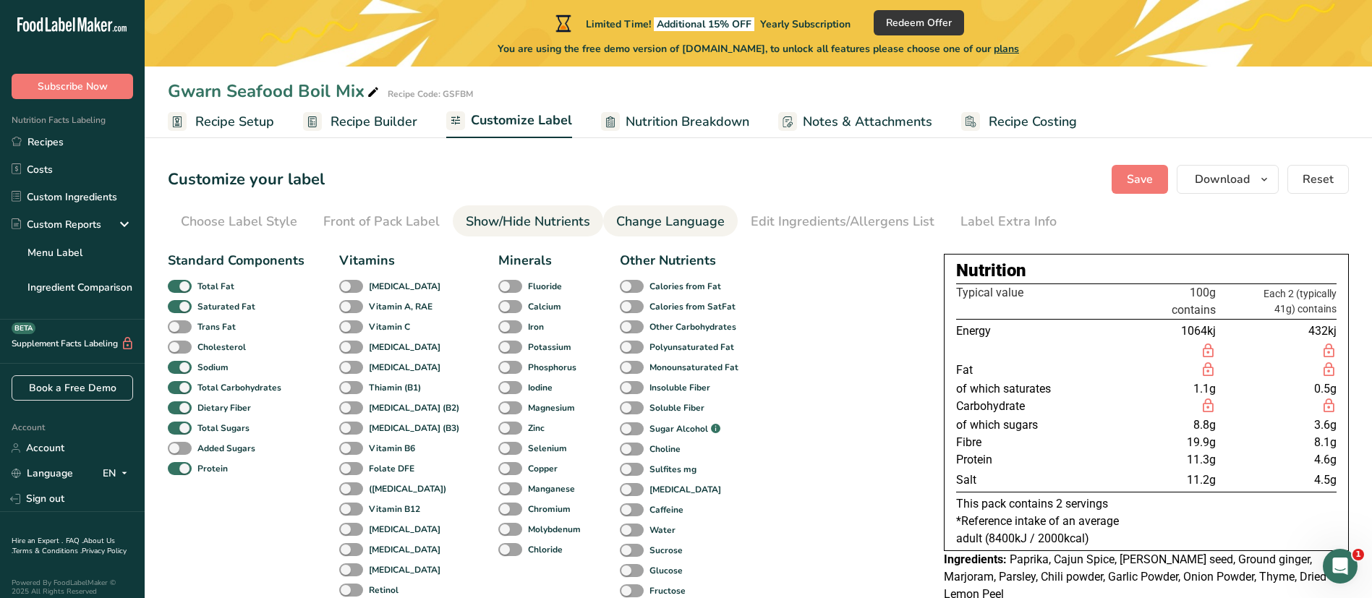
click at [683, 231] on link "Change Language" at bounding box center [670, 221] width 108 height 33
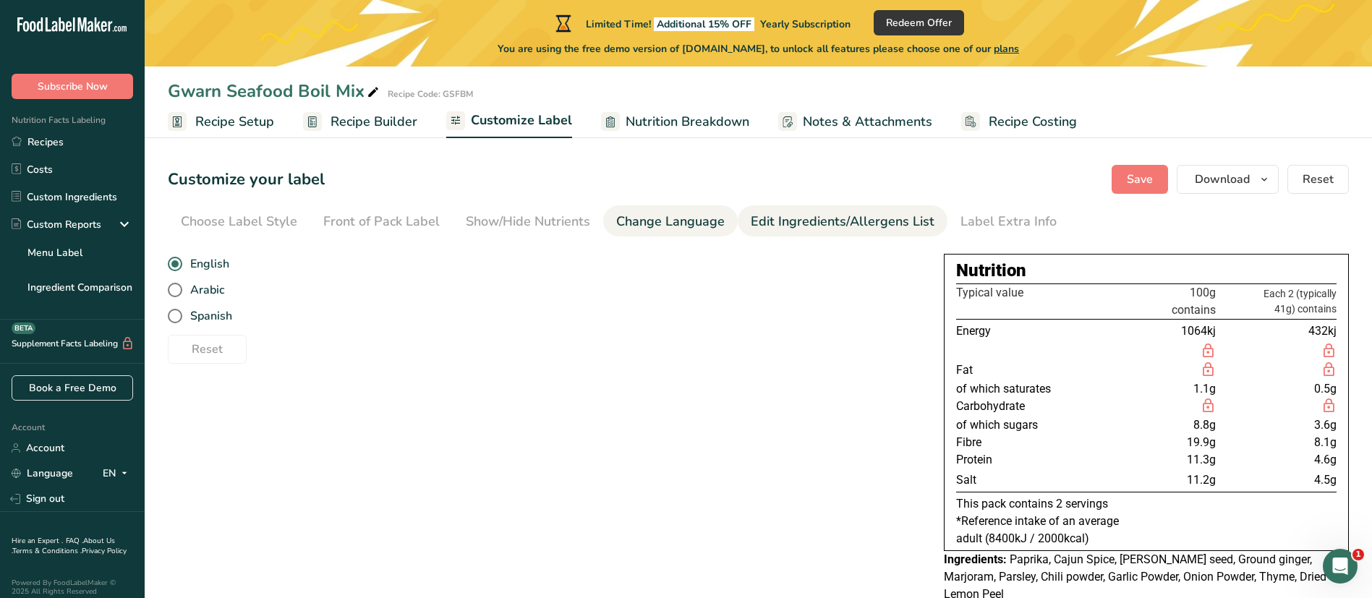
click at [809, 230] on div "Edit Ingredients/Allergens List" at bounding box center [843, 222] width 184 height 20
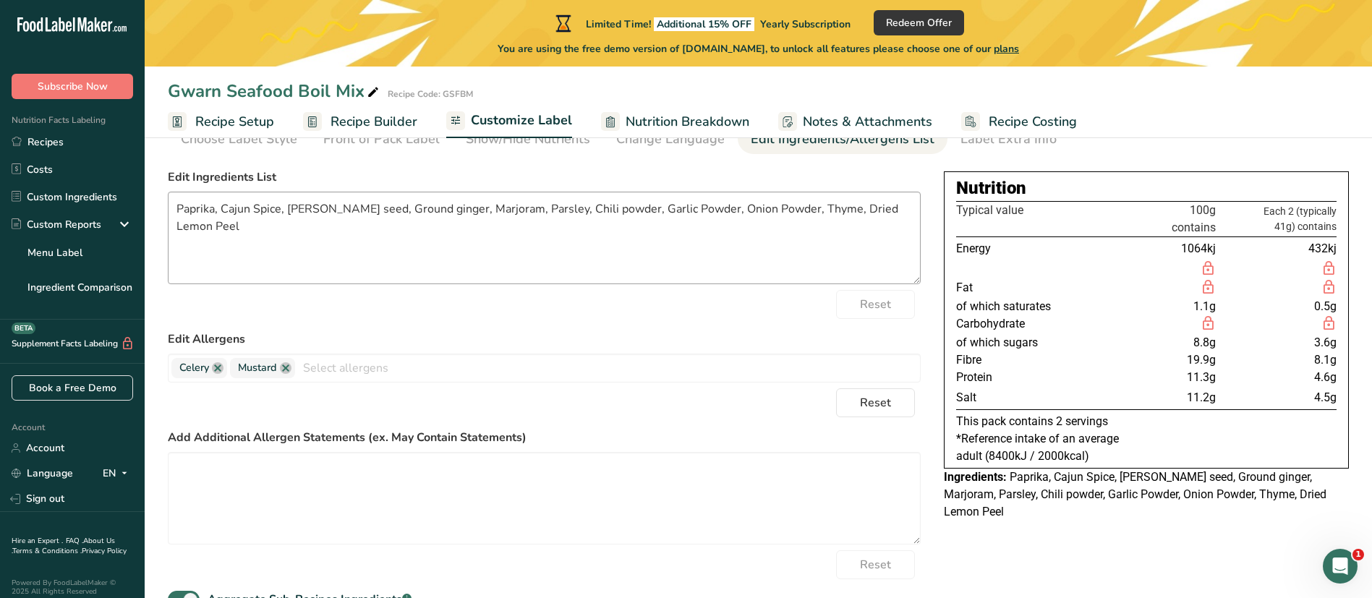
scroll to position [84, 0]
click at [613, 398] on textarea at bounding box center [544, 497] width 753 height 93
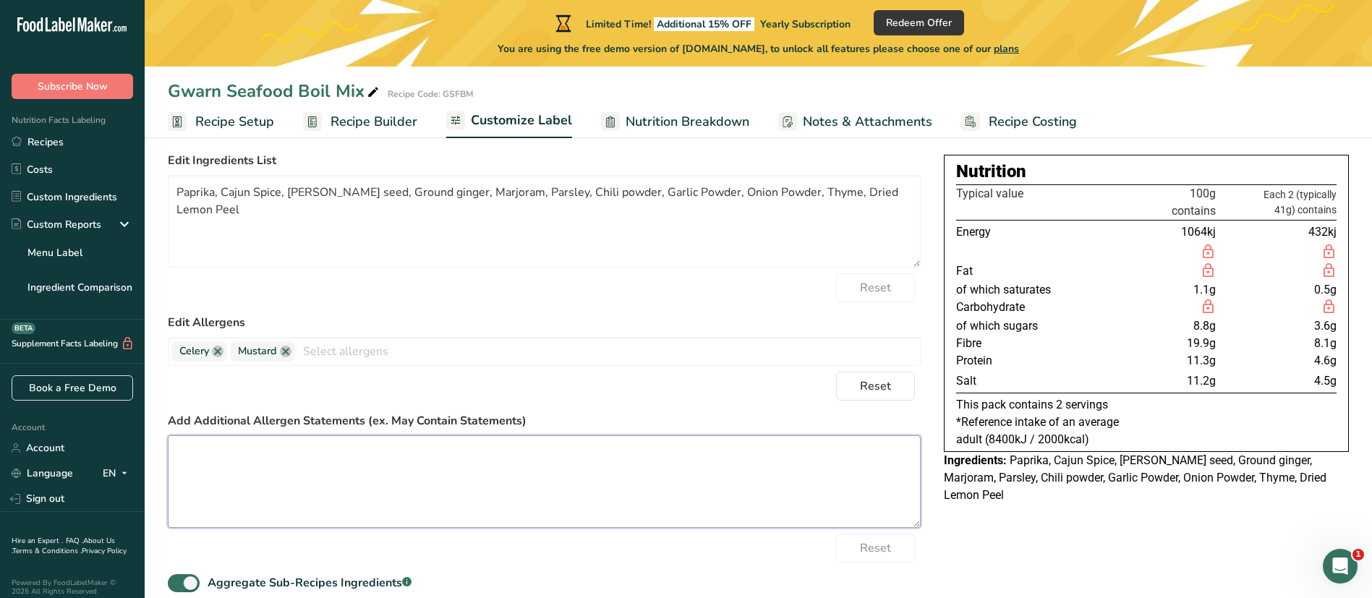
scroll to position [0, 0]
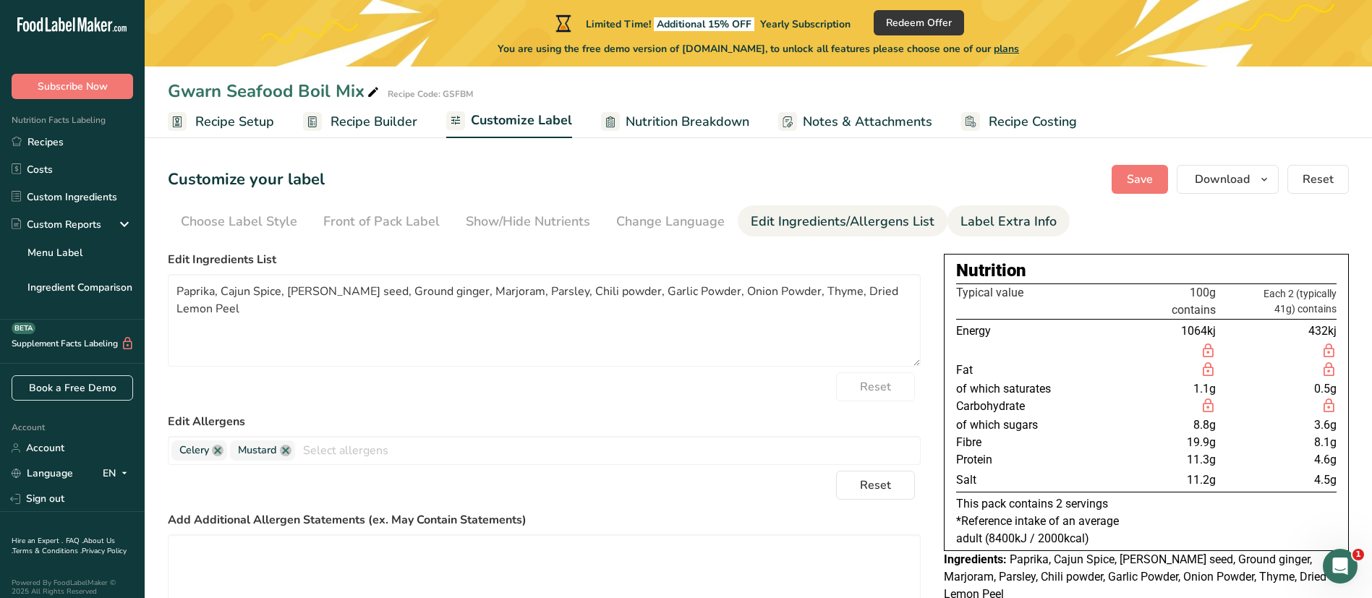
click at [914, 222] on div "Label Extra Info" at bounding box center [1008, 222] width 96 height 20
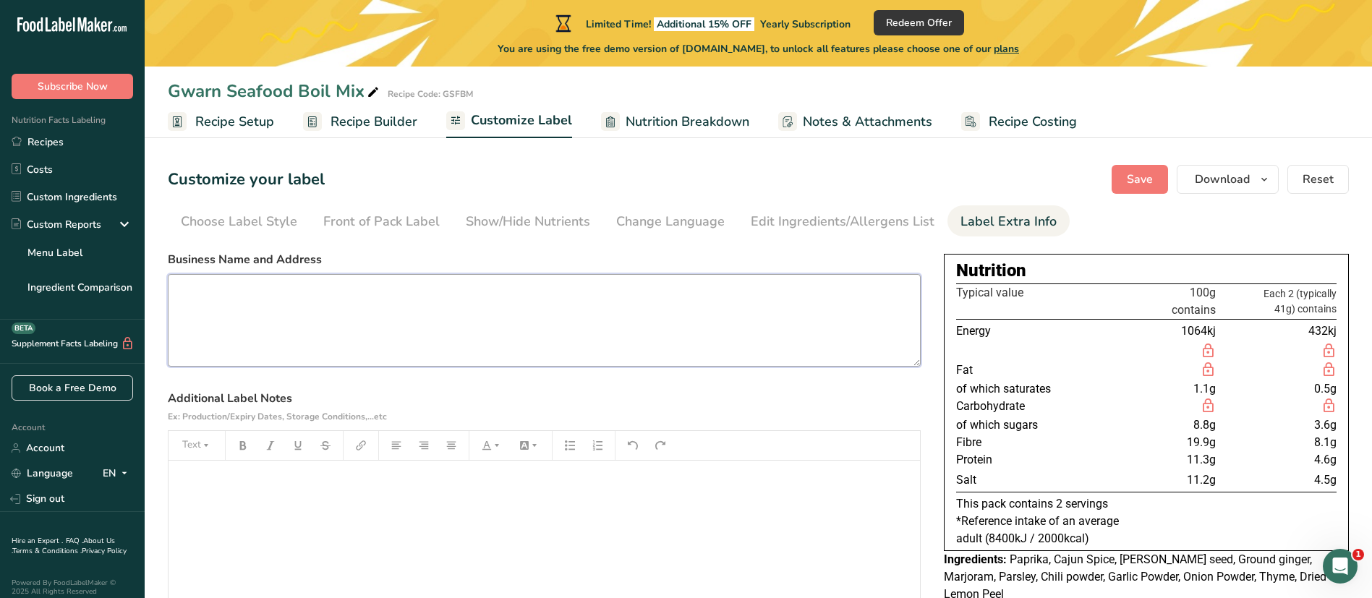
click at [622, 312] on textarea at bounding box center [544, 320] width 753 height 93
click at [914, 187] on button "Save" at bounding box center [1140, 179] width 56 height 29
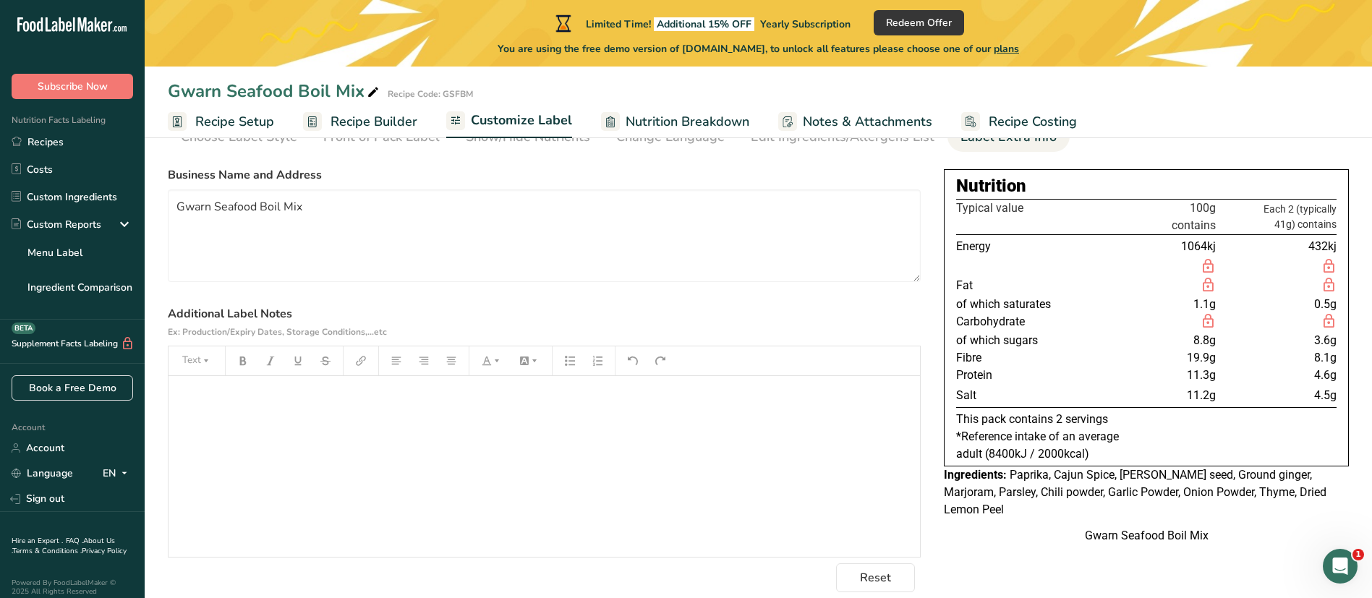
scroll to position [102, 0]
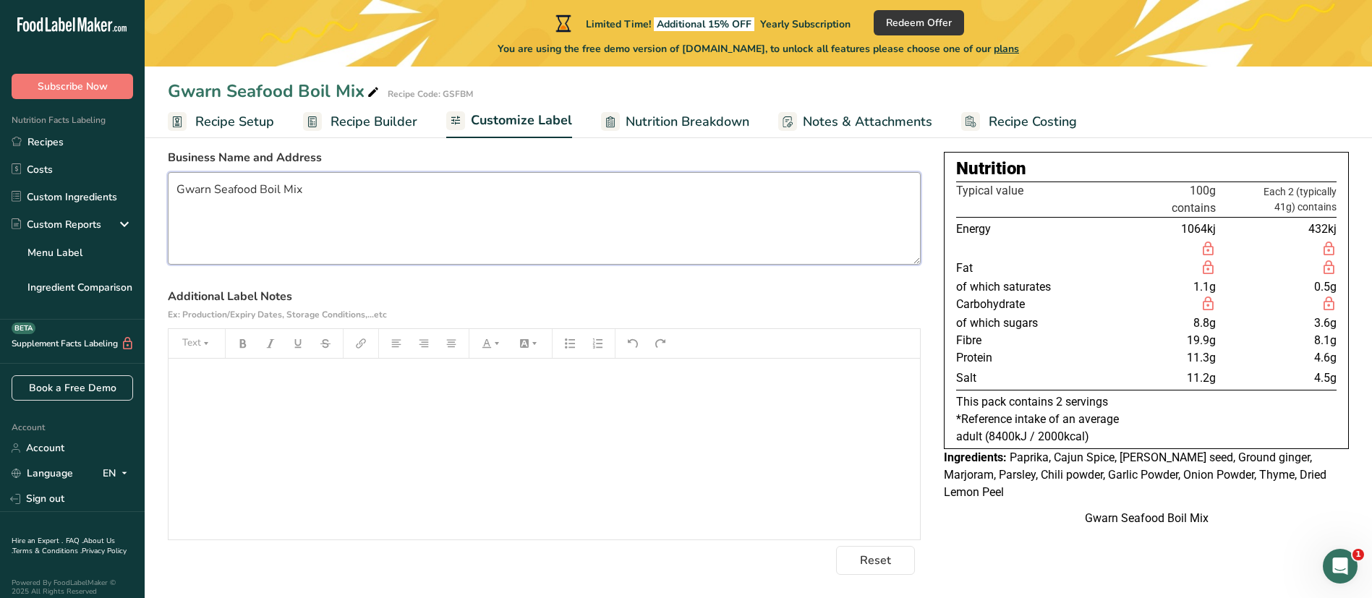
click at [845, 196] on textarea "Gwarn Seafood Boil Mix" at bounding box center [544, 218] width 753 height 93
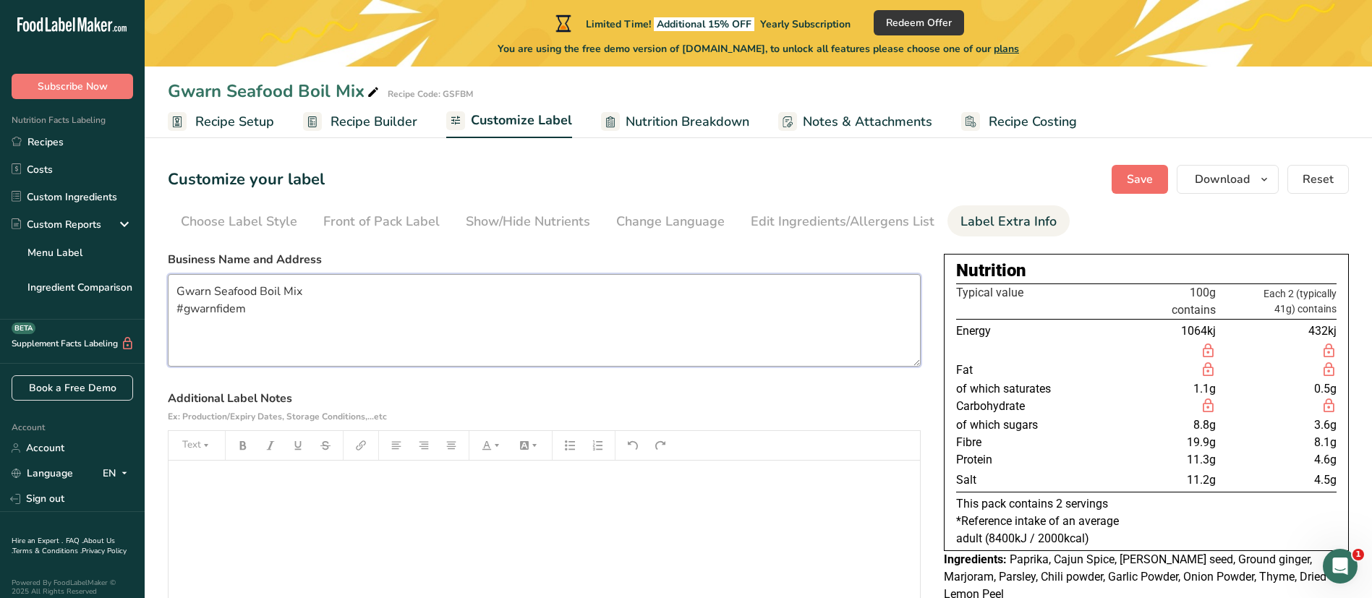
type textarea "Gwarn Seafood Boil Mix #gwarnfidem"
click at [914, 178] on span "Save" at bounding box center [1140, 179] width 26 height 17
click at [643, 122] on span "Nutrition Breakdown" at bounding box center [688, 122] width 124 height 20
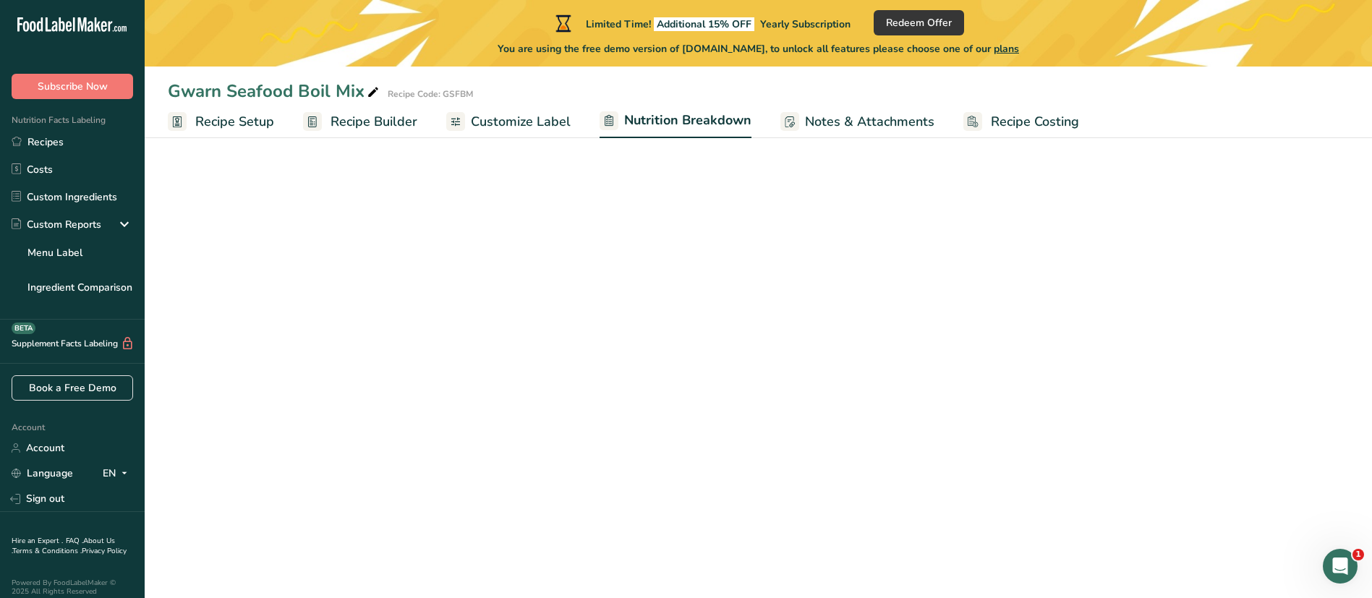
select select "Calories"
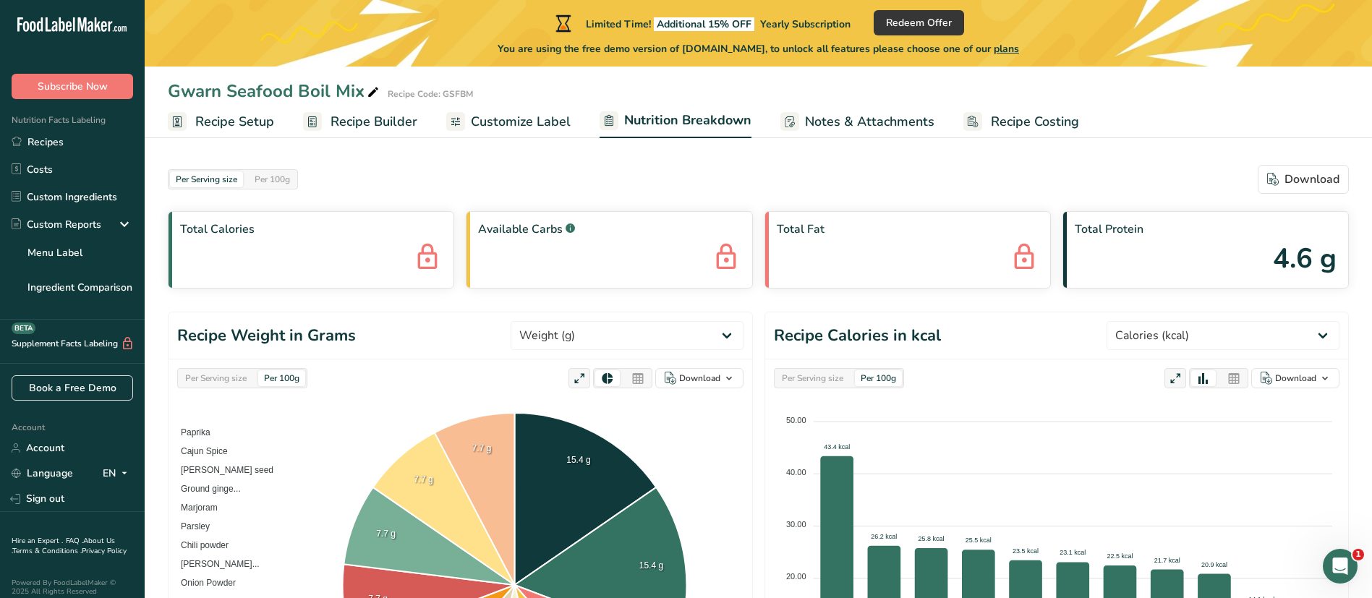
click at [871, 124] on span "Notes & Attachments" at bounding box center [869, 122] width 129 height 20
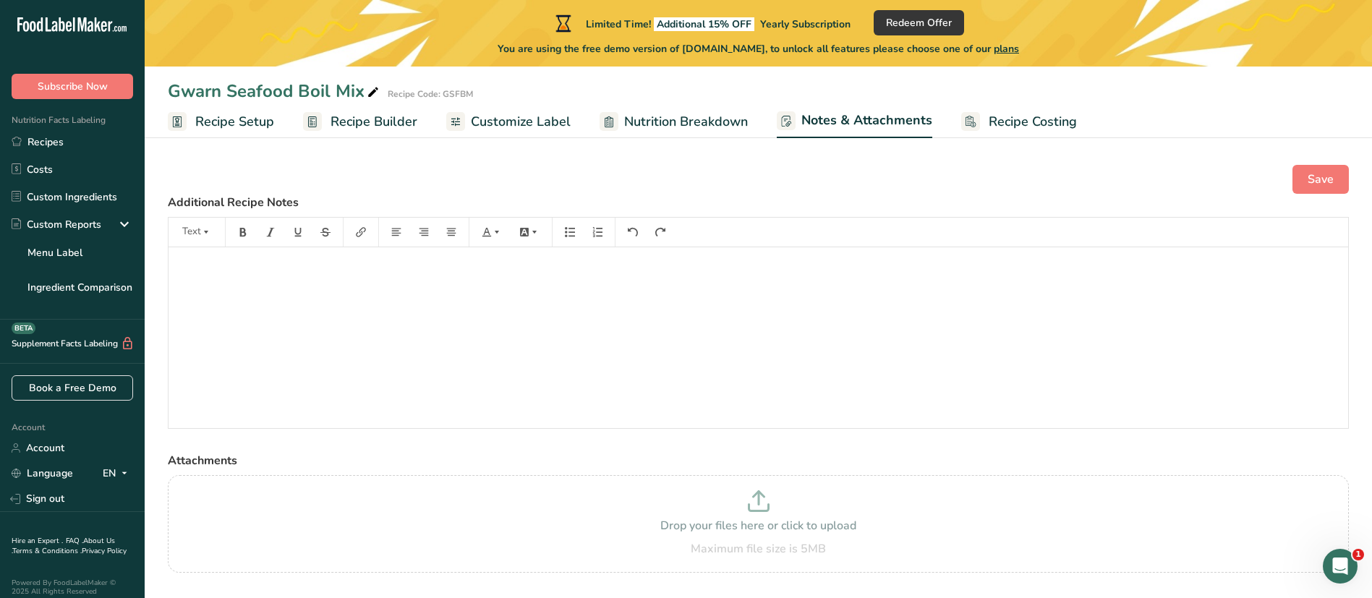
click at [531, 118] on span "Customize Label" at bounding box center [521, 122] width 100 height 20
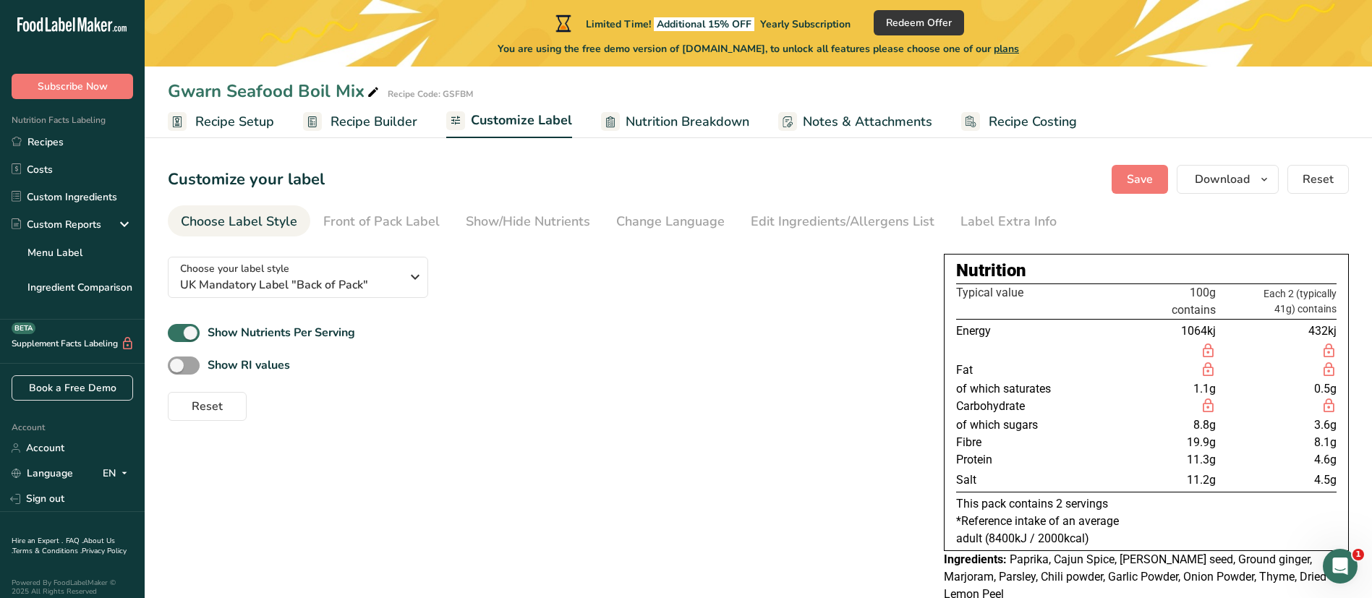
click at [393, 122] on span "Recipe Builder" at bounding box center [374, 122] width 87 height 20
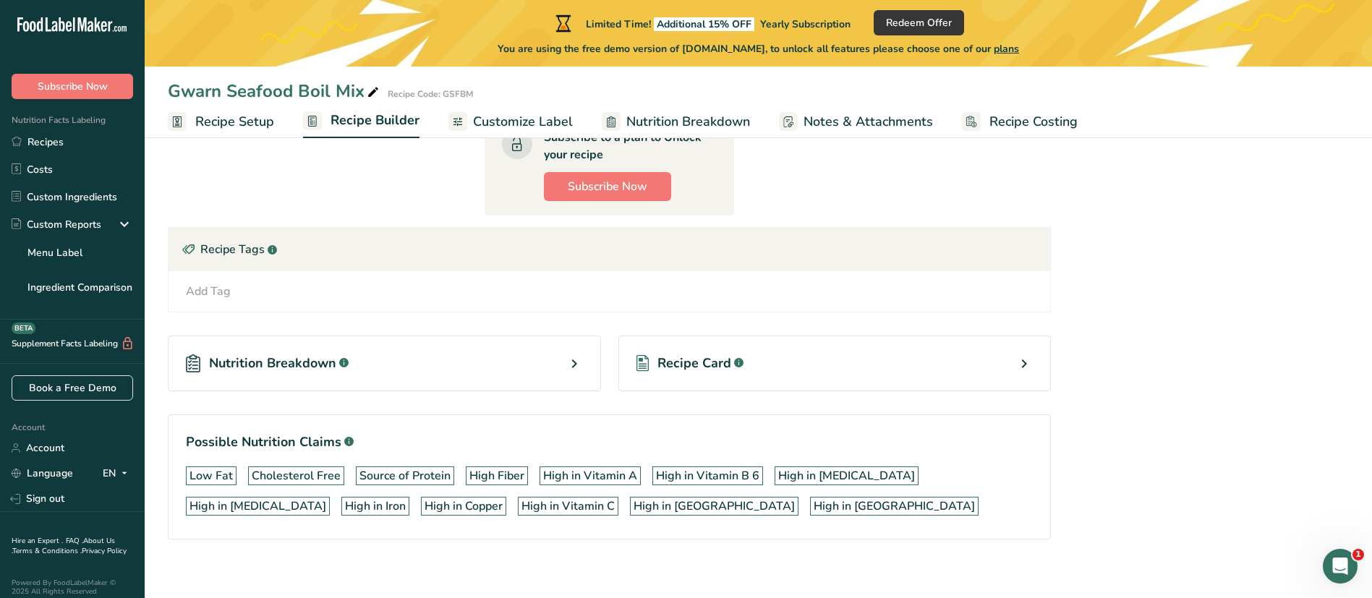
scroll to position [793, 0]
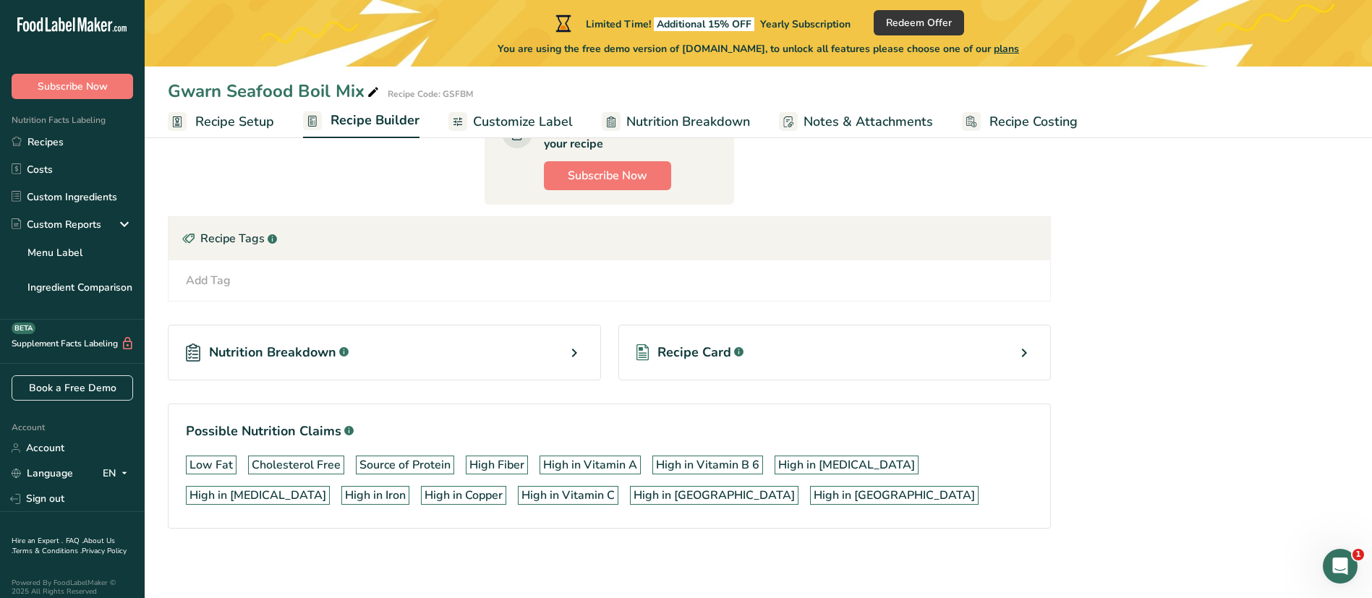
click at [525, 113] on span "Customize Label" at bounding box center [523, 122] width 100 height 20
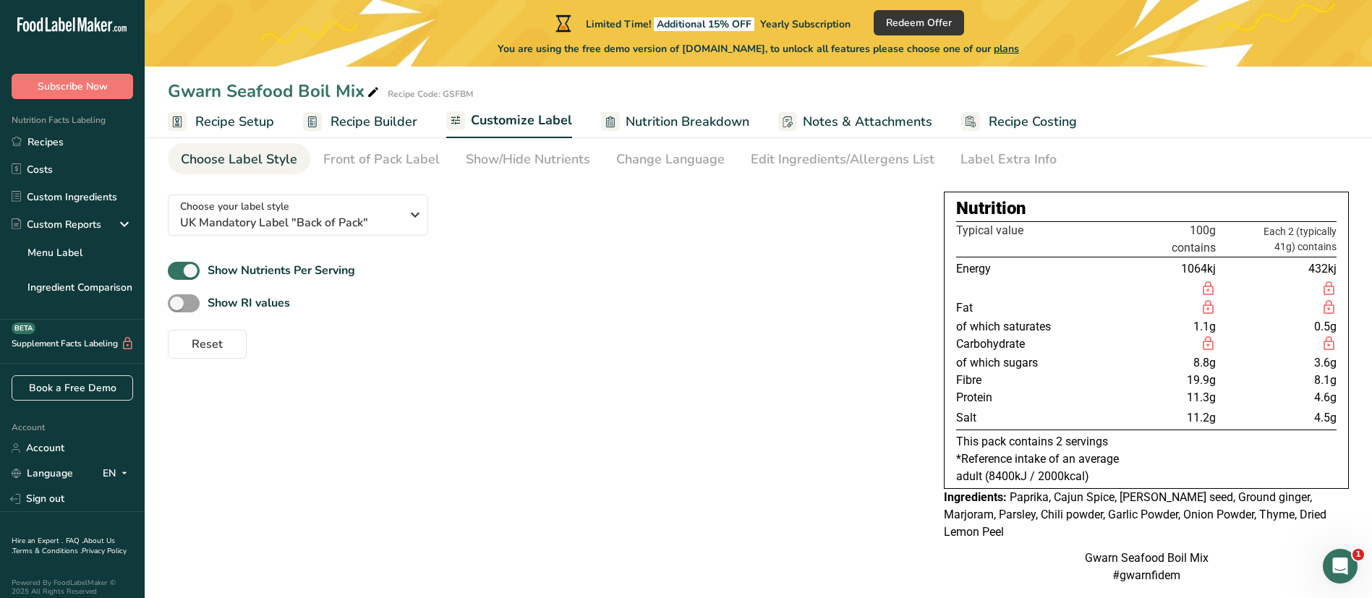
scroll to position [80, 0]
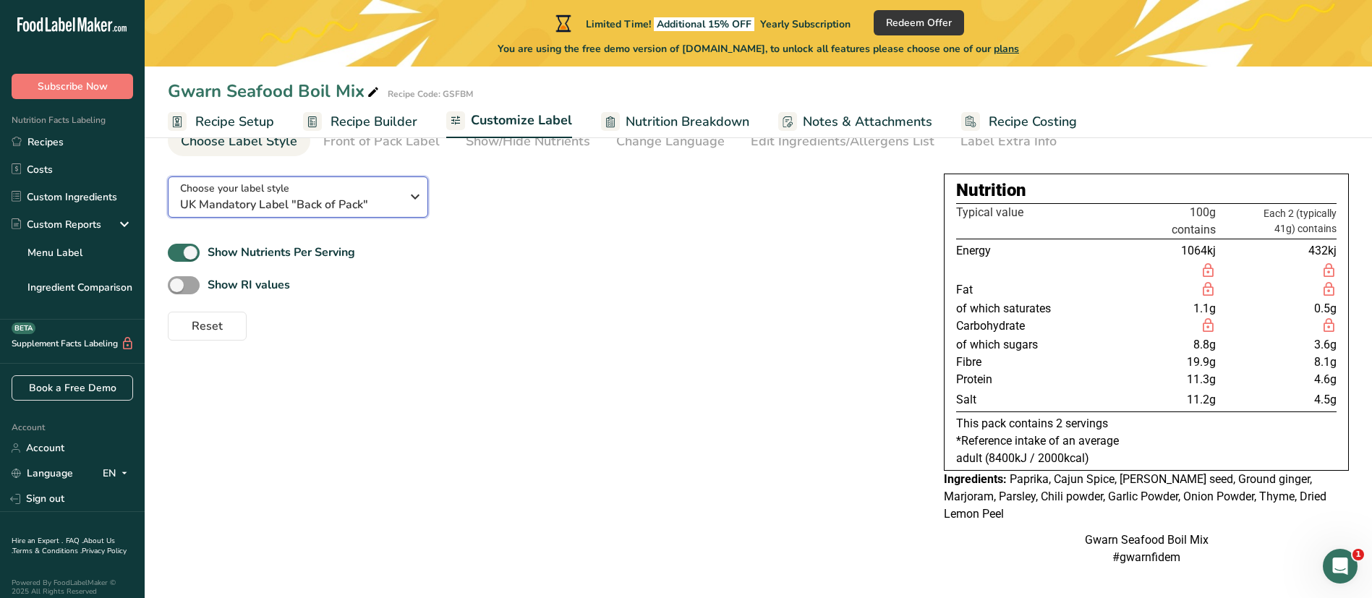
click at [393, 207] on span "UK Mandatory Label "Back of Pack"" at bounding box center [290, 204] width 221 height 17
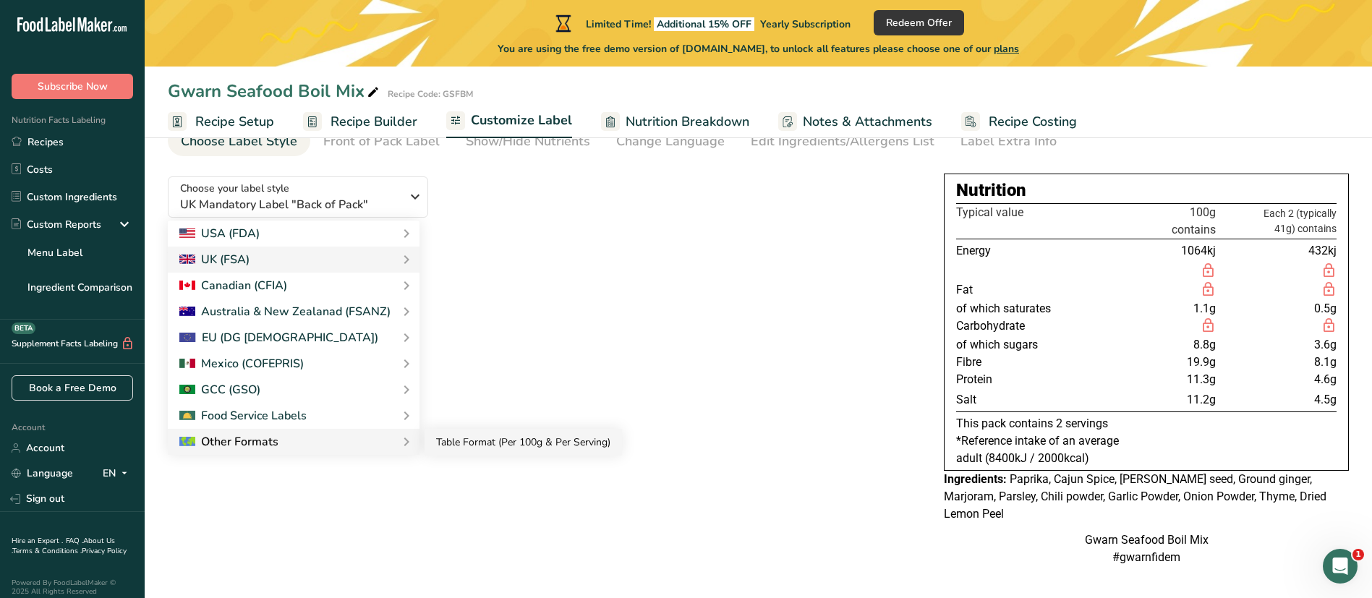
click at [431, 398] on link "Table Format (Per 100g & Per Serving)" at bounding box center [523, 442] width 197 height 27
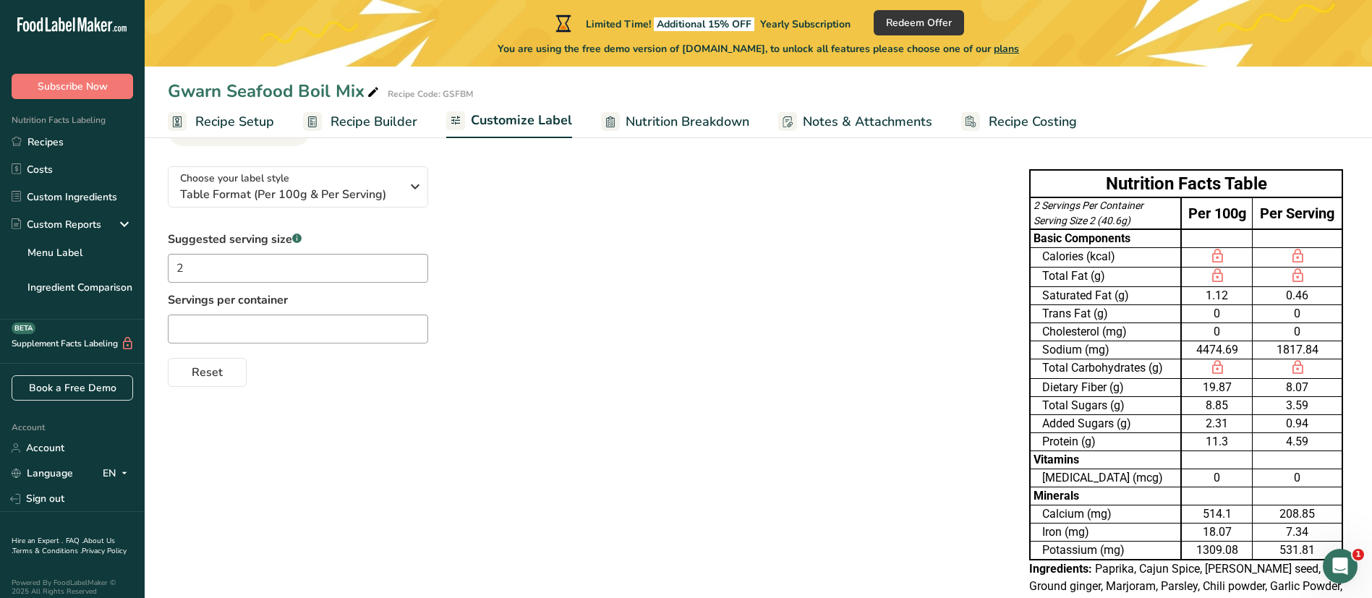
scroll to position [92, 0]
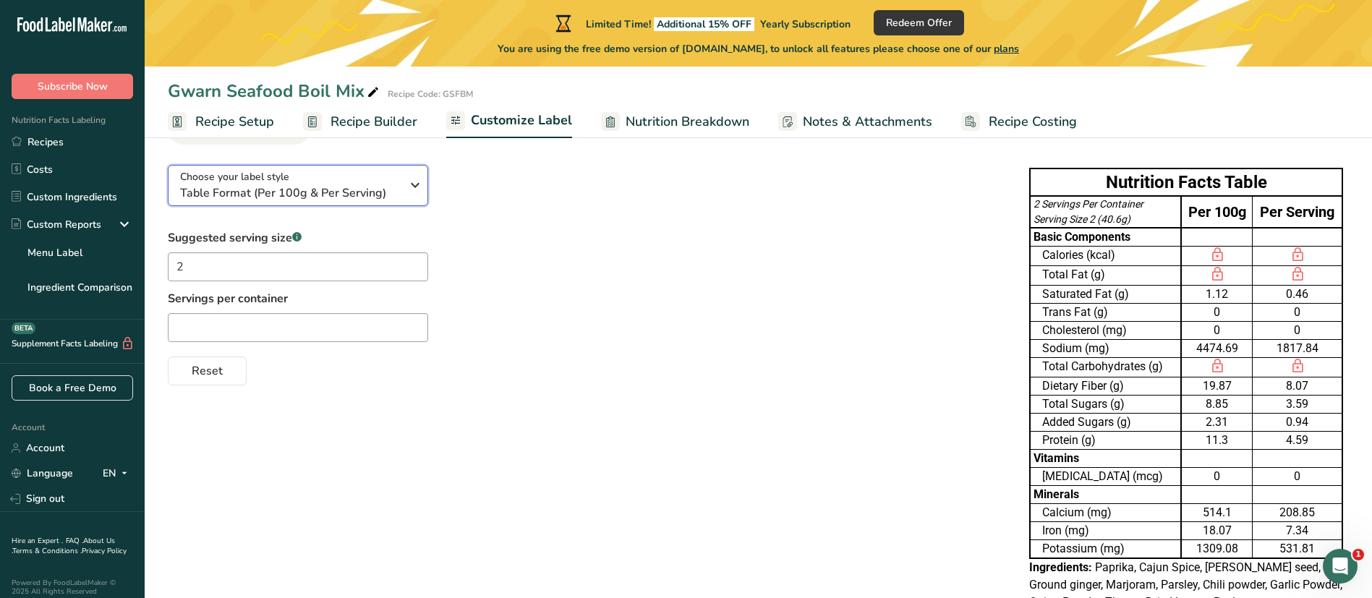
click at [393, 195] on span "Table Format (Per 100g & Per Serving)" at bounding box center [290, 192] width 221 height 17
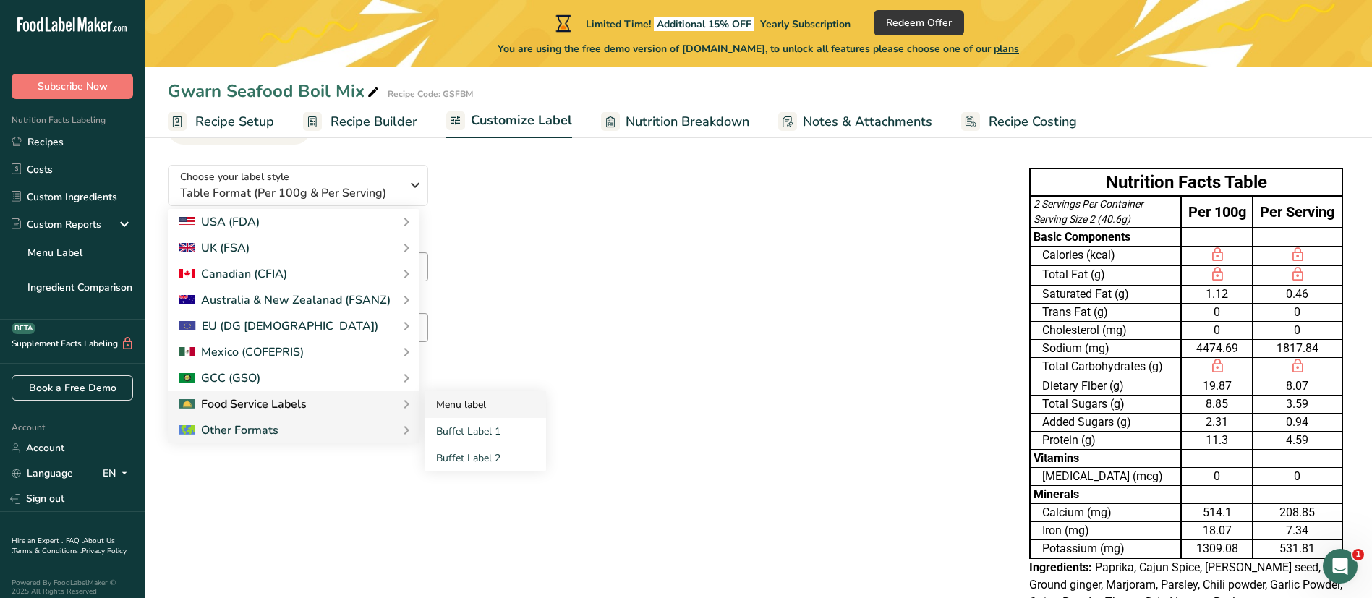
click at [453, 398] on link "Menu label" at bounding box center [486, 404] width 122 height 27
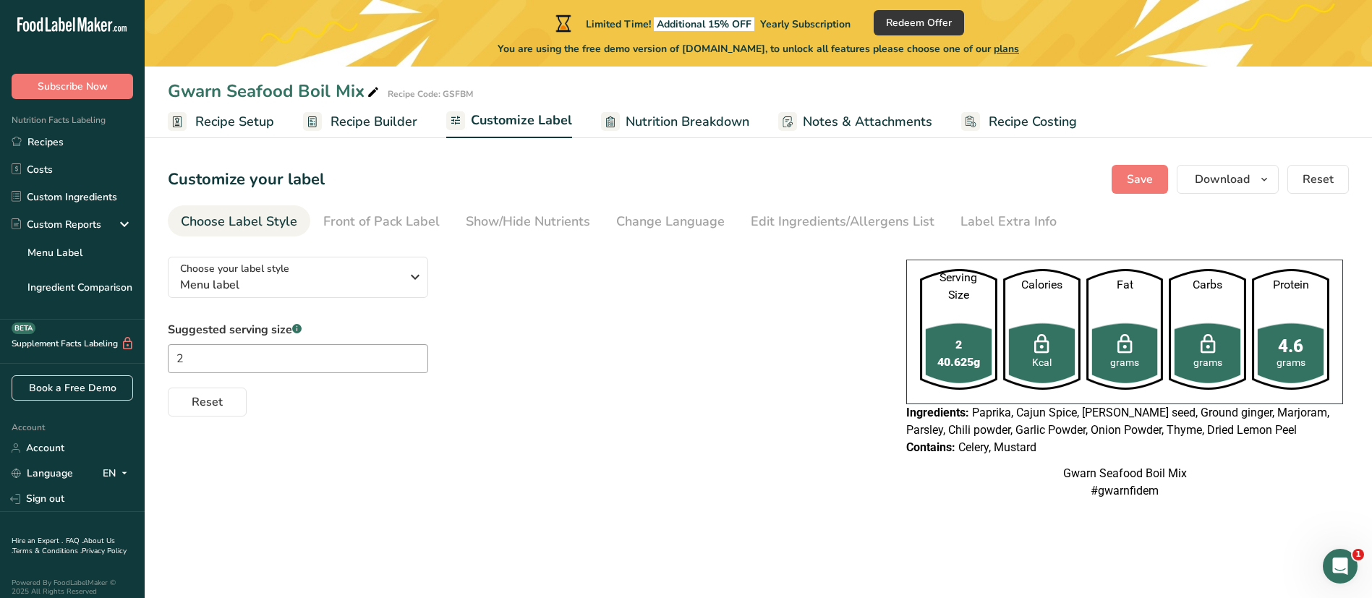
scroll to position [0, 0]
click at [328, 263] on div "Choose your label style Menu label" at bounding box center [290, 277] width 221 height 33
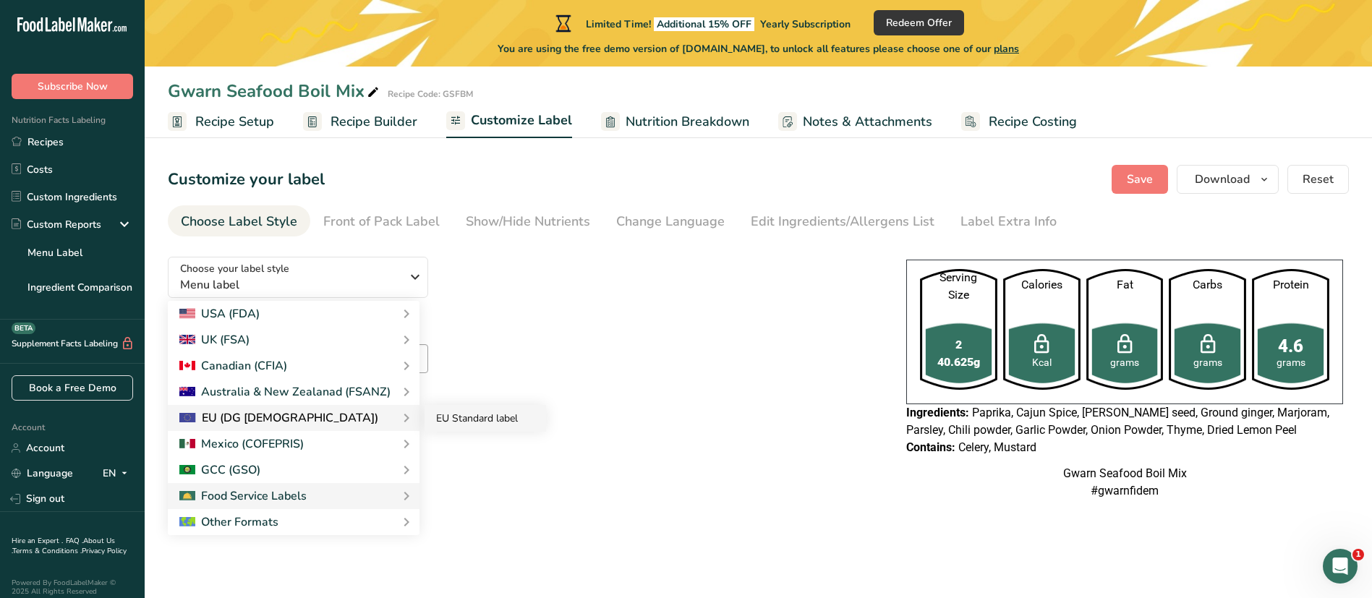
click at [474, 398] on link "EU Standard label" at bounding box center [486, 418] width 122 height 27
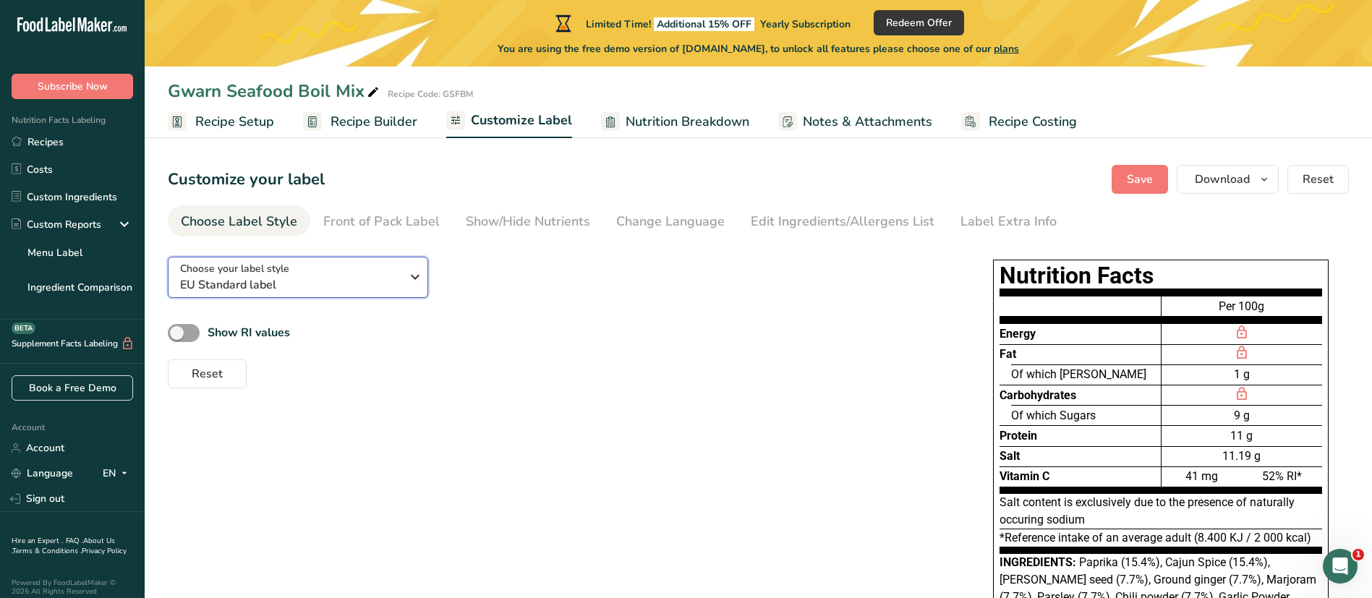
click at [383, 259] on button "Choose your label style EU Standard label" at bounding box center [298, 277] width 260 height 41
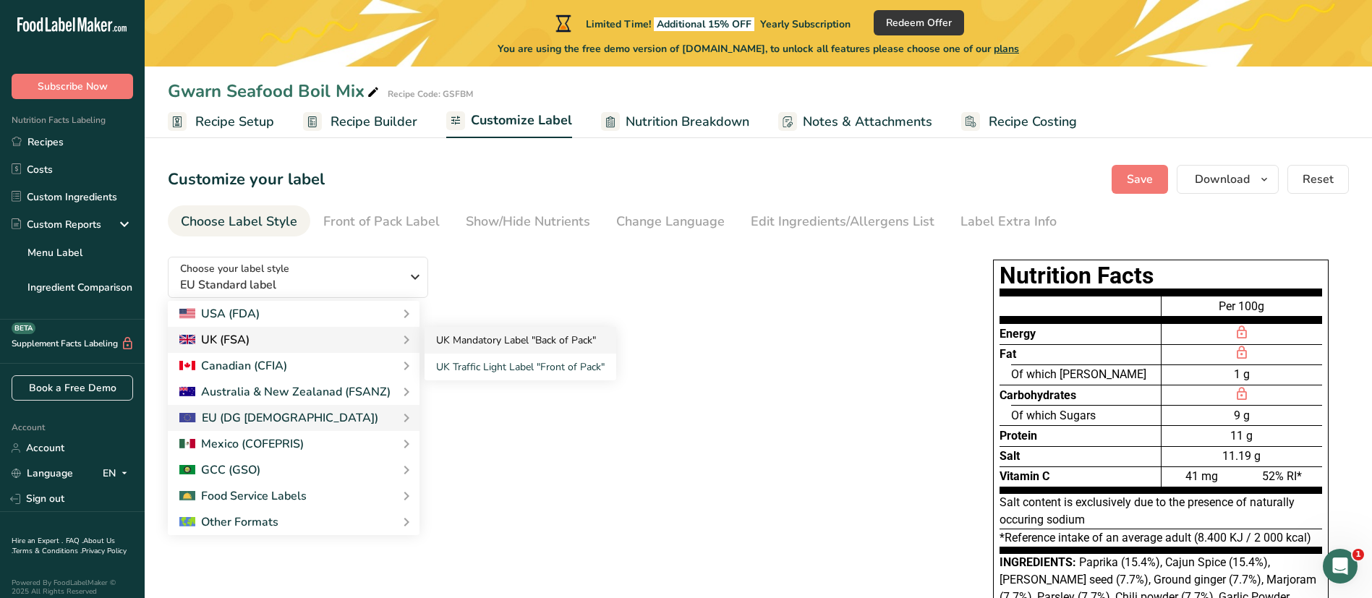
click at [436, 345] on link "UK Mandatory Label "Back of Pack"" at bounding box center [521, 340] width 192 height 27
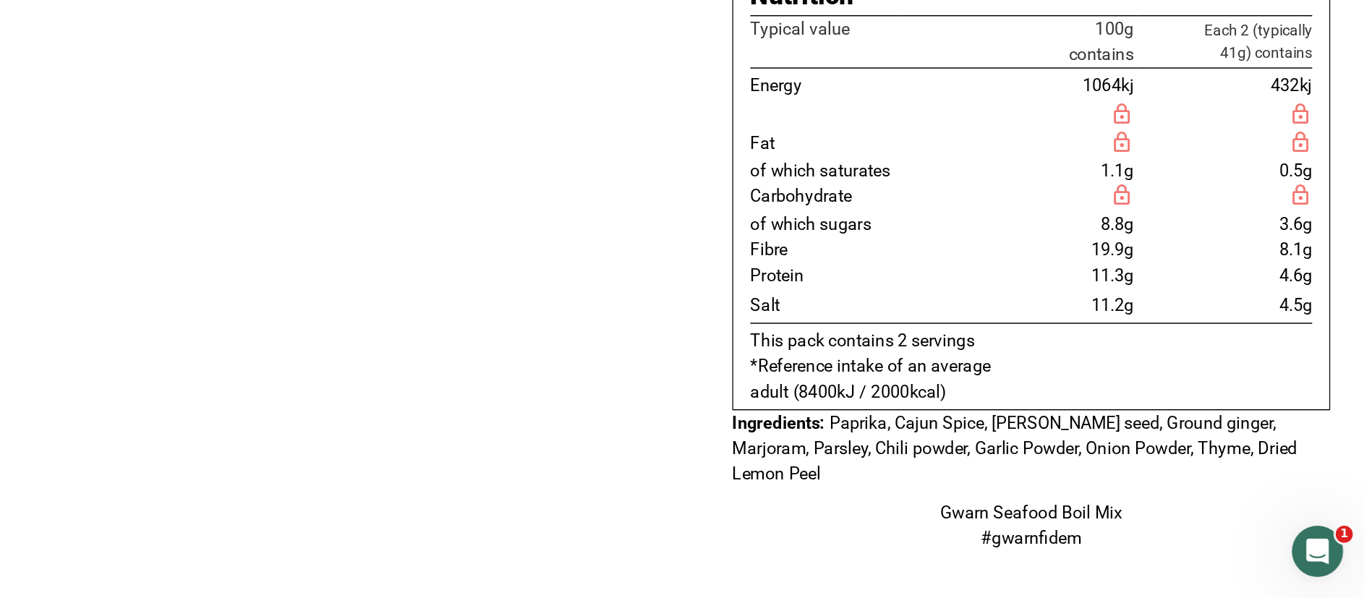
scroll to position [79, 0]
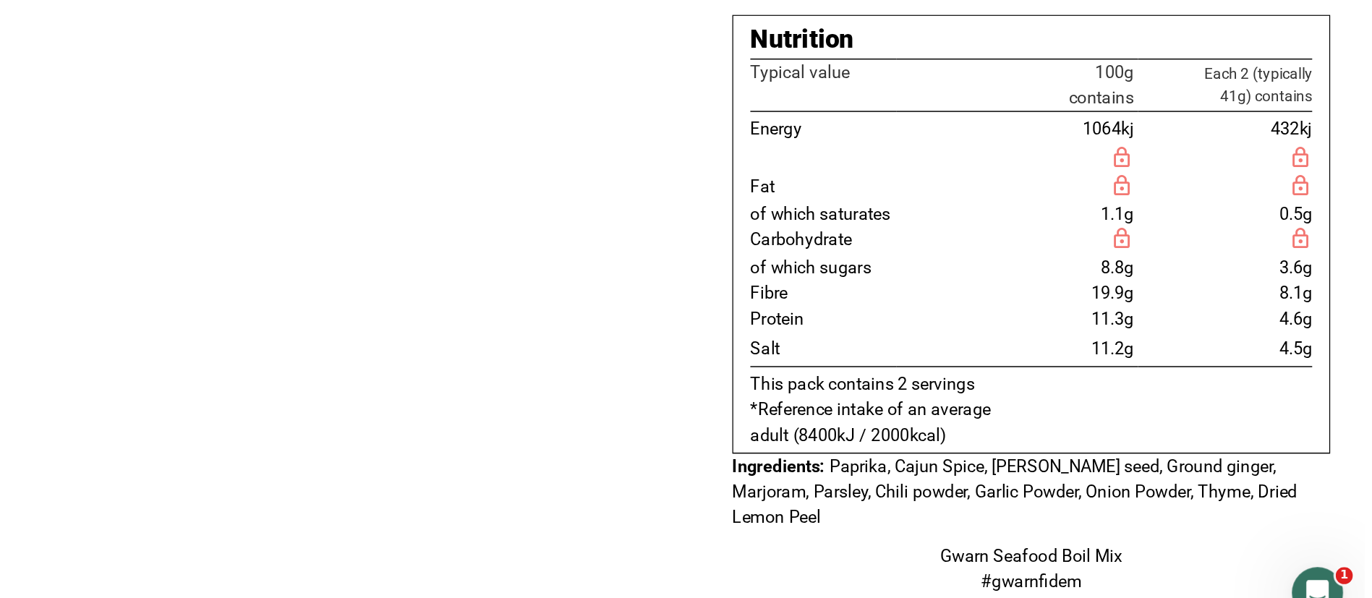
click at [560, 302] on div "Show Nutrients Per Serving Show RI values Reset" at bounding box center [544, 292] width 753 height 100
